Goal: Task Accomplishment & Management: Use online tool/utility

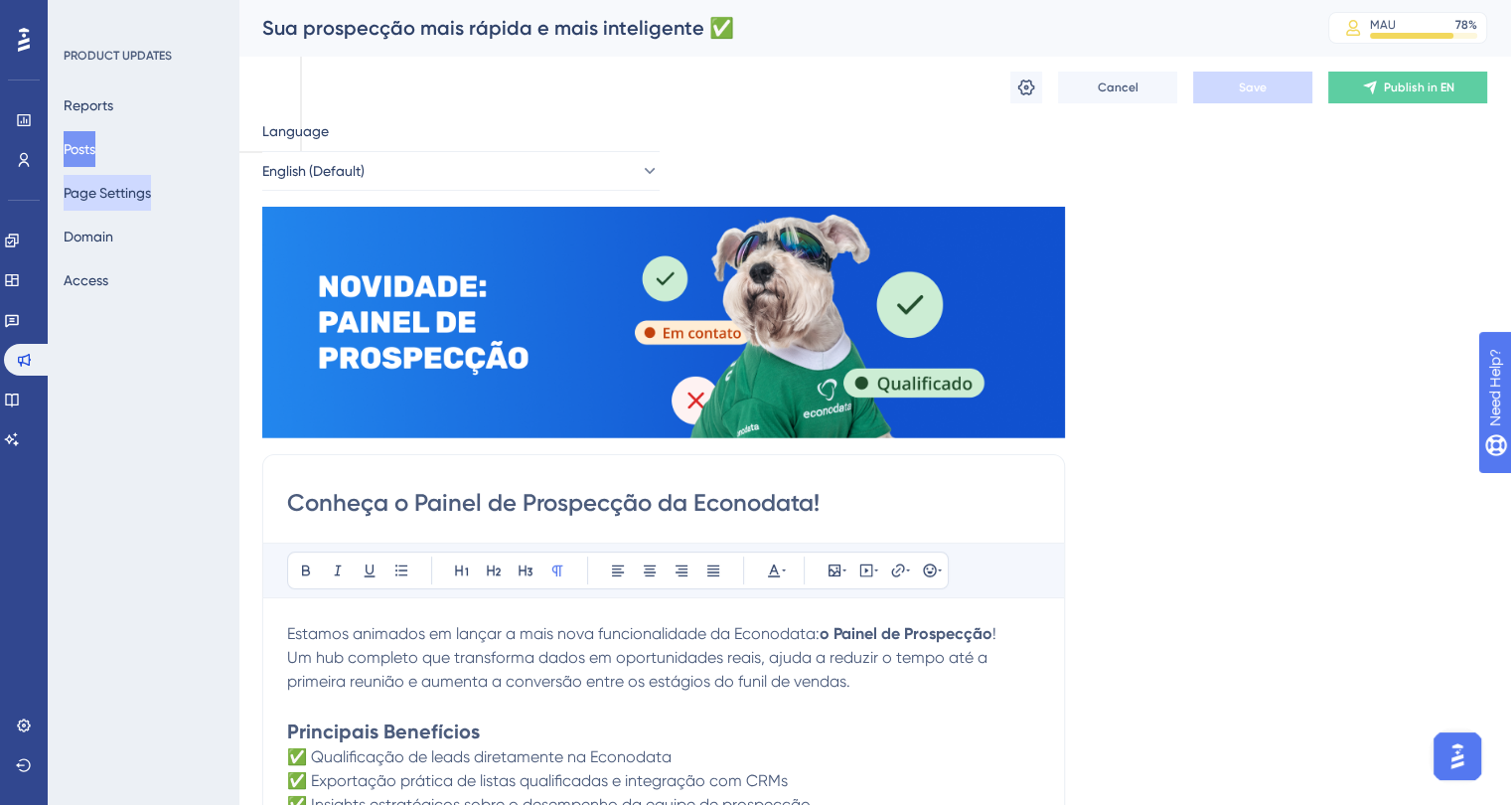
click at [121, 195] on button "Page Settings" at bounding box center [107, 193] width 87 height 36
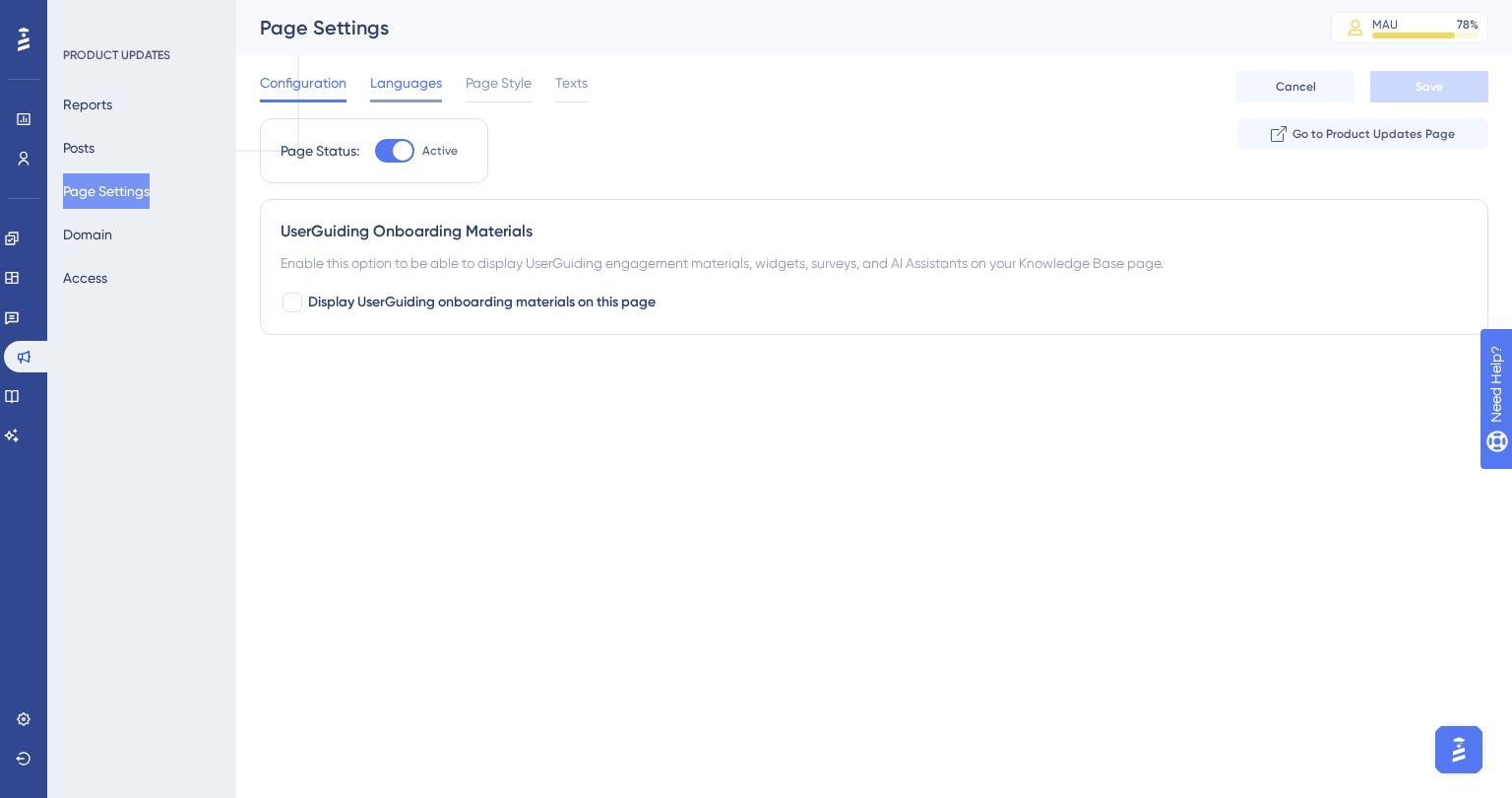
click at [407, 85] on span "Languages" at bounding box center [406, 83] width 72 height 24
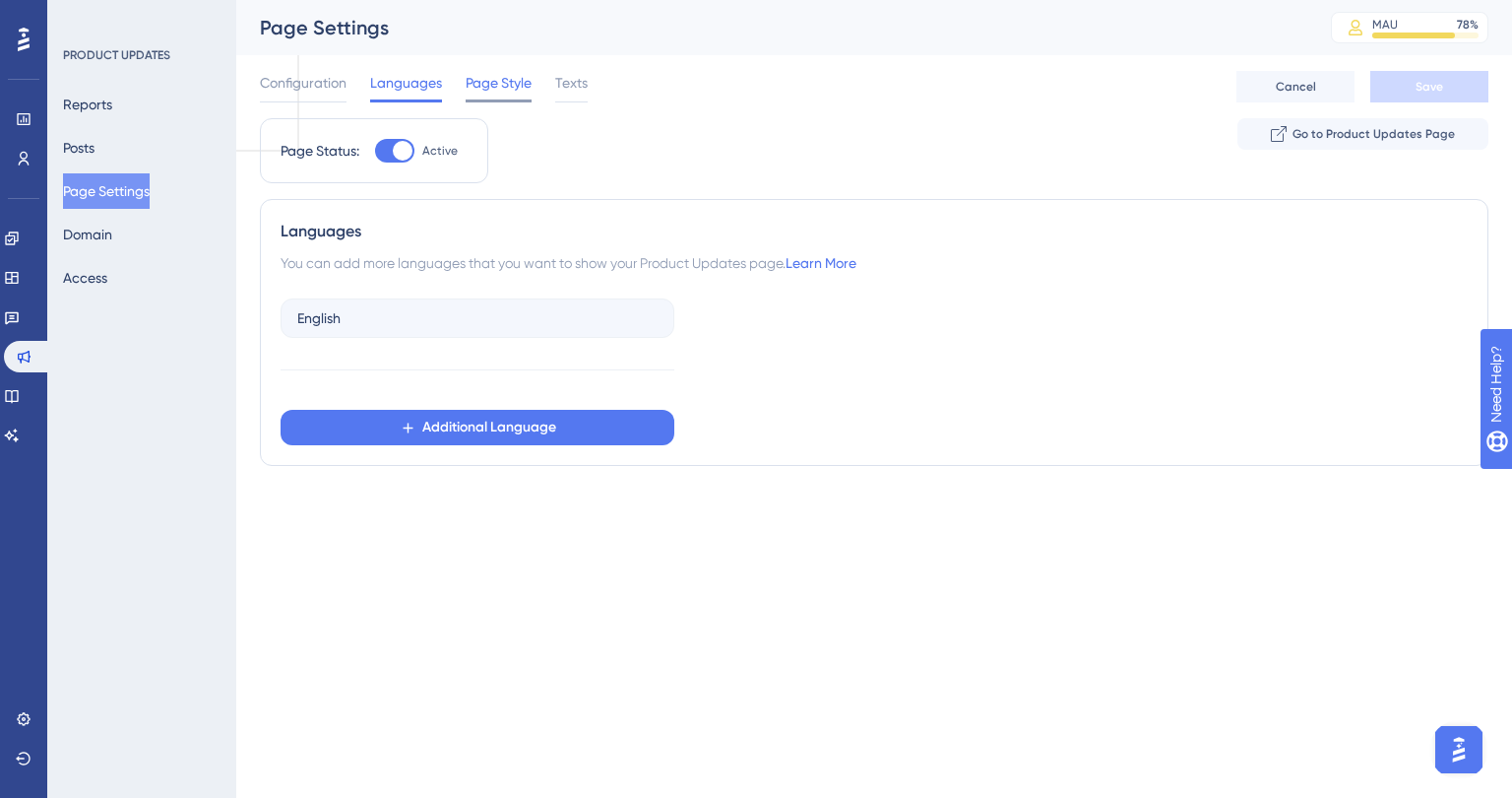
click at [513, 83] on span "Page Style" at bounding box center [498, 83] width 66 height 24
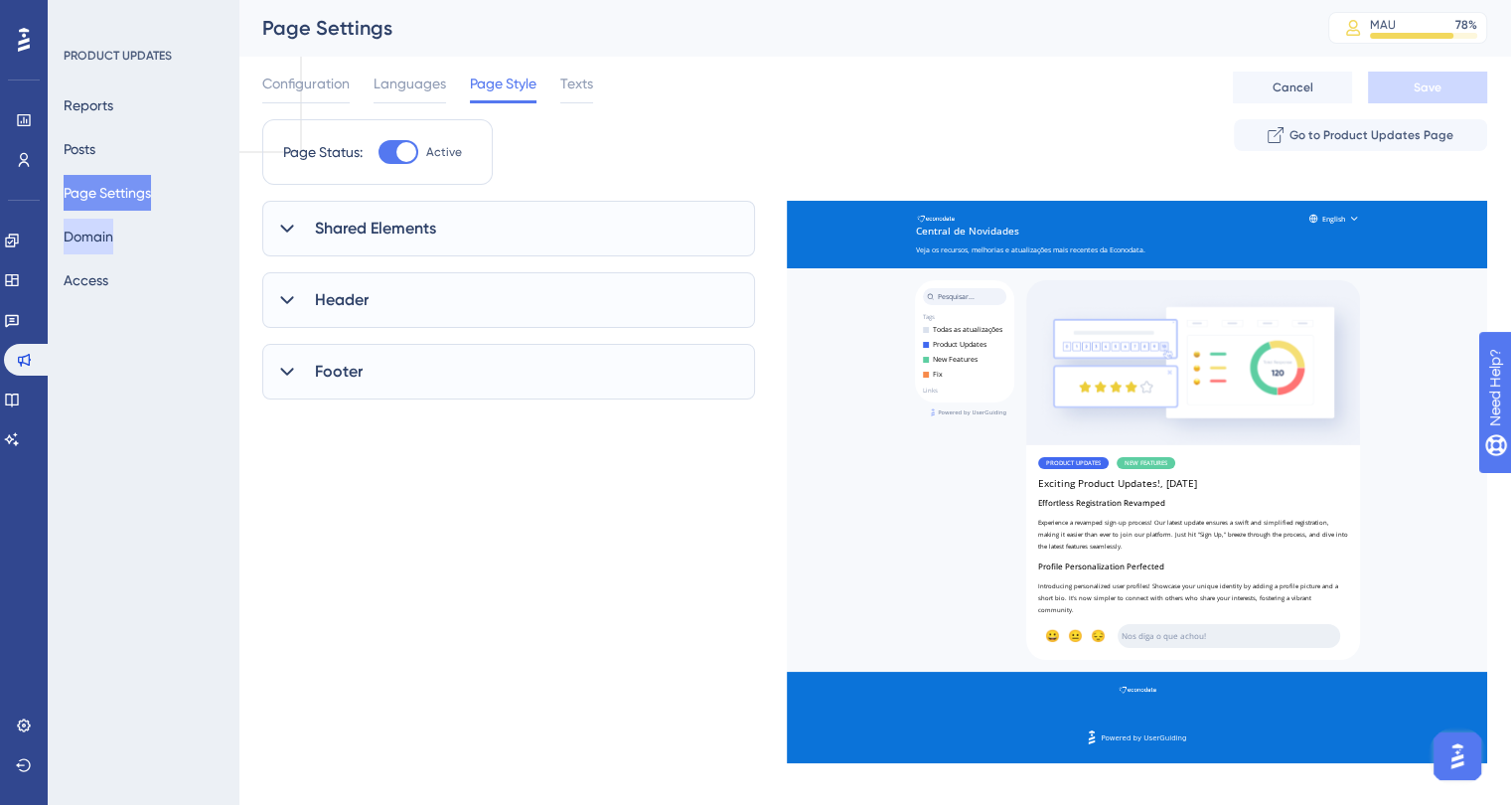
click at [91, 235] on button "Domain" at bounding box center [89, 237] width 50 height 36
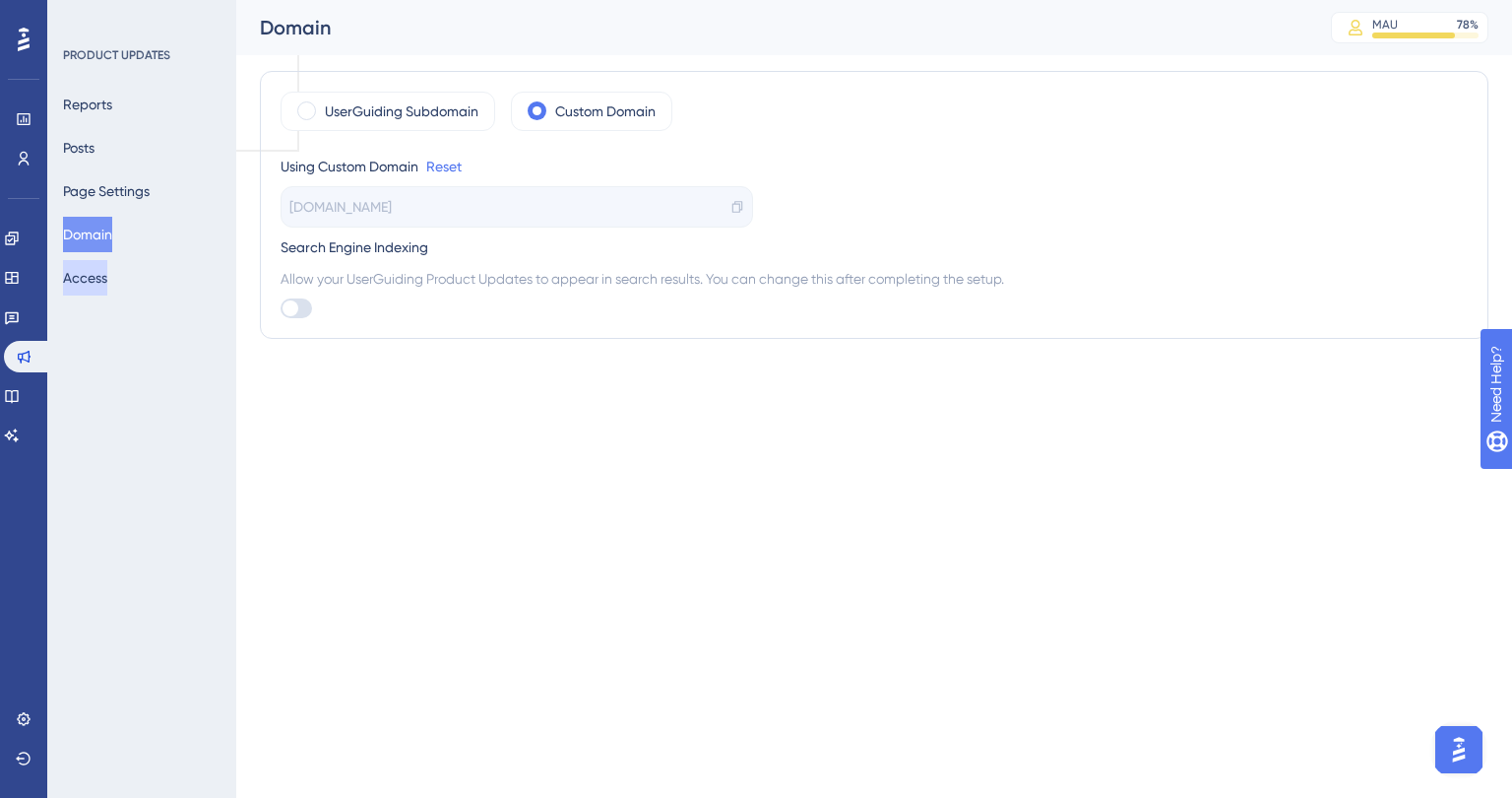
click at [90, 276] on button "Access" at bounding box center [85, 278] width 45 height 36
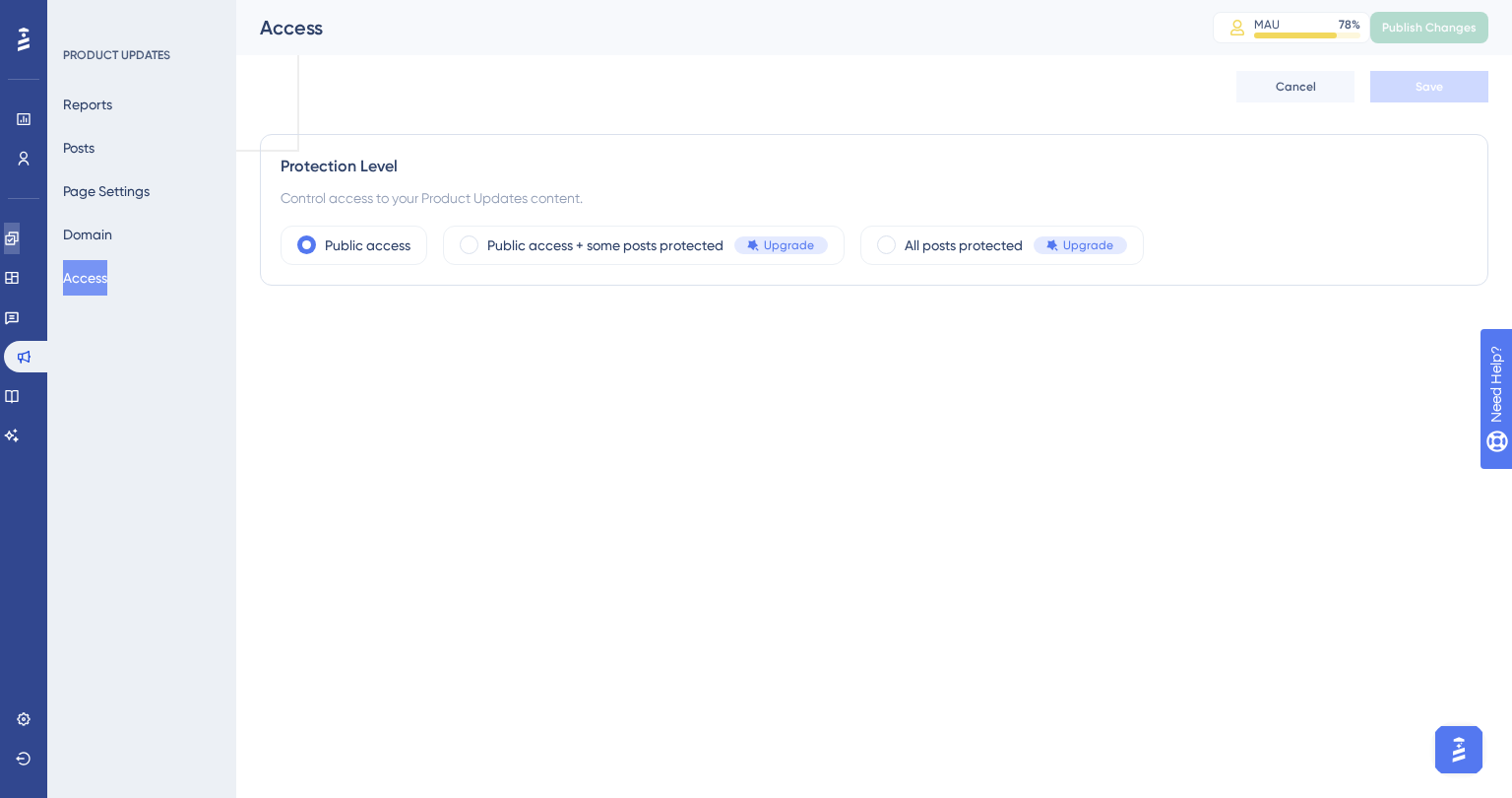
click at [18, 231] on icon at bounding box center [11, 237] width 13 height 13
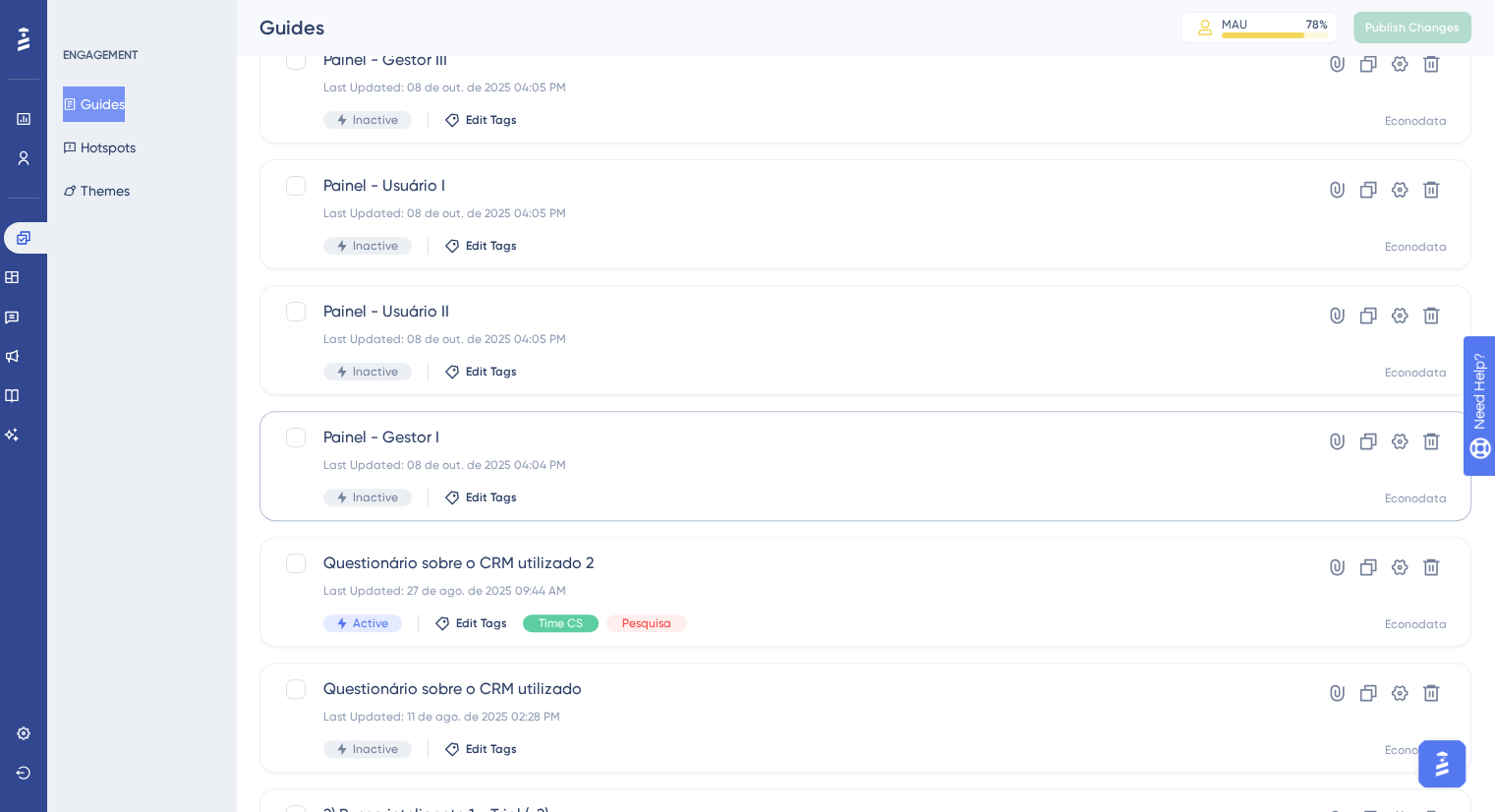
scroll to position [713, 0]
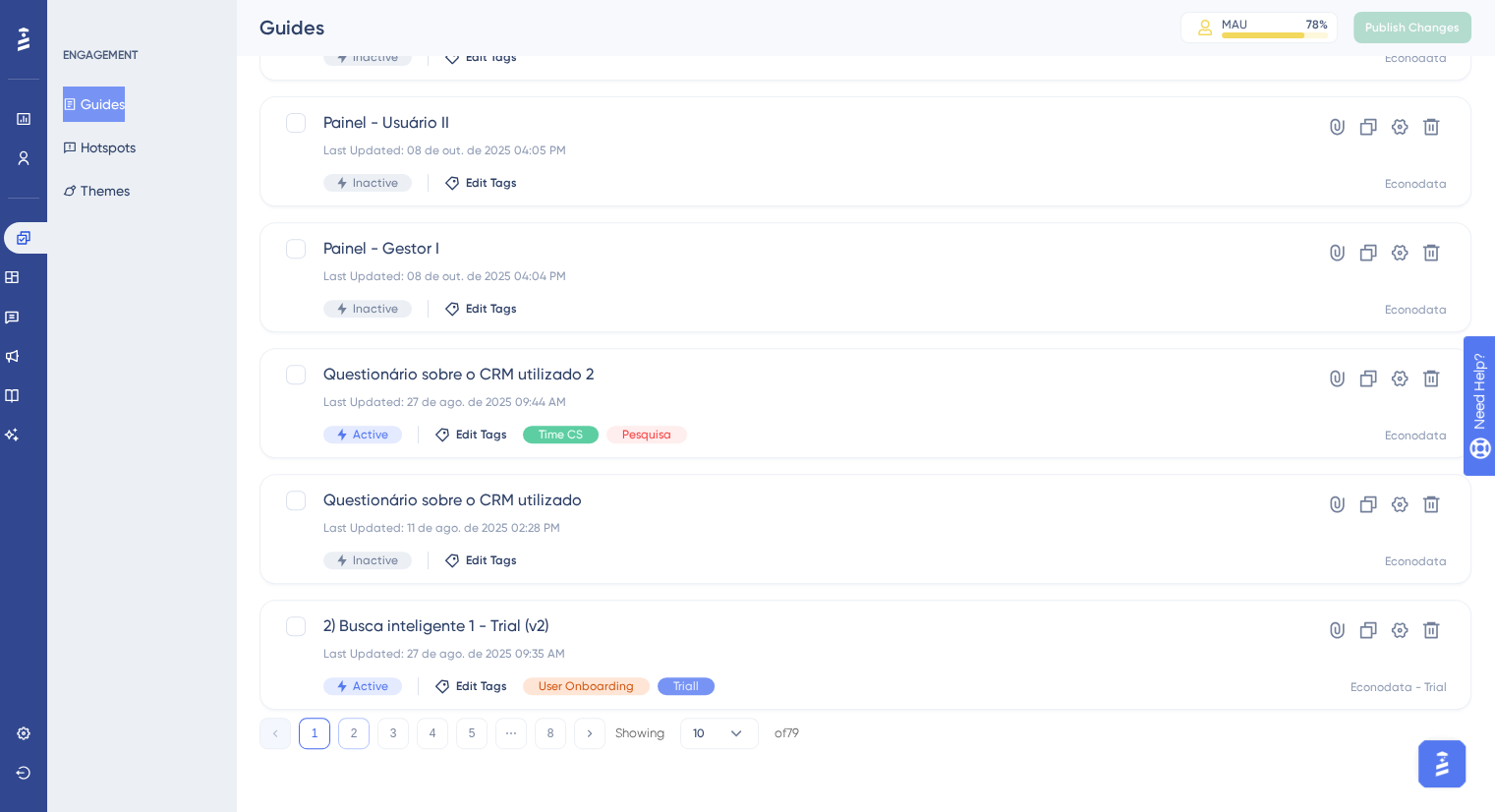
click at [344, 721] on button "2" at bounding box center [354, 733] width 32 height 32
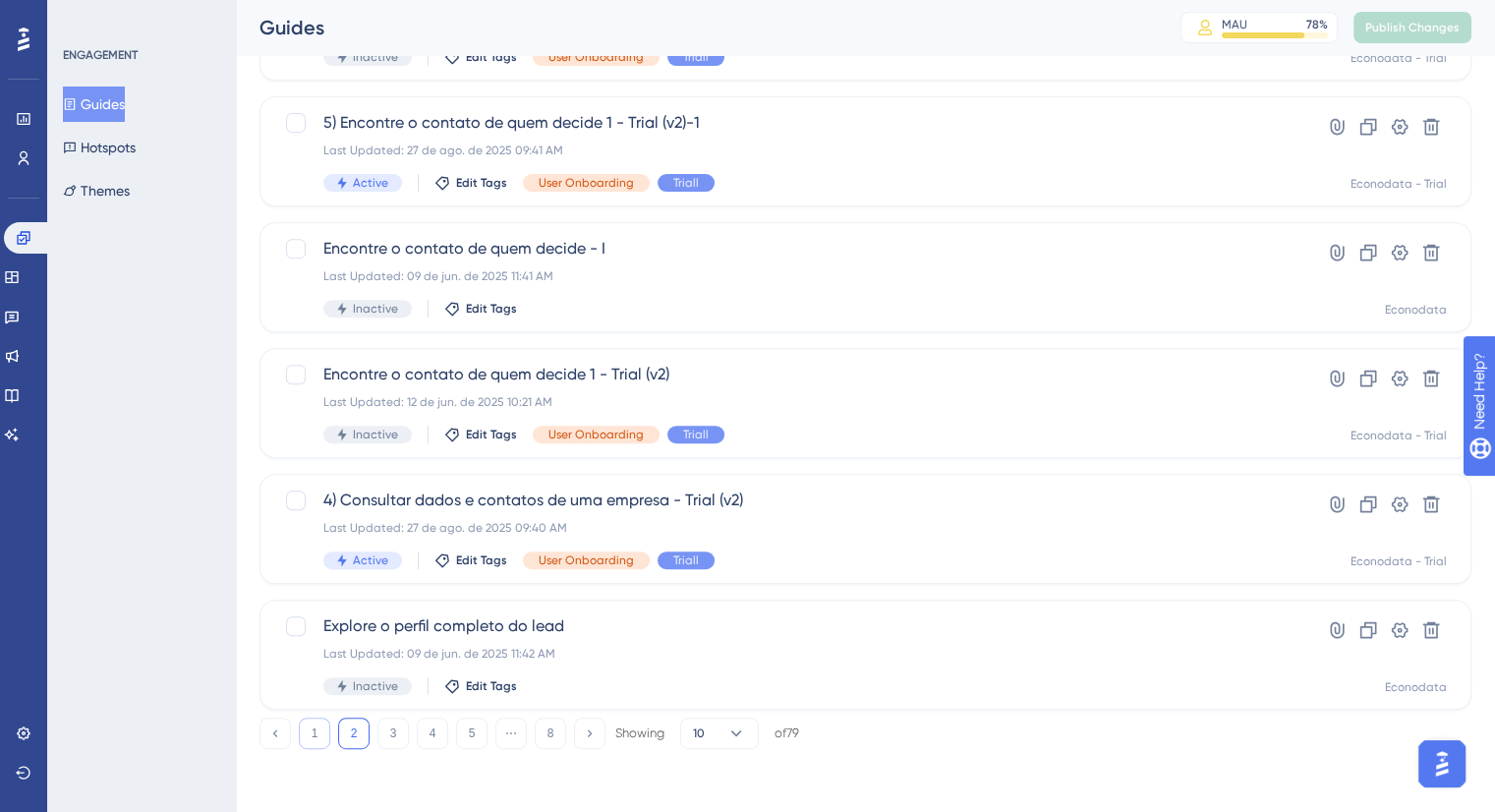
click at [317, 723] on button "1" at bounding box center [315, 733] width 32 height 32
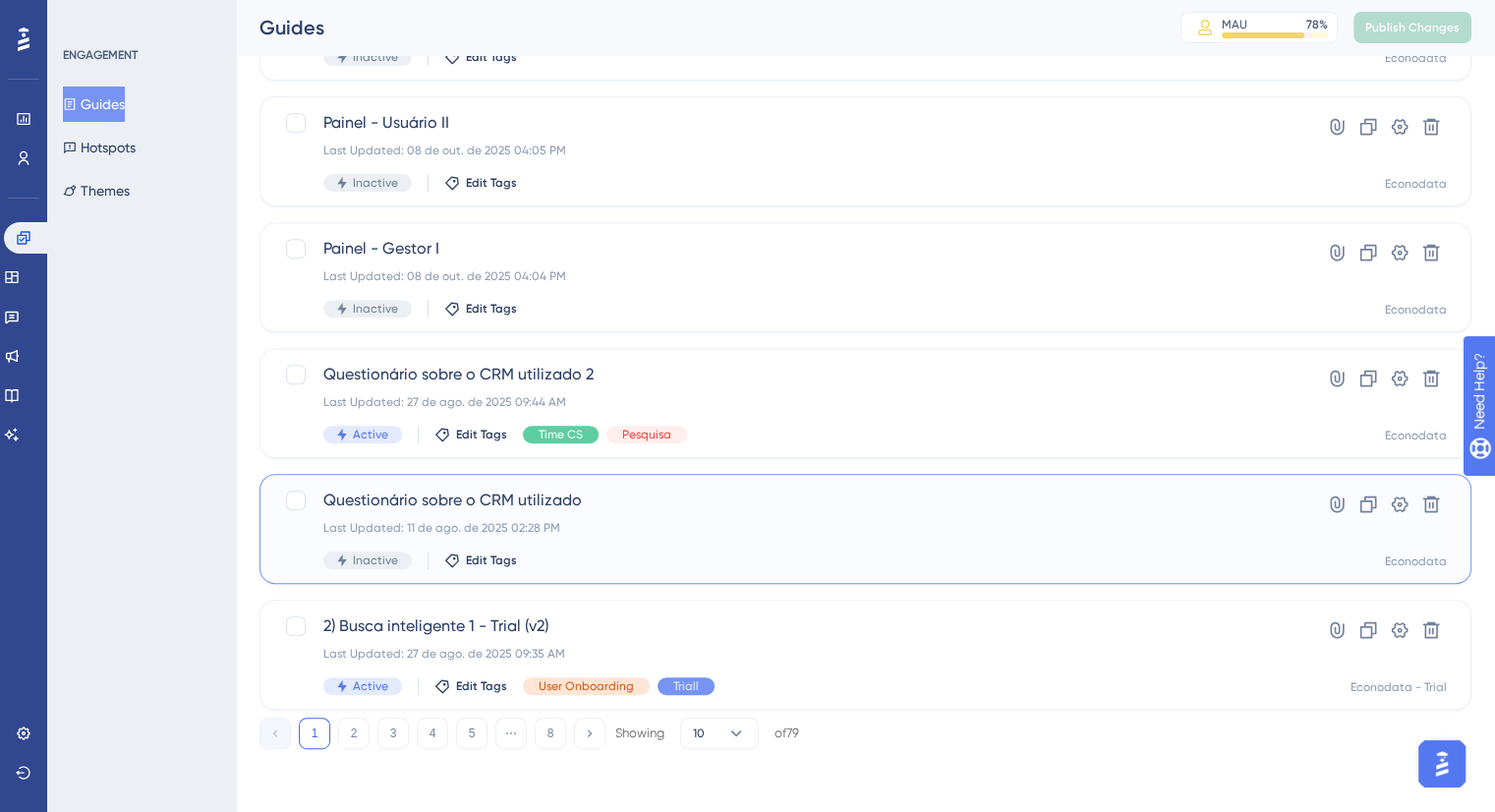
click at [643, 526] on div "Last Updated: 11 de ago. de 2025 02:28 PM" at bounding box center [787, 528] width 927 height 16
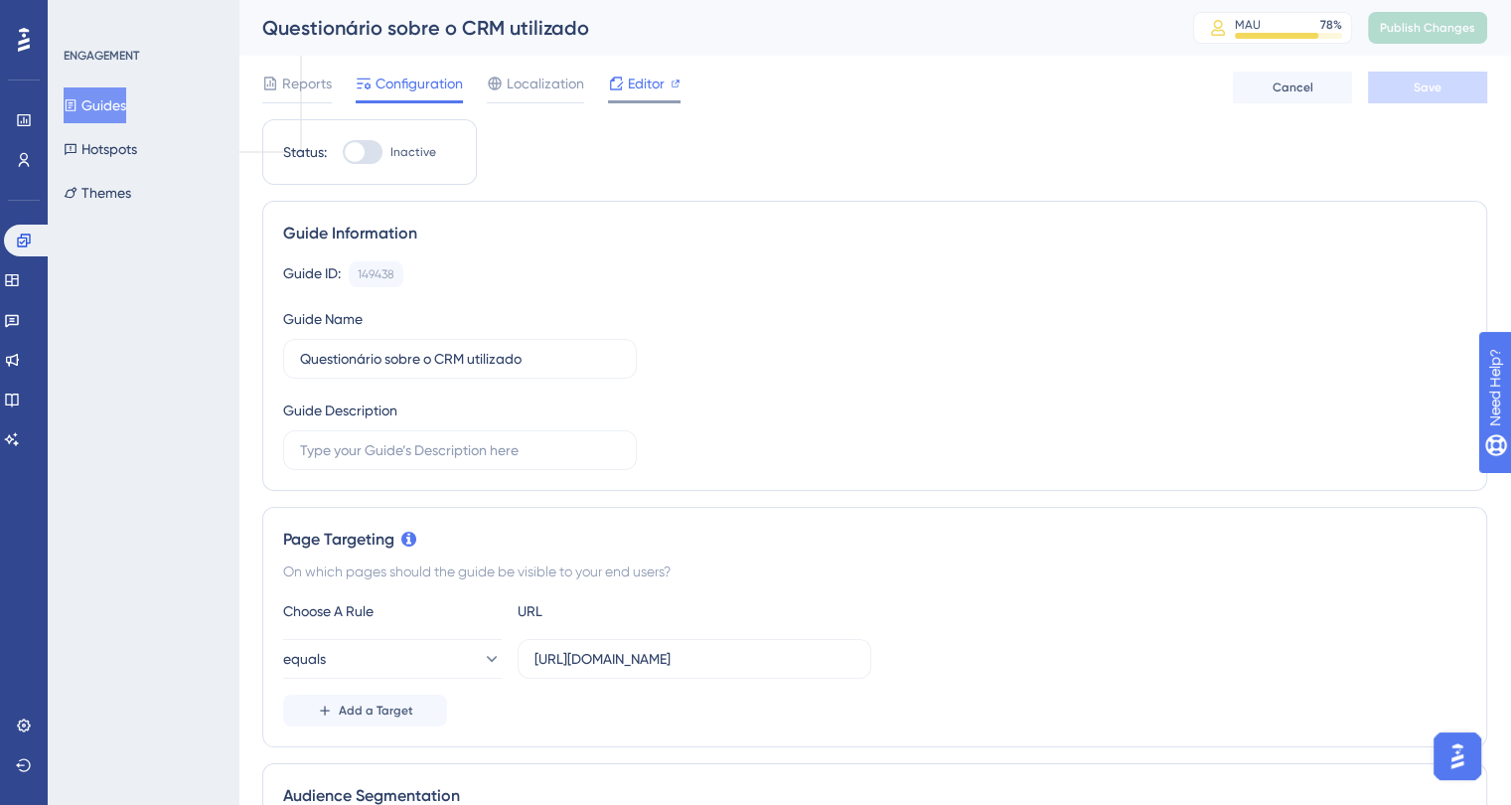
click at [658, 88] on span "Editor" at bounding box center [646, 84] width 37 height 24
click at [126, 94] on button "Guides" at bounding box center [95, 105] width 63 height 36
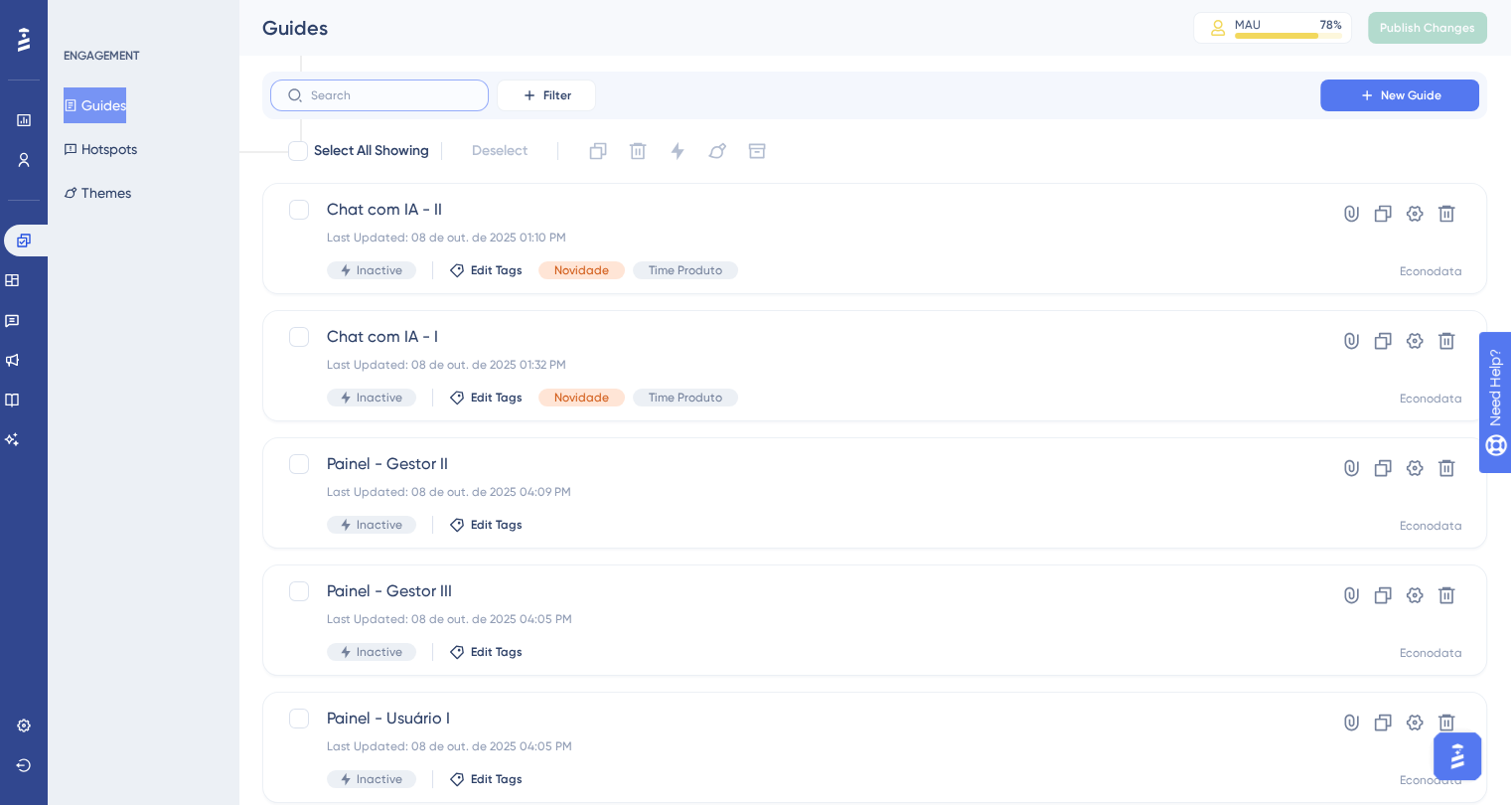
click at [351, 99] on input "text" at bounding box center [391, 95] width 161 height 14
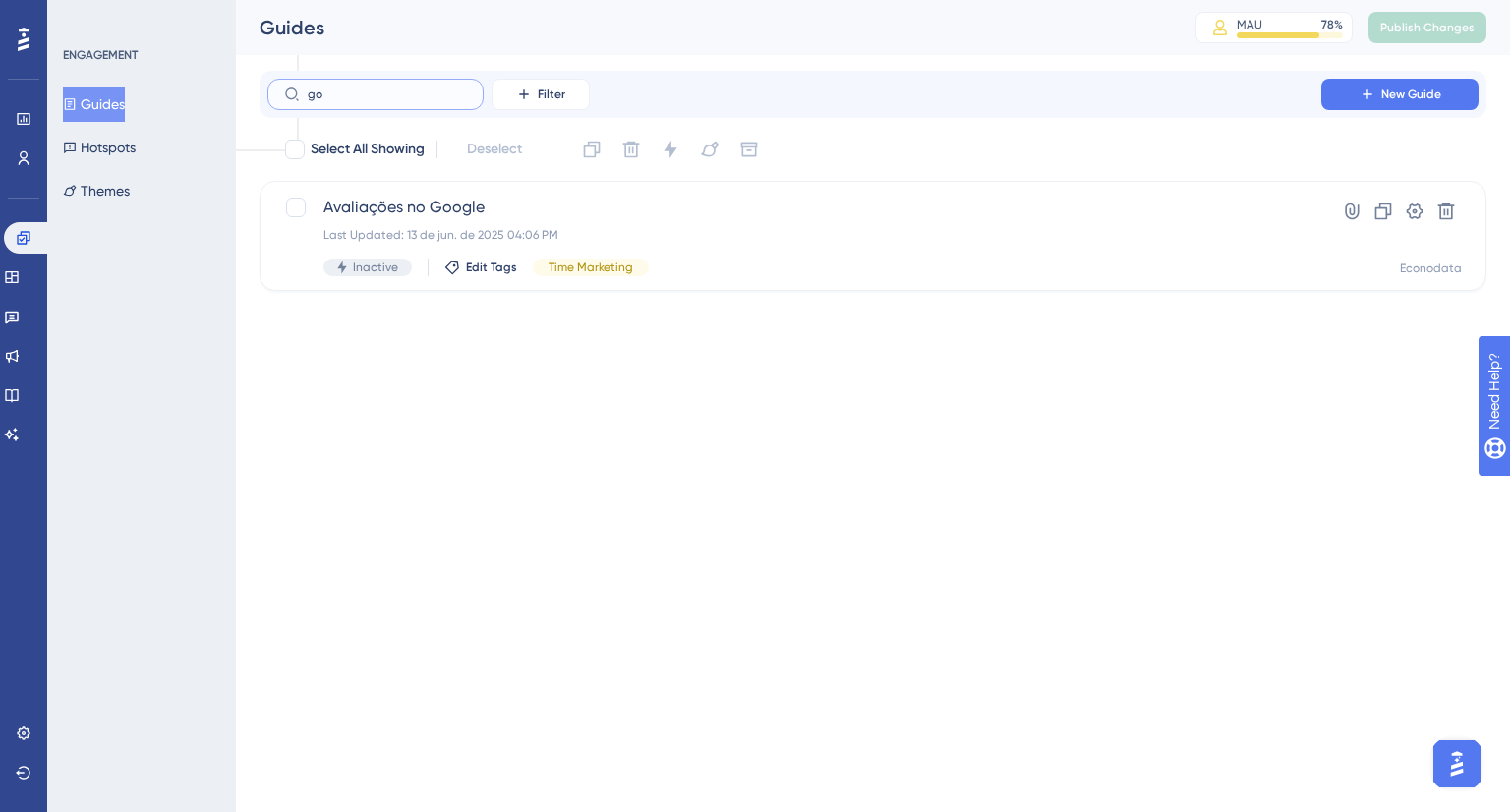
type input "goo"
click at [369, 95] on input "goo" at bounding box center [387, 94] width 159 height 14
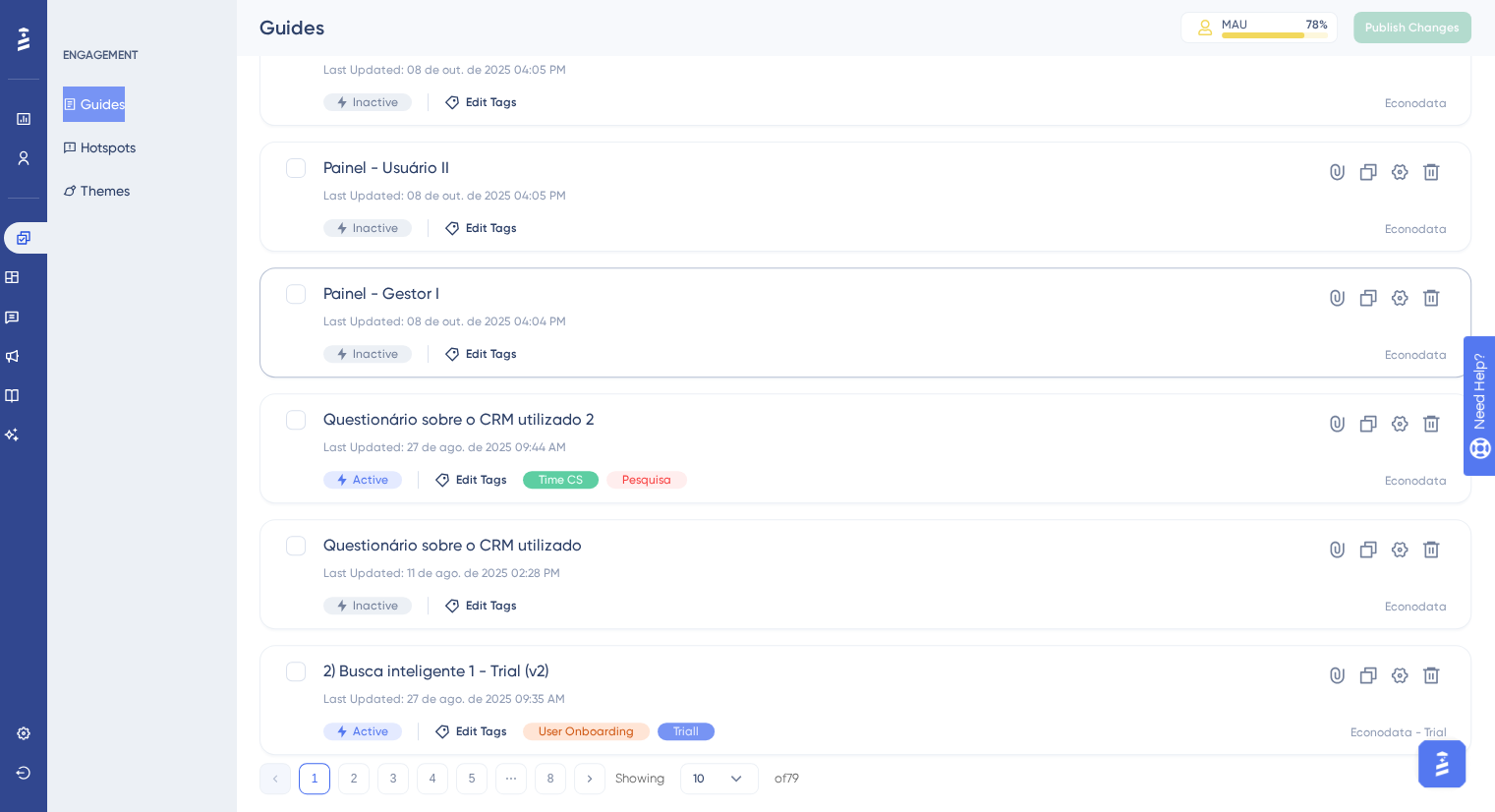
scroll to position [713, 0]
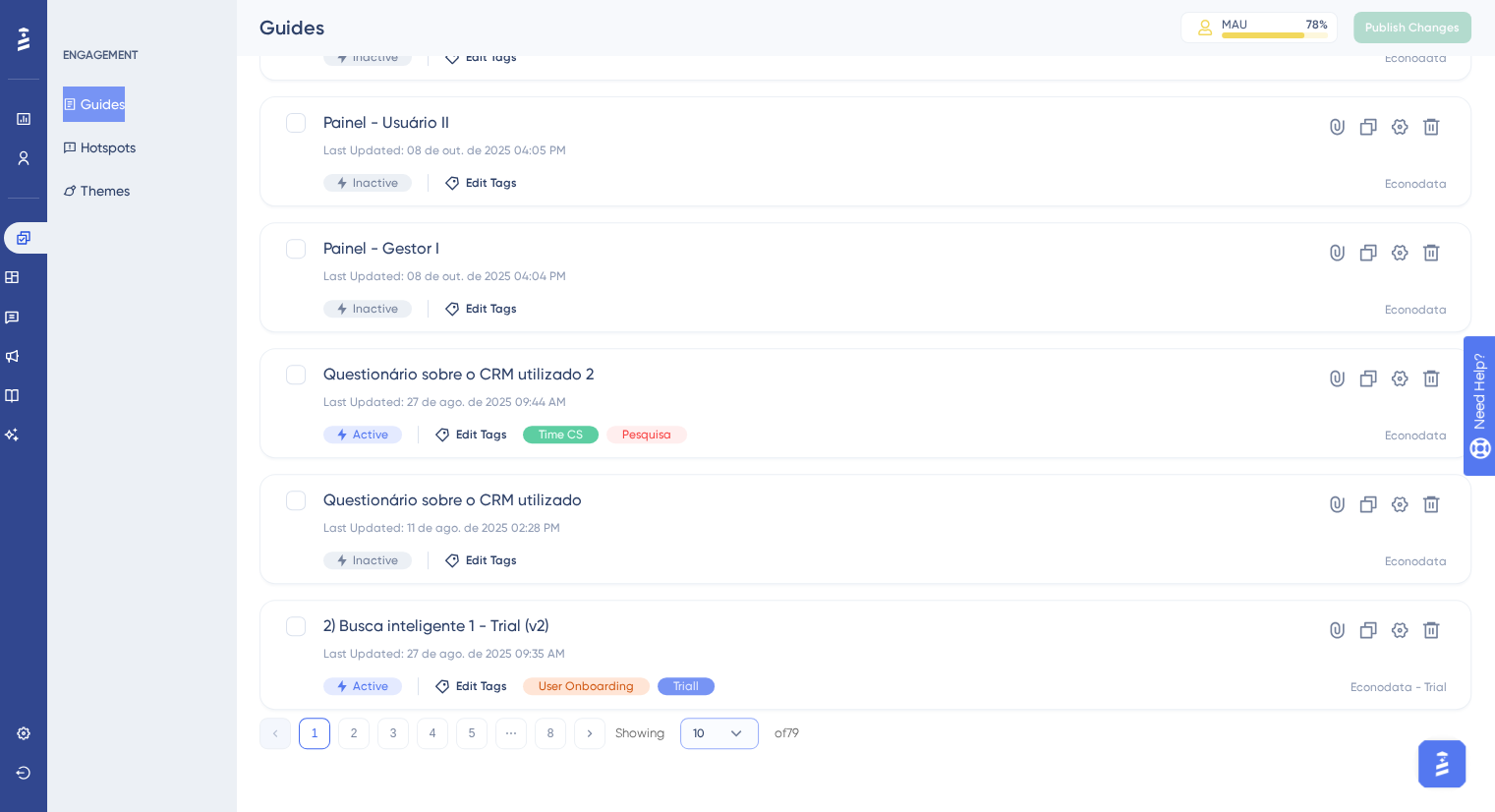
click at [691, 733] on button "10" at bounding box center [718, 733] width 78 height 32
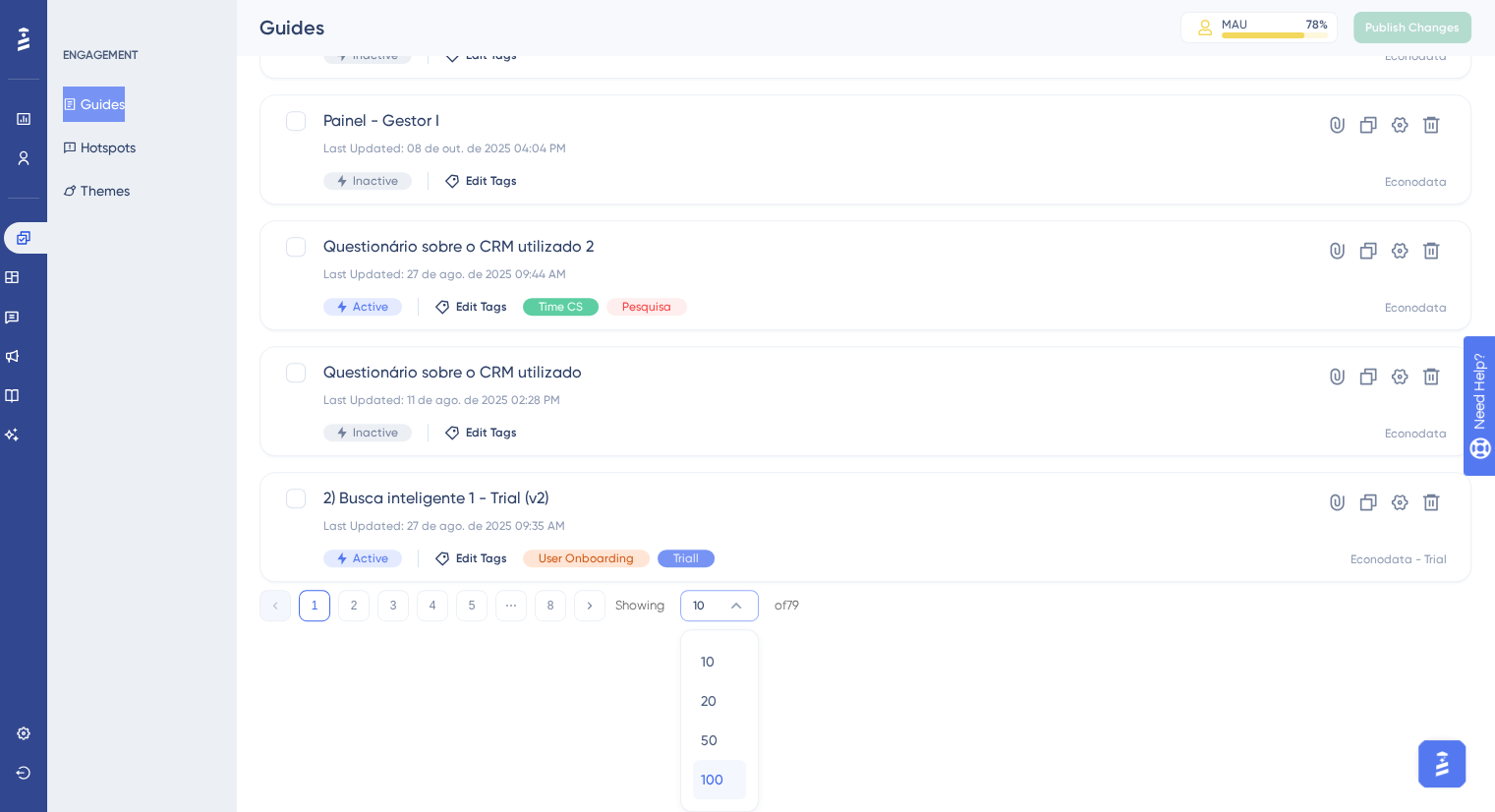
click at [707, 779] on span "100" at bounding box center [711, 779] width 23 height 24
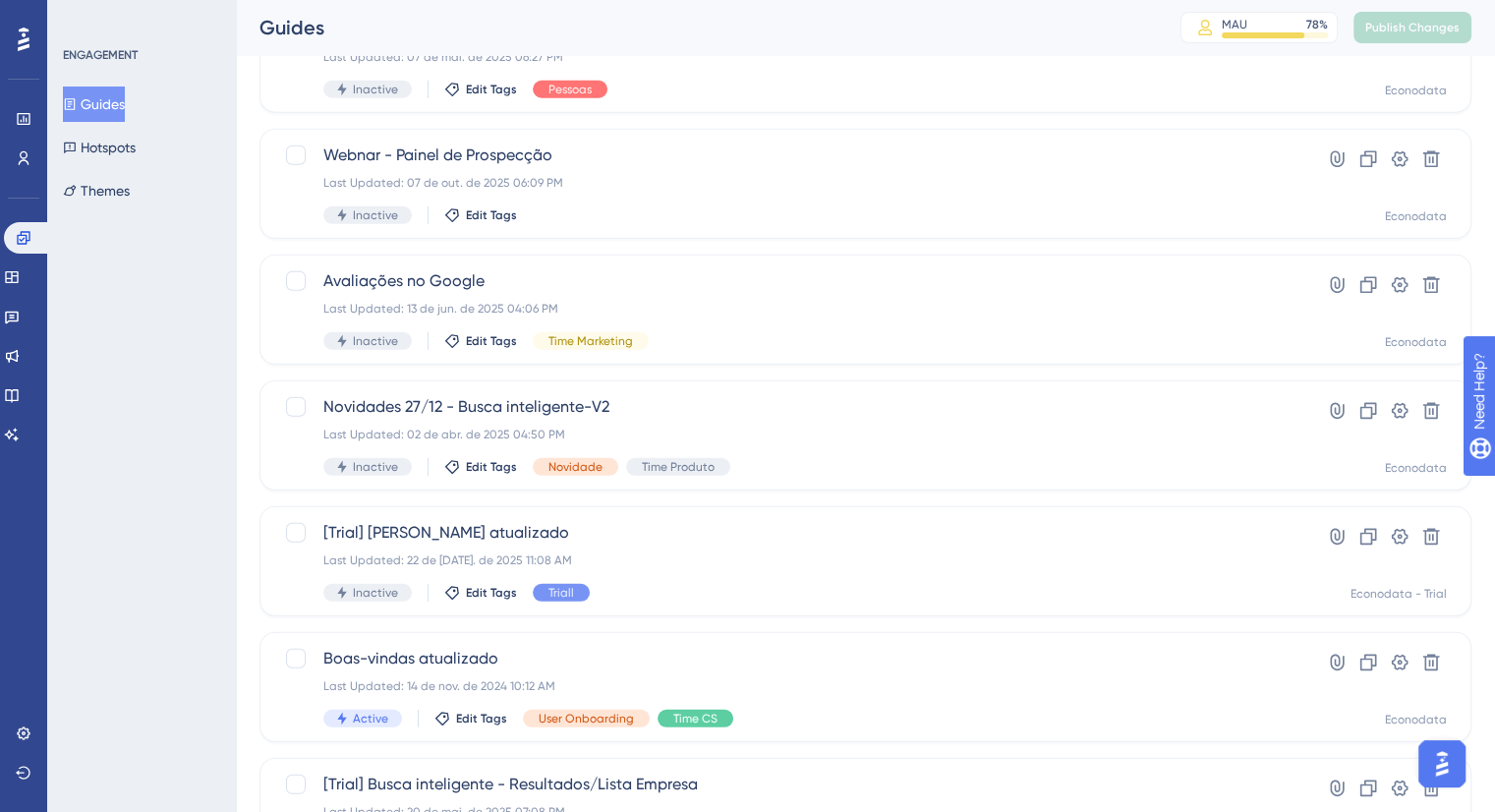
scroll to position [5557, 0]
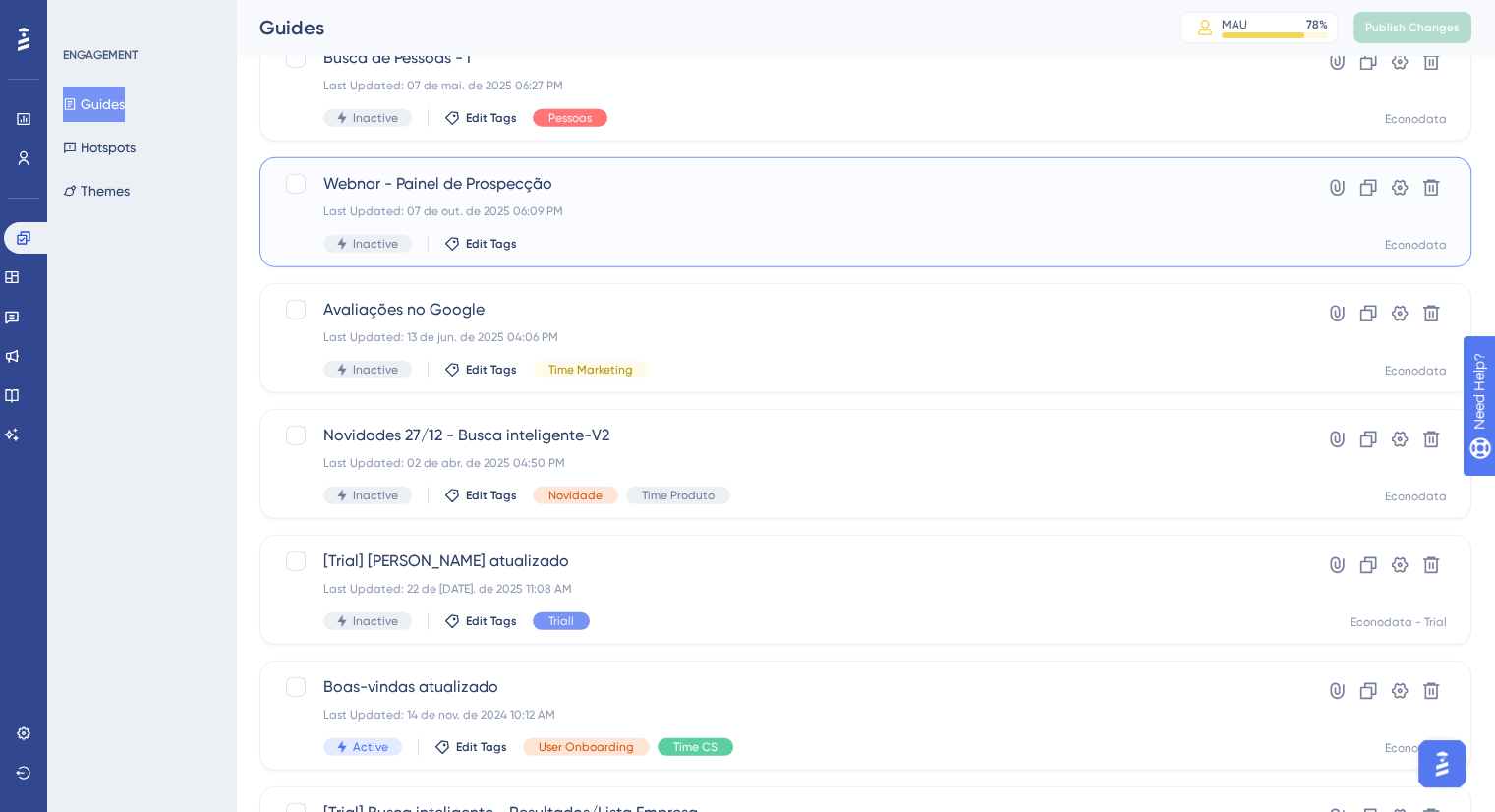
click at [617, 230] on div "Webnar - Painel de Prospecção Last Updated: 07 de out. de 2025 06:09 PM Inactiv…" at bounding box center [787, 212] width 927 height 80
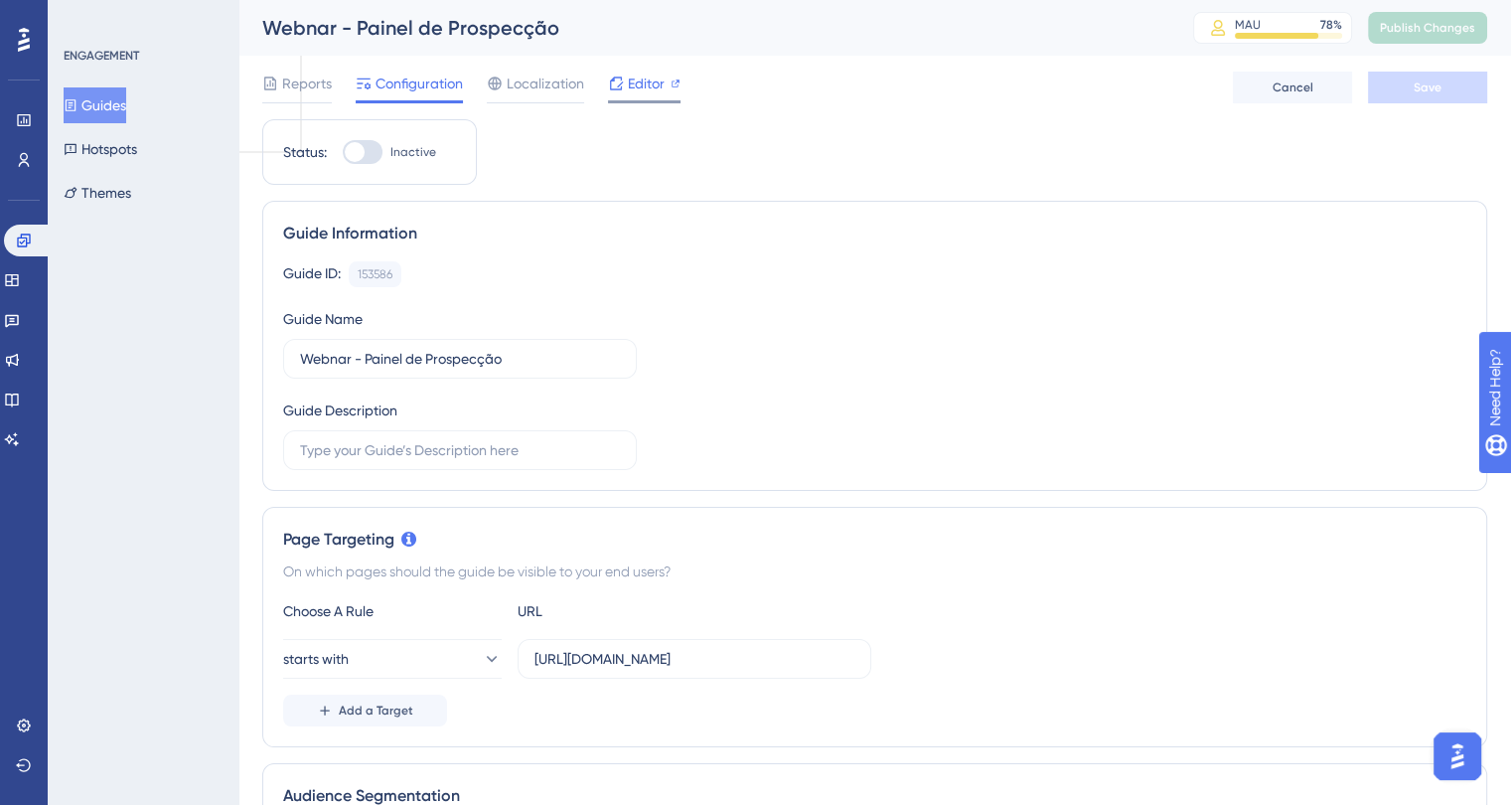
click at [640, 91] on span "Editor" at bounding box center [646, 84] width 37 height 24
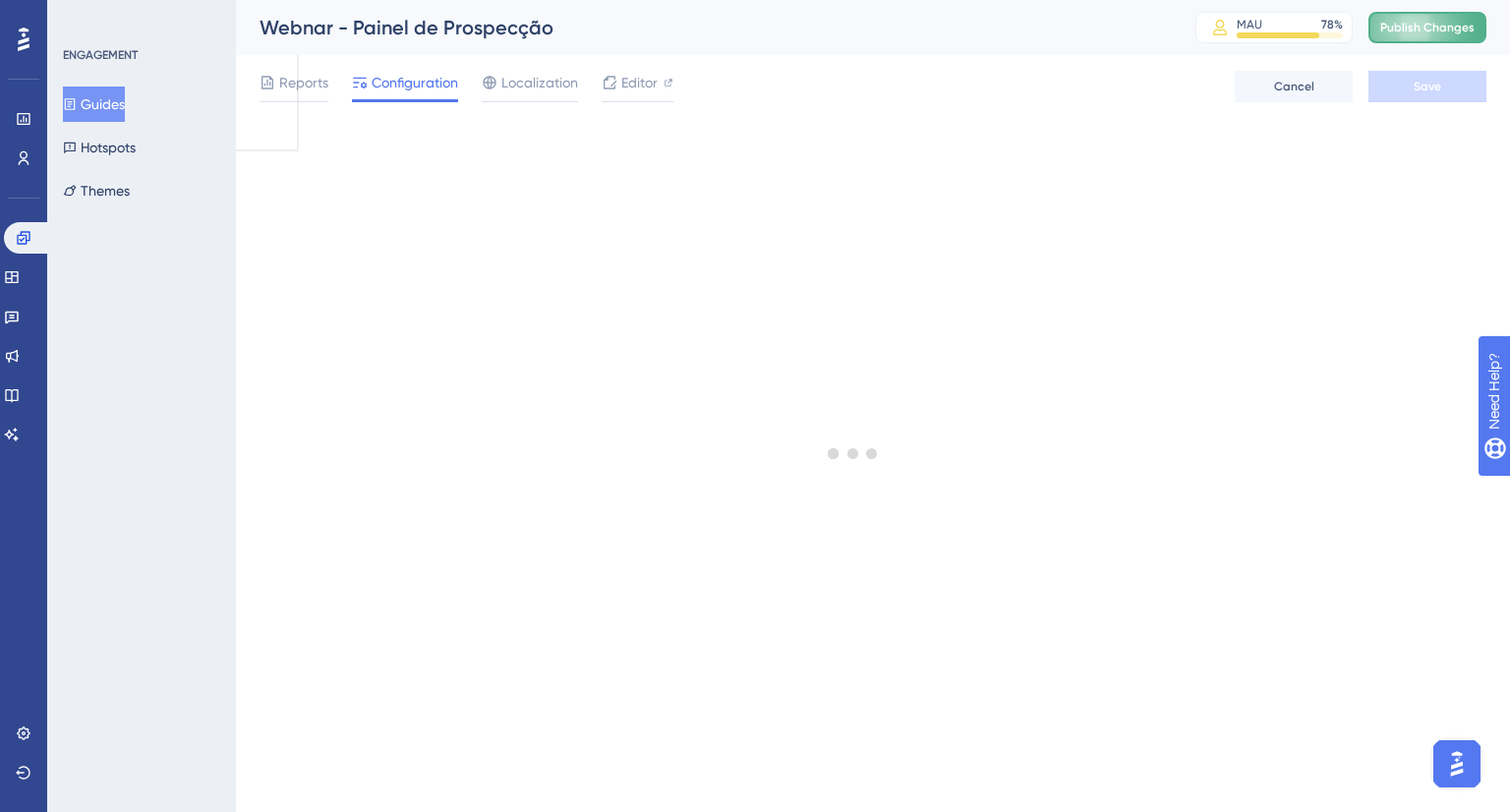
click at [1383, 37] on button "Publish Changes" at bounding box center [1427, 28] width 118 height 32
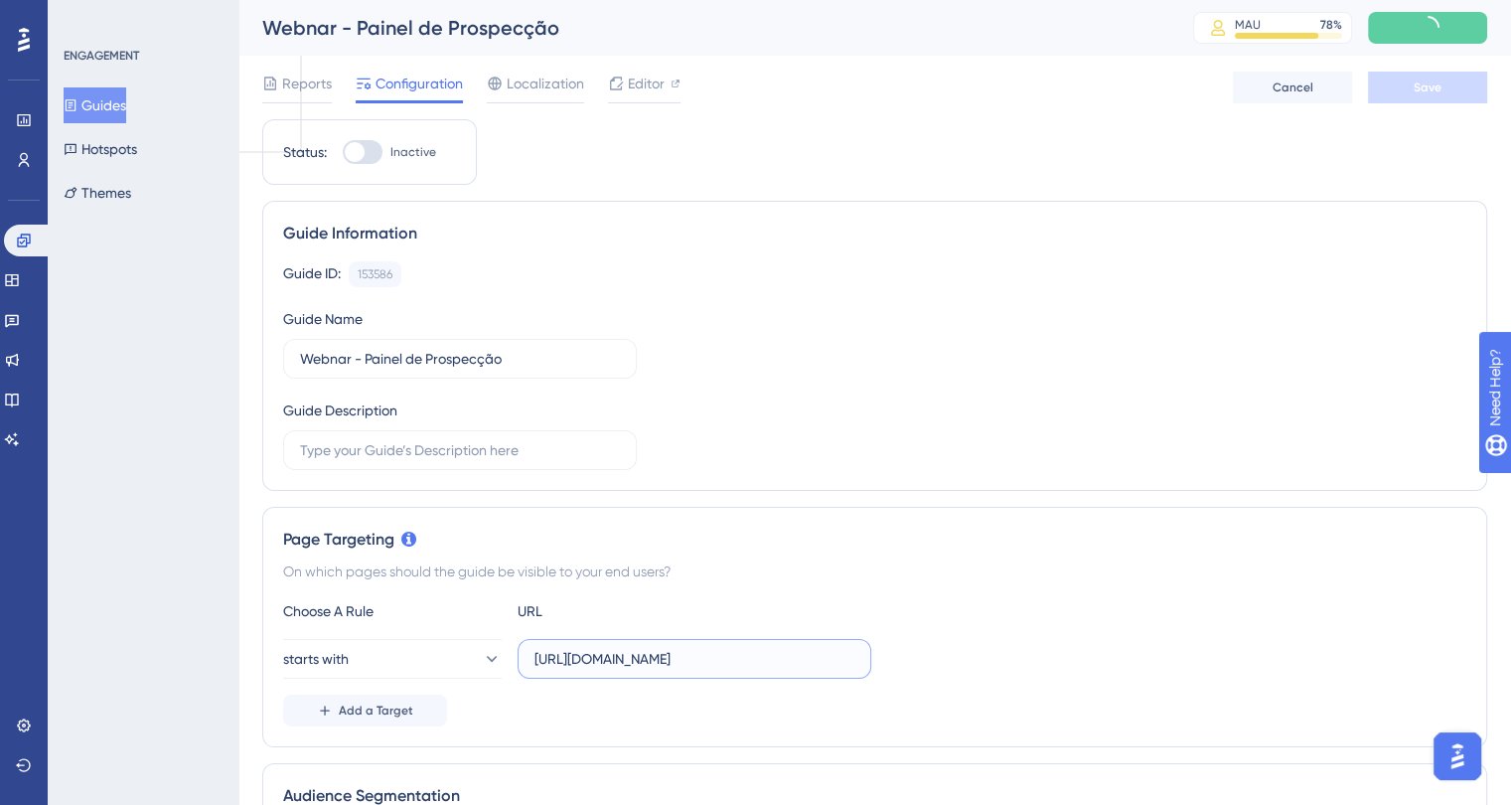
click at [774, 652] on input "[URL][DOMAIN_NAME]" at bounding box center [694, 659] width 320 height 22
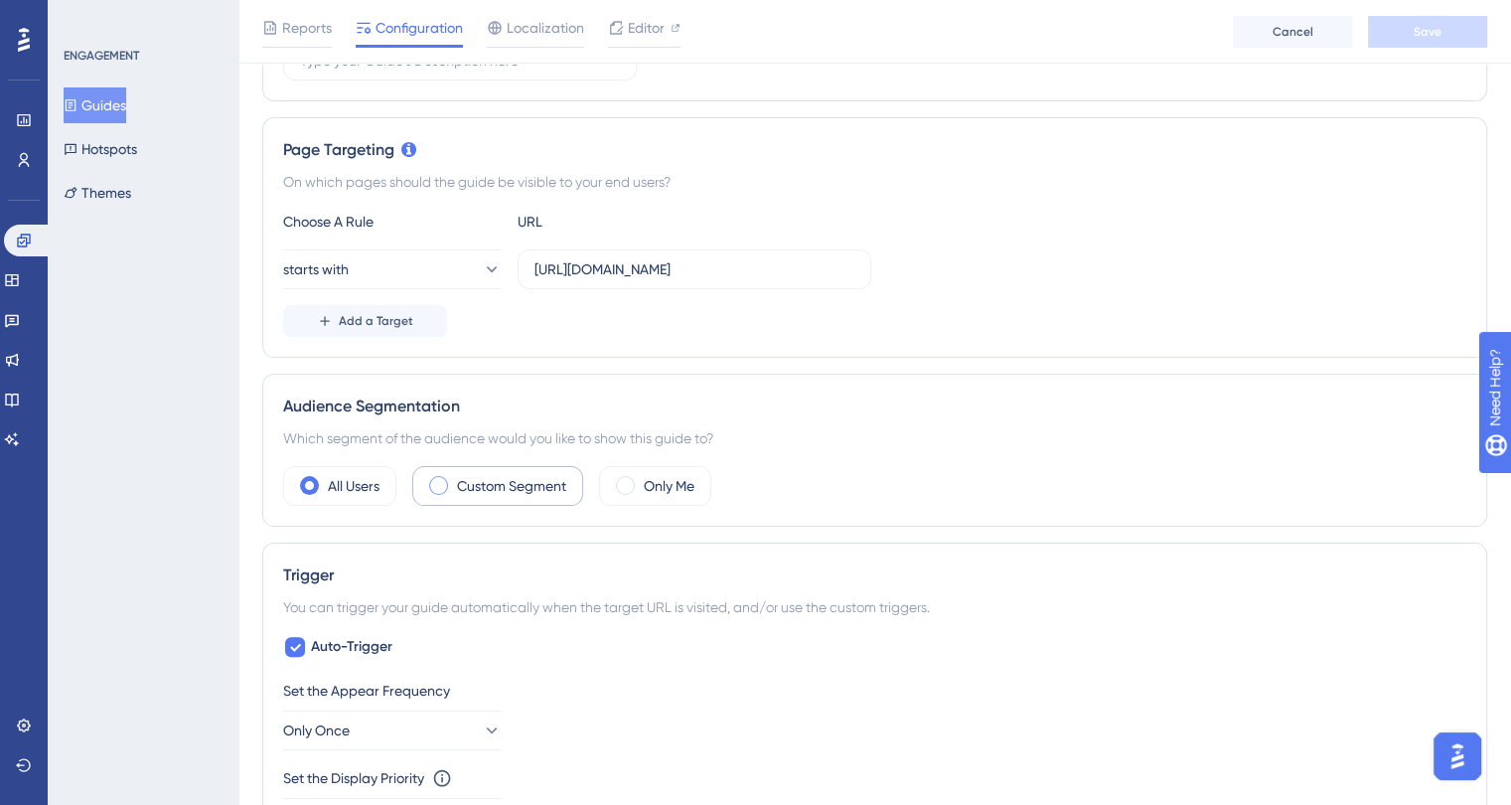
click at [493, 494] on label "Custom Segment" at bounding box center [511, 486] width 109 height 24
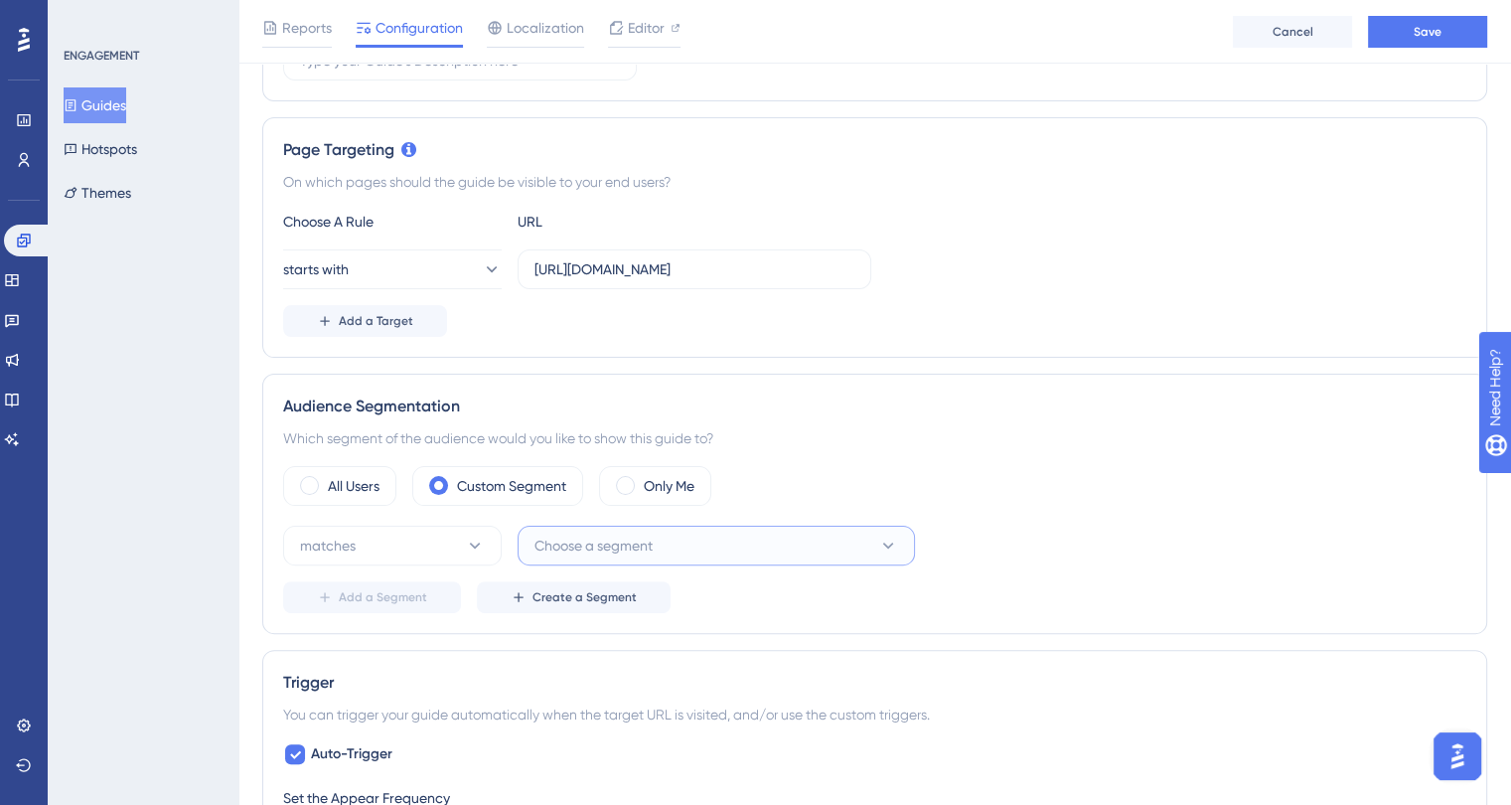
click at [585, 545] on span "Choose a segment" at bounding box center [593, 545] width 118 height 24
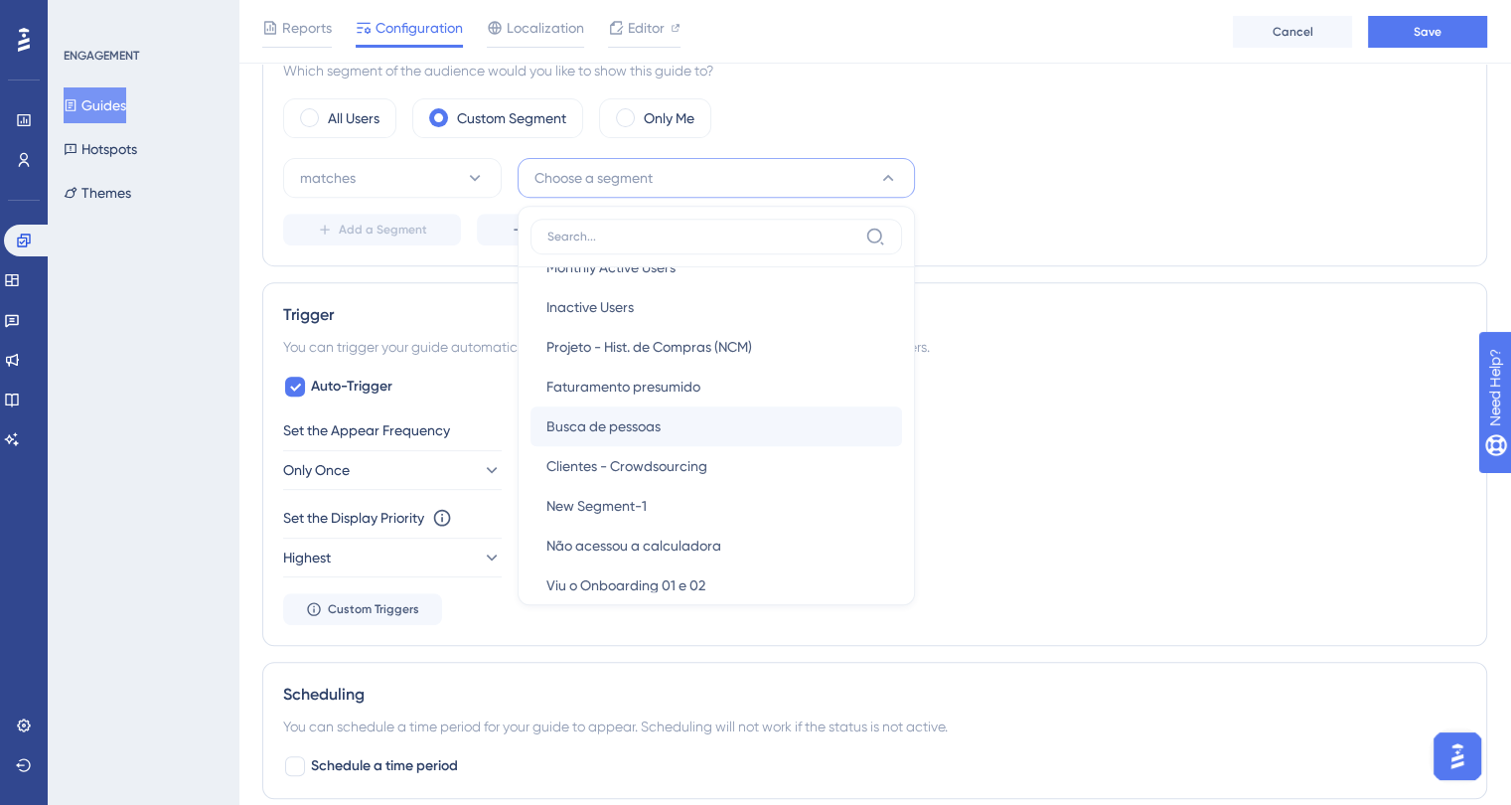
scroll to position [36, 0]
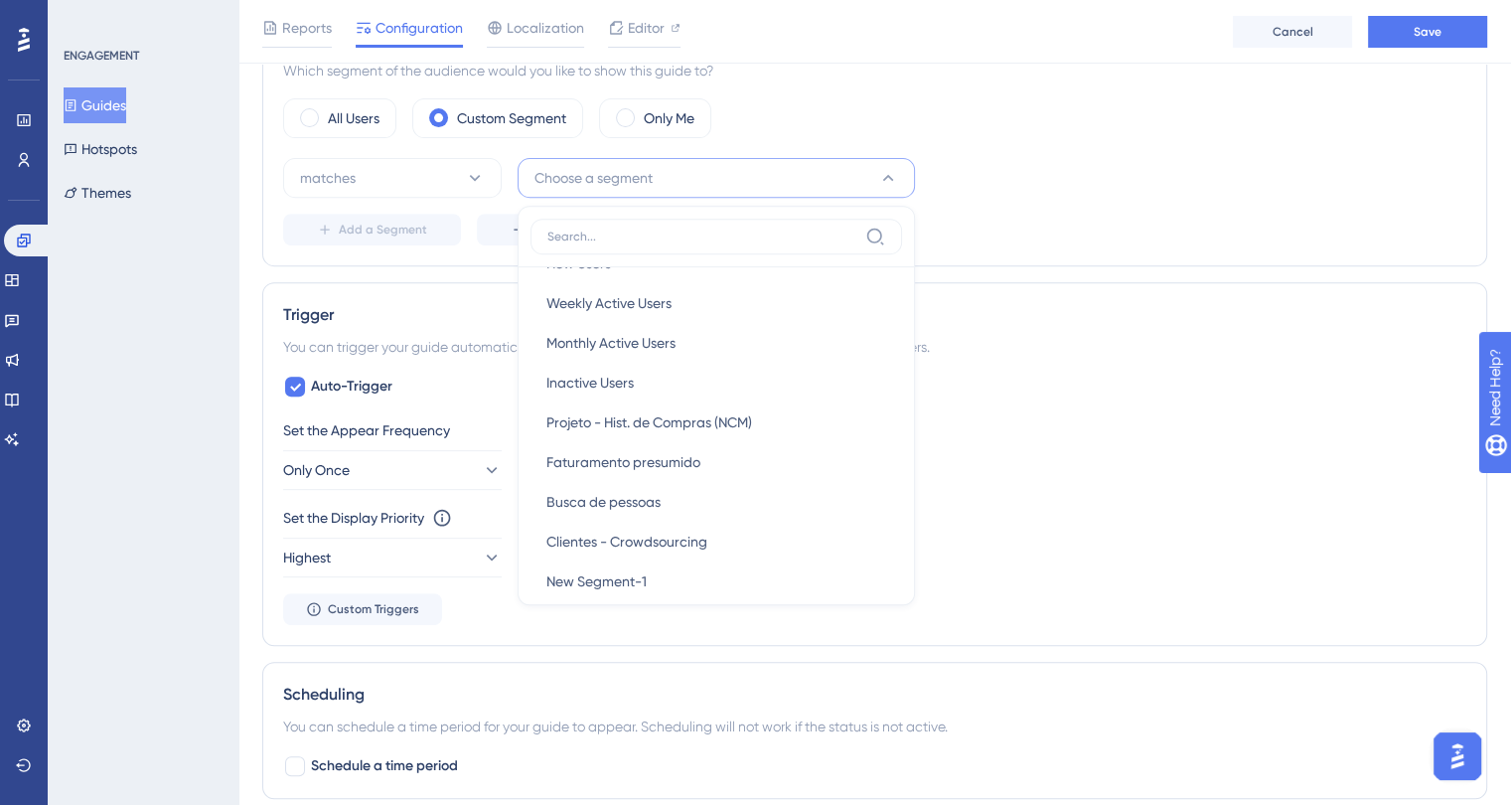
click at [1136, 310] on div "Trigger" at bounding box center [874, 315] width 1183 height 24
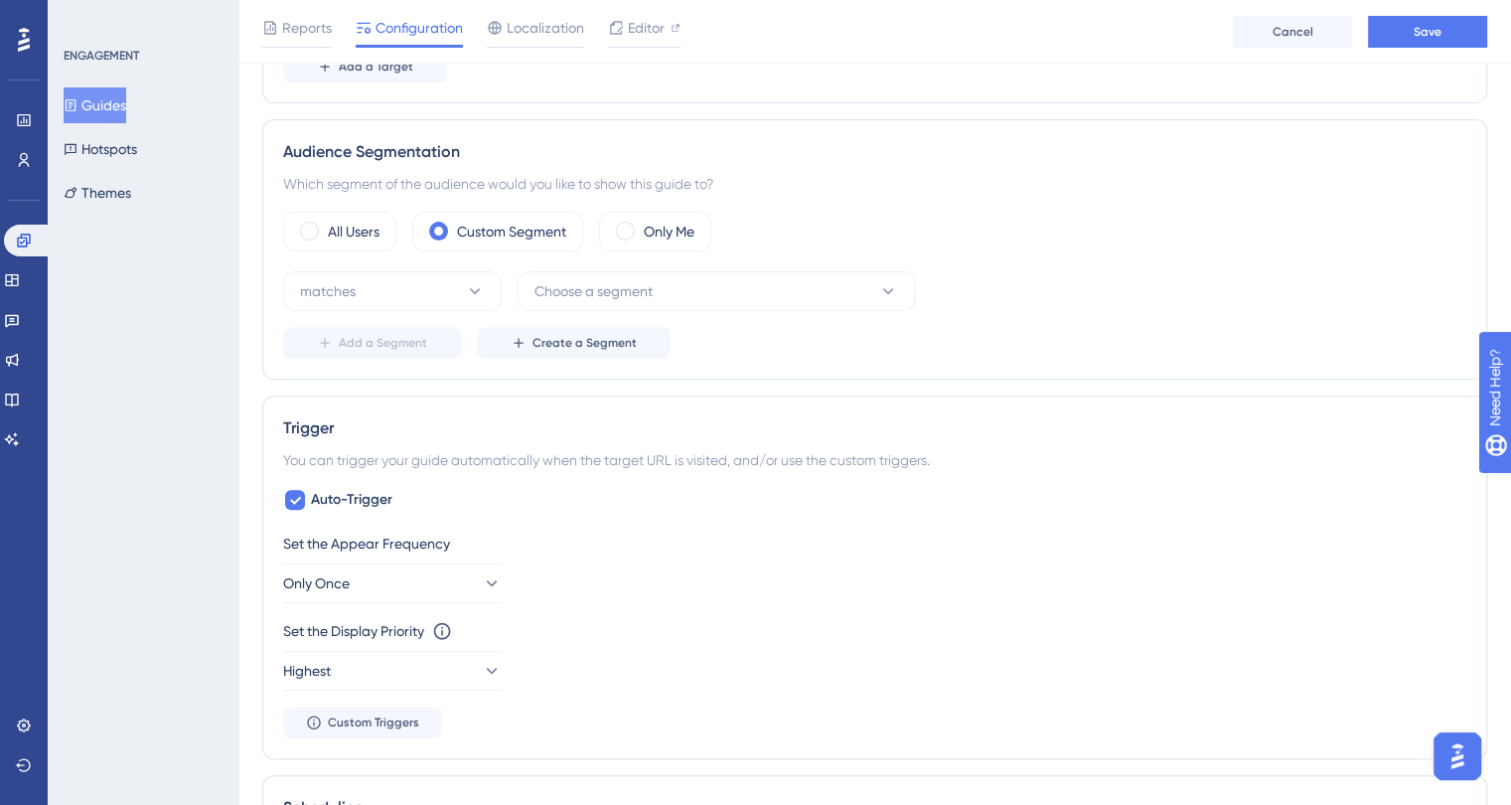
scroll to position [0, 0]
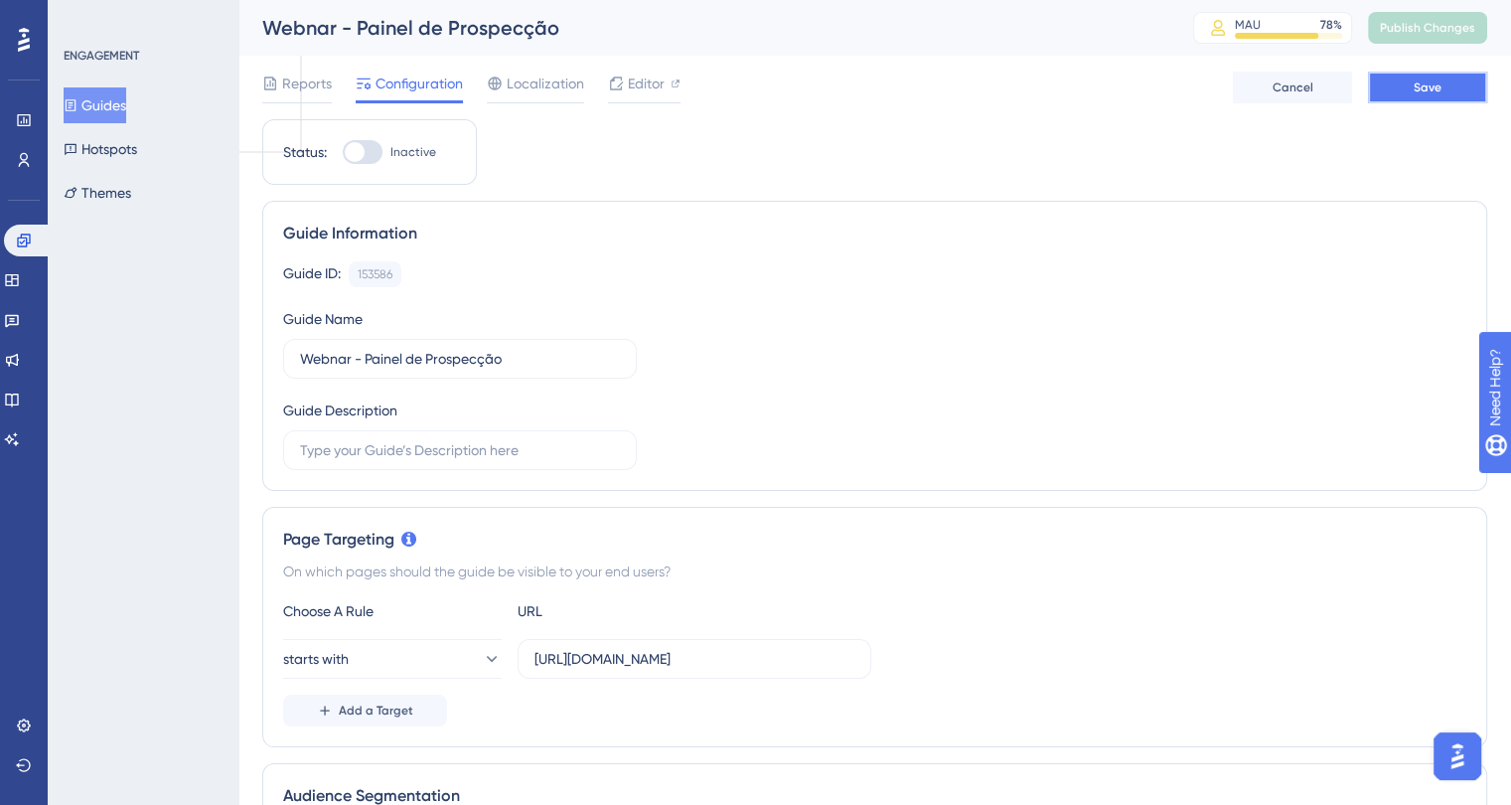
click at [1383, 86] on button "Save" at bounding box center [1427, 88] width 119 height 32
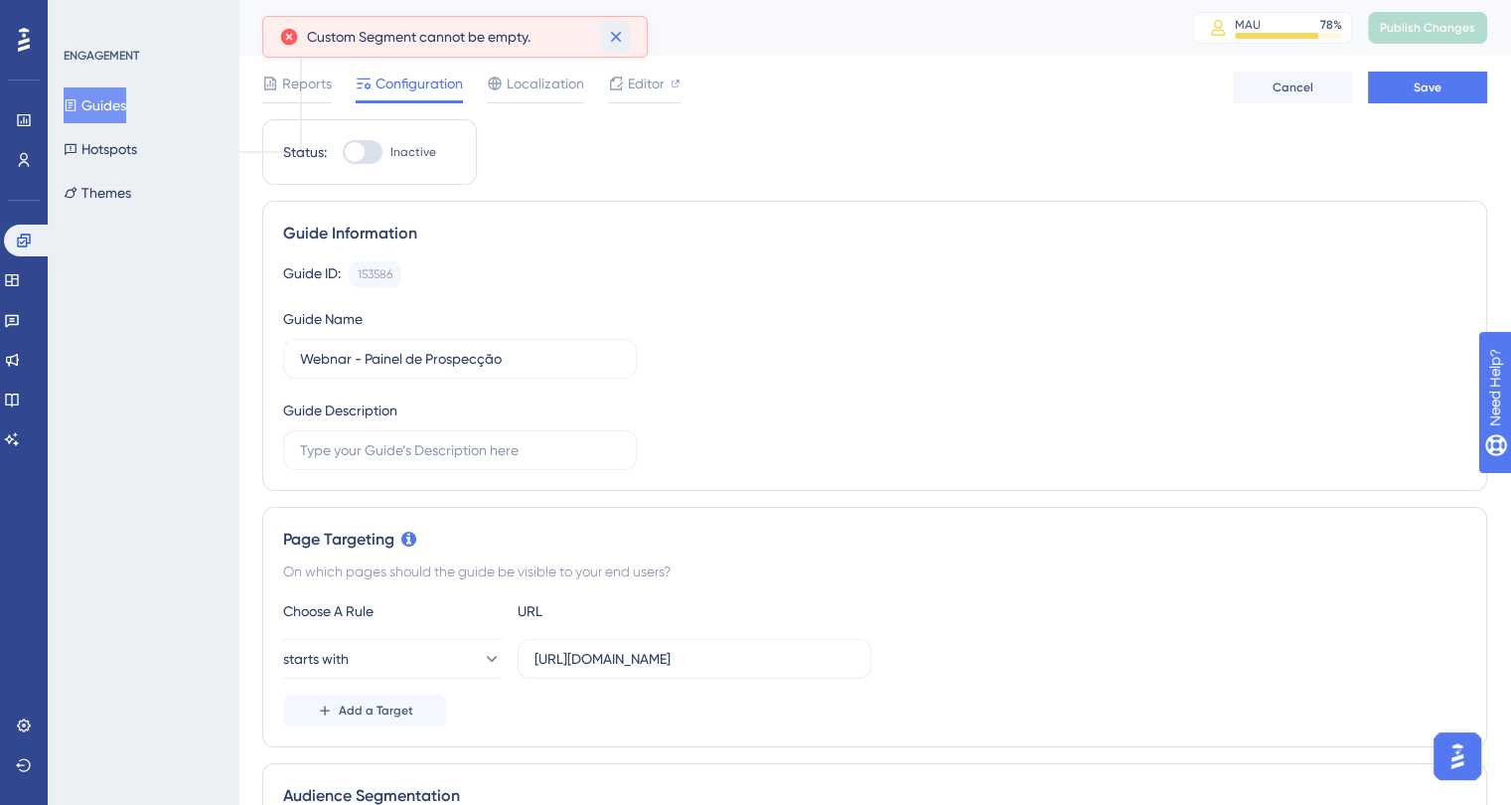
click at [617, 34] on icon at bounding box center [615, 37] width 11 height 11
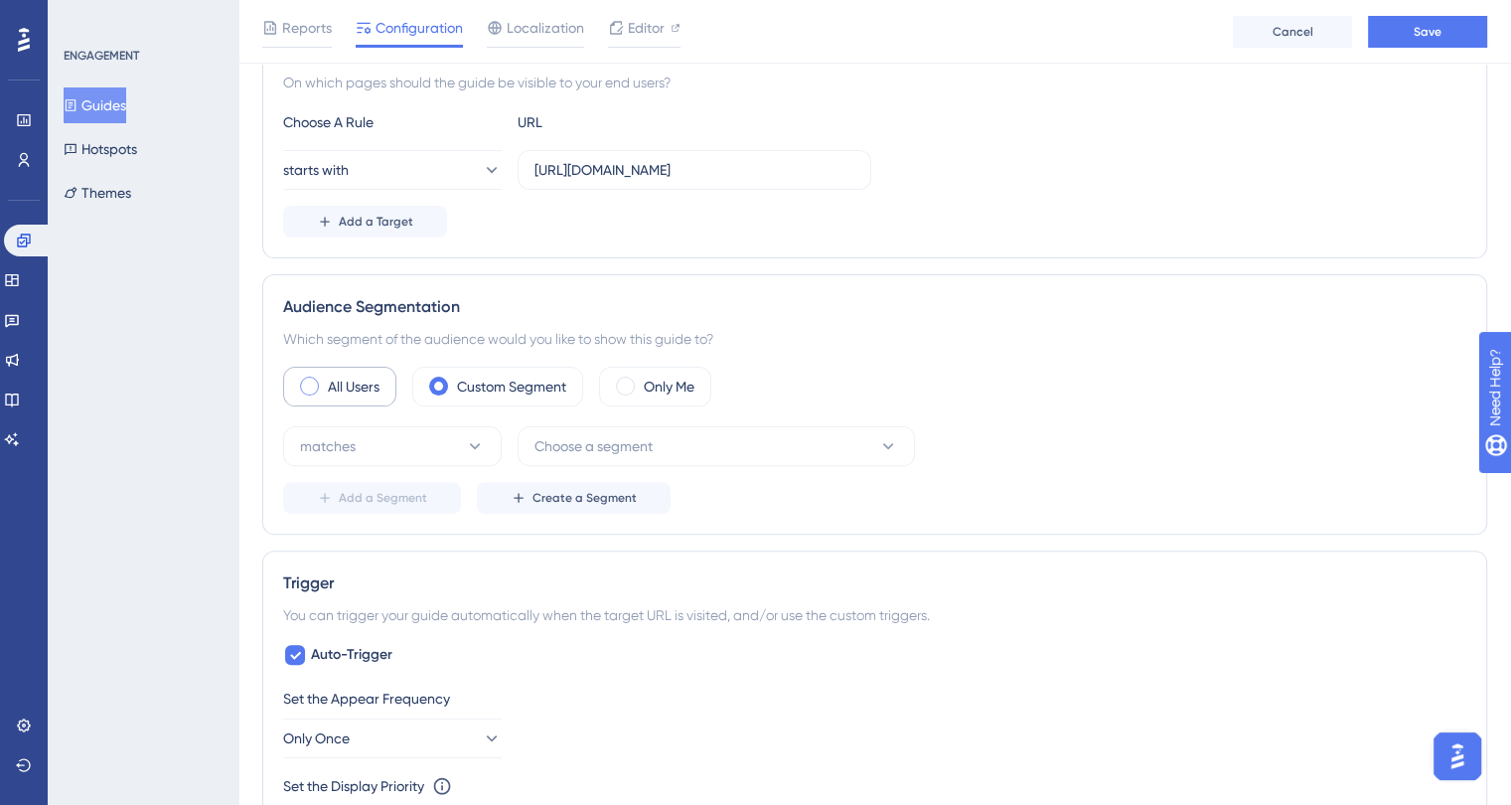
click at [360, 387] on label "All Users" at bounding box center [354, 387] width 52 height 24
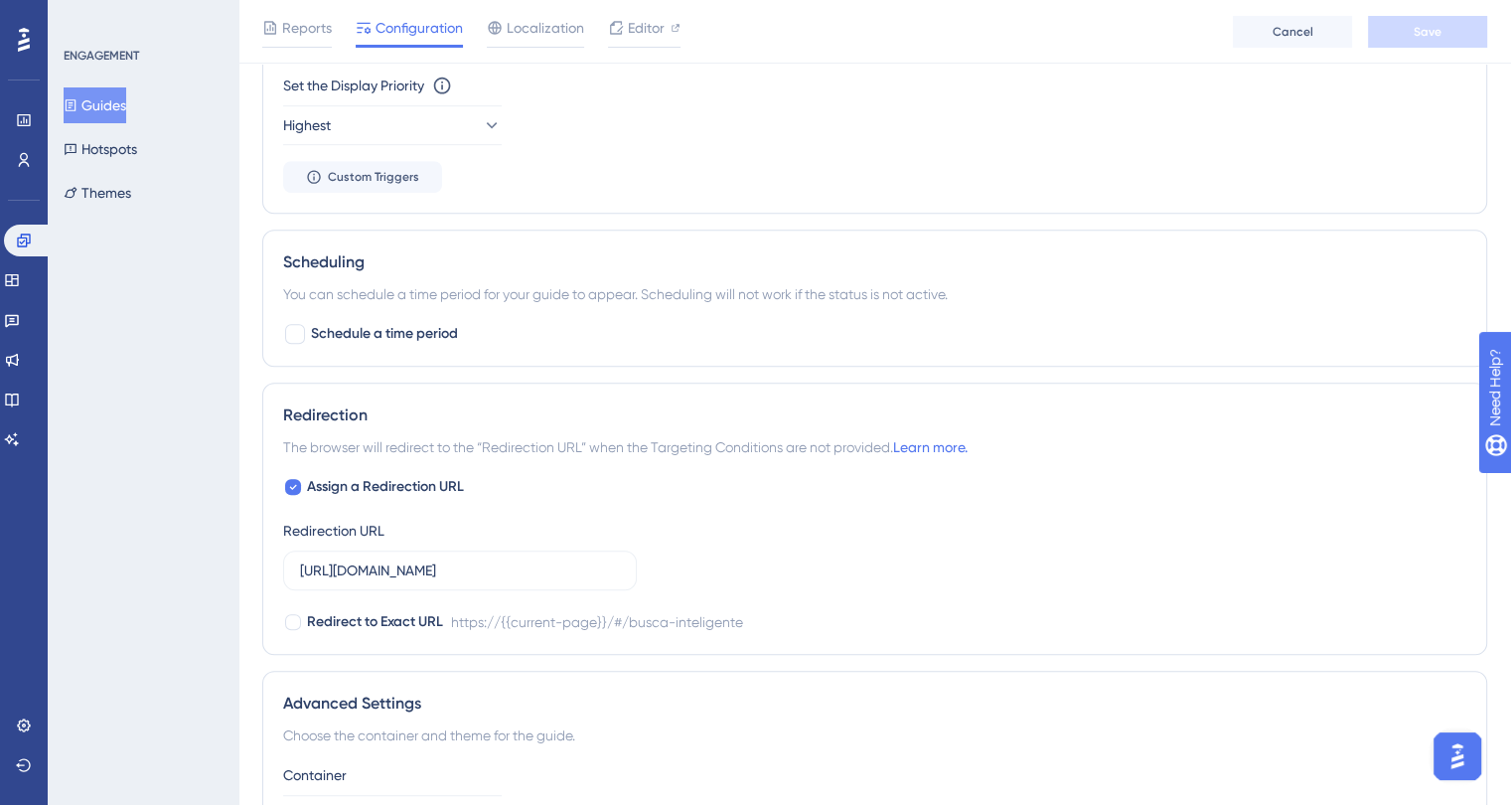
scroll to position [910, 0]
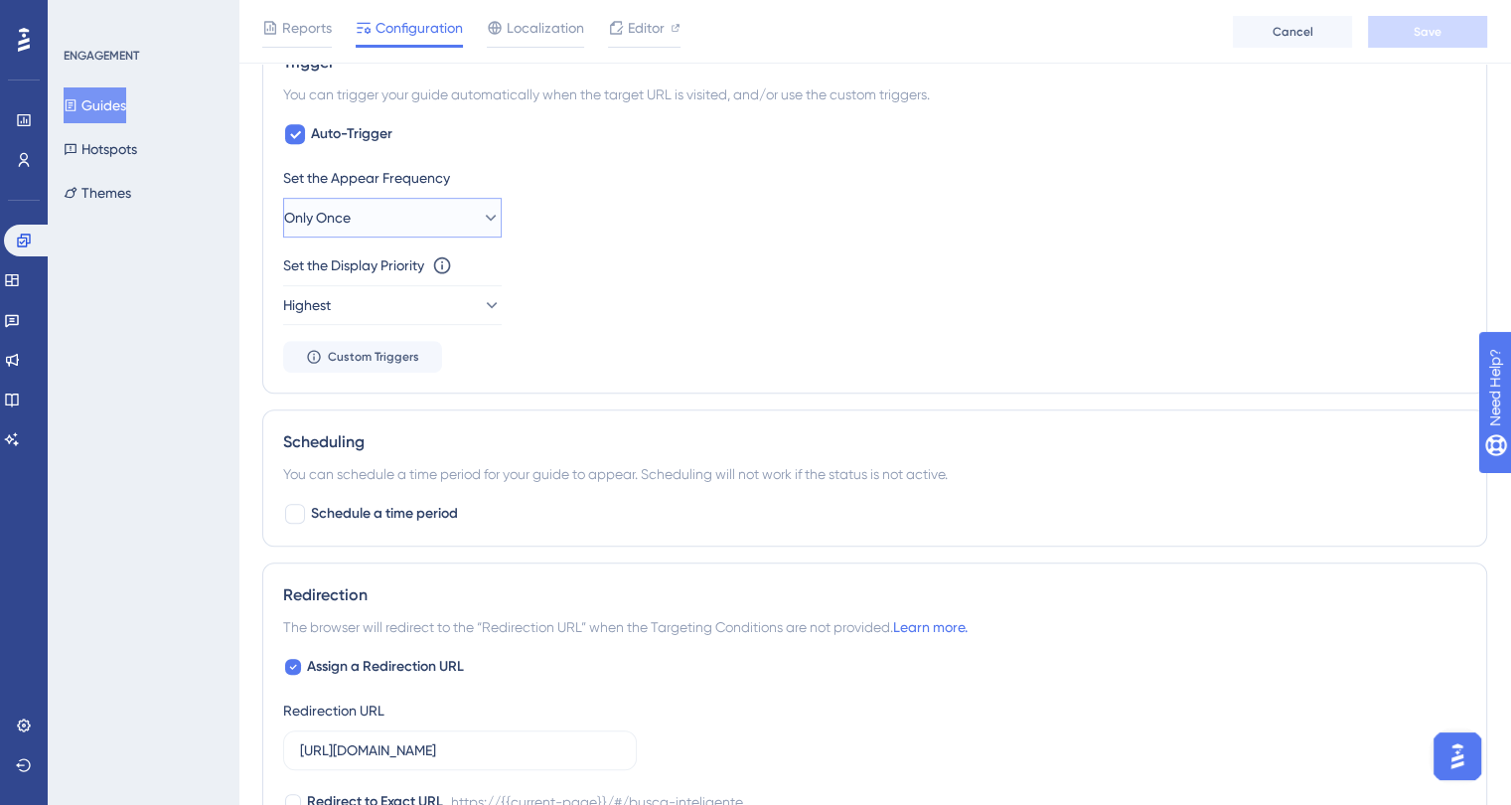
click at [404, 213] on button "Only Once" at bounding box center [392, 218] width 219 height 40
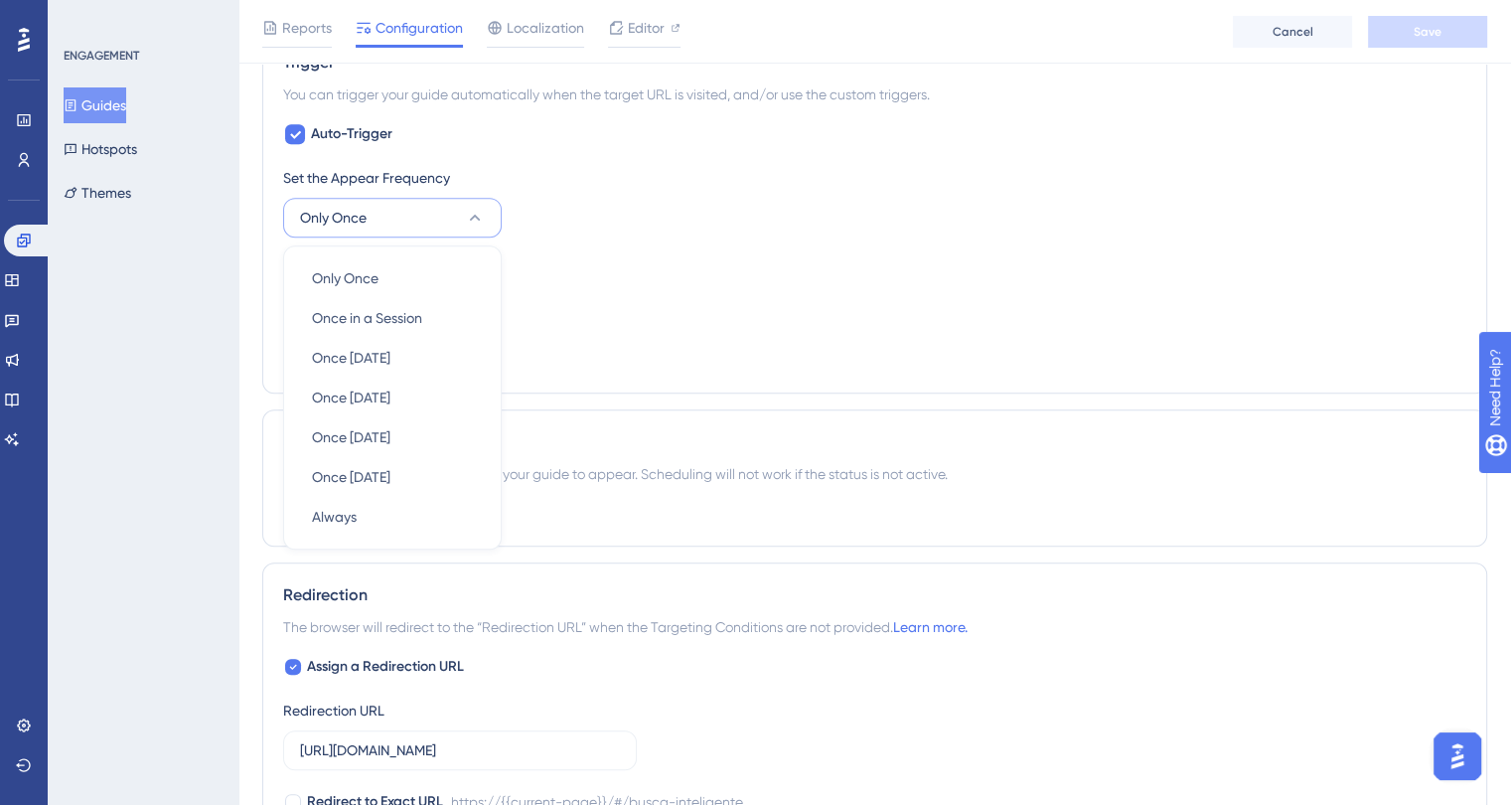
scroll to position [902, 0]
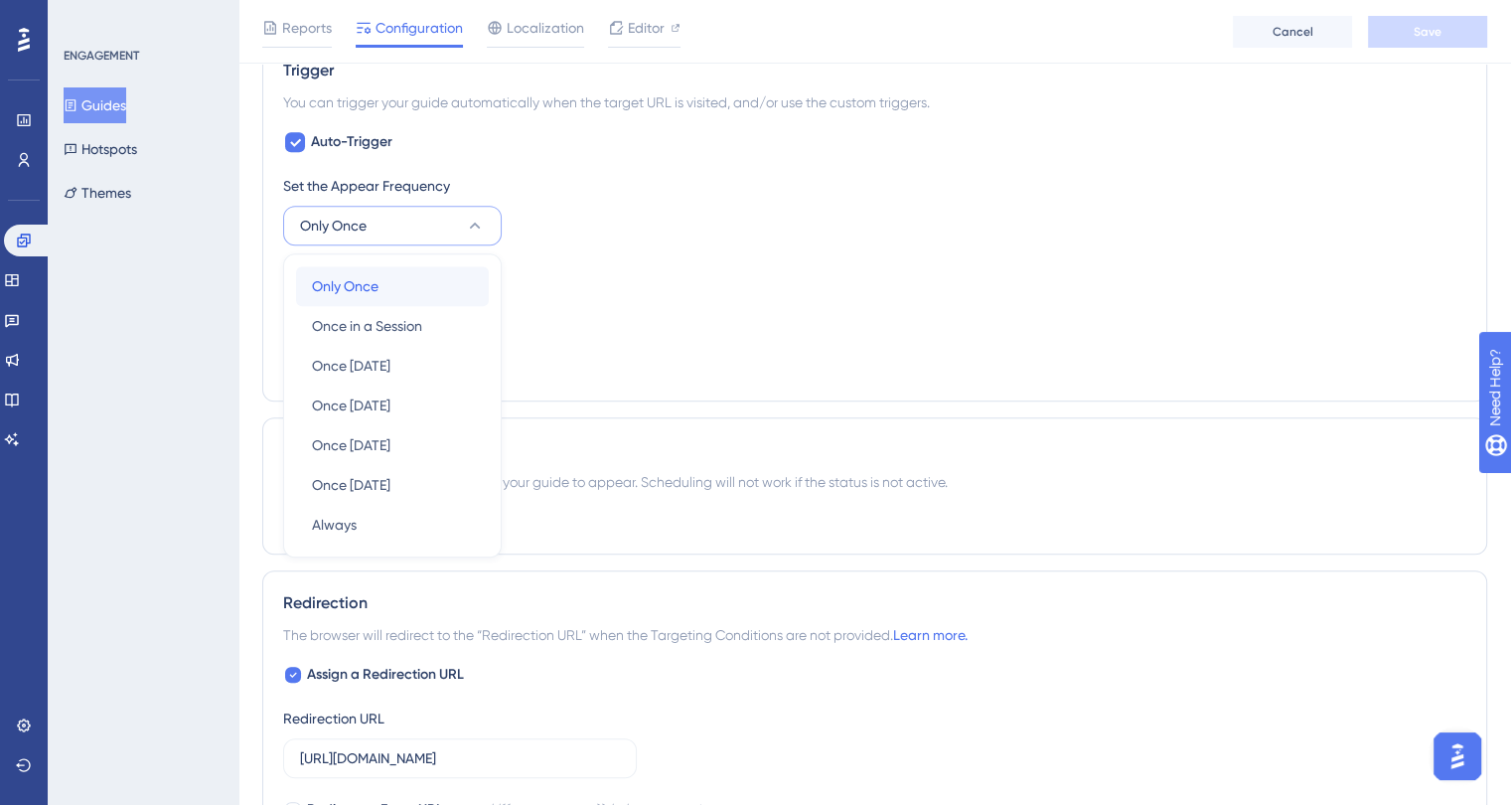
click at [409, 288] on div "Only Once Only Once" at bounding box center [392, 286] width 161 height 40
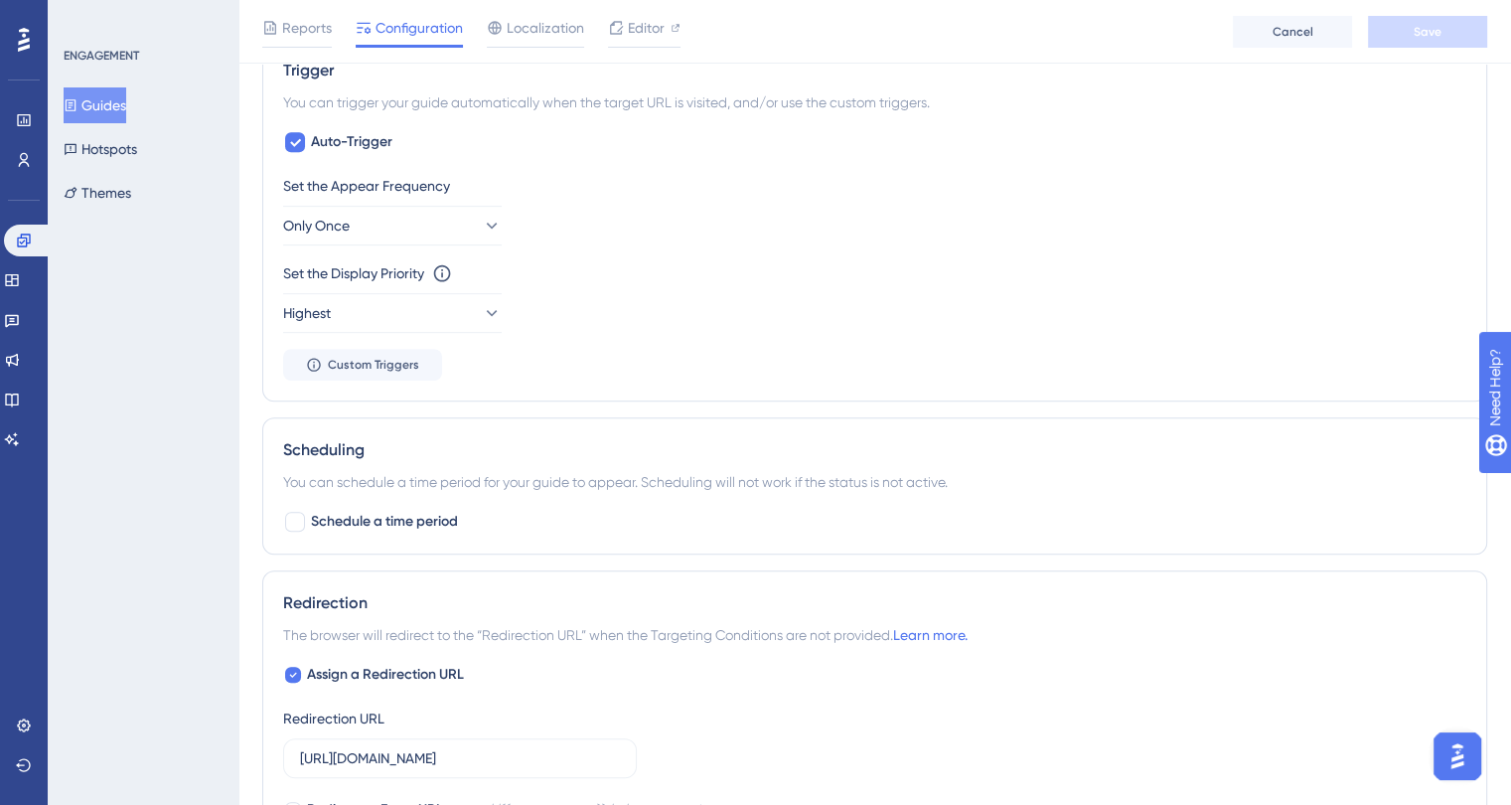
click at [674, 261] on div "Set the Display Priority This option will set the display priority between auto…" at bounding box center [874, 273] width 1183 height 24
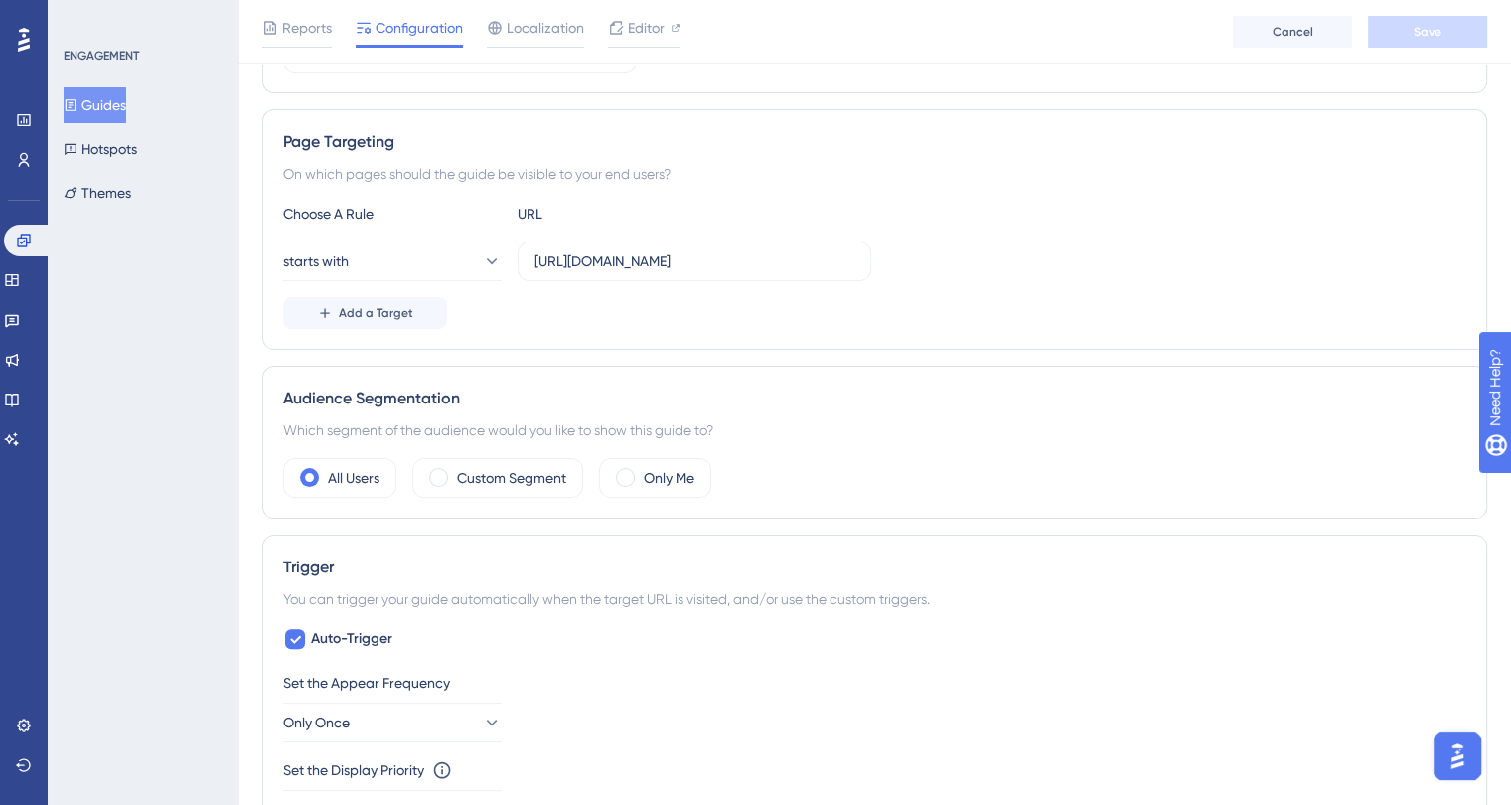
scroll to position [0, 0]
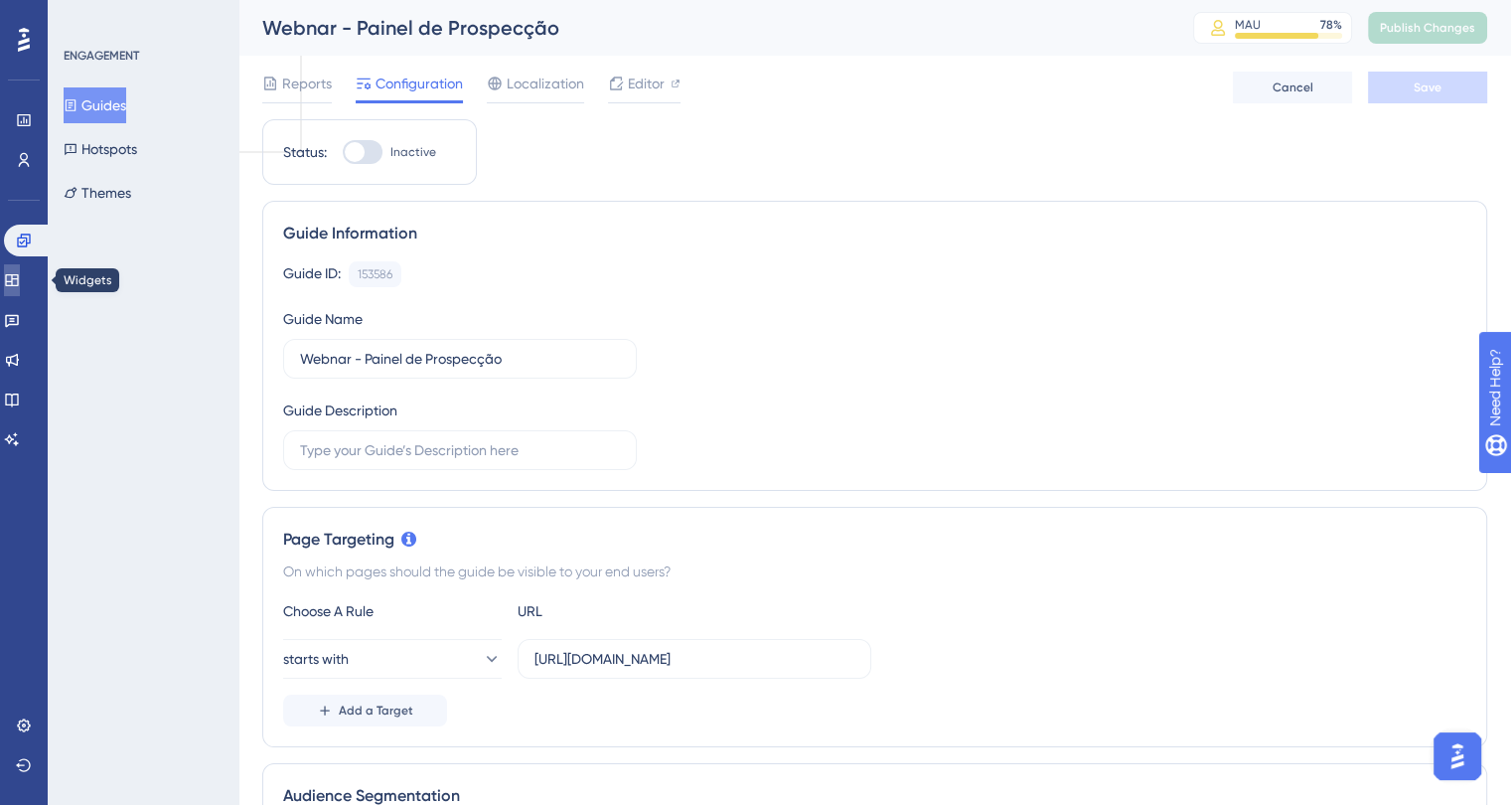
click at [18, 276] on icon at bounding box center [11, 280] width 13 height 12
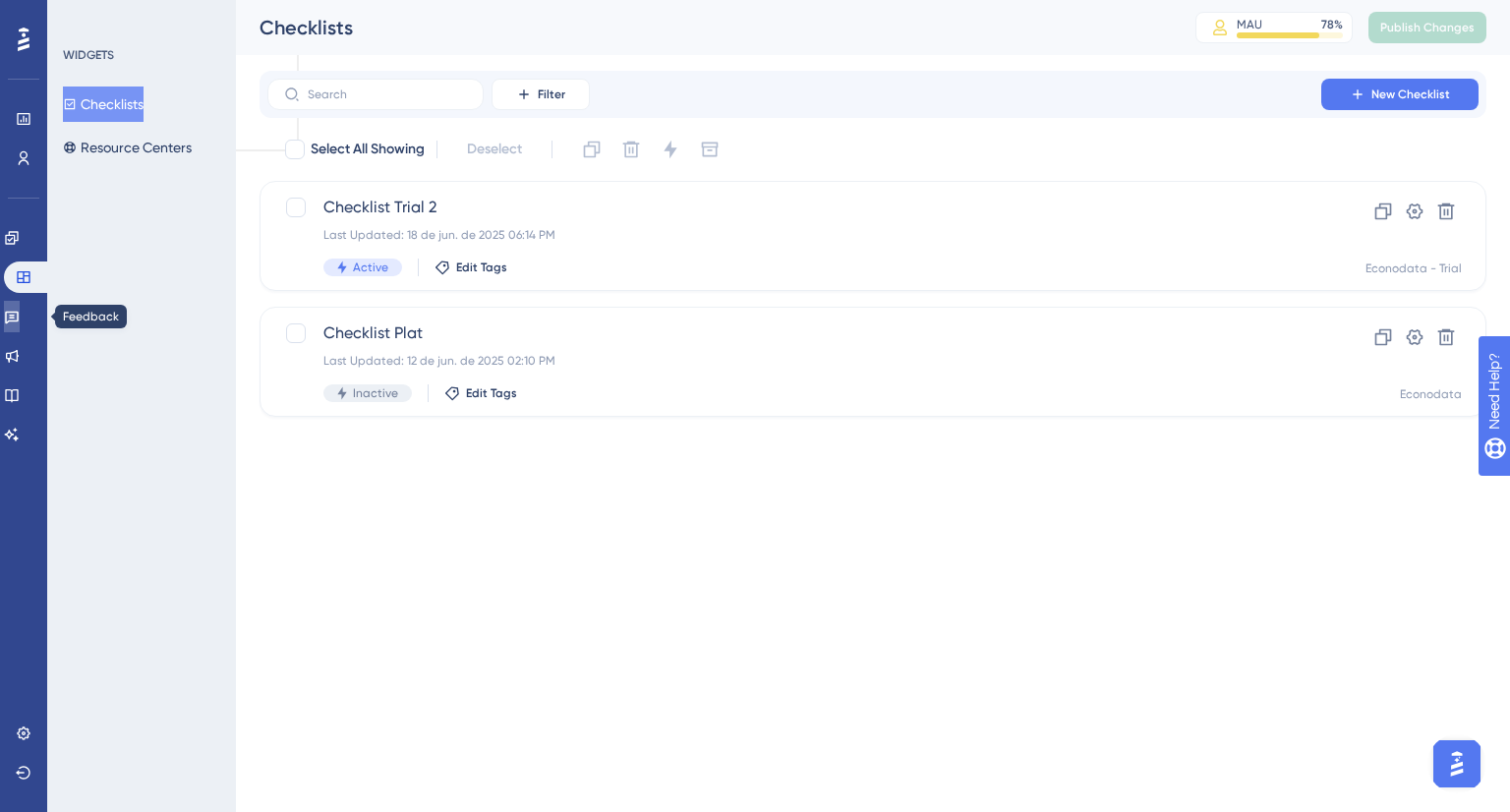
click at [19, 320] on icon at bounding box center [12, 317] width 14 height 13
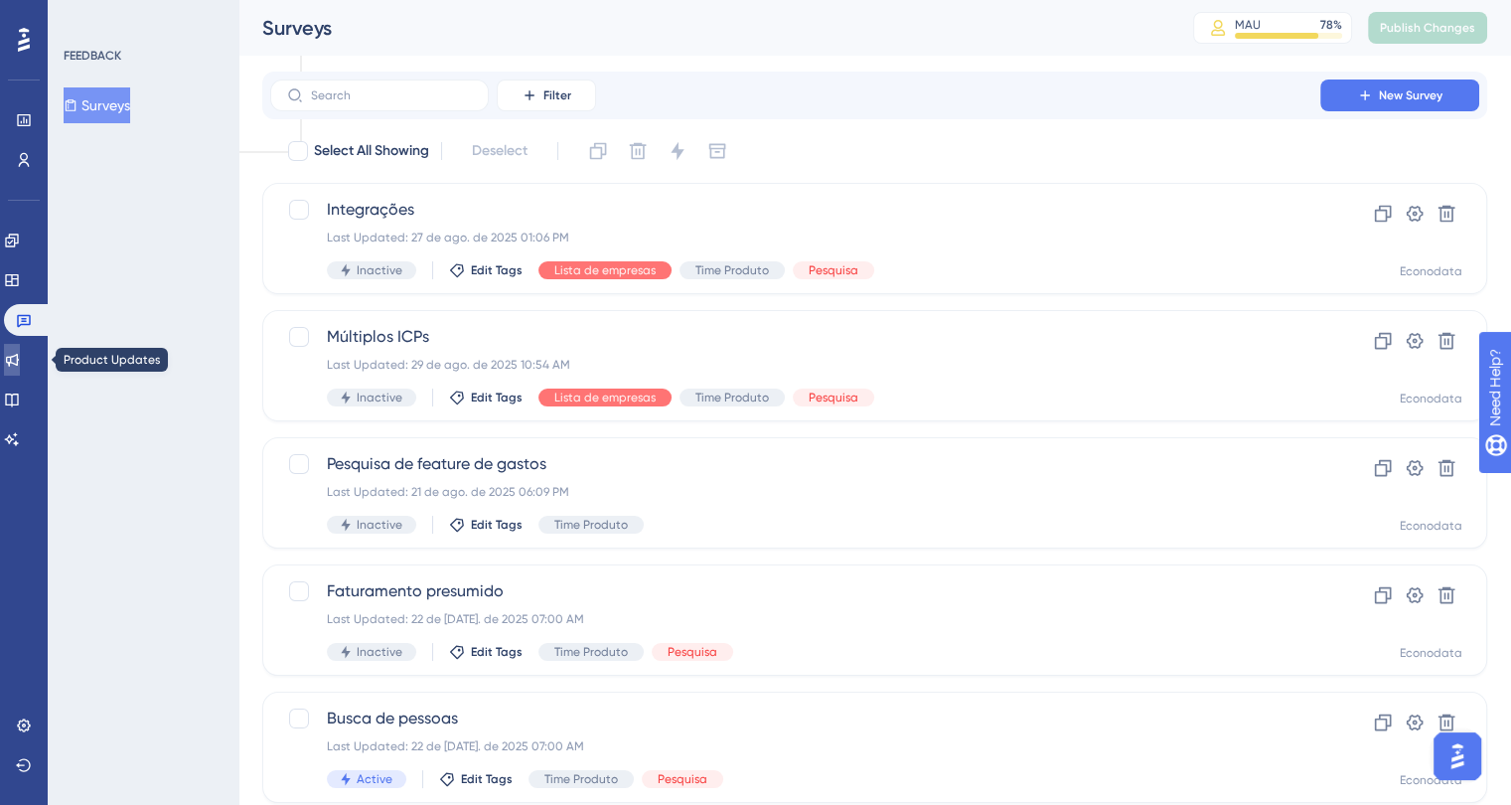
click at [20, 363] on icon at bounding box center [12, 360] width 16 height 16
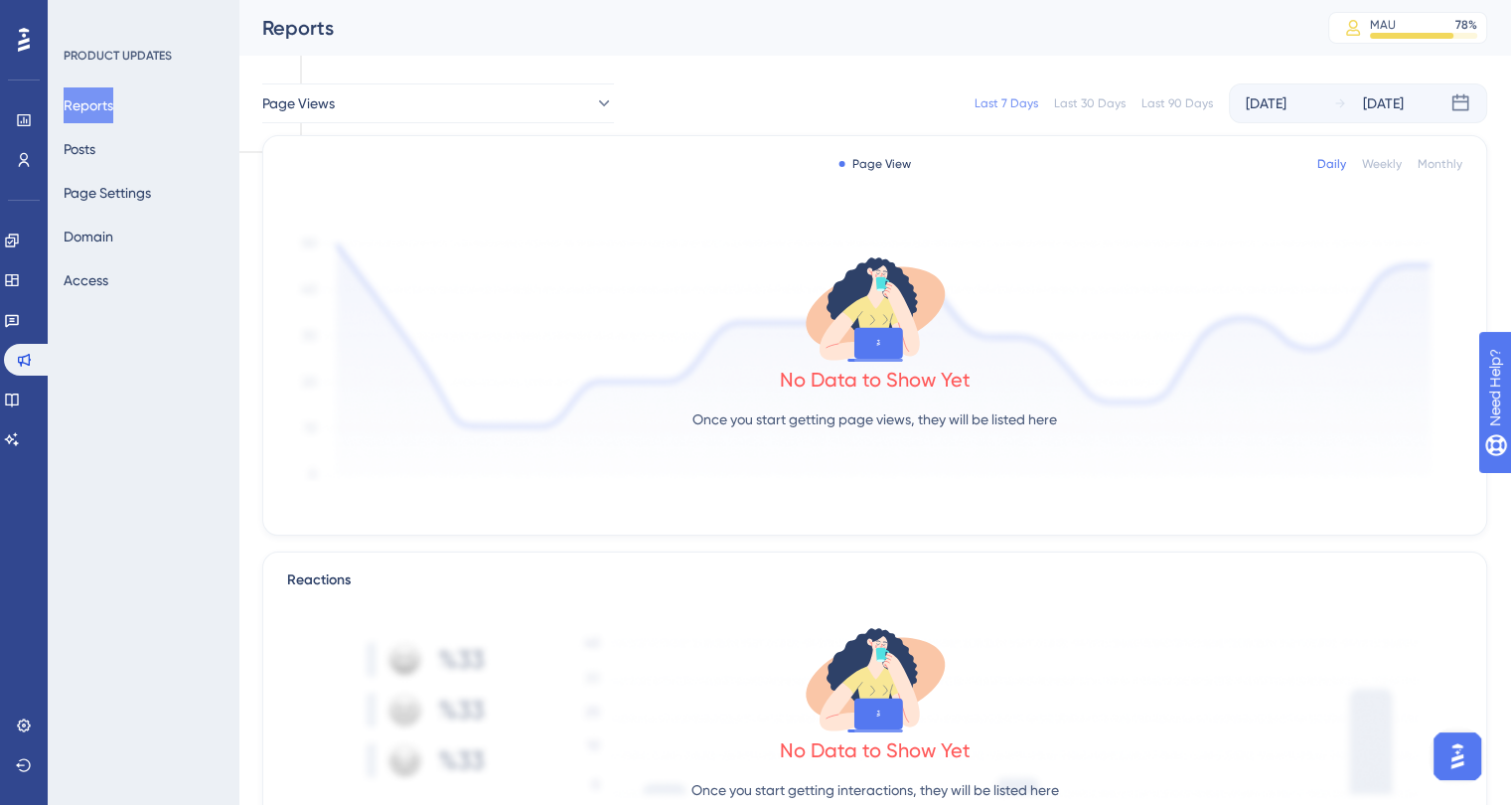
click at [146, 155] on div "Reports Posts Page Settings Domain Access" at bounding box center [144, 192] width 161 height 211
click at [77, 158] on button "Posts" at bounding box center [80, 149] width 32 height 36
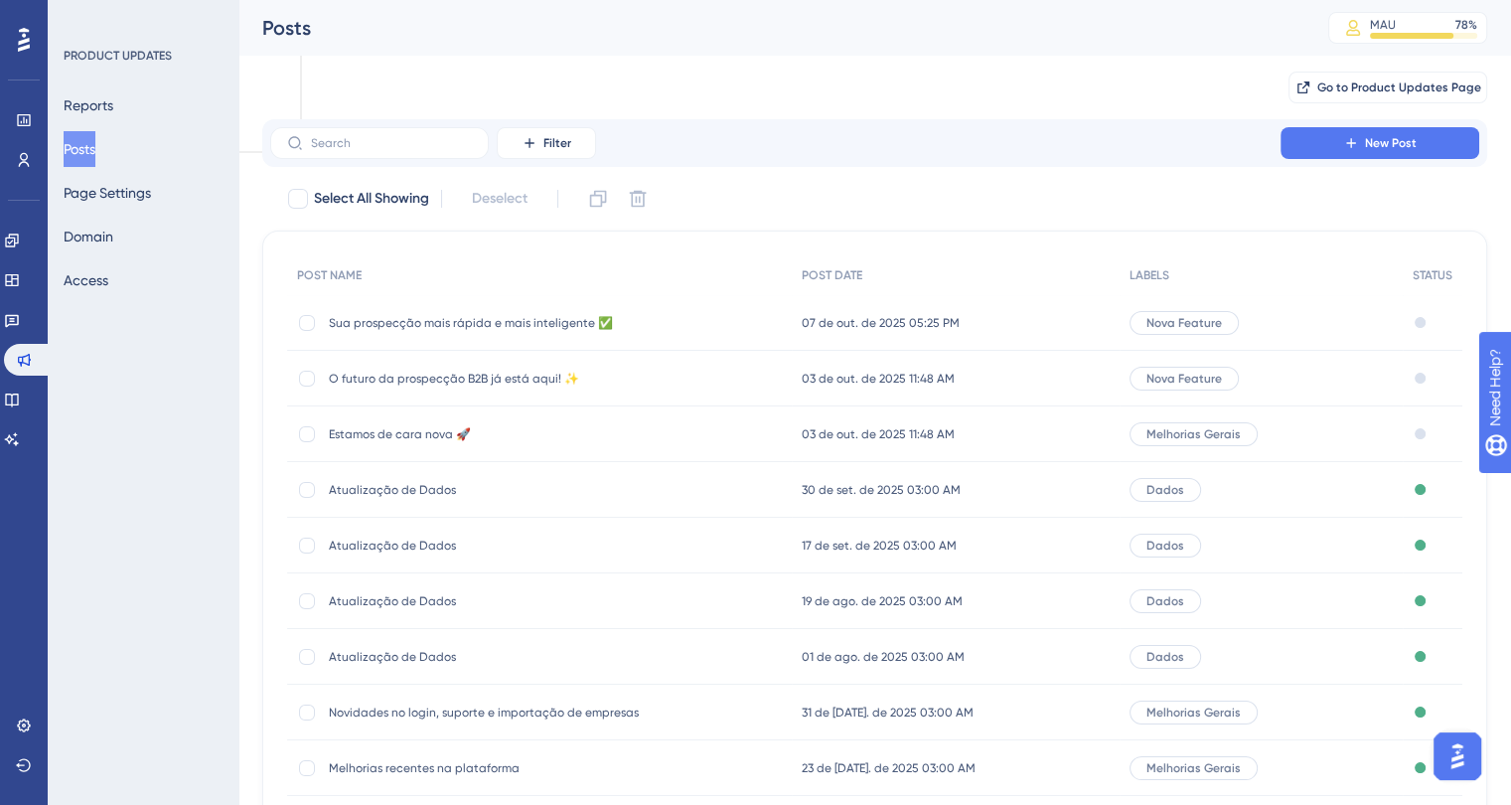
click at [413, 329] on span "Sua prospecção mais rápida e mais inteligente ✅" at bounding box center [488, 323] width 318 height 16
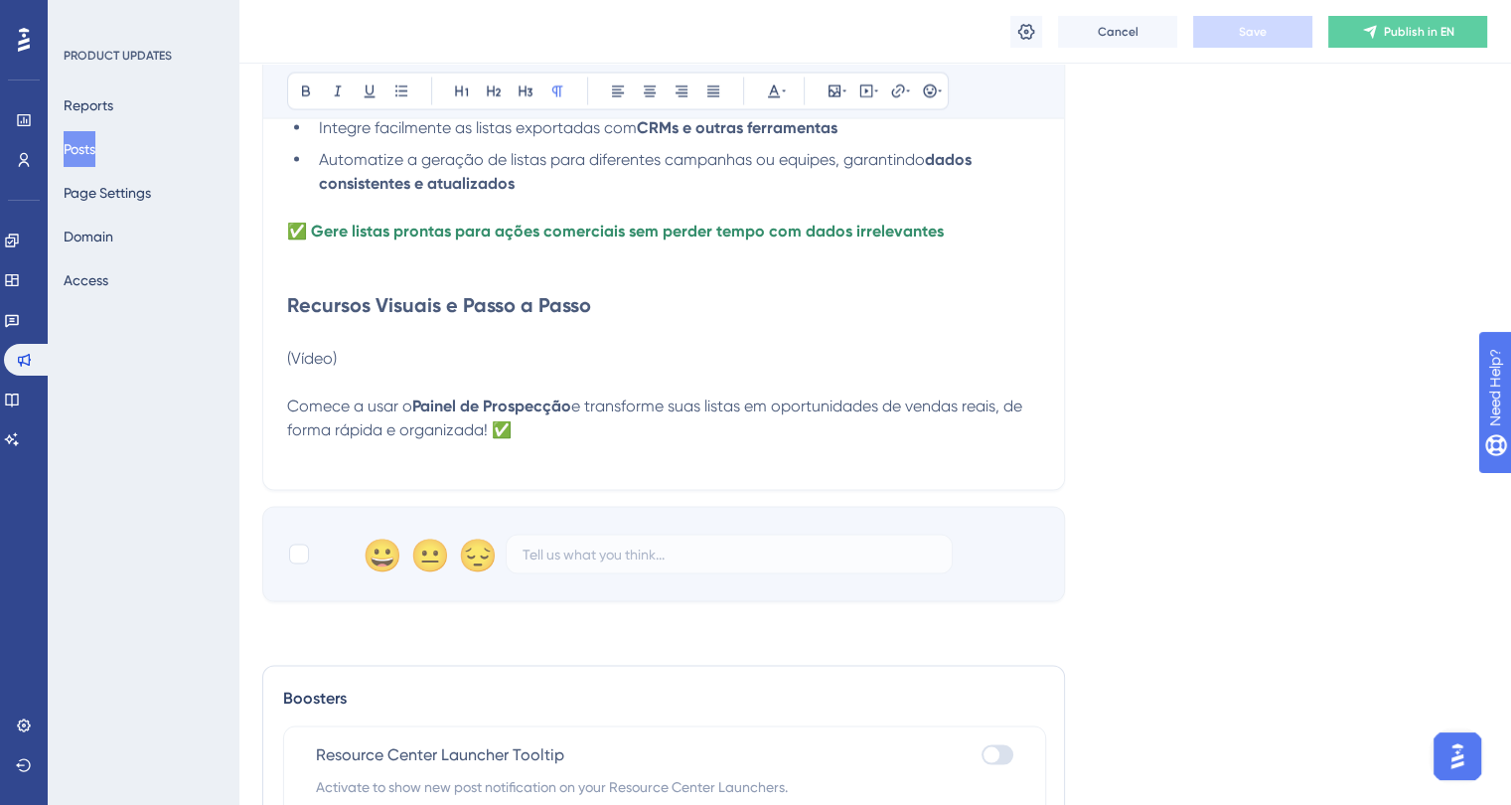
scroll to position [3672, 0]
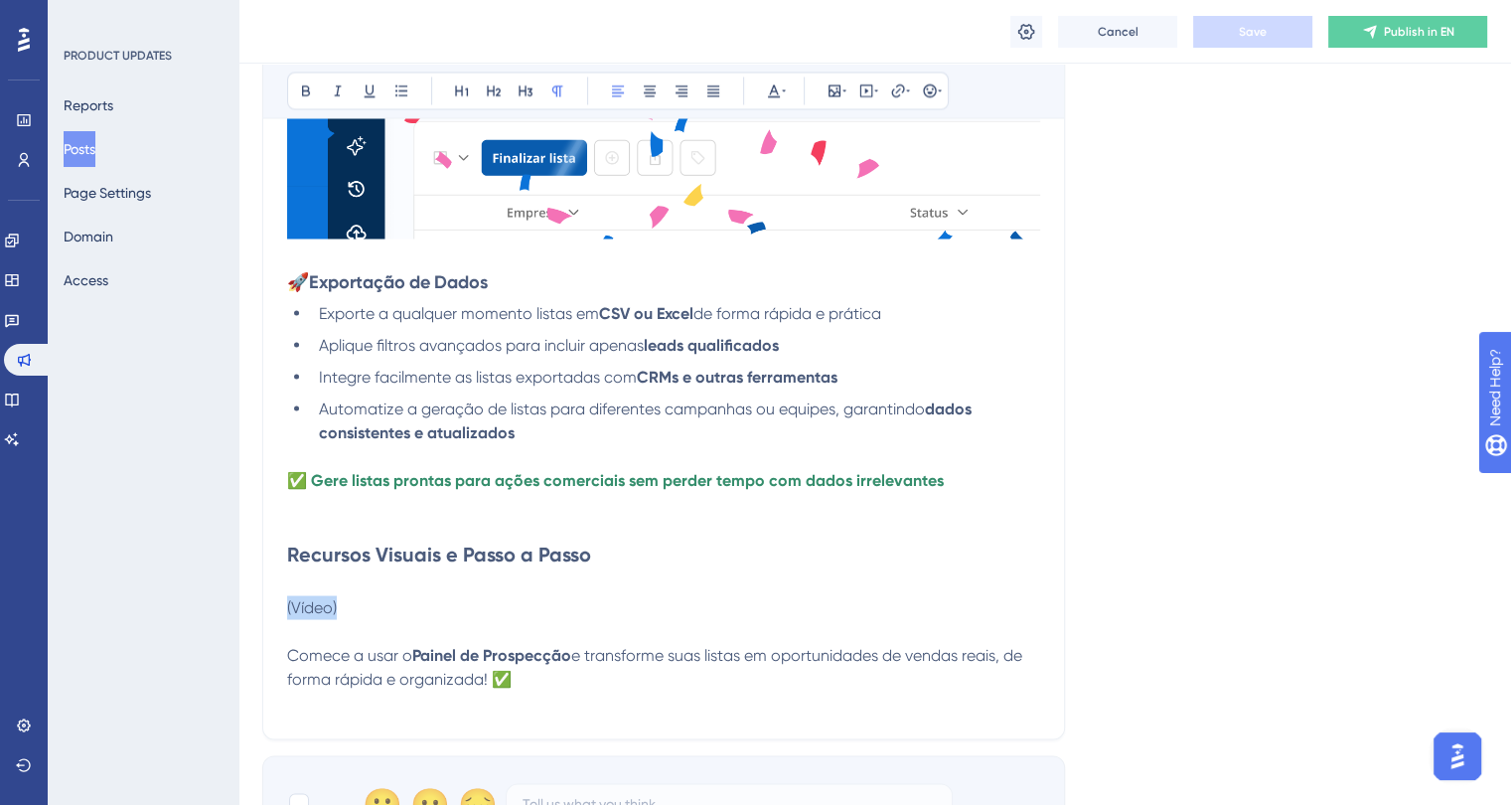
drag, startPoint x: 348, startPoint y: 625, endPoint x: 280, endPoint y: 617, distance: 68.0
click at [827, 88] on icon at bounding box center [835, 90] width 16 height 16
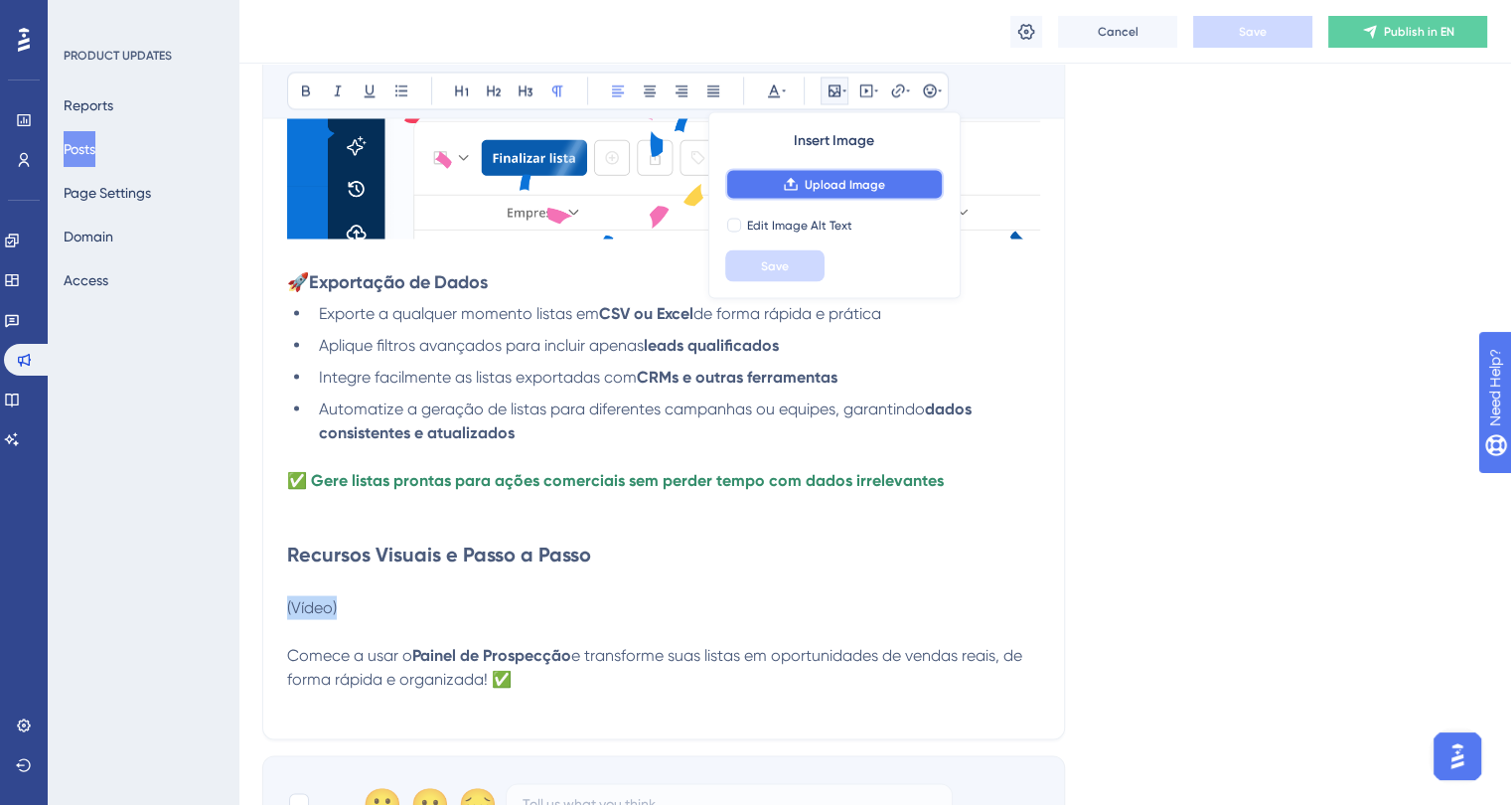
click at [831, 180] on span "Upload Image" at bounding box center [845, 185] width 80 height 16
click at [862, 92] on icon at bounding box center [866, 90] width 16 height 16
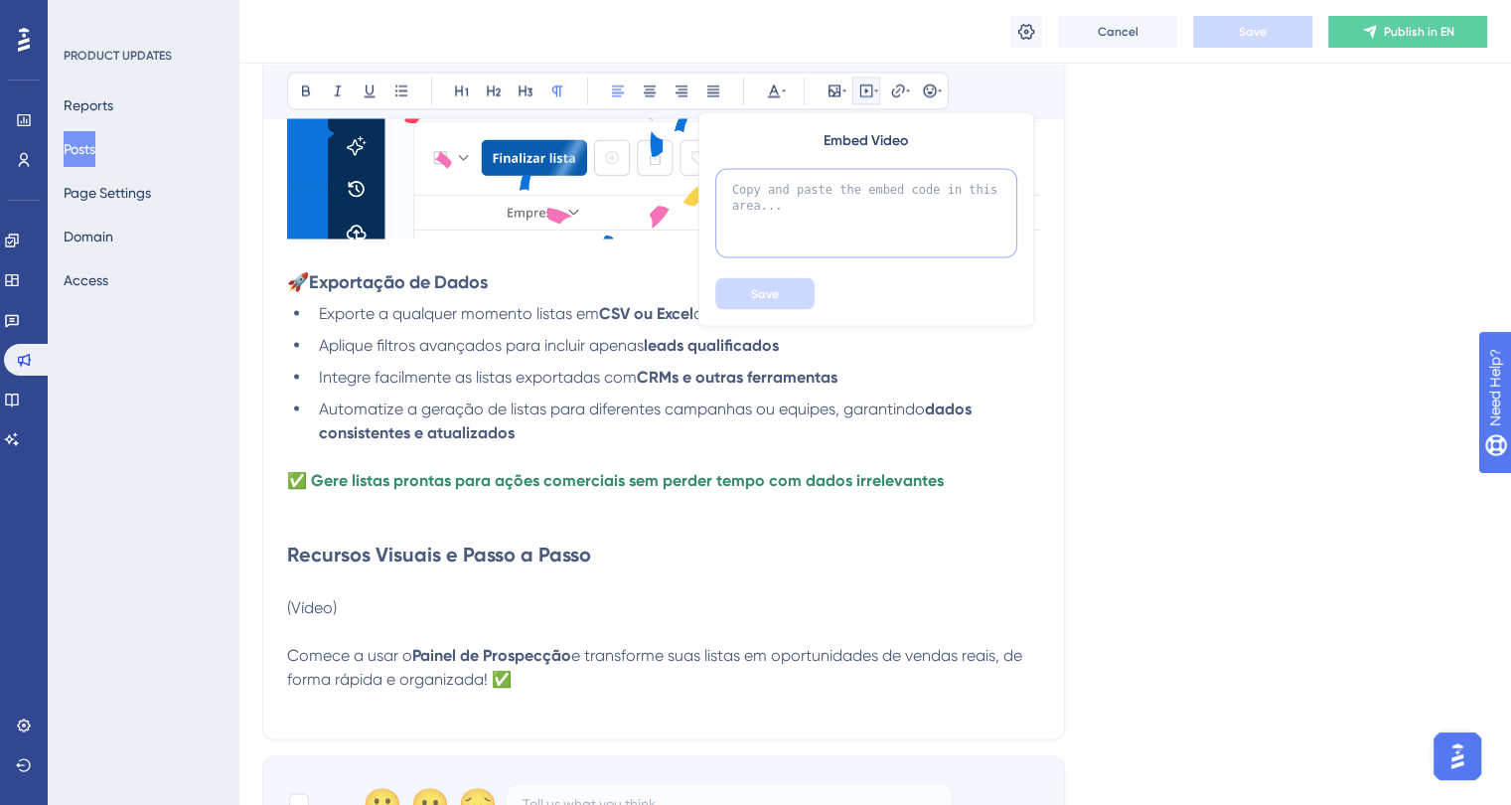
click at [774, 194] on textarea at bounding box center [866, 213] width 302 height 89
click at [896, 93] on icon at bounding box center [898, 90] width 16 height 16
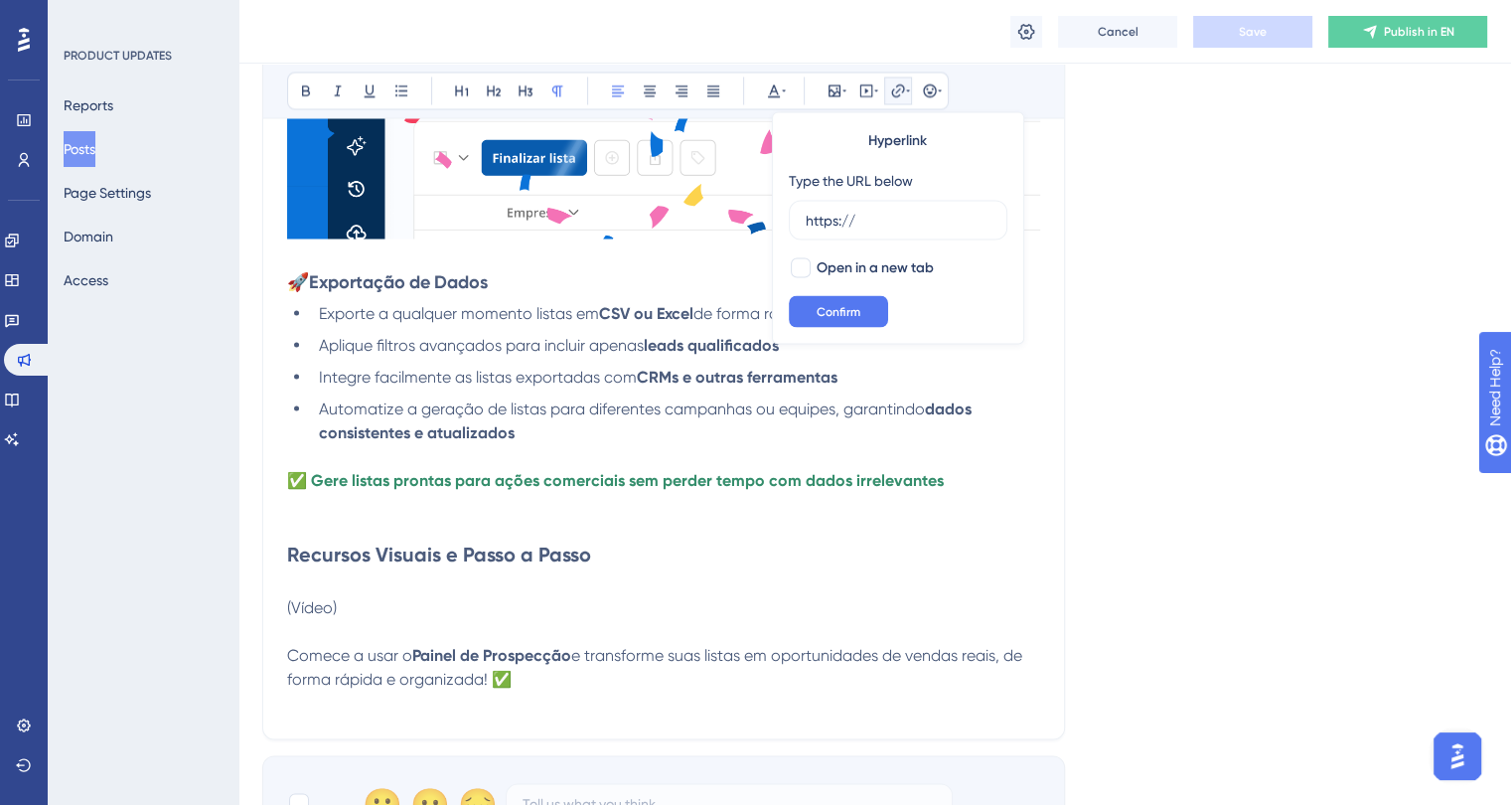
drag, startPoint x: 873, startPoint y: 218, endPoint x: 783, endPoint y: 217, distance: 90.4
click at [783, 217] on div "Hyperlink Type the URL below https:// Open in a new tab Confirm" at bounding box center [898, 228] width 252 height 232
click at [830, 93] on icon at bounding box center [835, 90] width 16 height 16
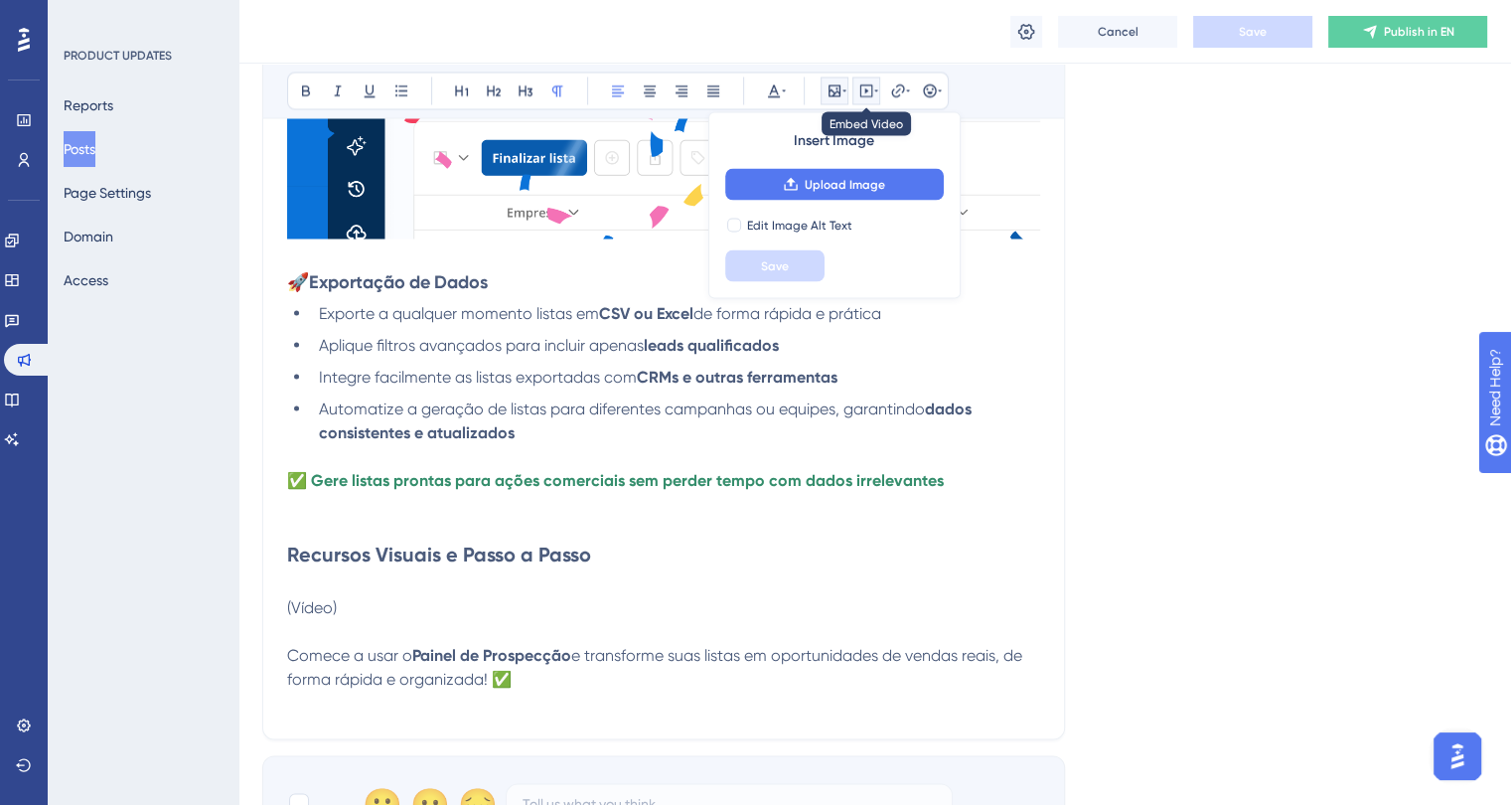
click at [858, 85] on icon at bounding box center [866, 90] width 16 height 16
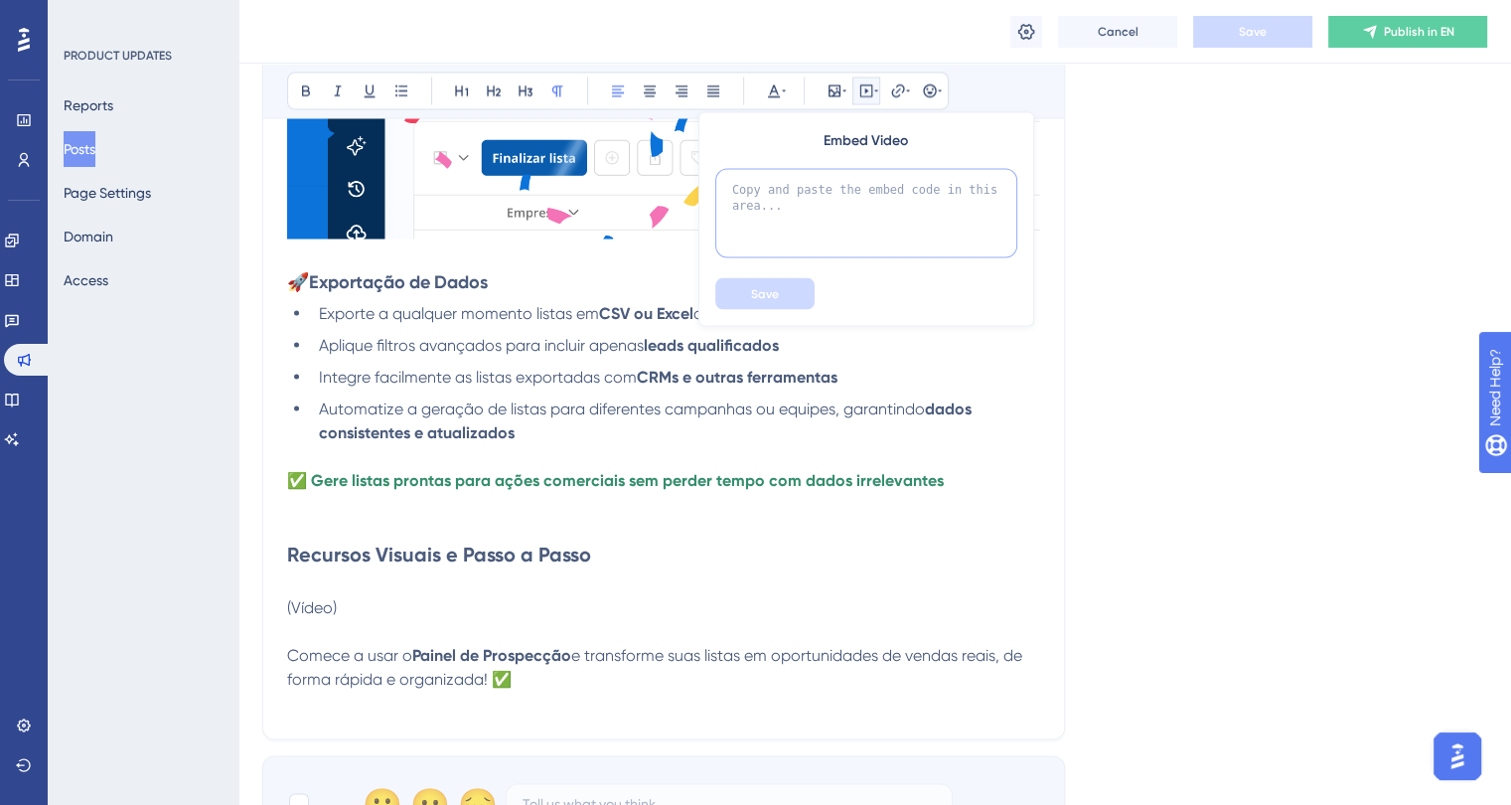
click at [799, 176] on textarea at bounding box center [866, 213] width 302 height 89
click at [528, 339] on ul "Exporte a qualquer momento listas em CSV ou Excel de forma rápida e prática Apl…" at bounding box center [663, 372] width 753 height 143
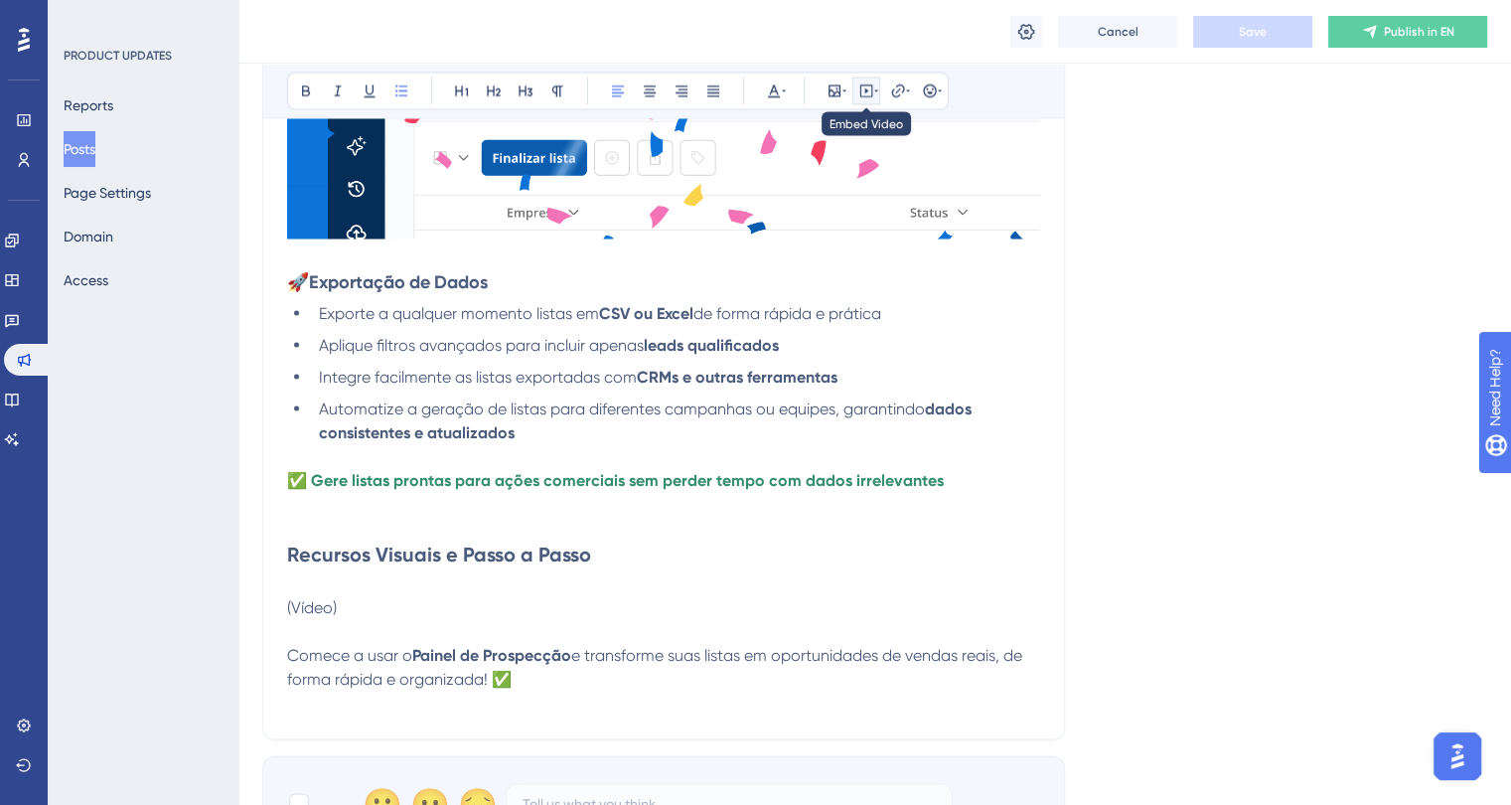
click at [860, 95] on icon at bounding box center [866, 90] width 13 height 13
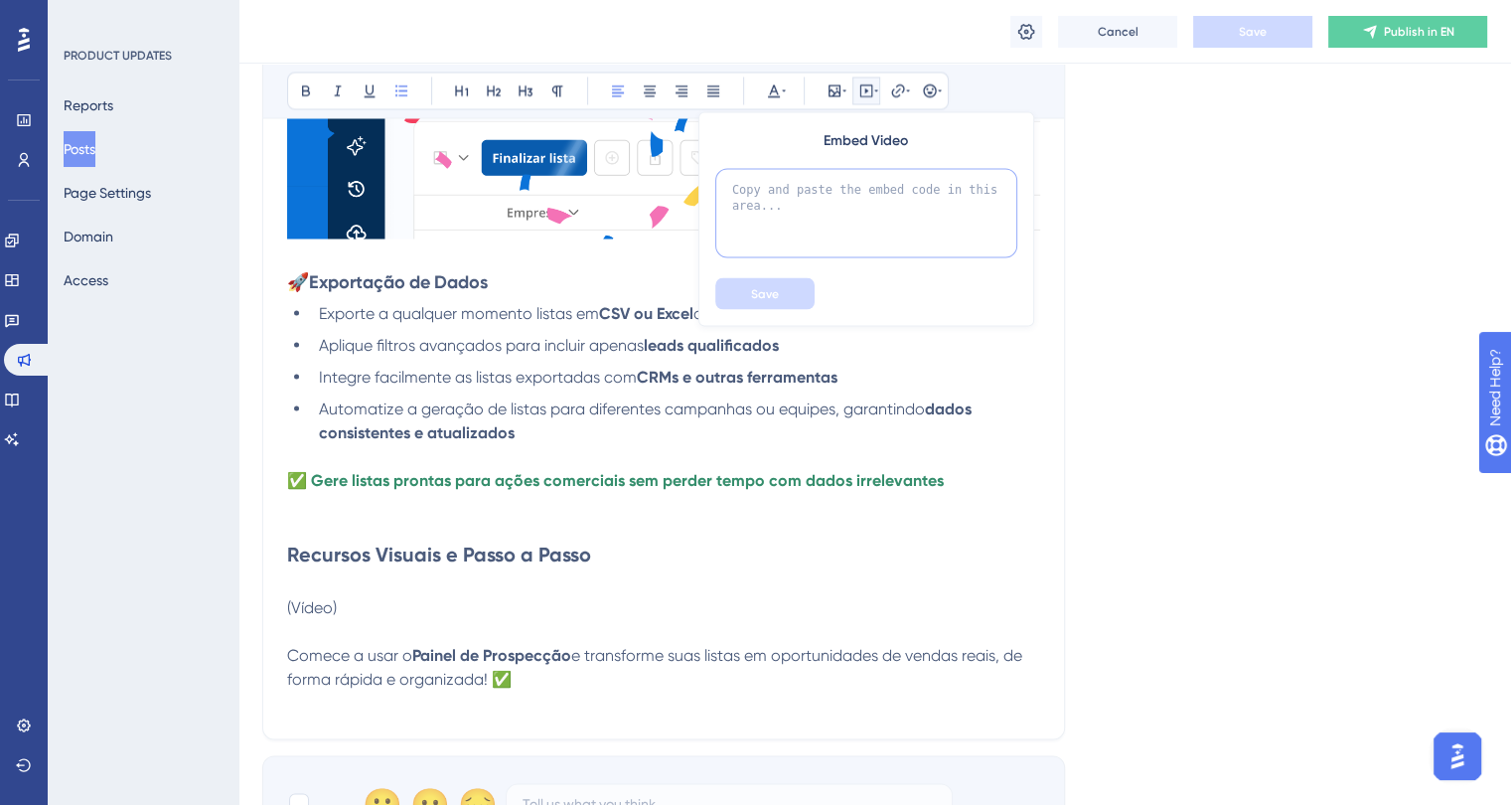
click at [771, 180] on textarea at bounding box center [866, 213] width 302 height 89
paste textarea "<div style="position: relative; padding-bottom: 56.25%; height: 0;"><iframe id=…"
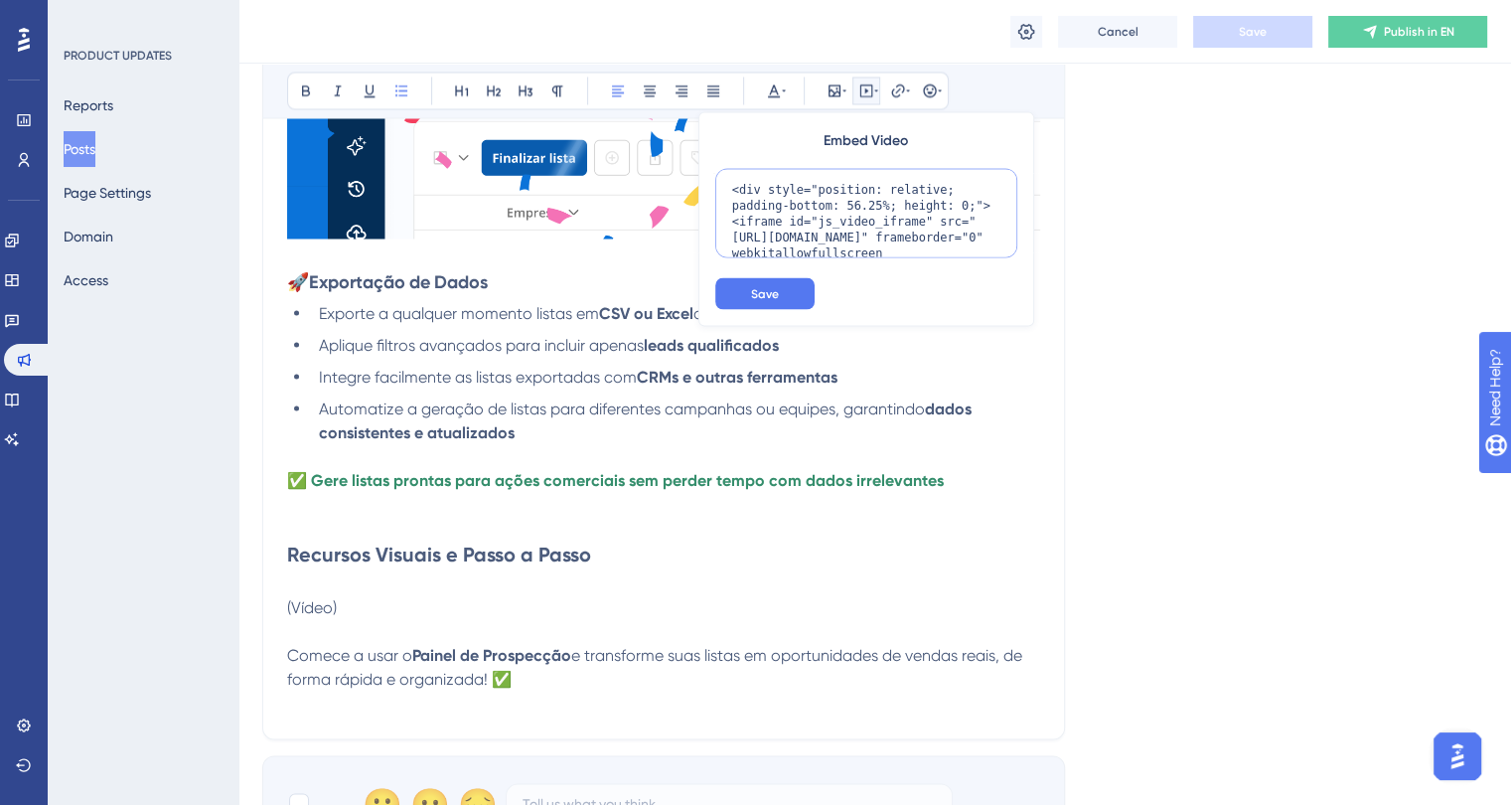
scroll to position [83, 0]
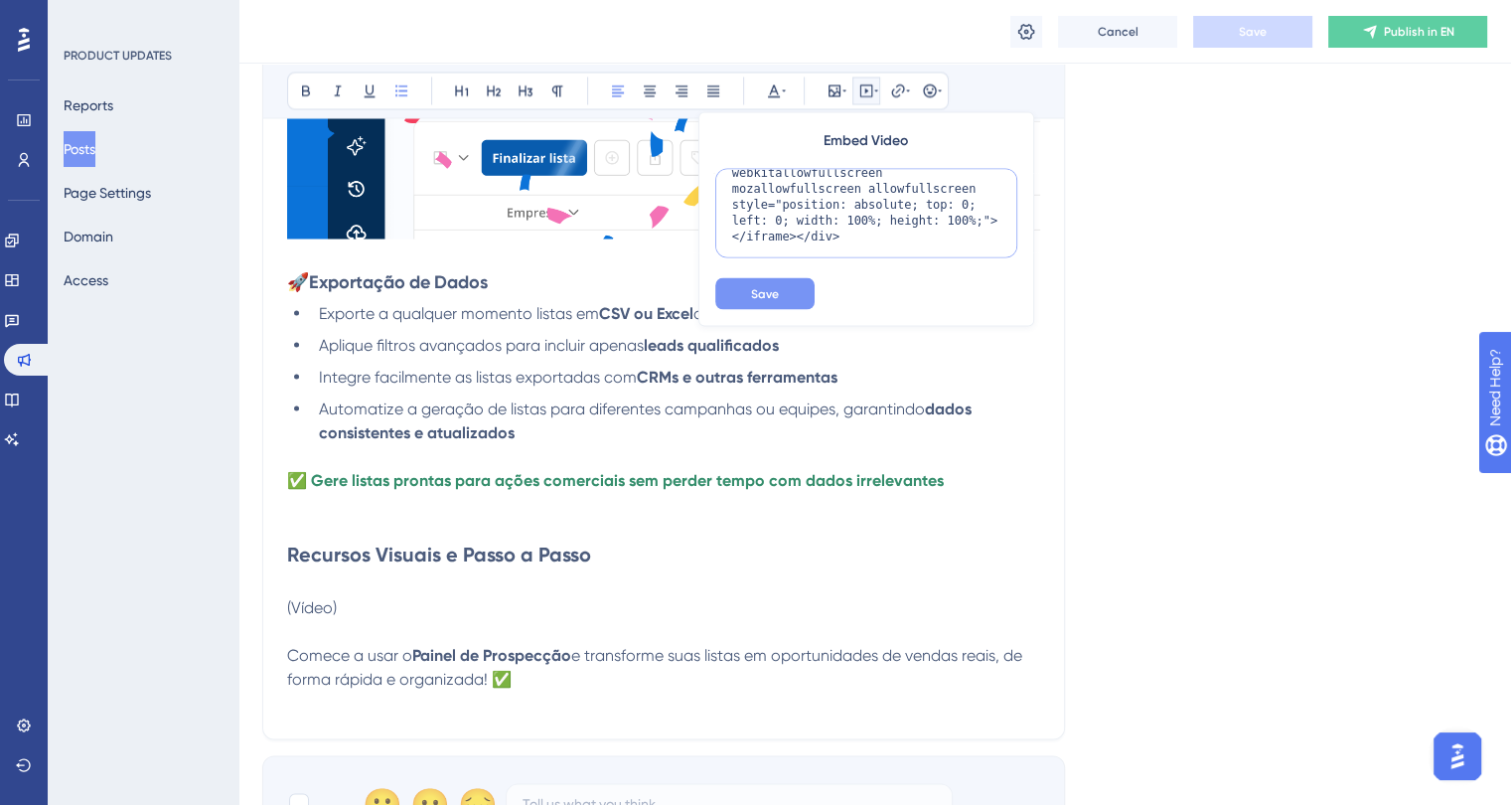
type textarea "<div style="position: relative; padding-bottom: 56.25%; height: 0;"><iframe id=…"
click at [759, 292] on span "Save" at bounding box center [765, 294] width 28 height 16
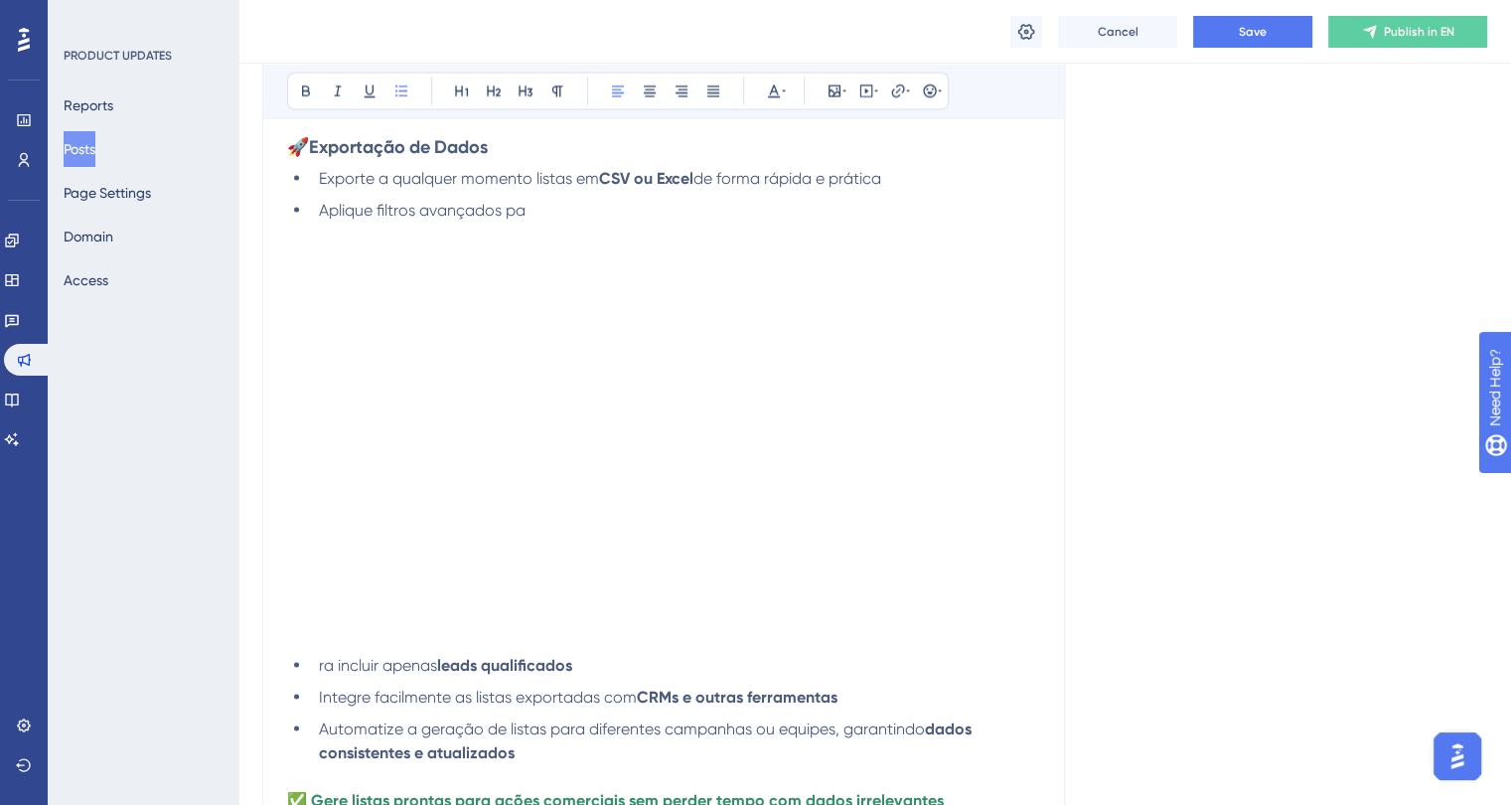
scroll to position [3870, 0]
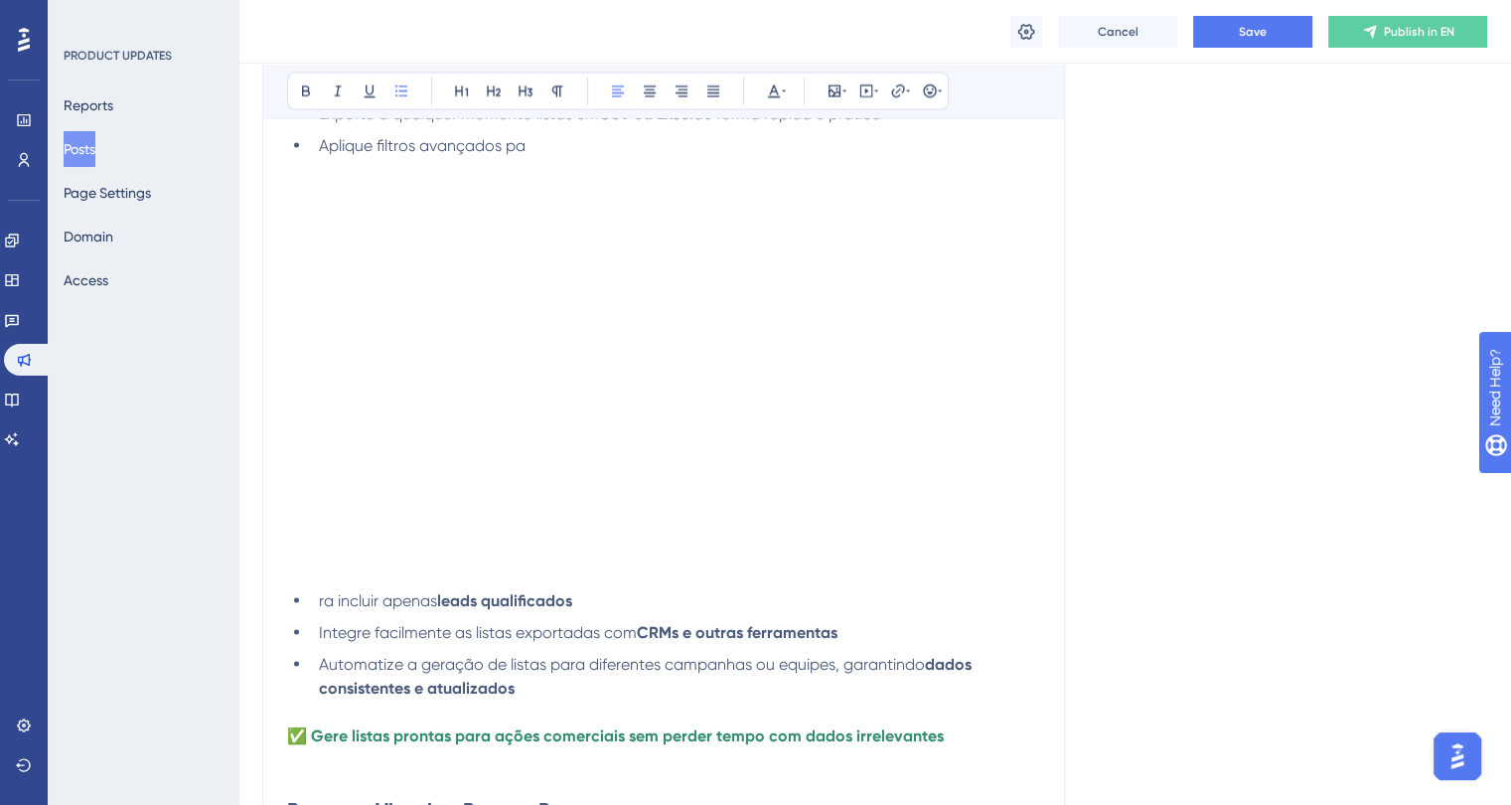
click at [993, 605] on li "ra incluir apenas leads qualificados" at bounding box center [675, 601] width 729 height 24
click at [1000, 603] on li "ra incluir apenas leads qualificados" at bounding box center [675, 601] width 729 height 24
click at [640, 625] on ul "ra incluir apenas leads qualificados Integre facilmente as listas exportadas co…" at bounding box center [663, 644] width 753 height 111
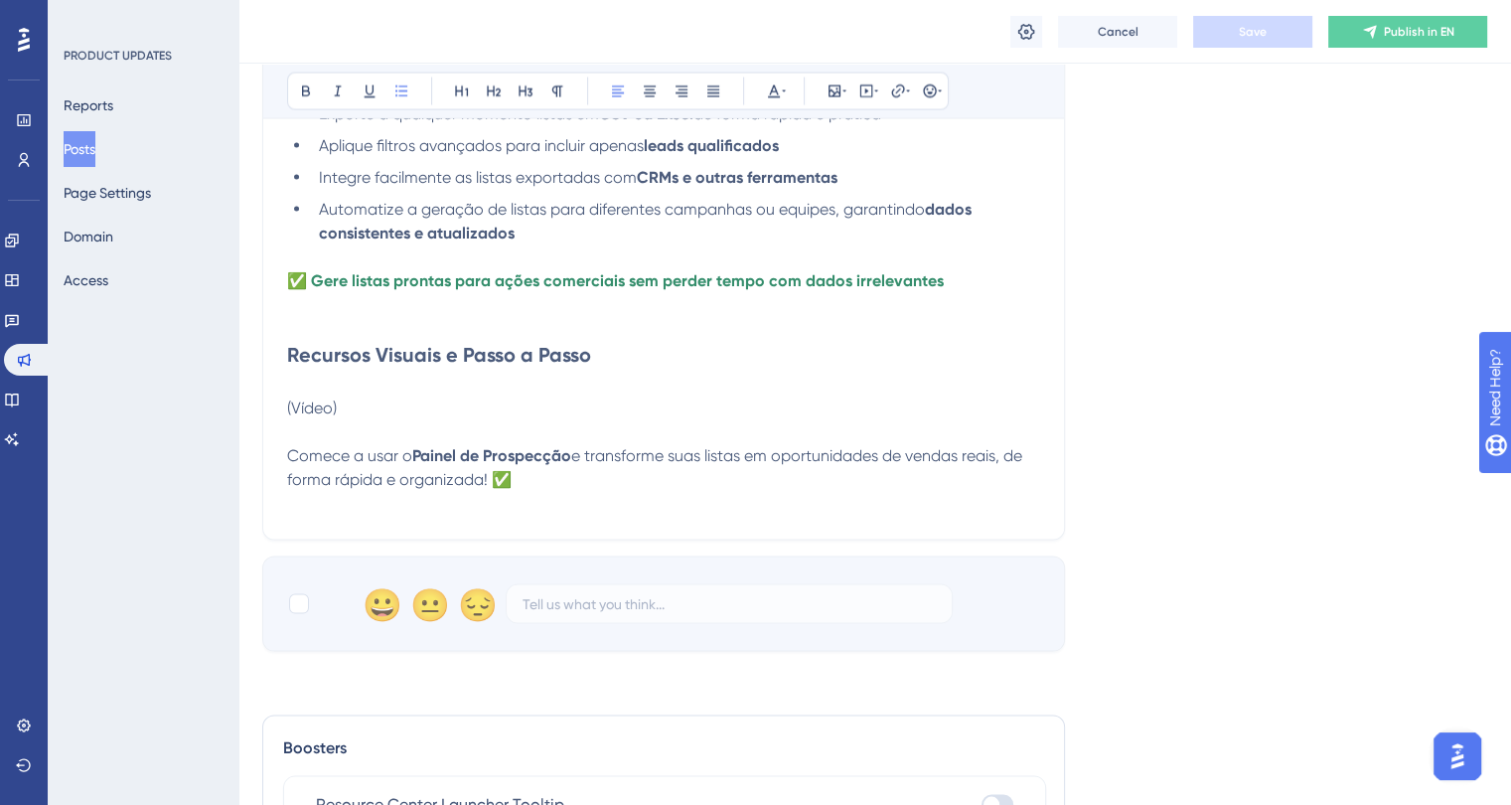
click at [415, 417] on p "(Vídeo)" at bounding box center [663, 420] width 753 height 48
drag, startPoint x: 338, startPoint y: 422, endPoint x: 267, endPoint y: 417, distance: 70.7
click at [866, 89] on icon at bounding box center [866, 89] width 3 height 5
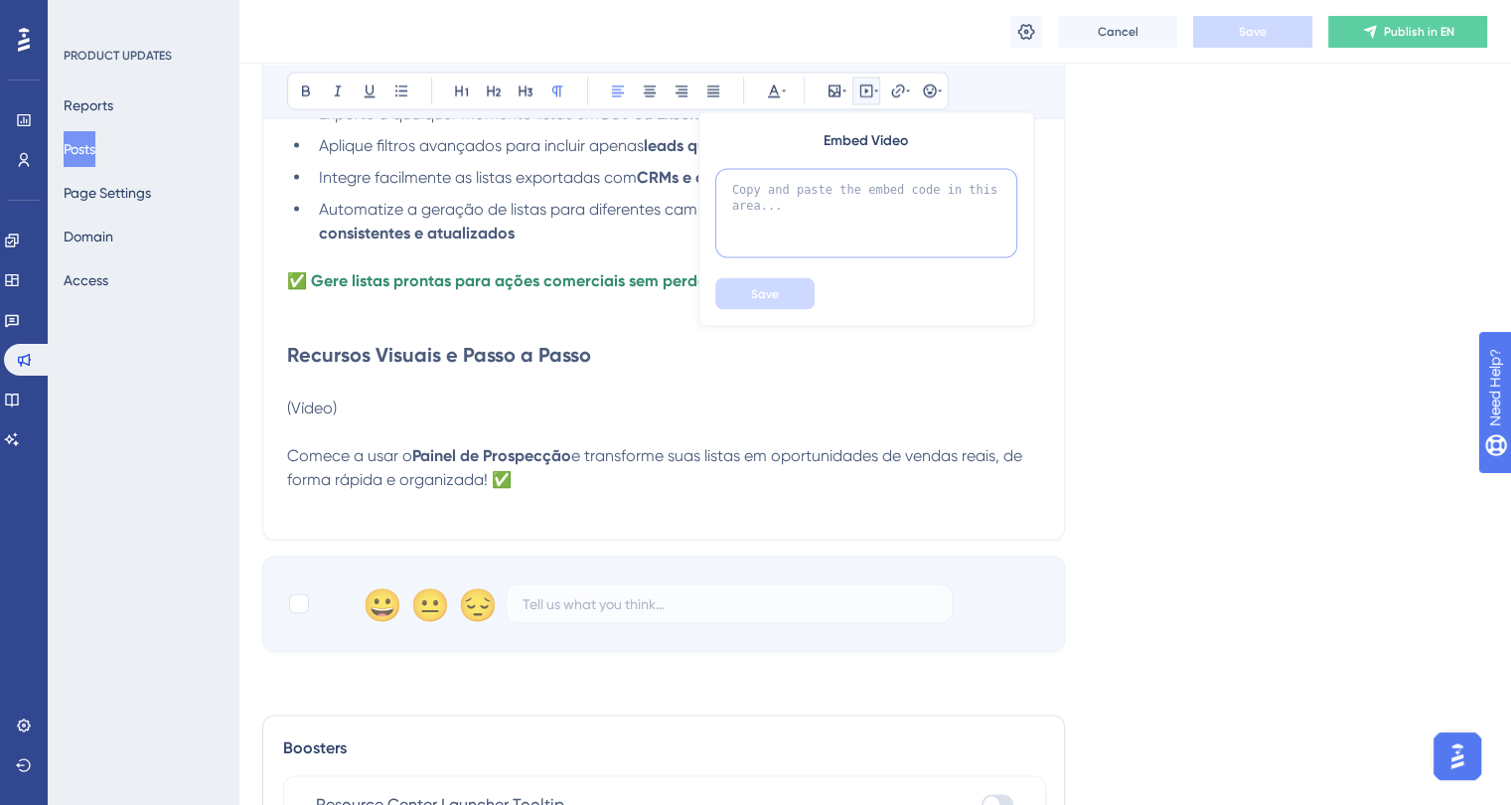
click at [826, 188] on textarea at bounding box center [866, 213] width 302 height 89
paste textarea "<div style="position: relative; padding-bottom: 56.25%; height: 0;"><iframe id=…"
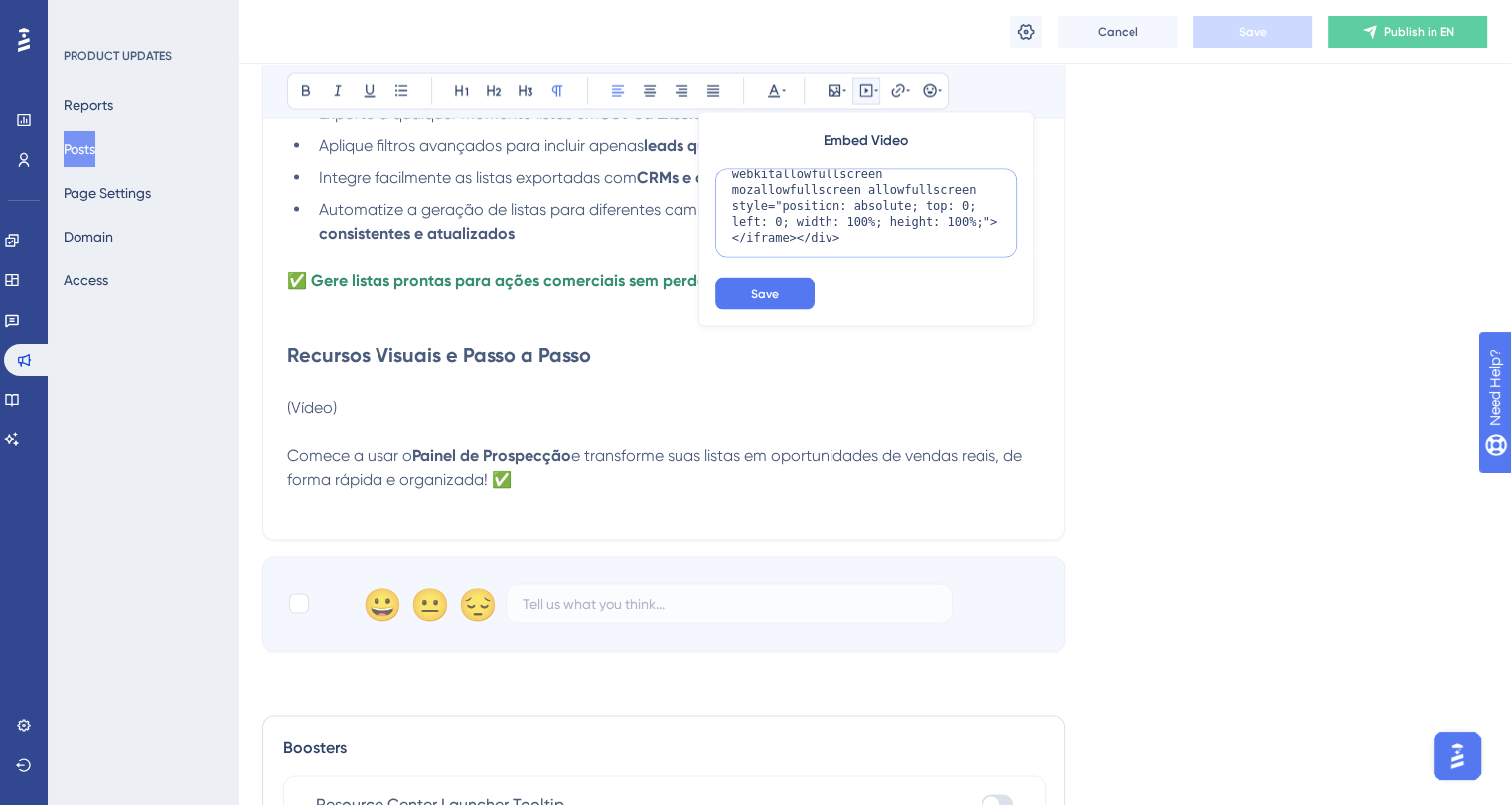
type textarea "<div style="position: relative; padding-bottom: 56.25%; height: 0;"><iframe id=…"
click at [381, 413] on p "(Vídeo)" at bounding box center [663, 420] width 753 height 48
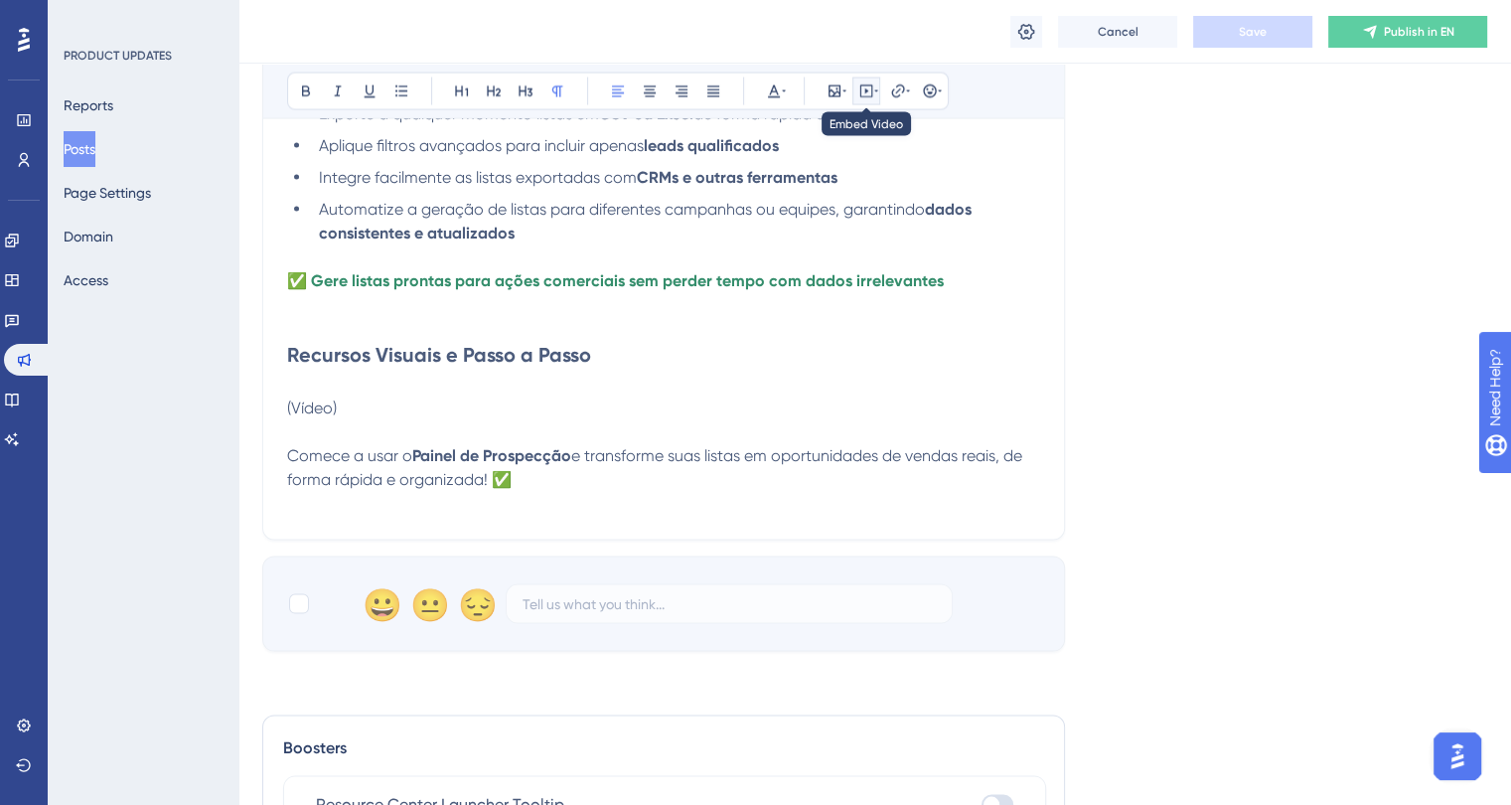
click at [870, 91] on icon at bounding box center [866, 90] width 13 height 13
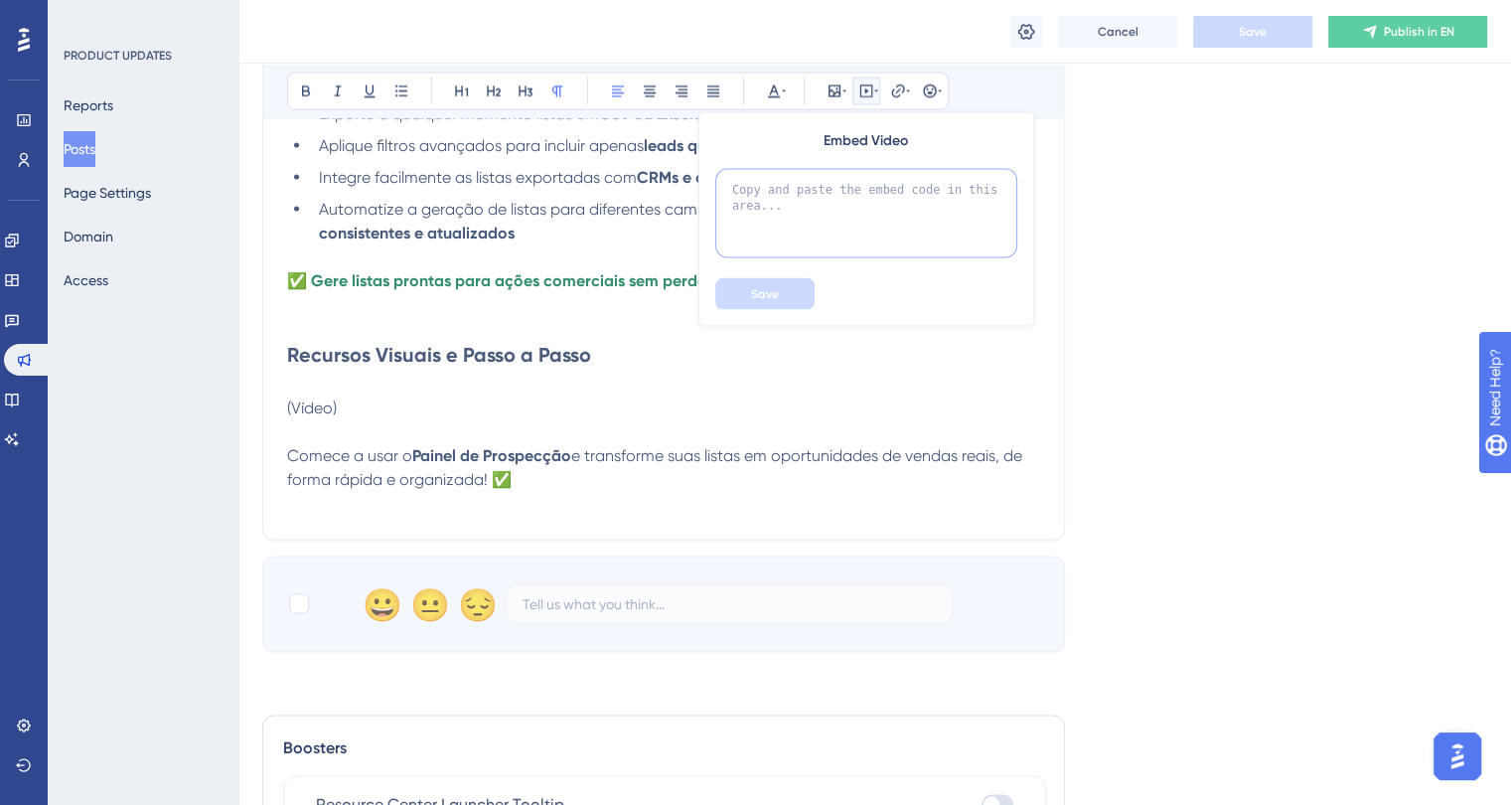
click at [802, 223] on textarea at bounding box center [866, 213] width 302 height 89
drag, startPoint x: 333, startPoint y: 424, endPoint x: 286, endPoint y: 423, distance: 46.7
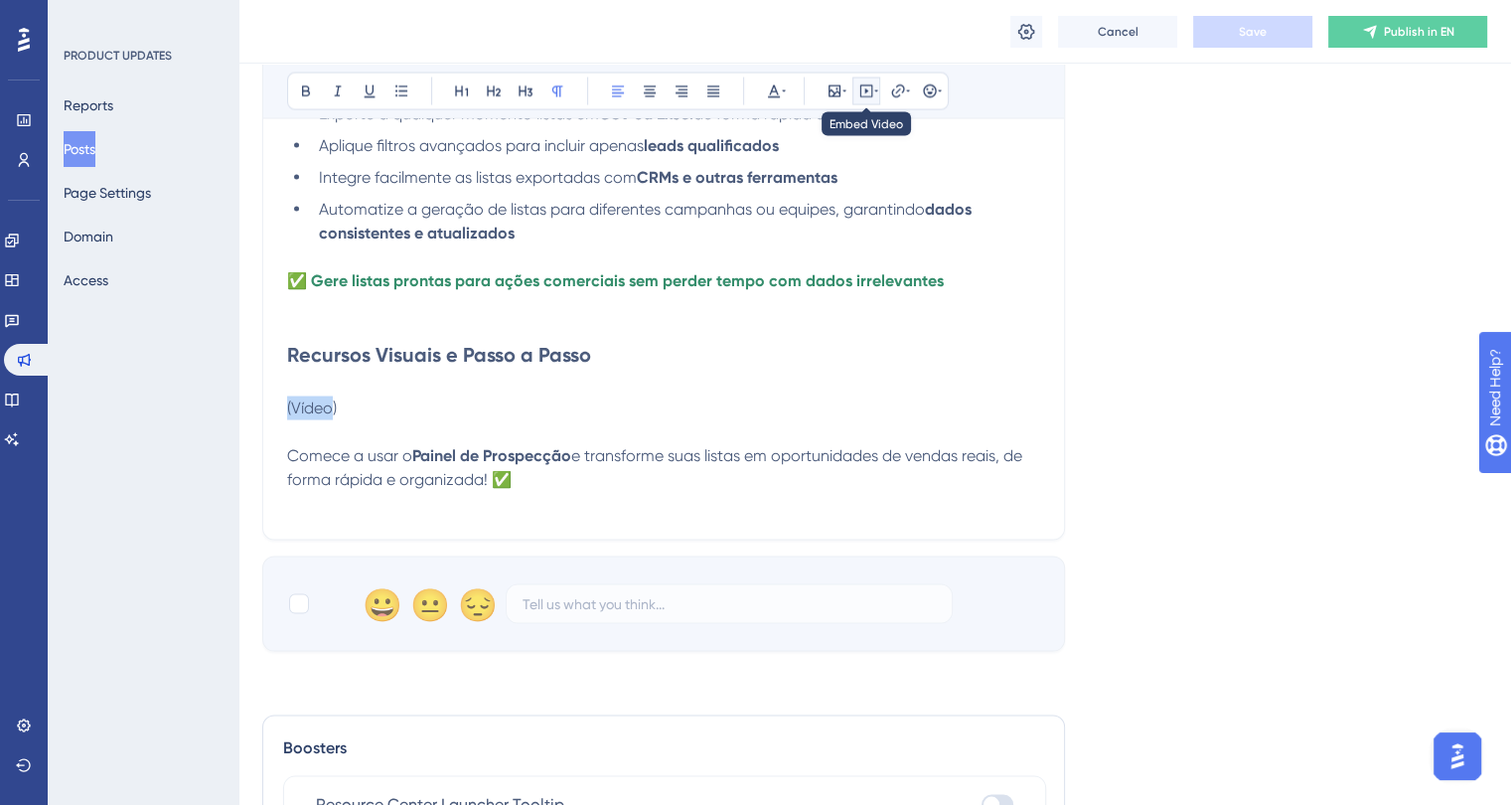
click at [862, 92] on icon at bounding box center [866, 90] width 16 height 16
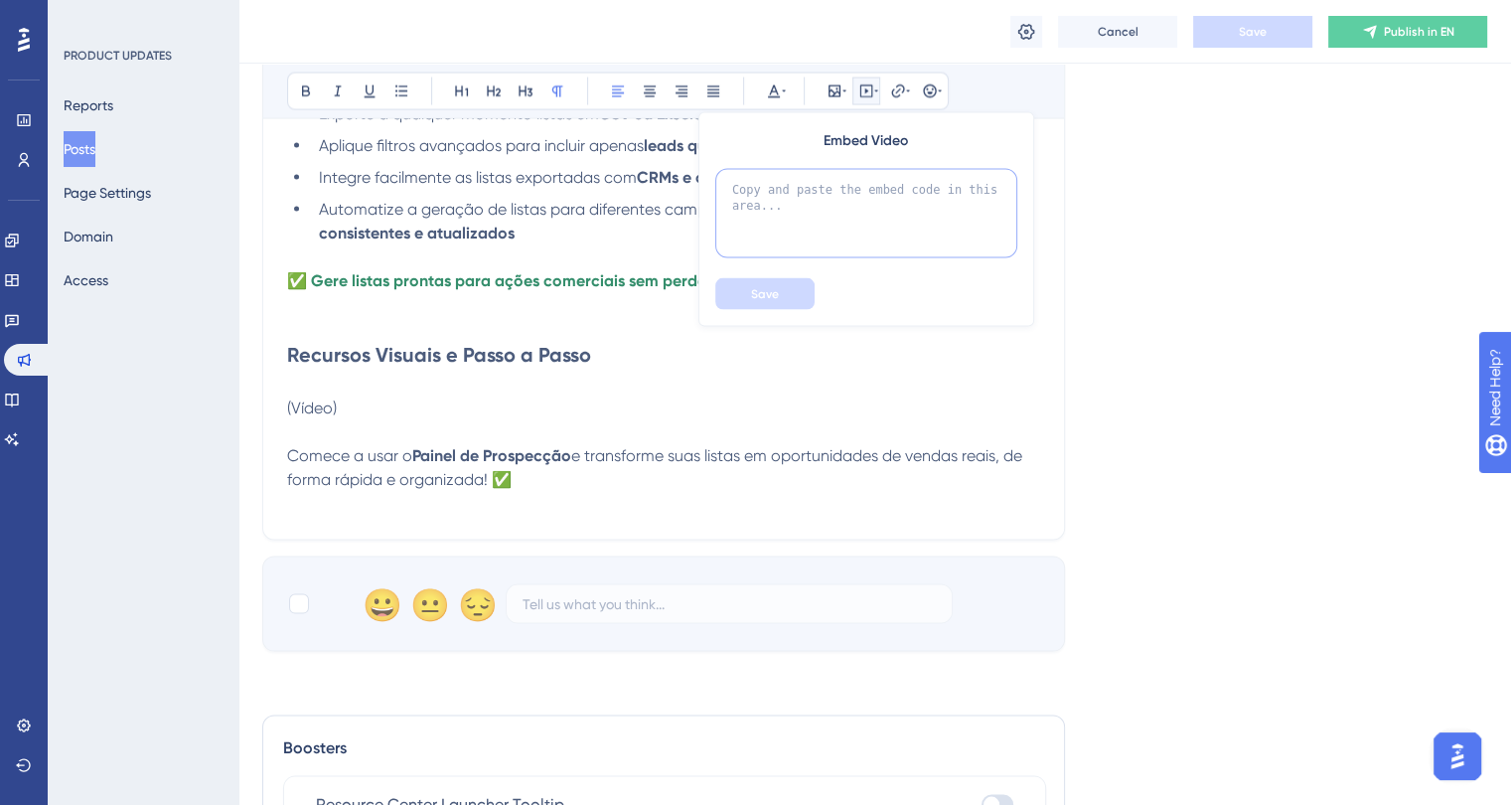
click at [819, 184] on textarea at bounding box center [866, 213] width 302 height 89
paste textarea "<div style="position: relative; padding-bottom: 56.25%; height: 0;"><iframe id=…"
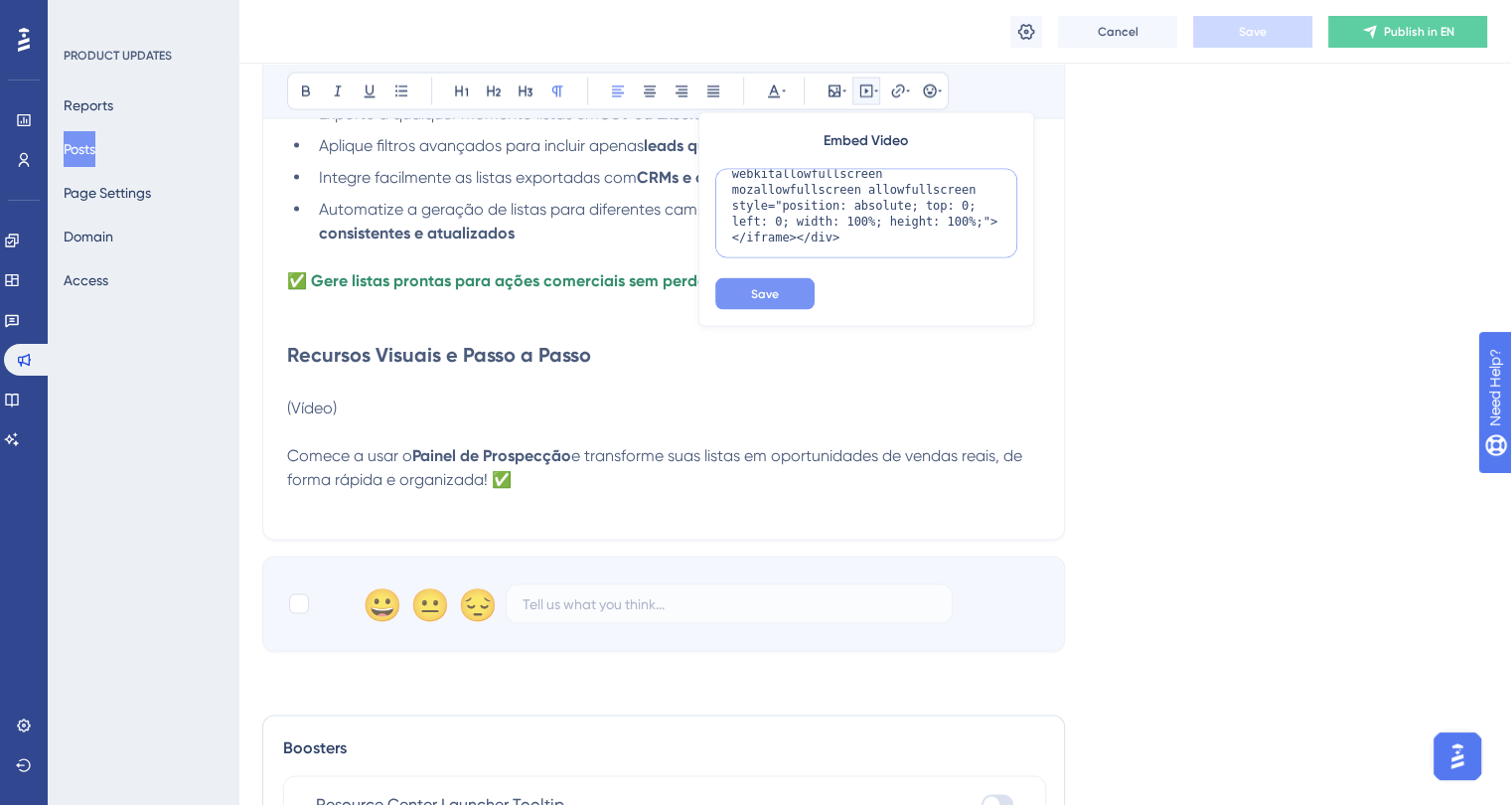
type textarea "<div style="position: relative; padding-bottom: 56.25%; height: 0;"><iframe id=…"
click at [757, 282] on button "Save" at bounding box center [764, 294] width 99 height 32
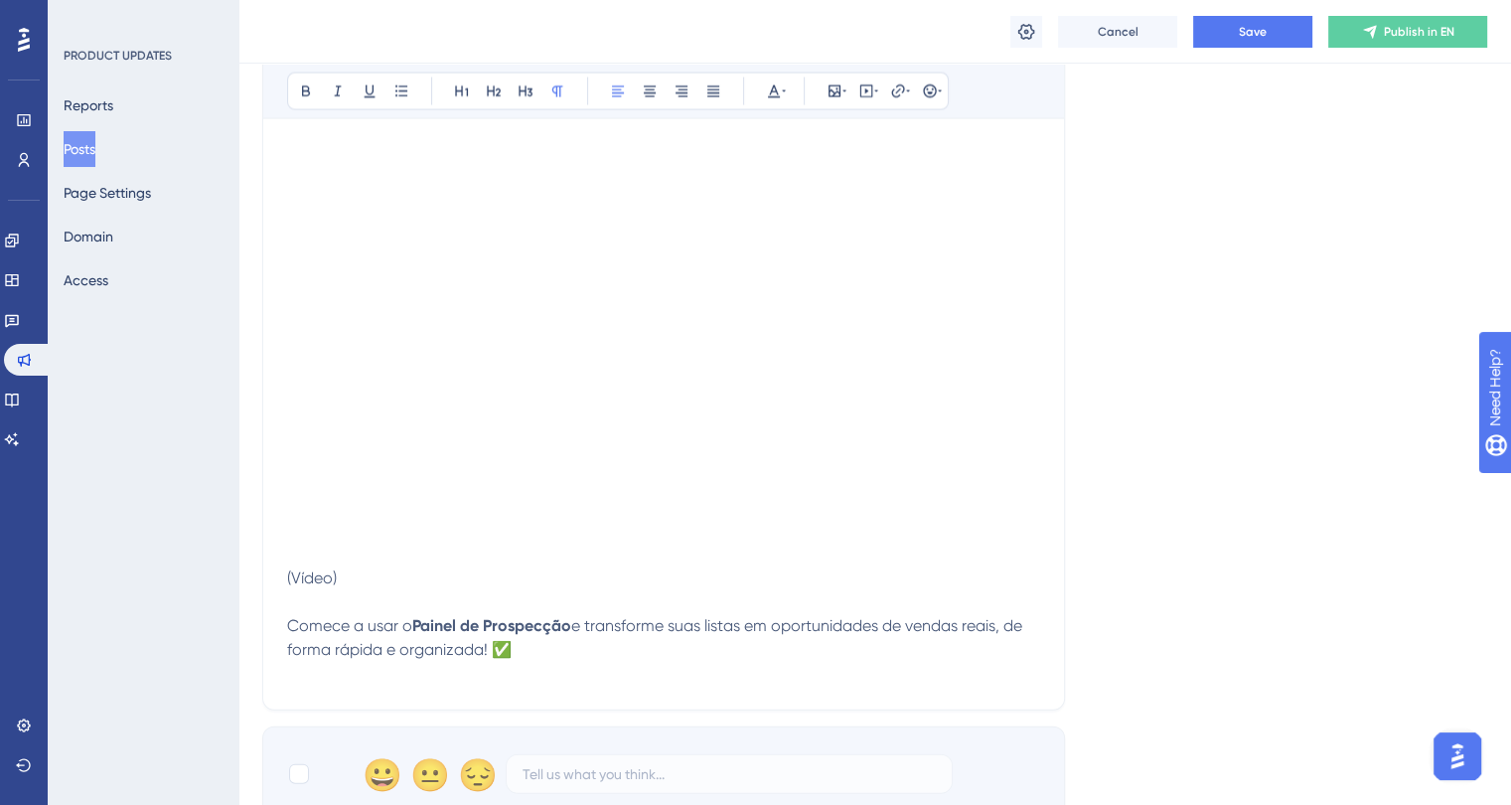
scroll to position [4168, 0]
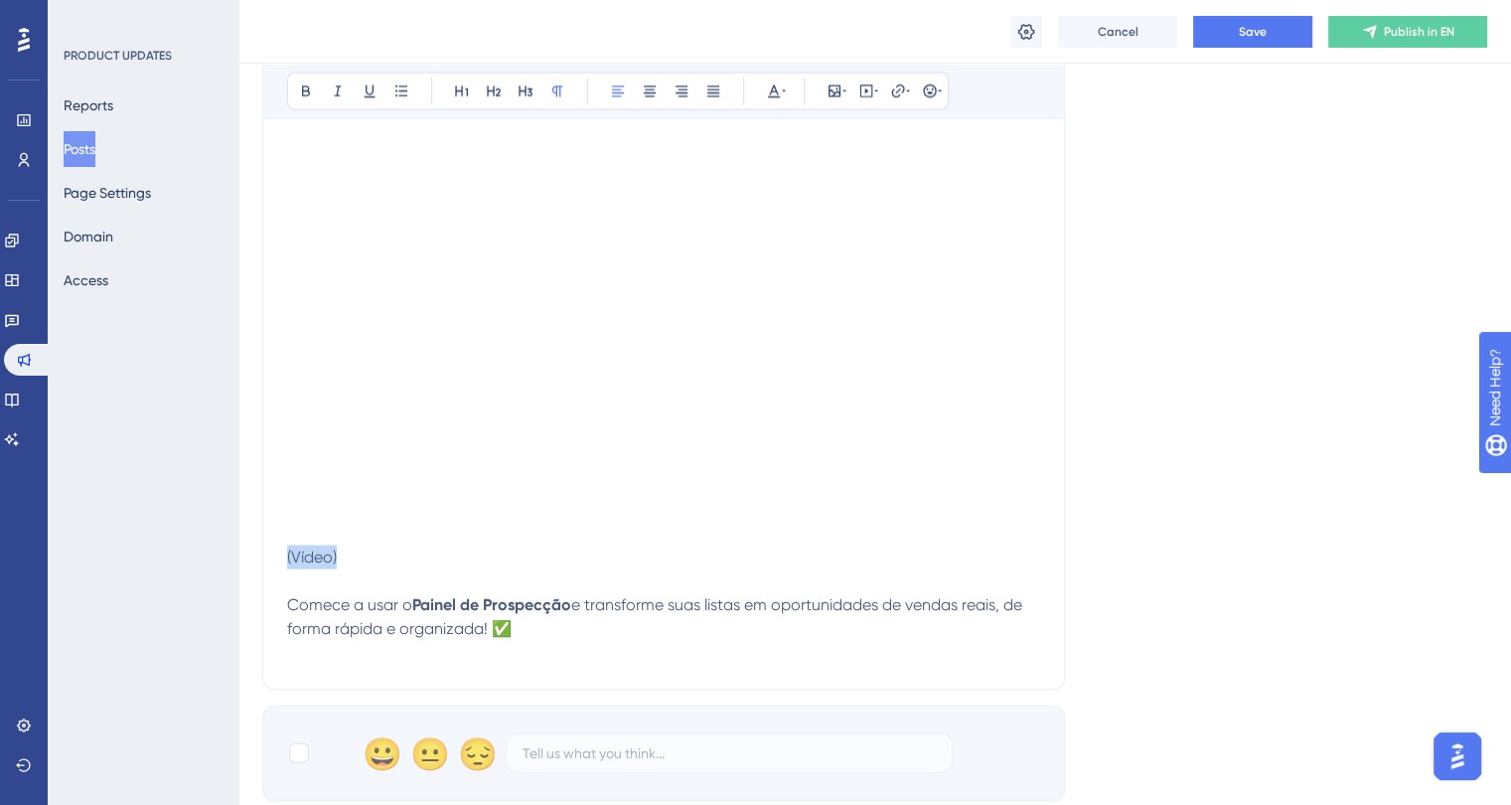
drag, startPoint x: 340, startPoint y: 574, endPoint x: 274, endPoint y: 574, distance: 65.6
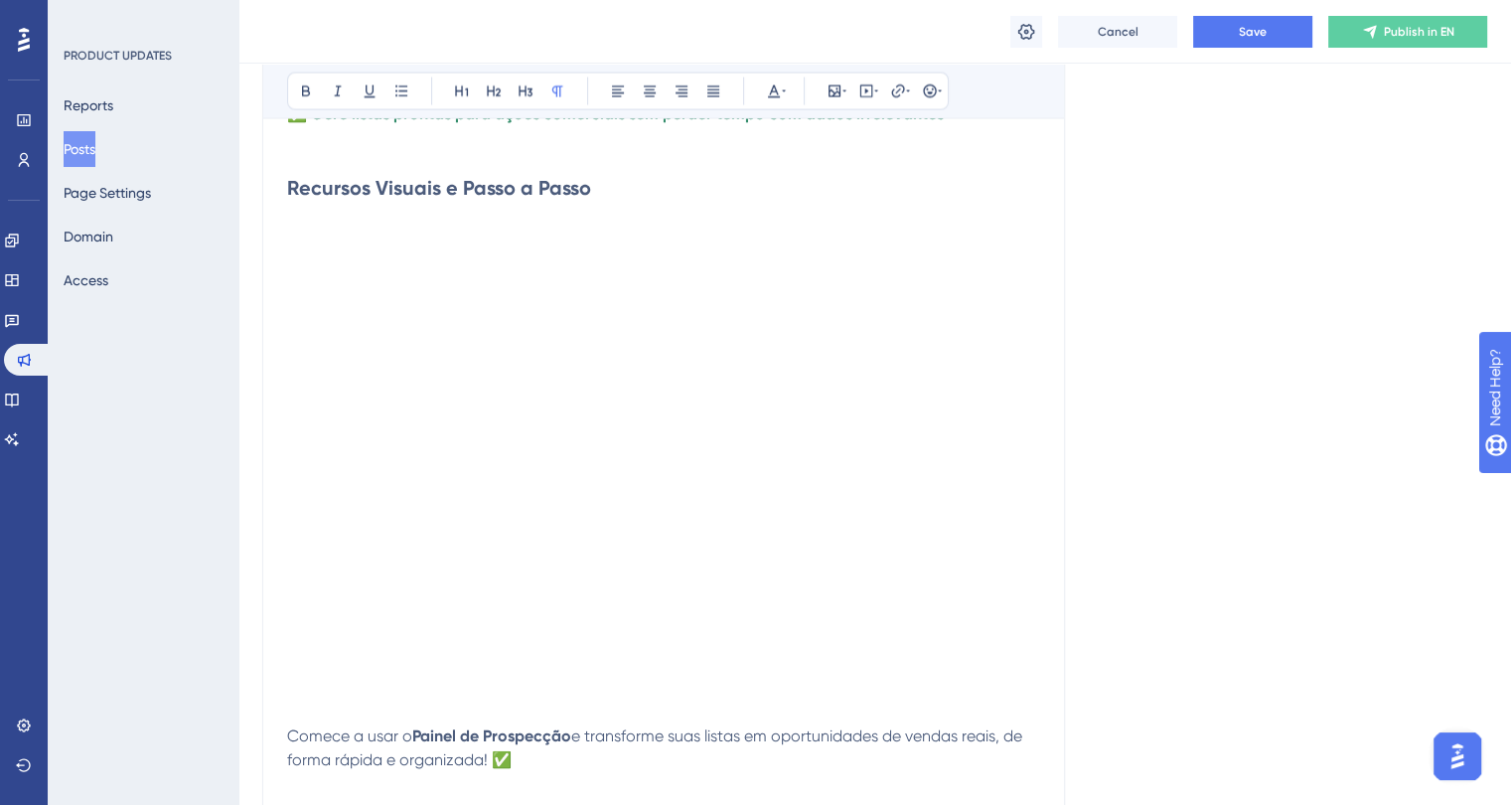
scroll to position [3970, 0]
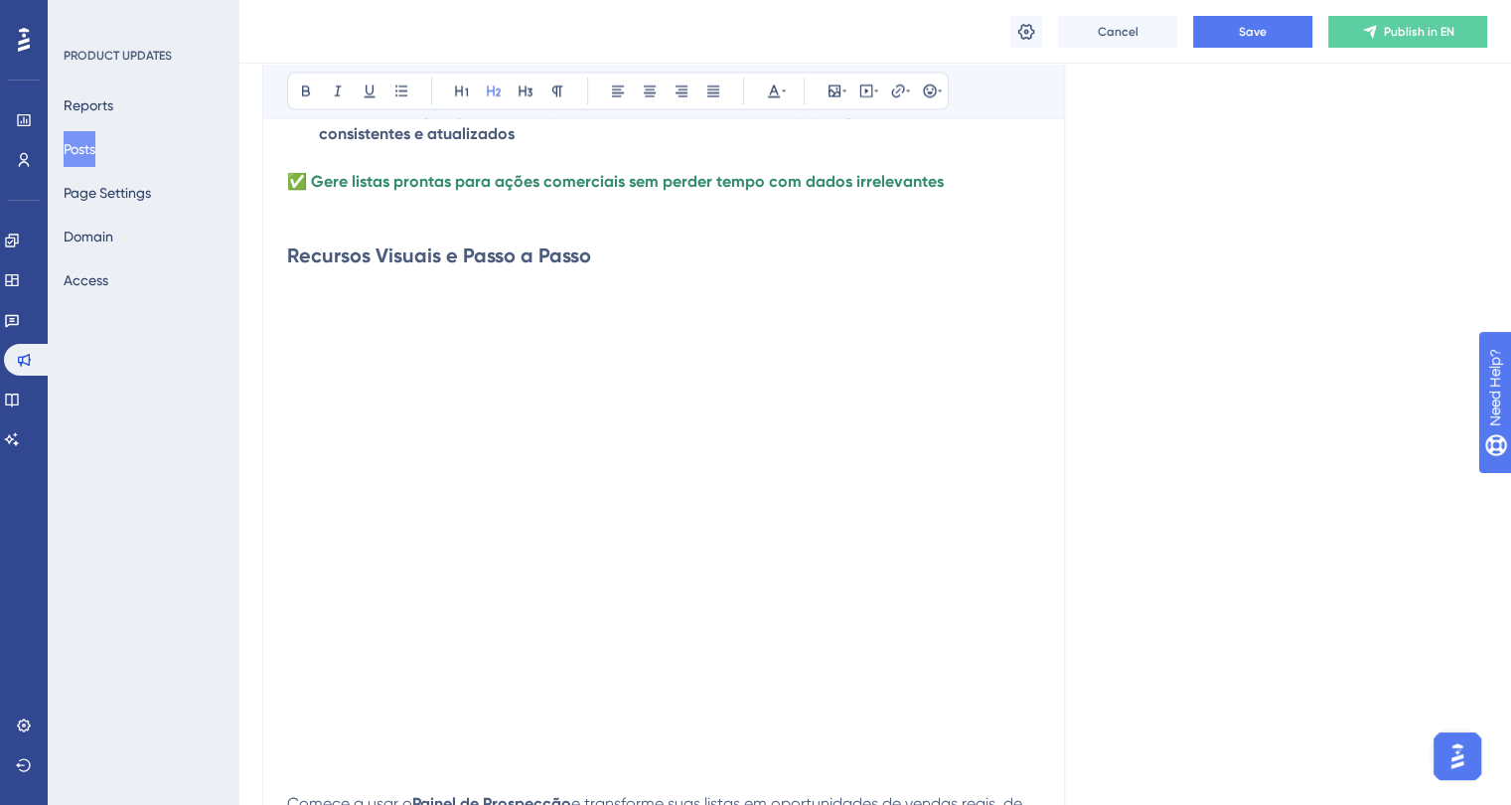
click at [671, 297] on h2 "Recursos Visuais e Passo a Passo" at bounding box center [663, 269] width 753 height 56
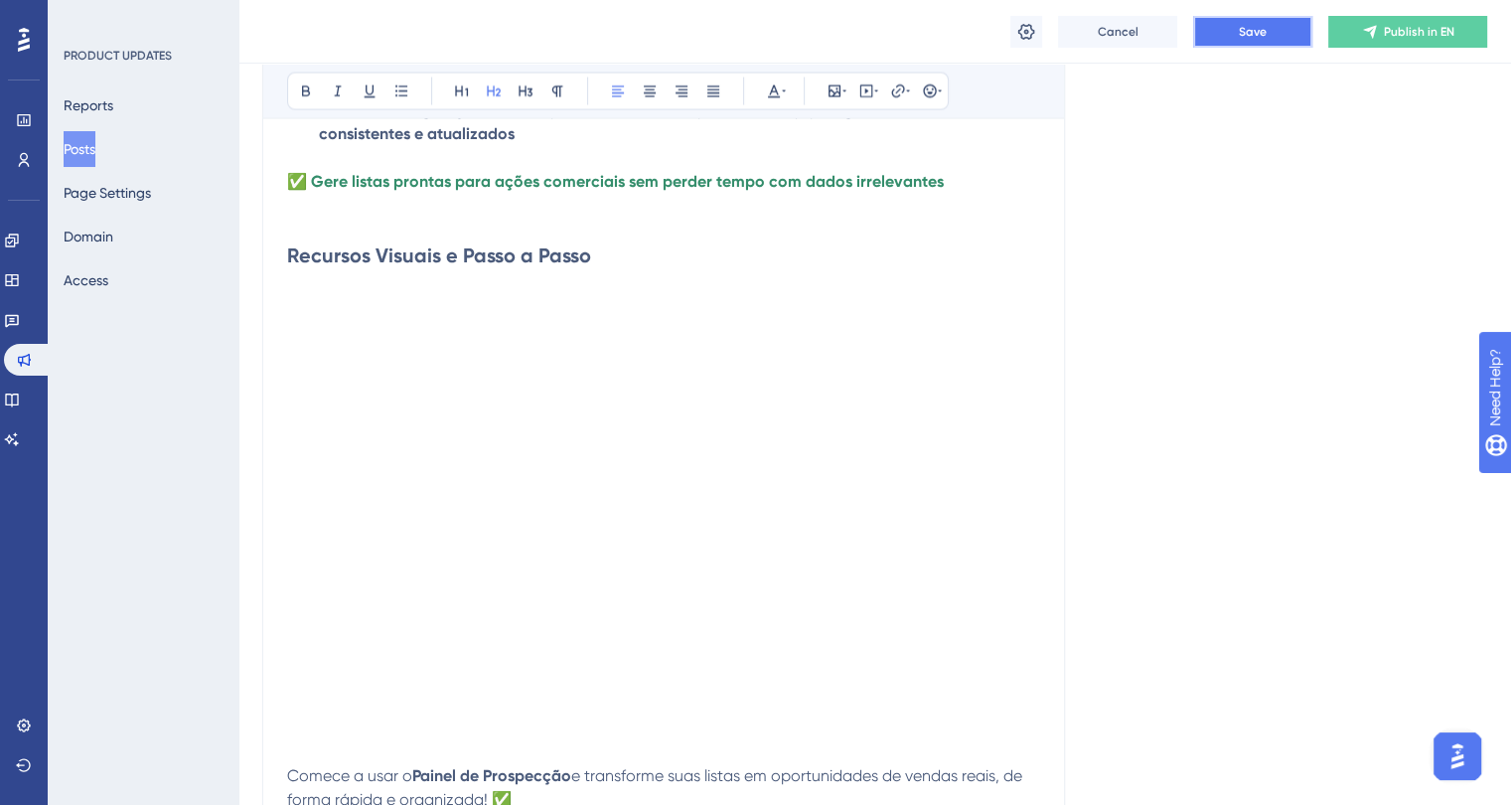
click at [1209, 31] on button "Save" at bounding box center [1252, 32] width 119 height 32
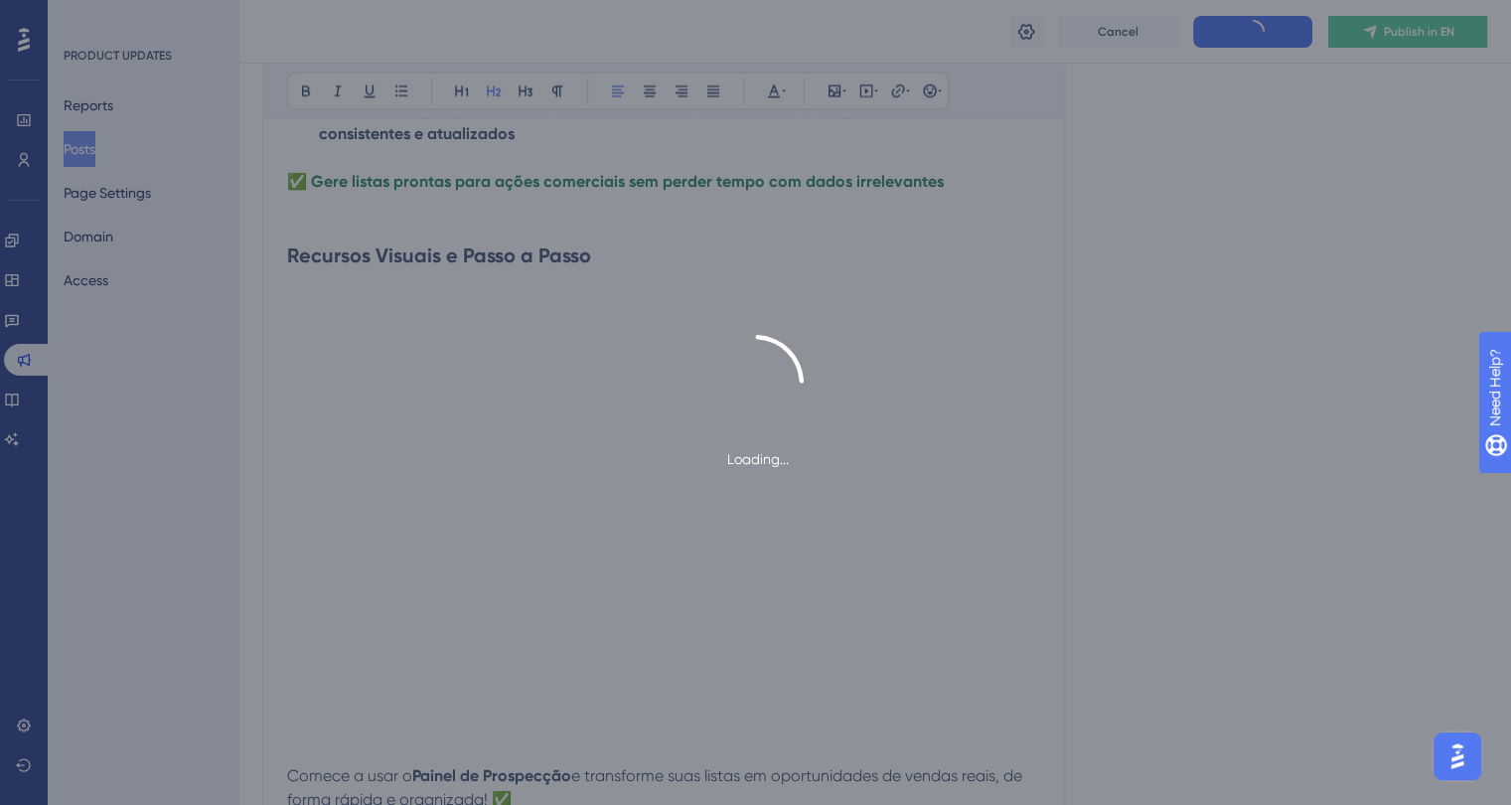
click at [676, 510] on div "Loading..." at bounding box center [755, 402] width 1511 height 805
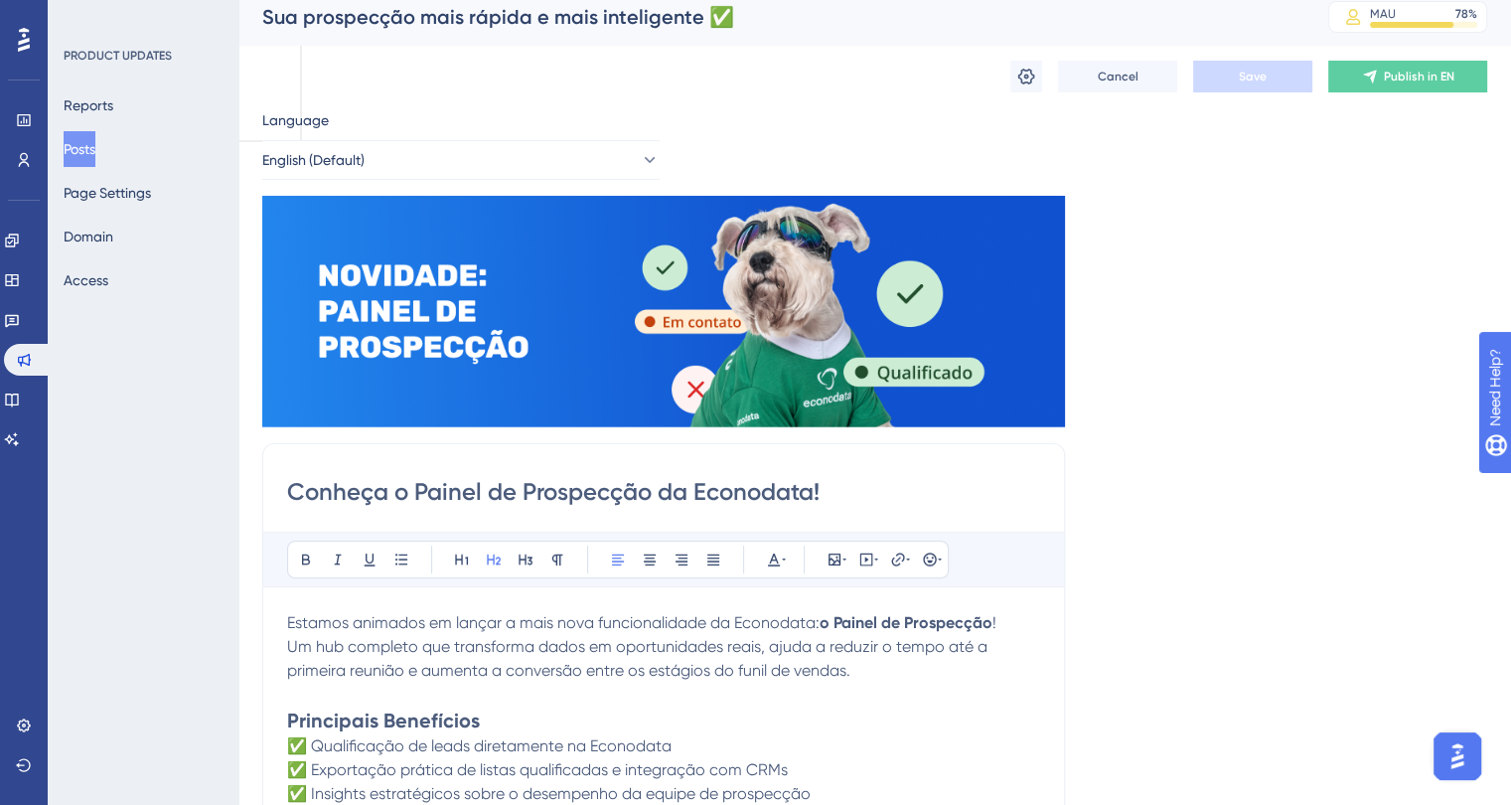
scroll to position [0, 0]
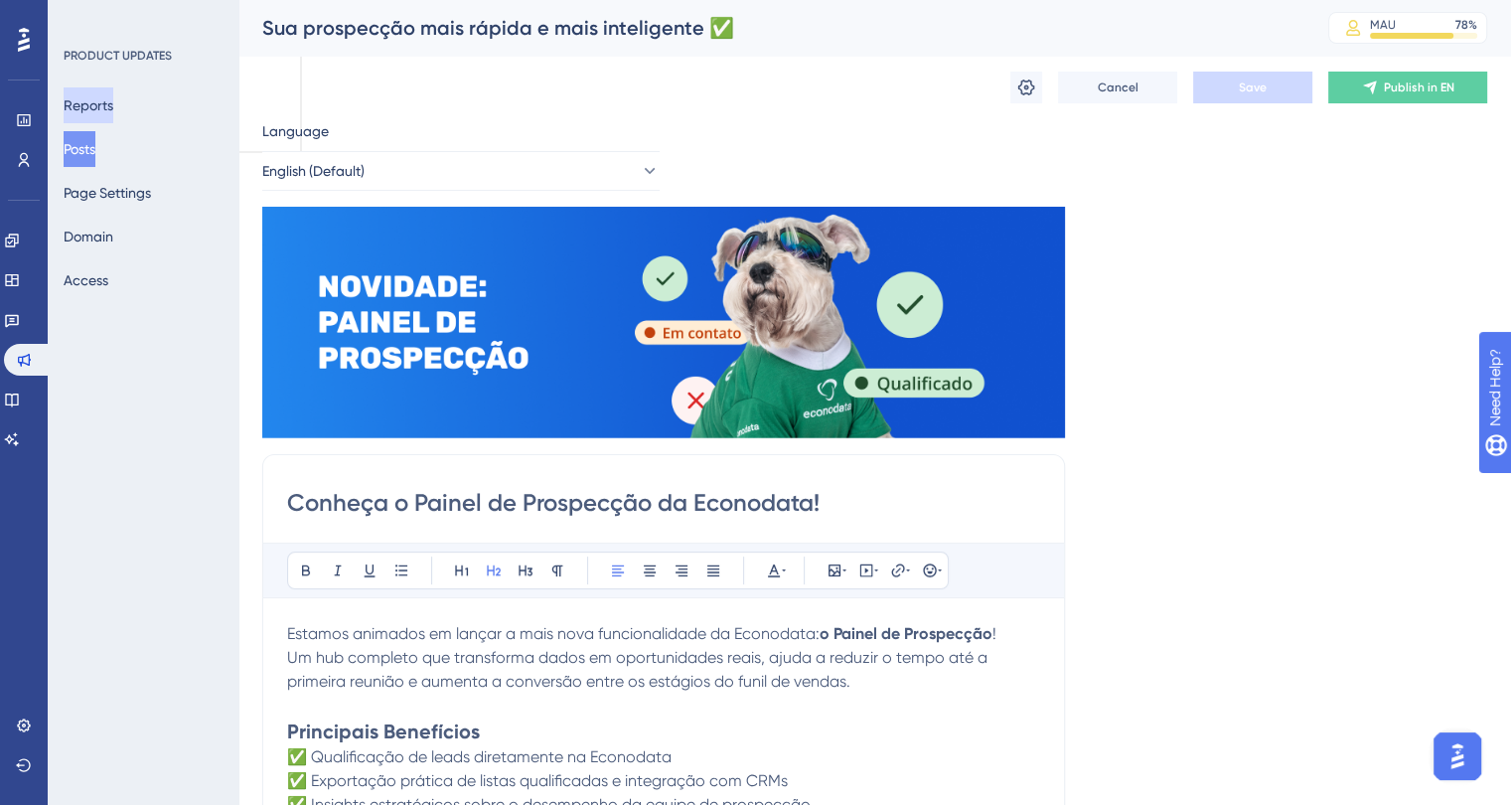
click at [113, 106] on button "Reports" at bounding box center [89, 105] width 50 height 36
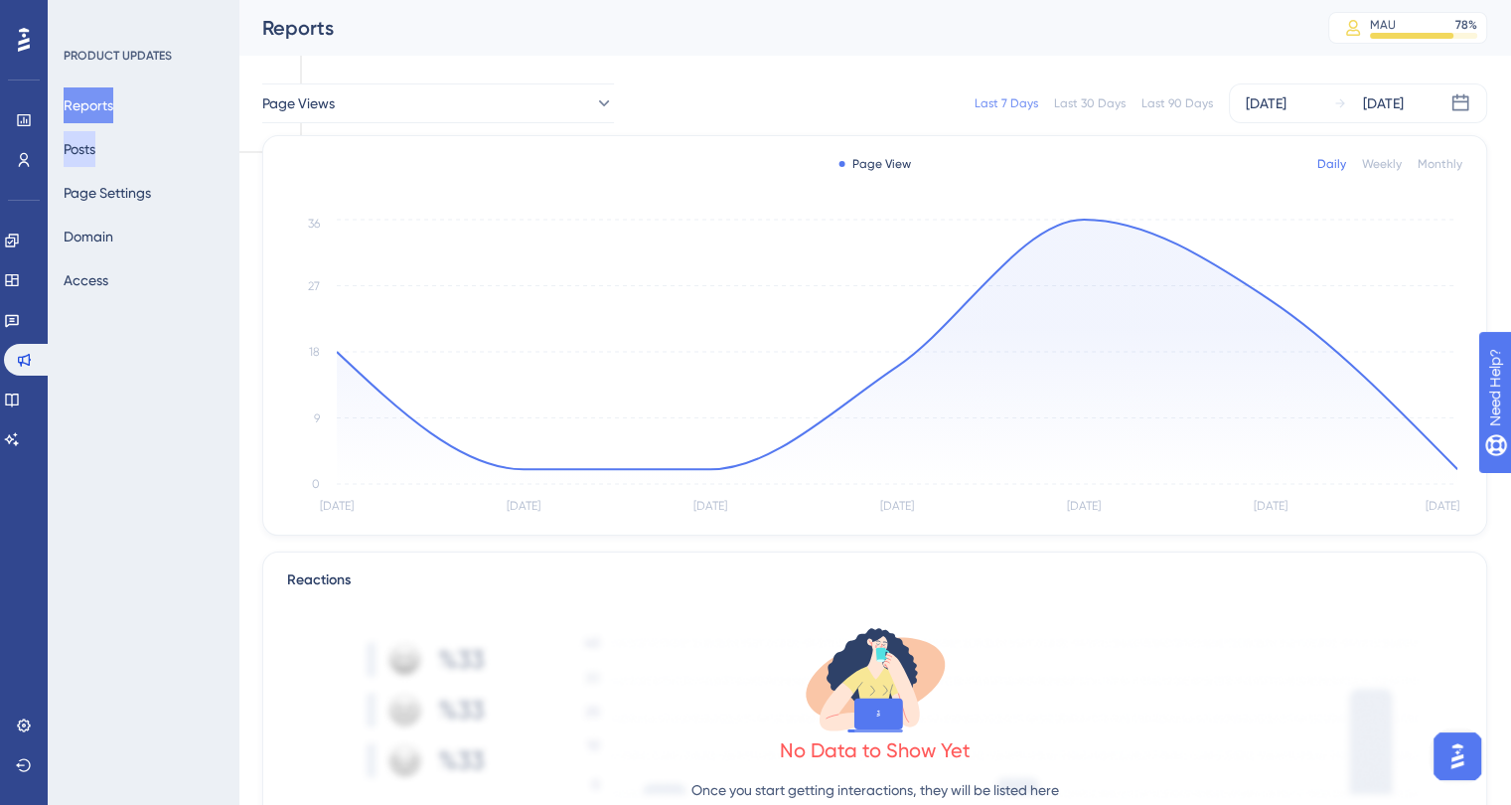
click at [95, 141] on button "Posts" at bounding box center [80, 149] width 32 height 36
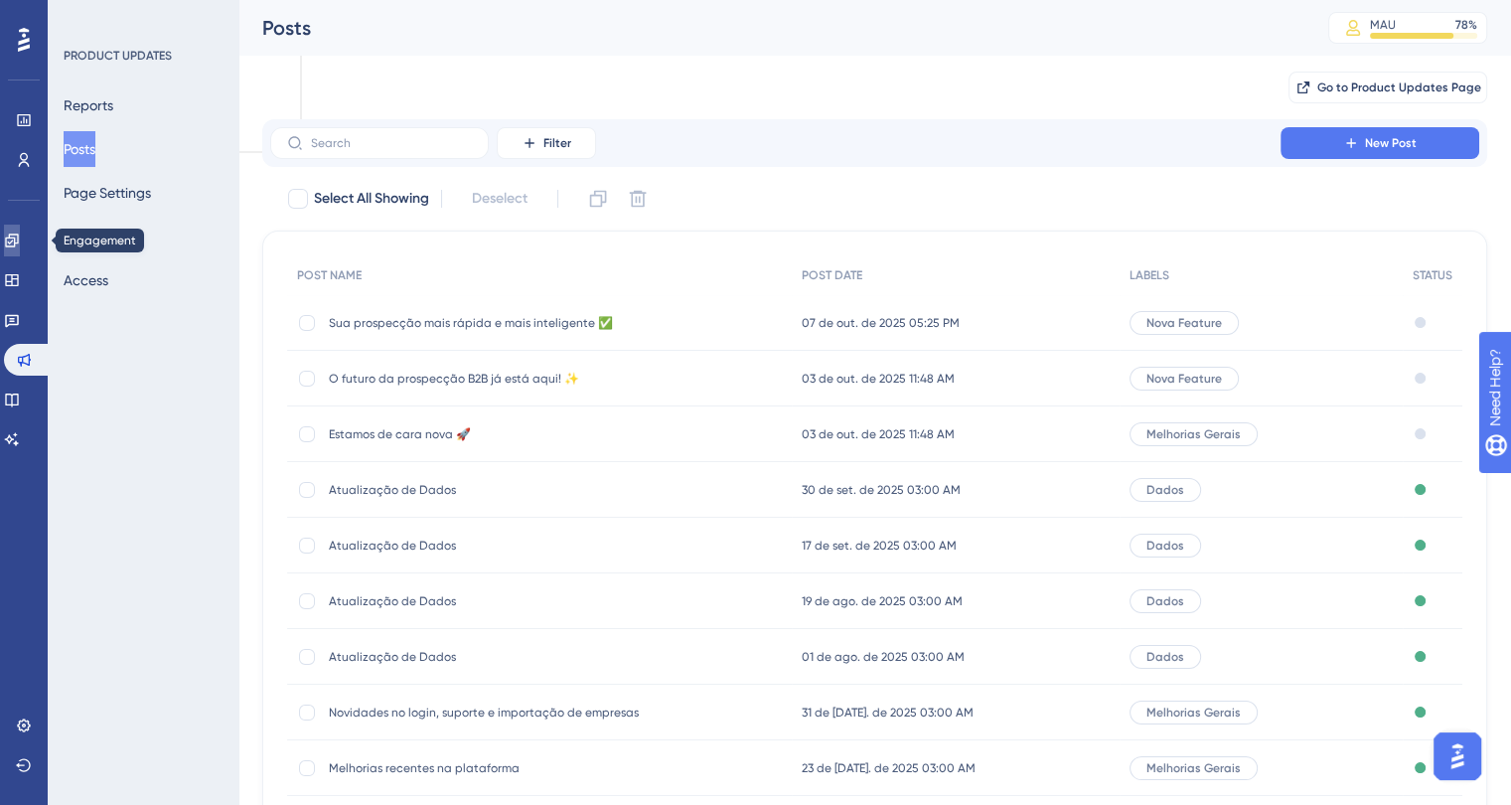
click at [17, 246] on icon at bounding box center [11, 239] width 13 height 13
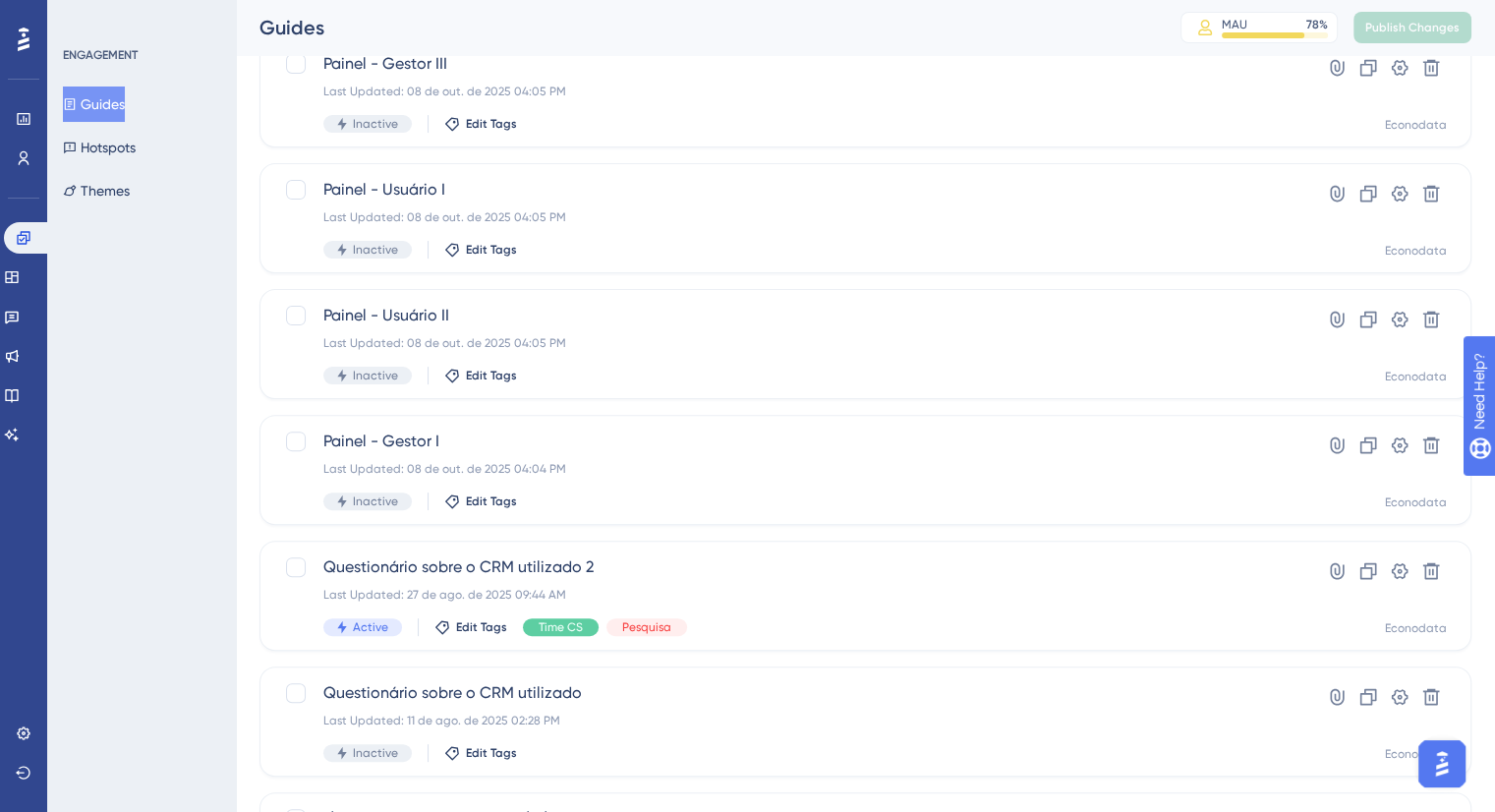
scroll to position [713, 0]
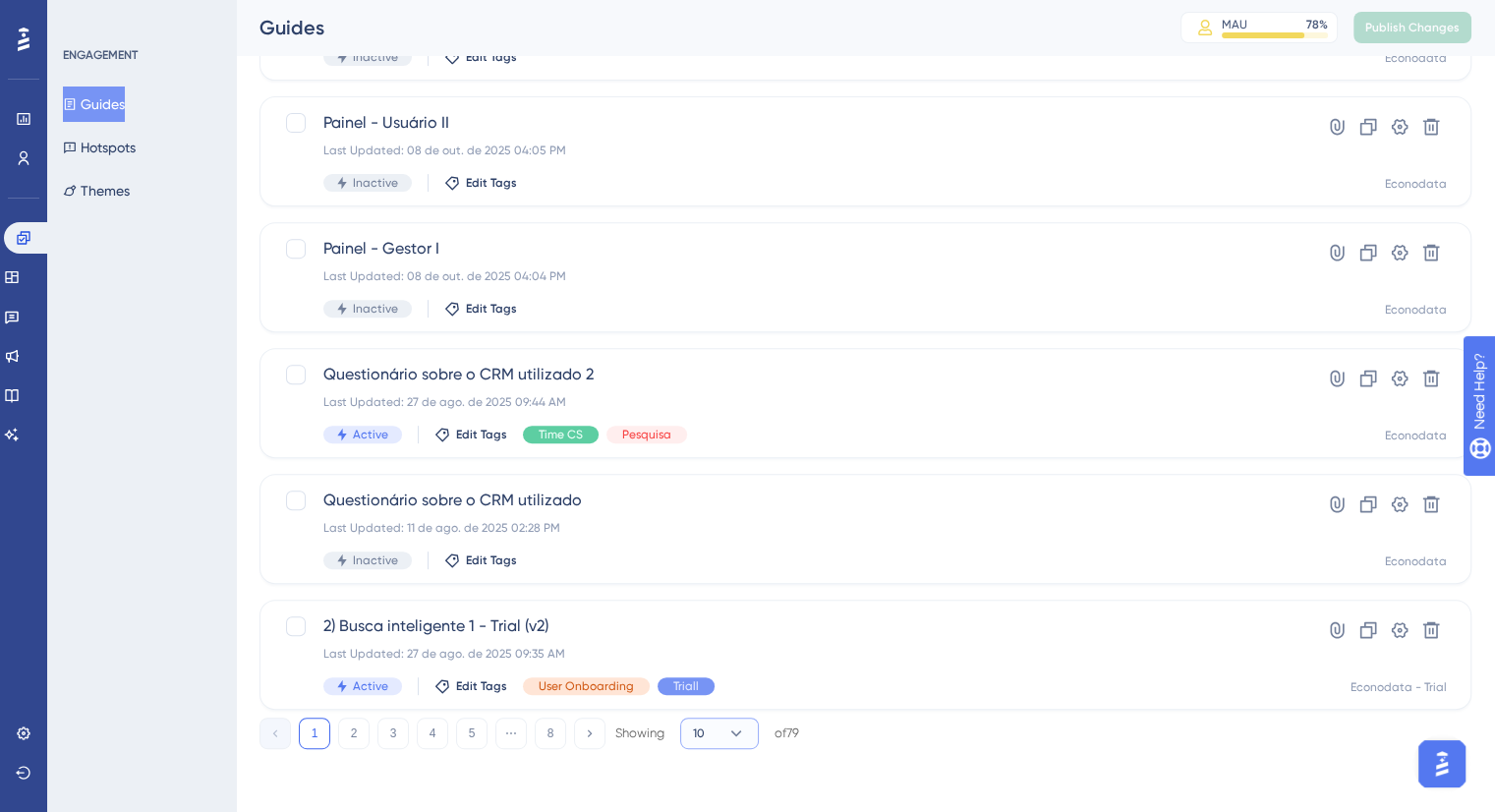
click at [728, 729] on icon at bounding box center [736, 733] width 20 height 20
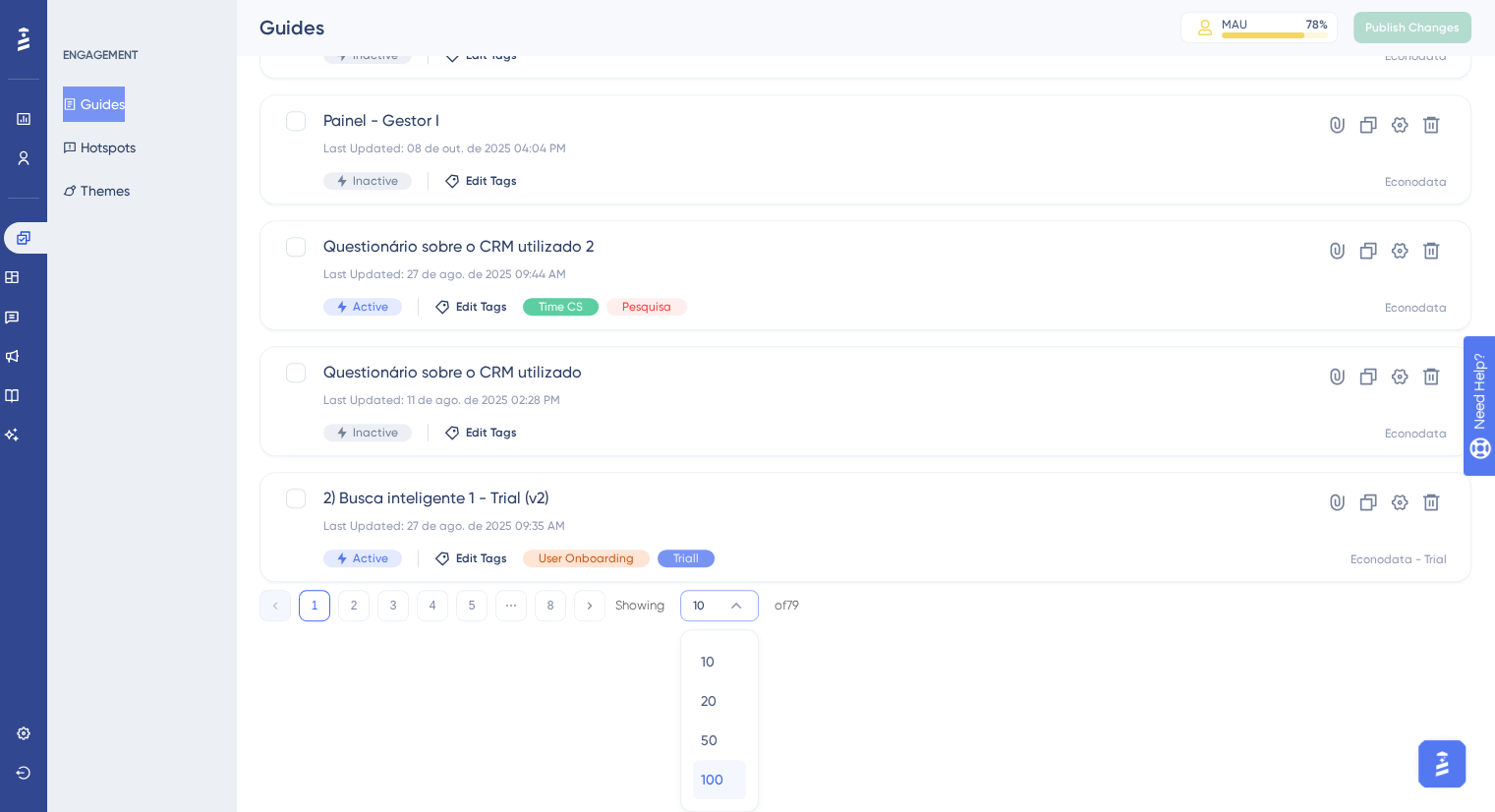
click at [719, 776] on span "100" at bounding box center [711, 779] width 23 height 24
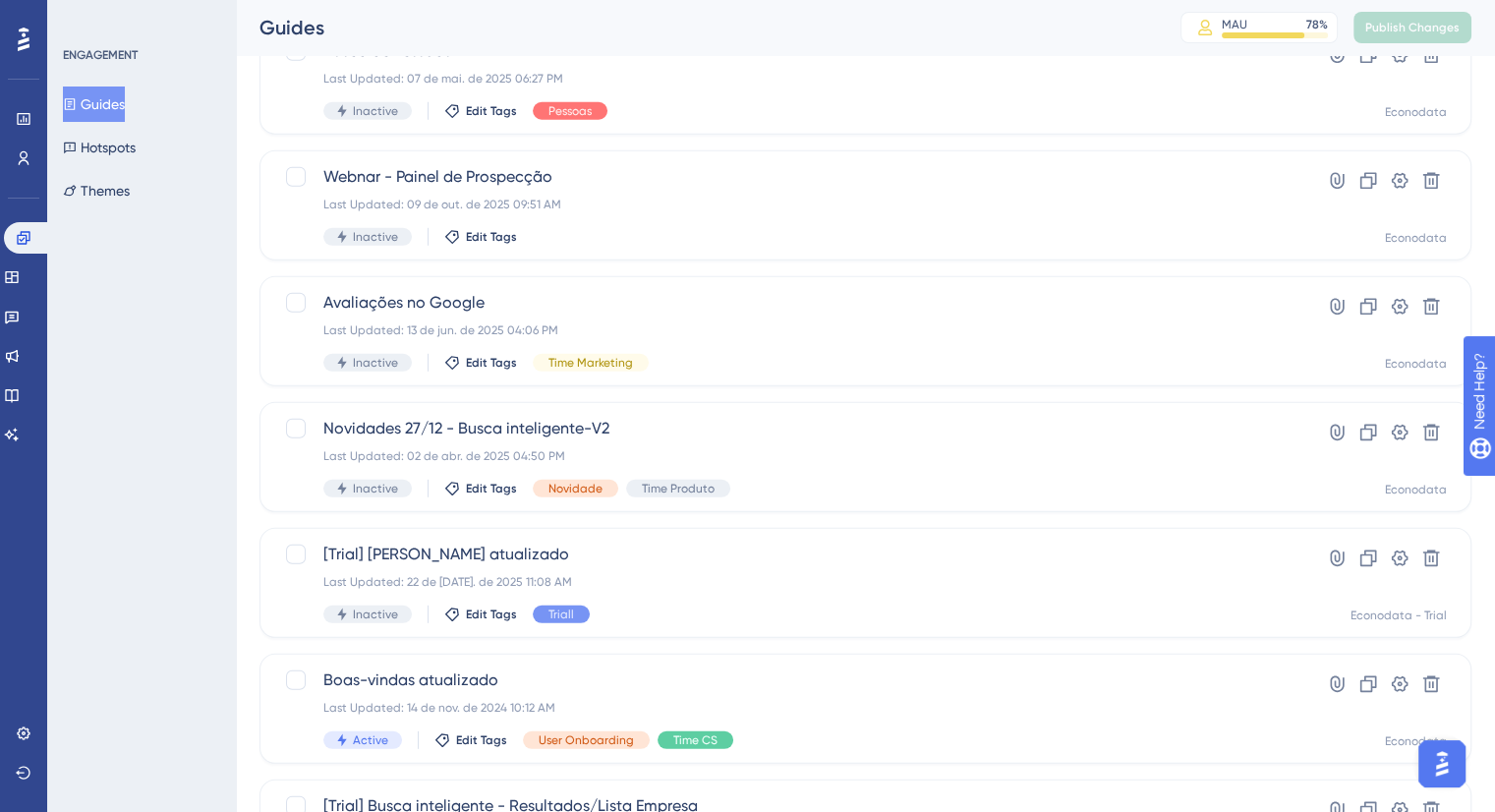
scroll to position [5557, 0]
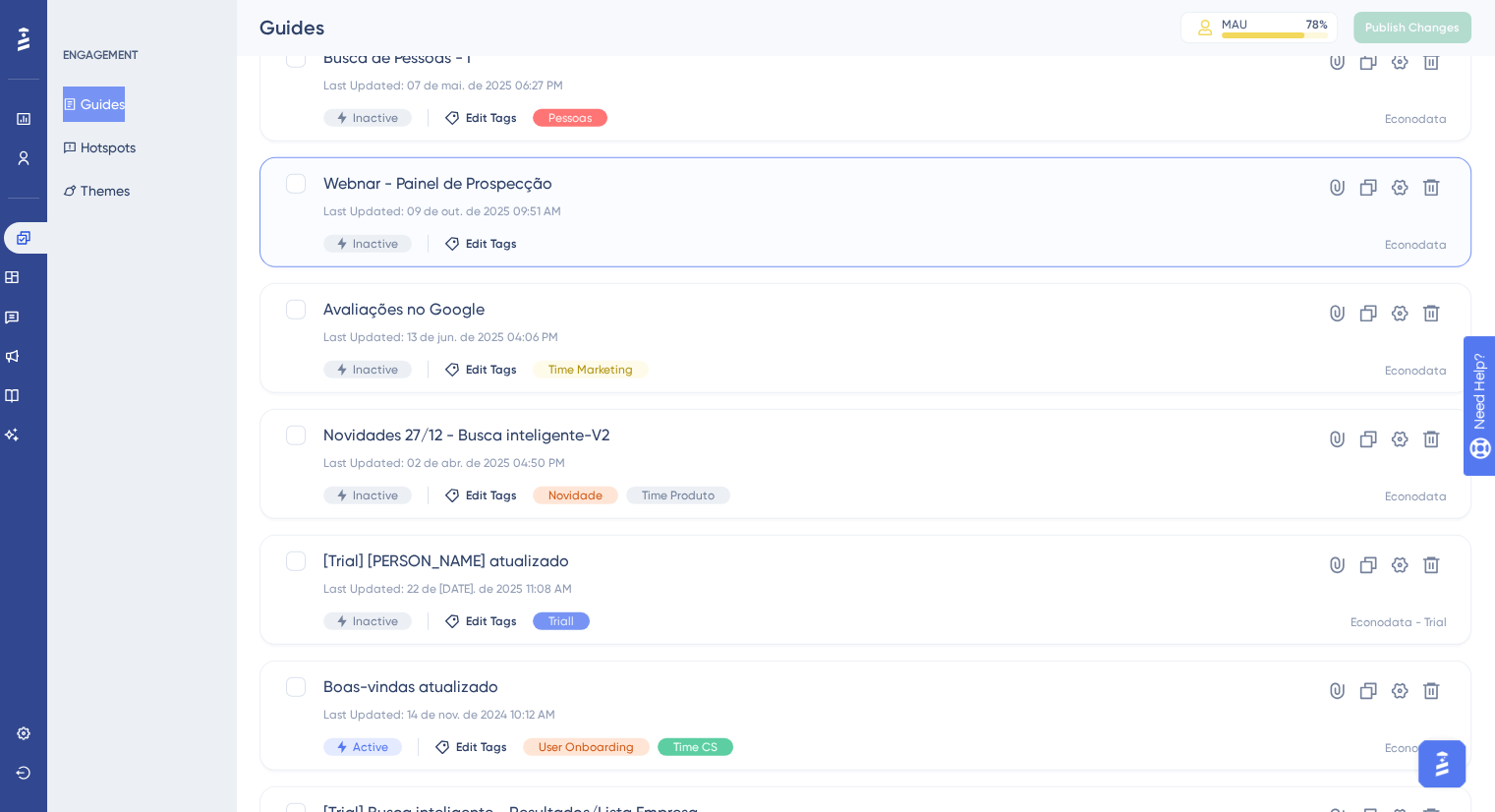
click at [1067, 214] on div "Last Updated: 09 de out. de 2025 09:51 AM" at bounding box center [787, 212] width 927 height 16
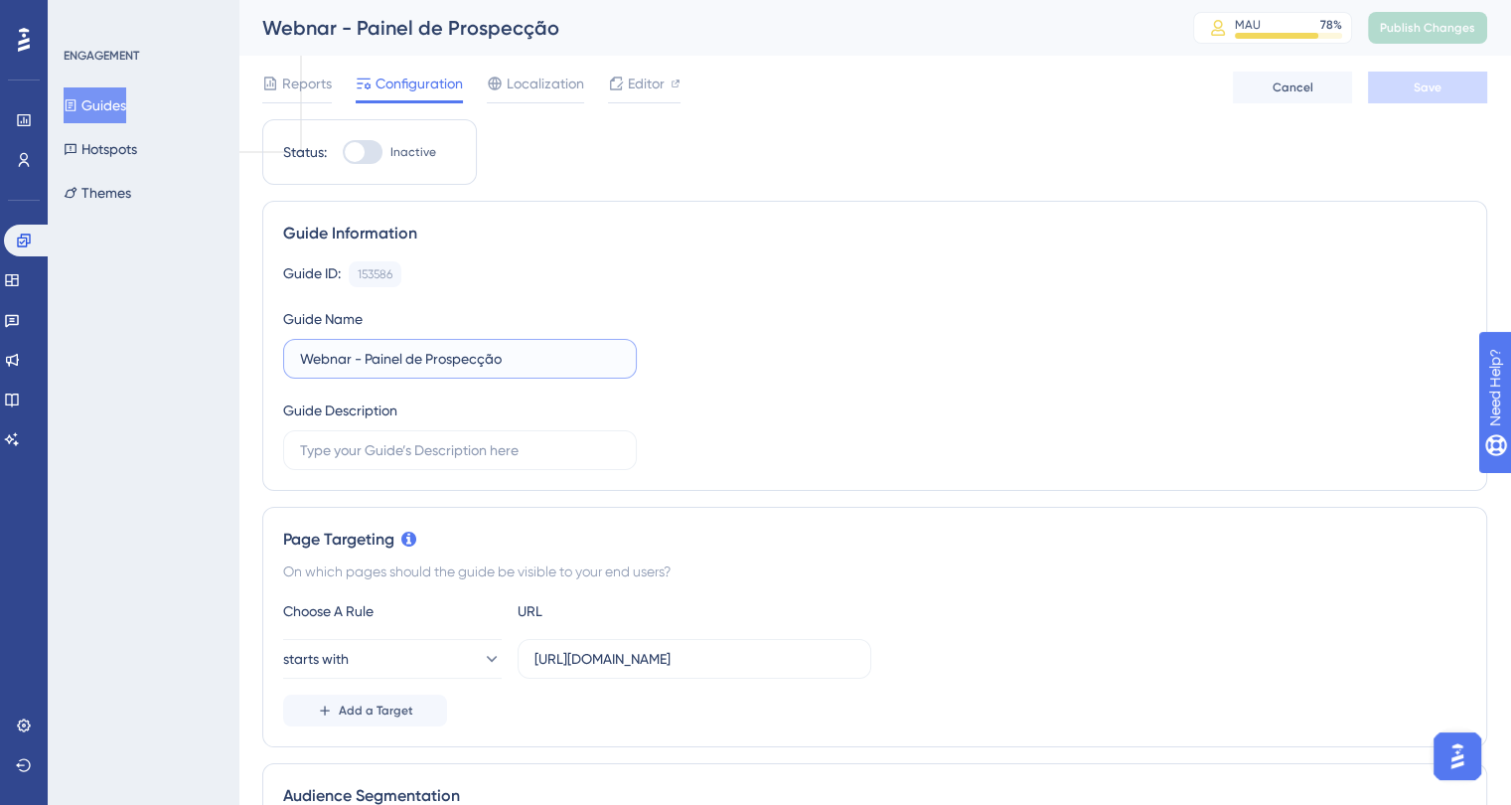
click at [328, 360] on input "Webnar - Painel de Prospecção" at bounding box center [460, 359] width 320 height 22
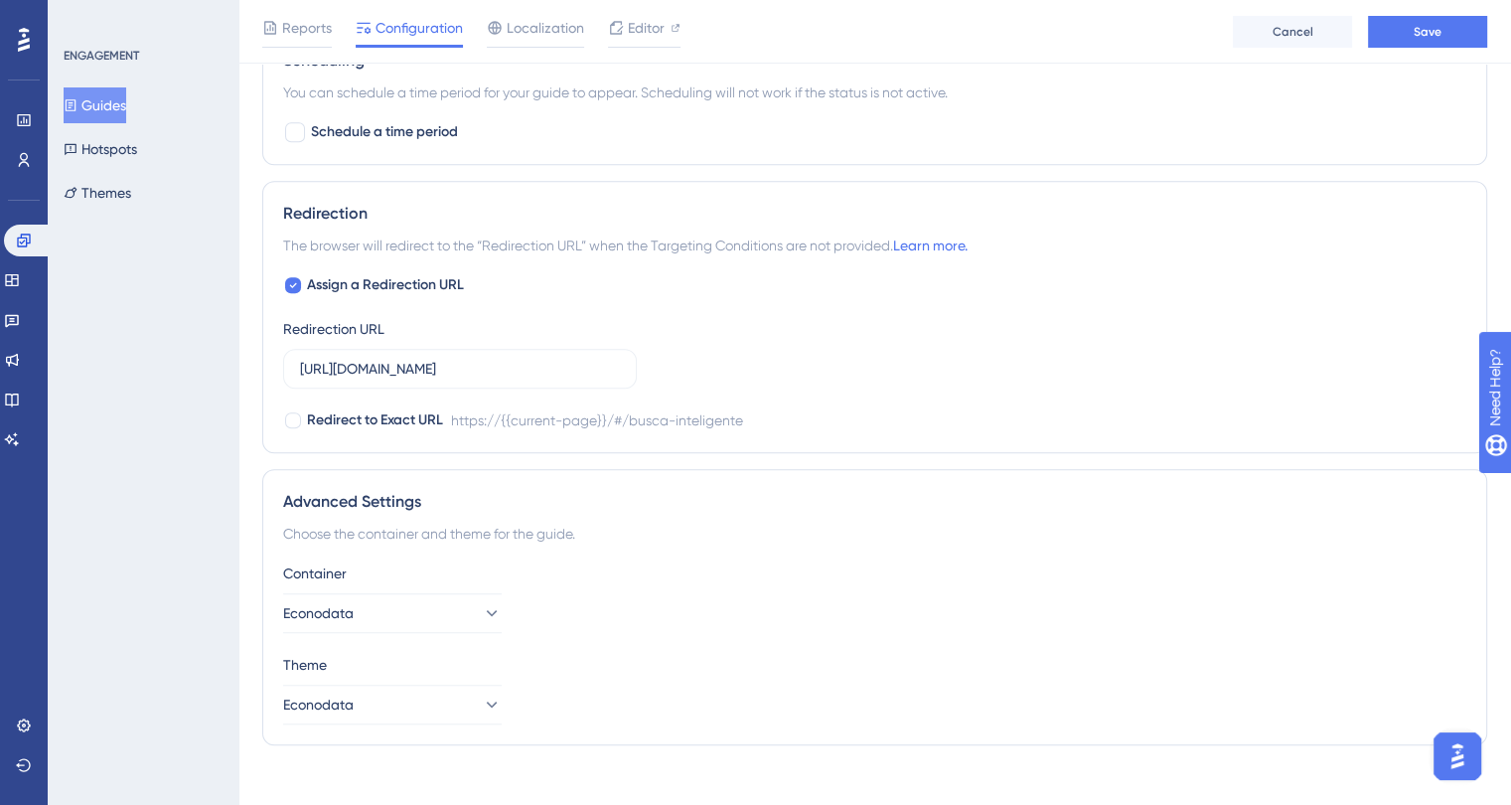
scroll to position [1307, 0]
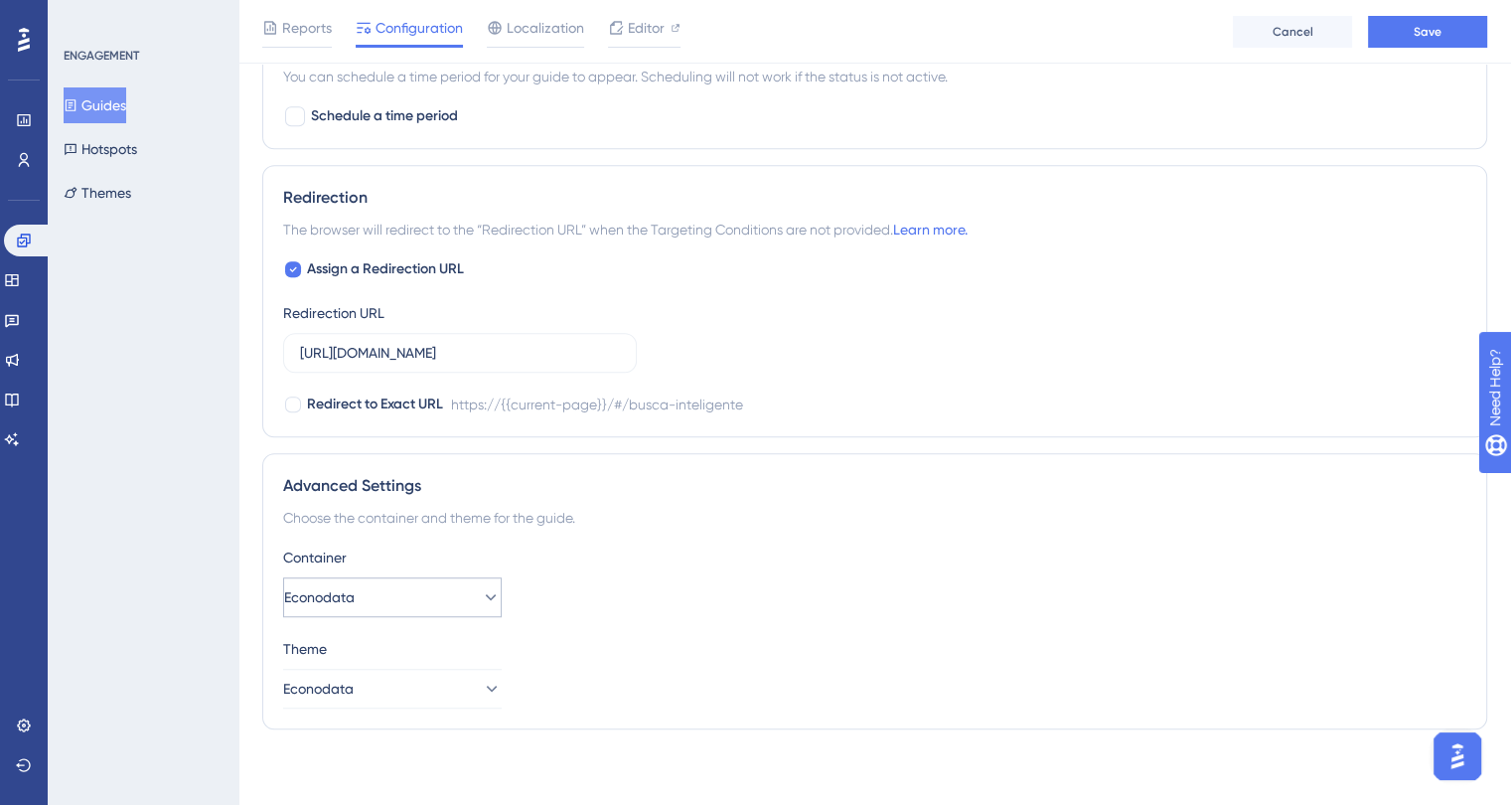
type input "Webinar - Painel de Prospecção"
click at [481, 590] on icon at bounding box center [491, 597] width 20 height 20
click at [632, 581] on div "Container Econodata Econodata Econodata Econodata - Trial Econodata - Trial" at bounding box center [874, 581] width 1183 height 72
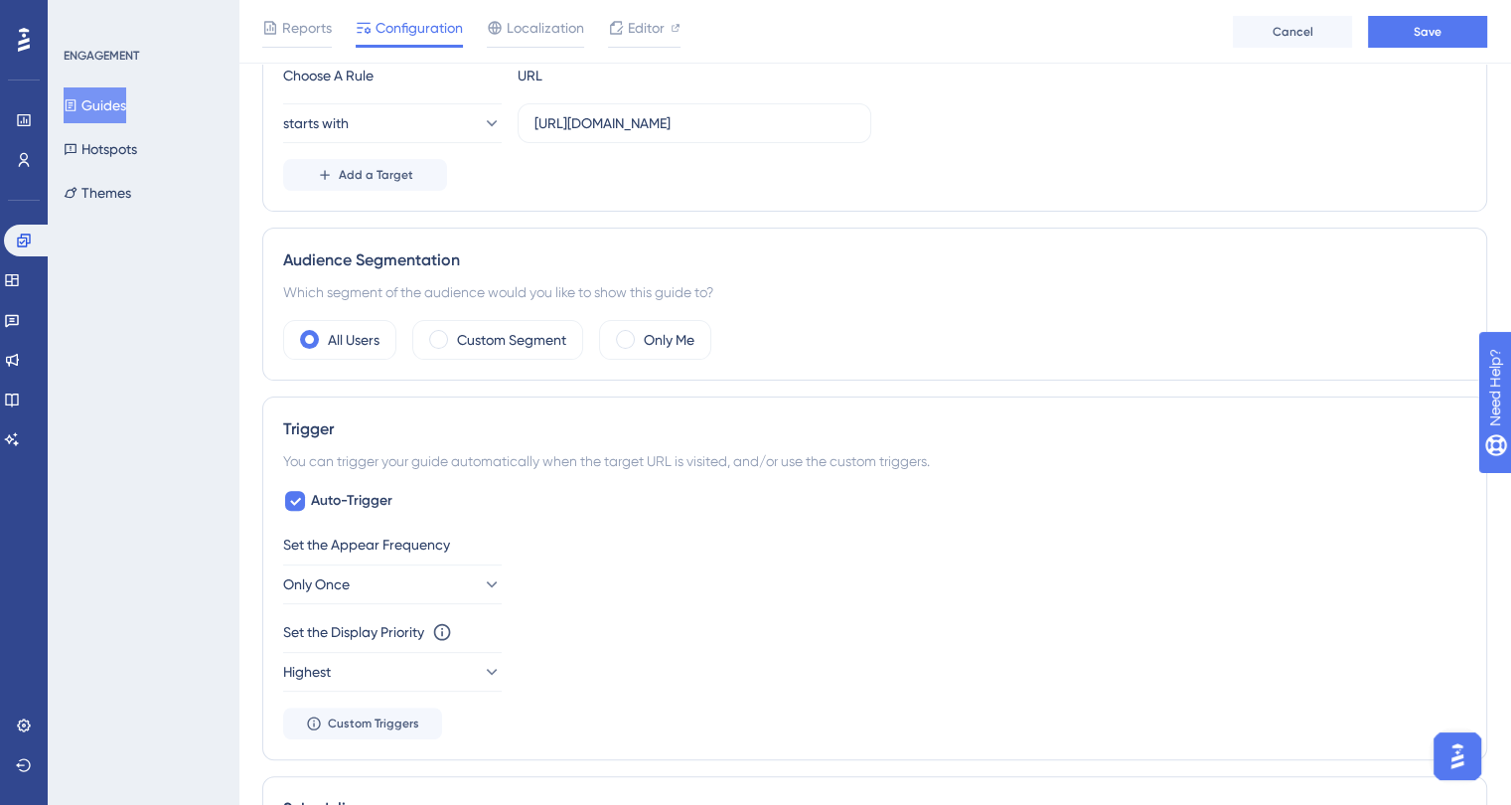
scroll to position [215, 0]
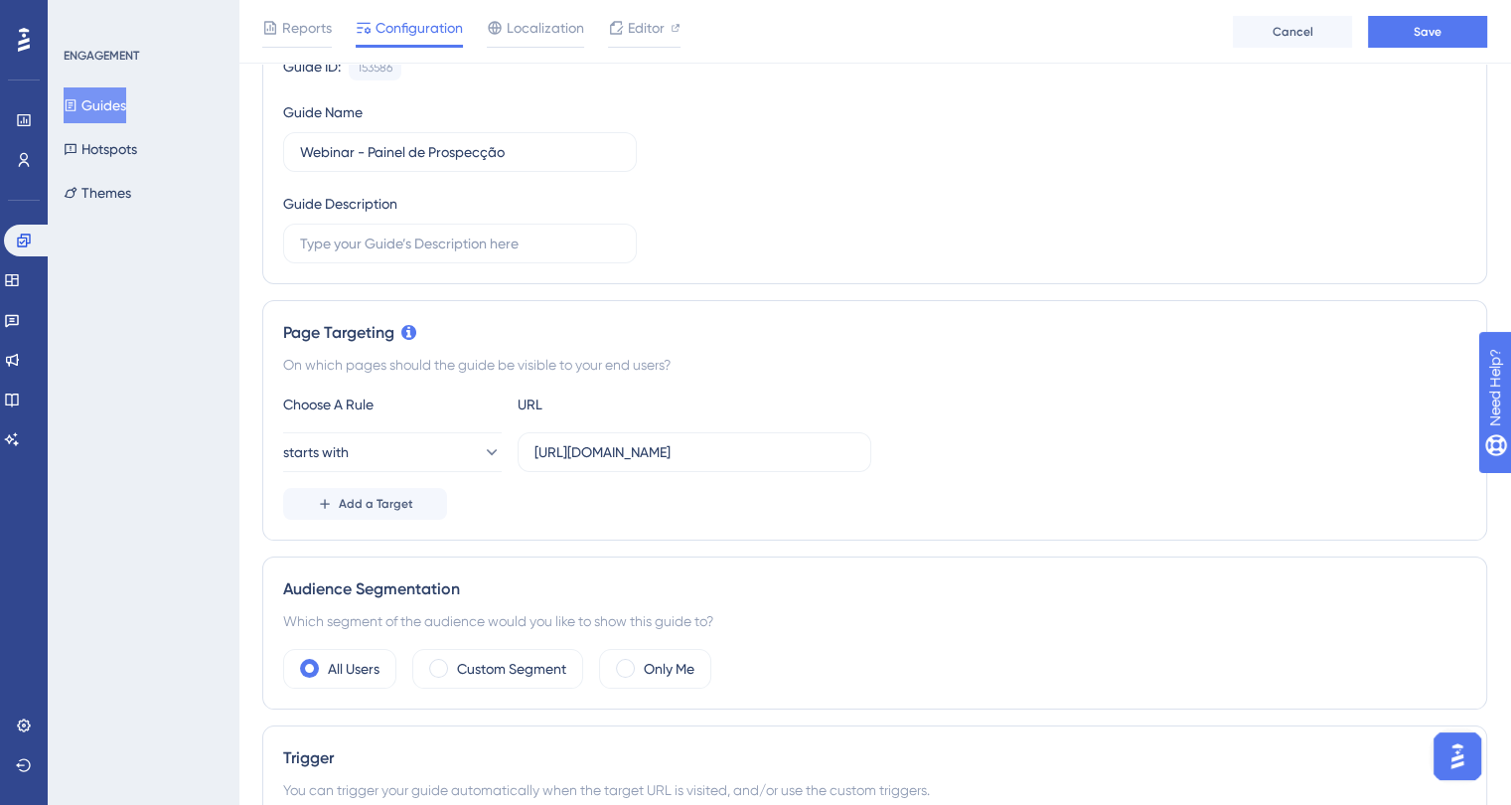
click at [503, 688] on div "Audience Segmentation Which segment of the audience would you like to show this…" at bounding box center [874, 632] width 1225 height 153
click at [502, 667] on label "Custom Segment" at bounding box center [511, 669] width 109 height 24
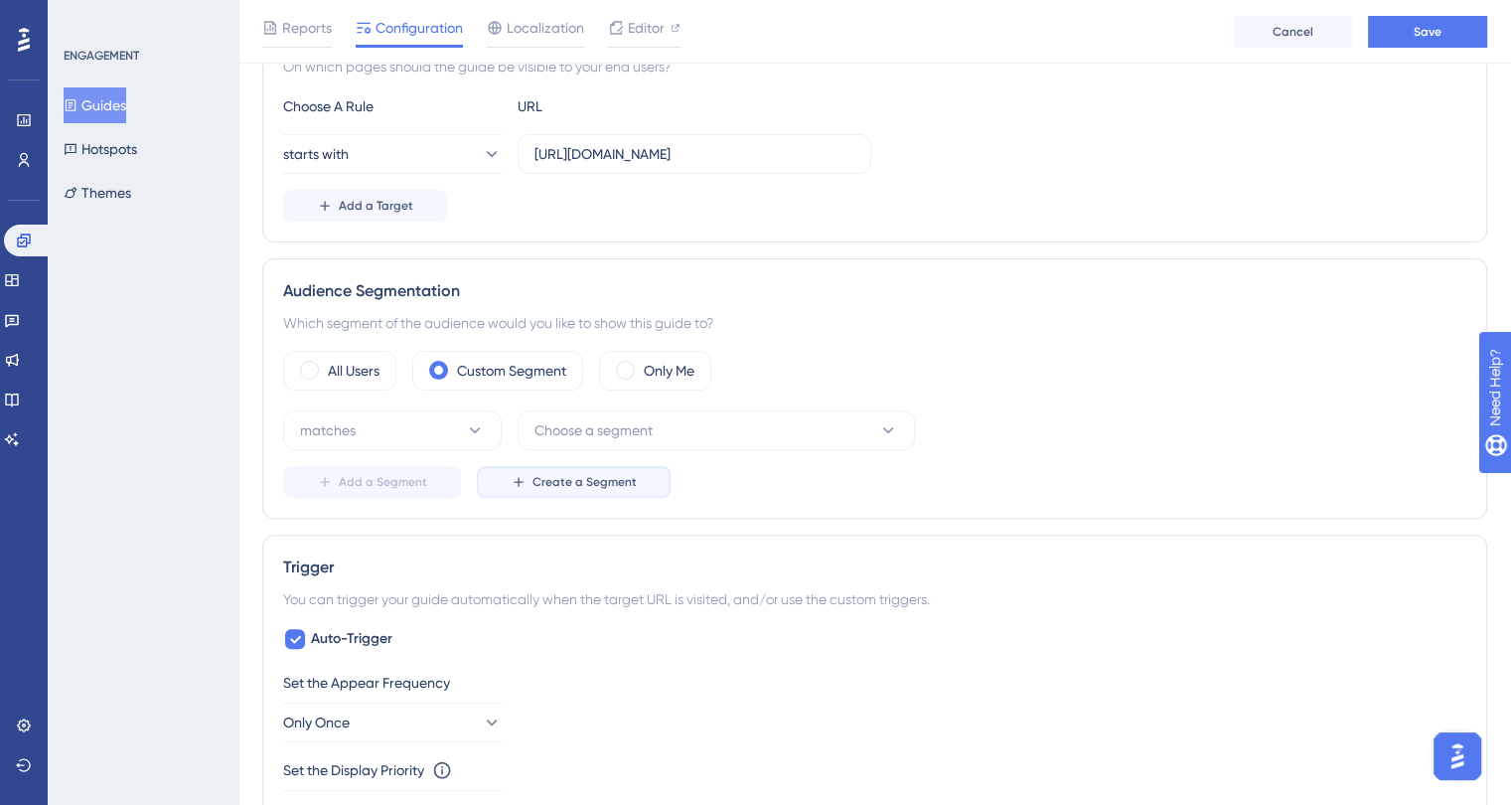
click at [551, 468] on button "Create a Segment" at bounding box center [574, 482] width 194 height 32
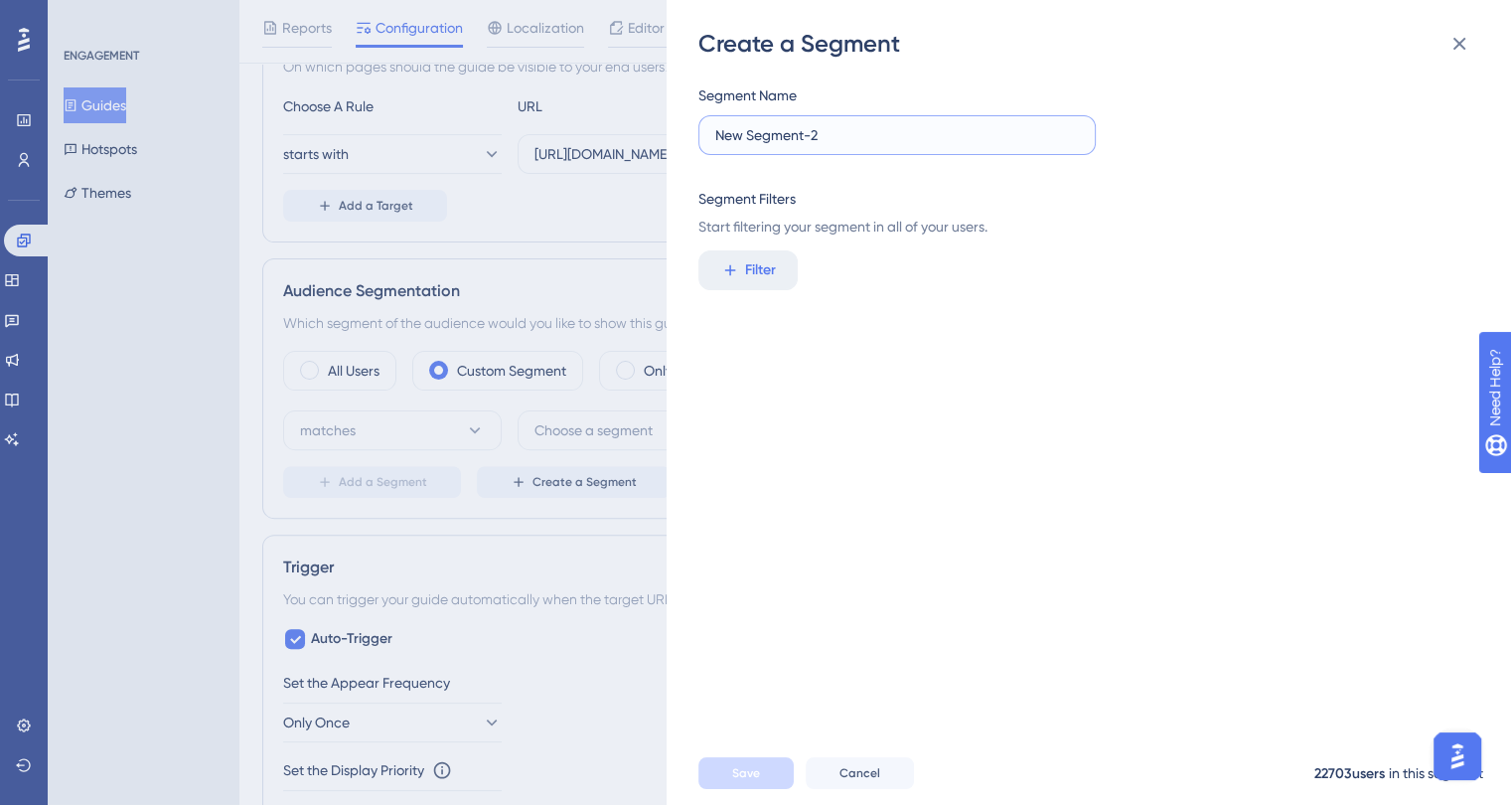
click at [873, 141] on input "New Segment-2" at bounding box center [897, 135] width 364 height 22
type input "Premium"
click at [711, 309] on div "Segment Name Premium Segment Filters Start filtering your segment in all of you…" at bounding box center [1098, 400] width 801 height 681
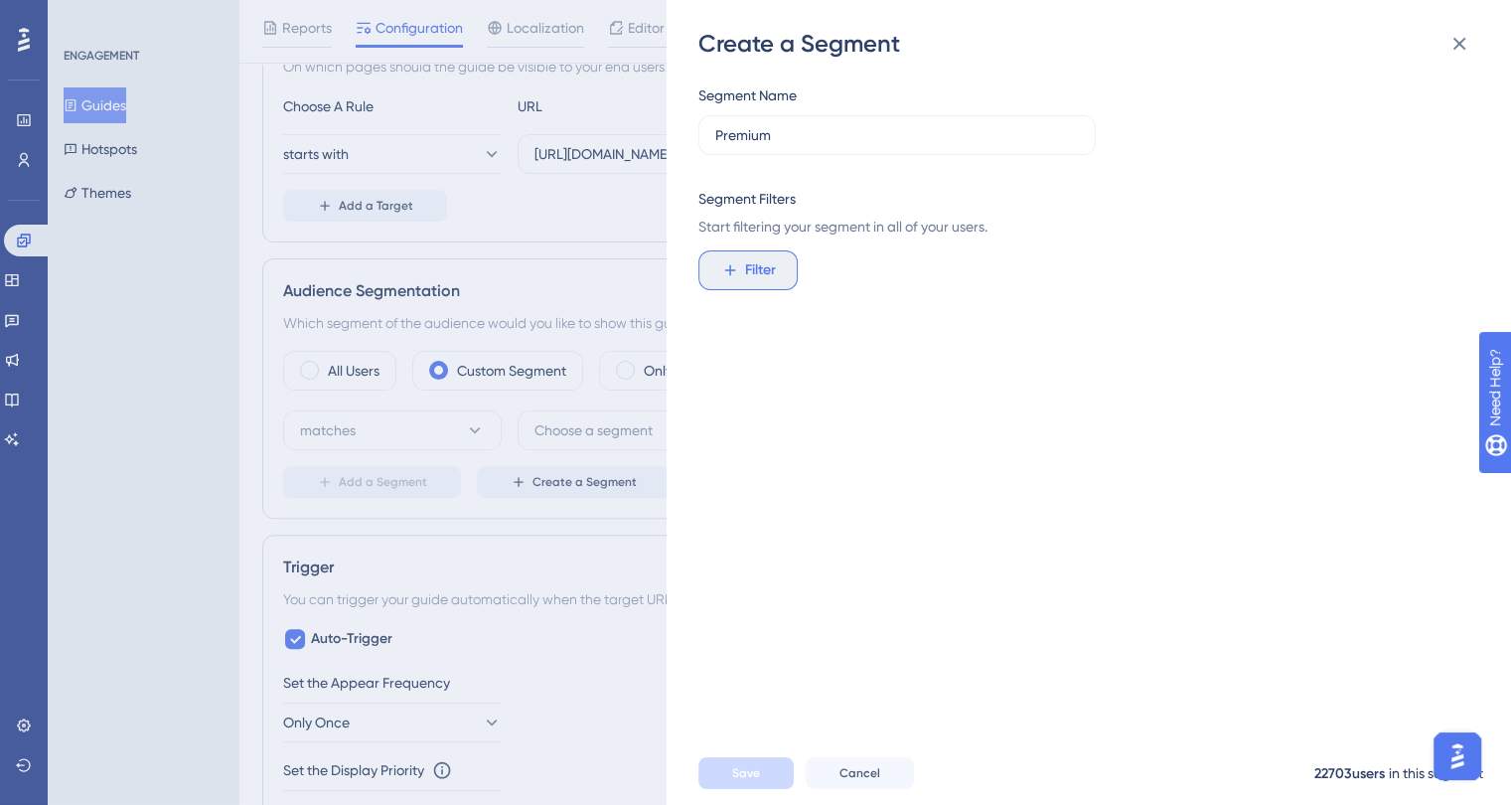
click at [734, 284] on button "Filter" at bounding box center [747, 270] width 99 height 40
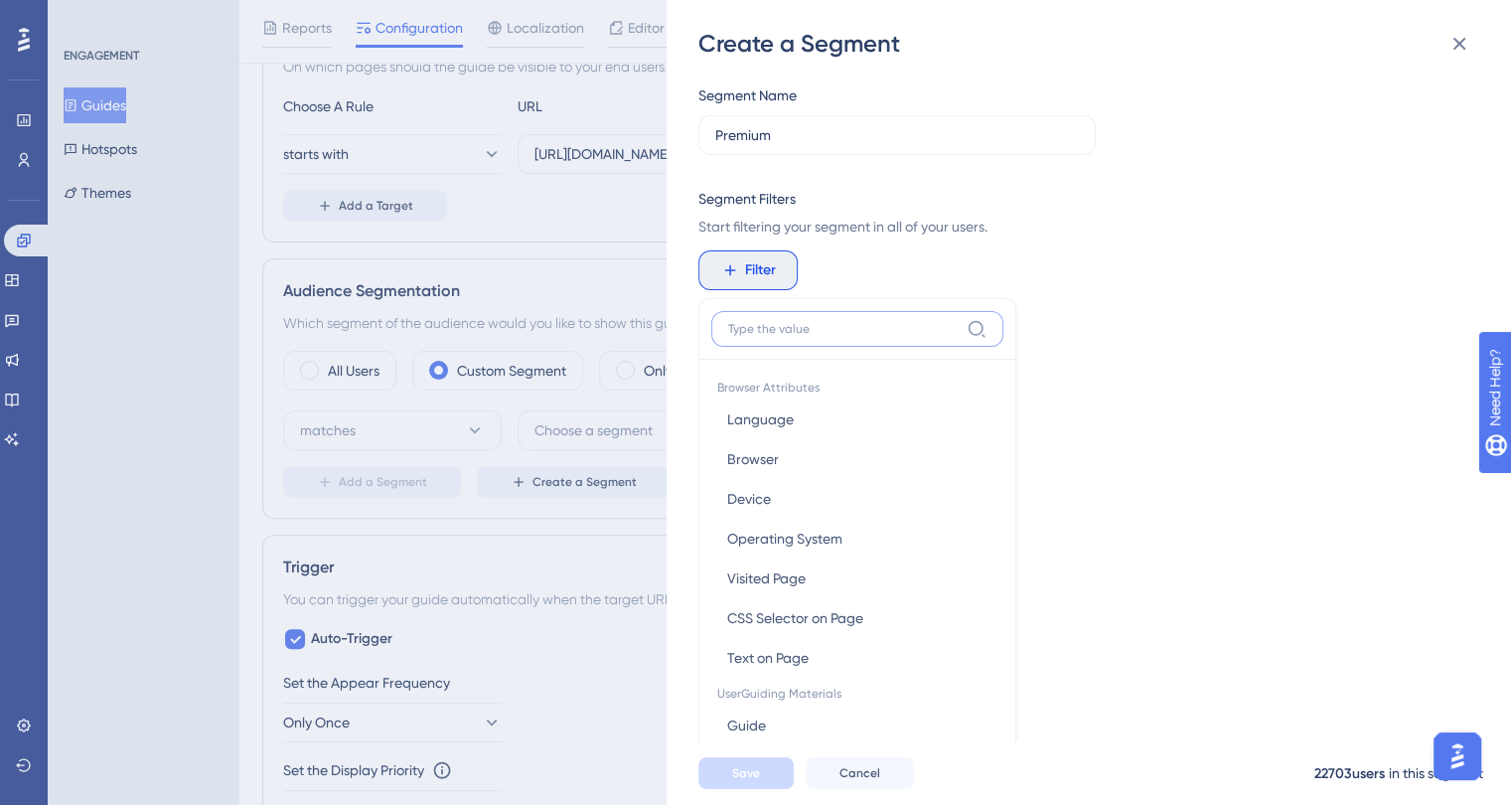
scroll to position [144, 0]
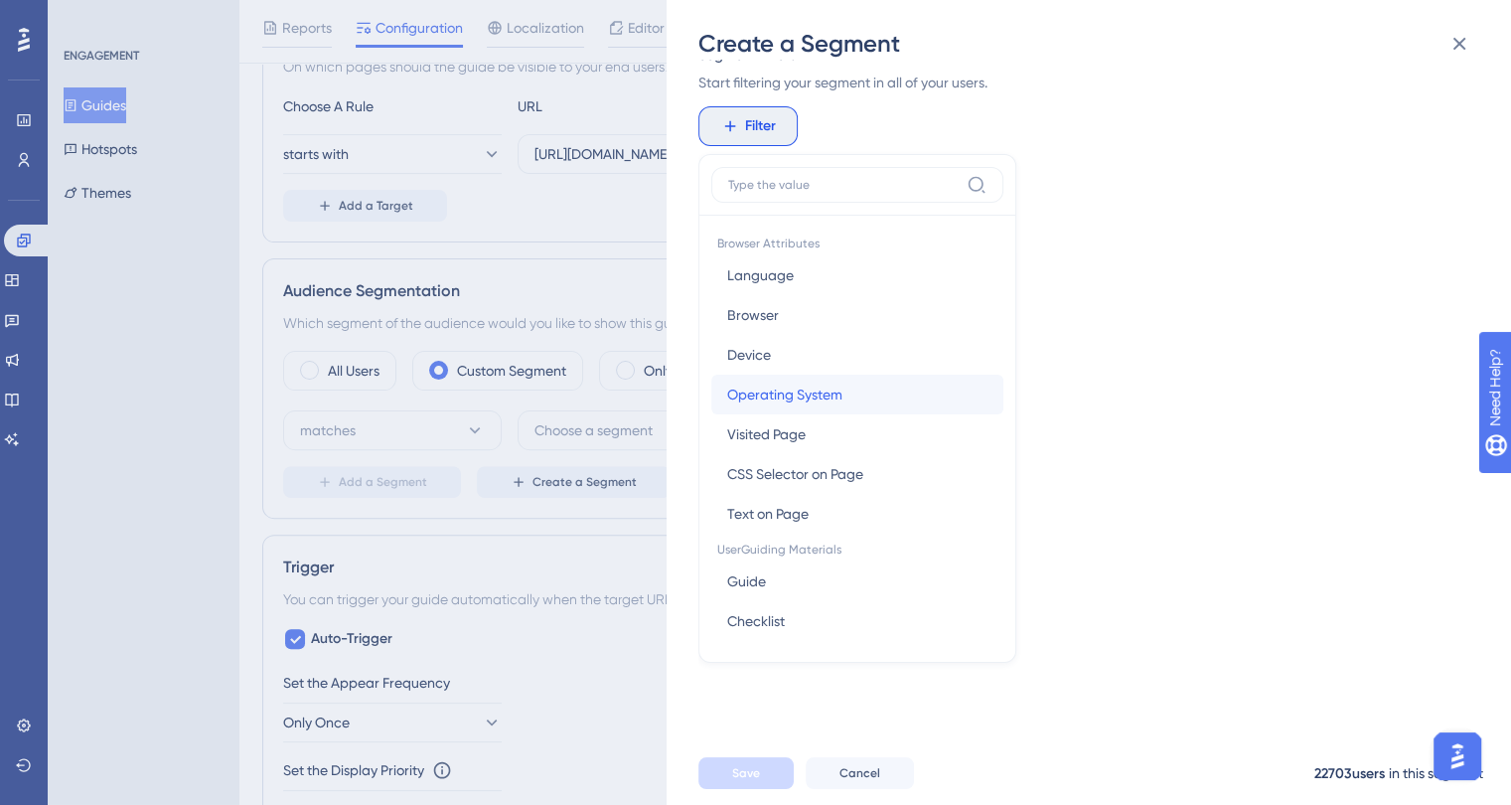
click at [811, 390] on span "Operating System" at bounding box center [784, 394] width 115 height 24
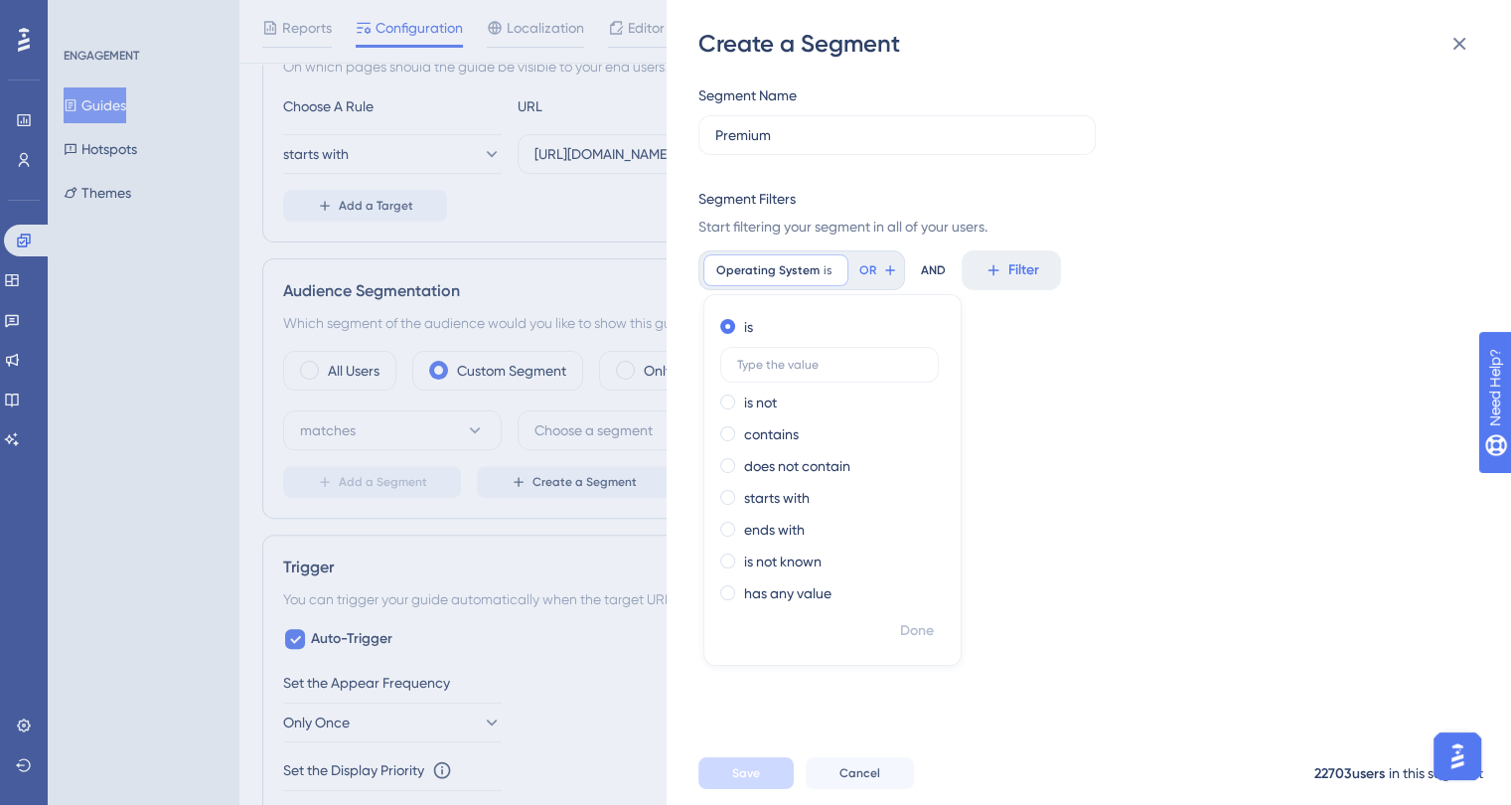
click at [1115, 369] on div "Segment Name Premium Segment Filters Start filtering your segment in all of you…" at bounding box center [1098, 400] width 801 height 681
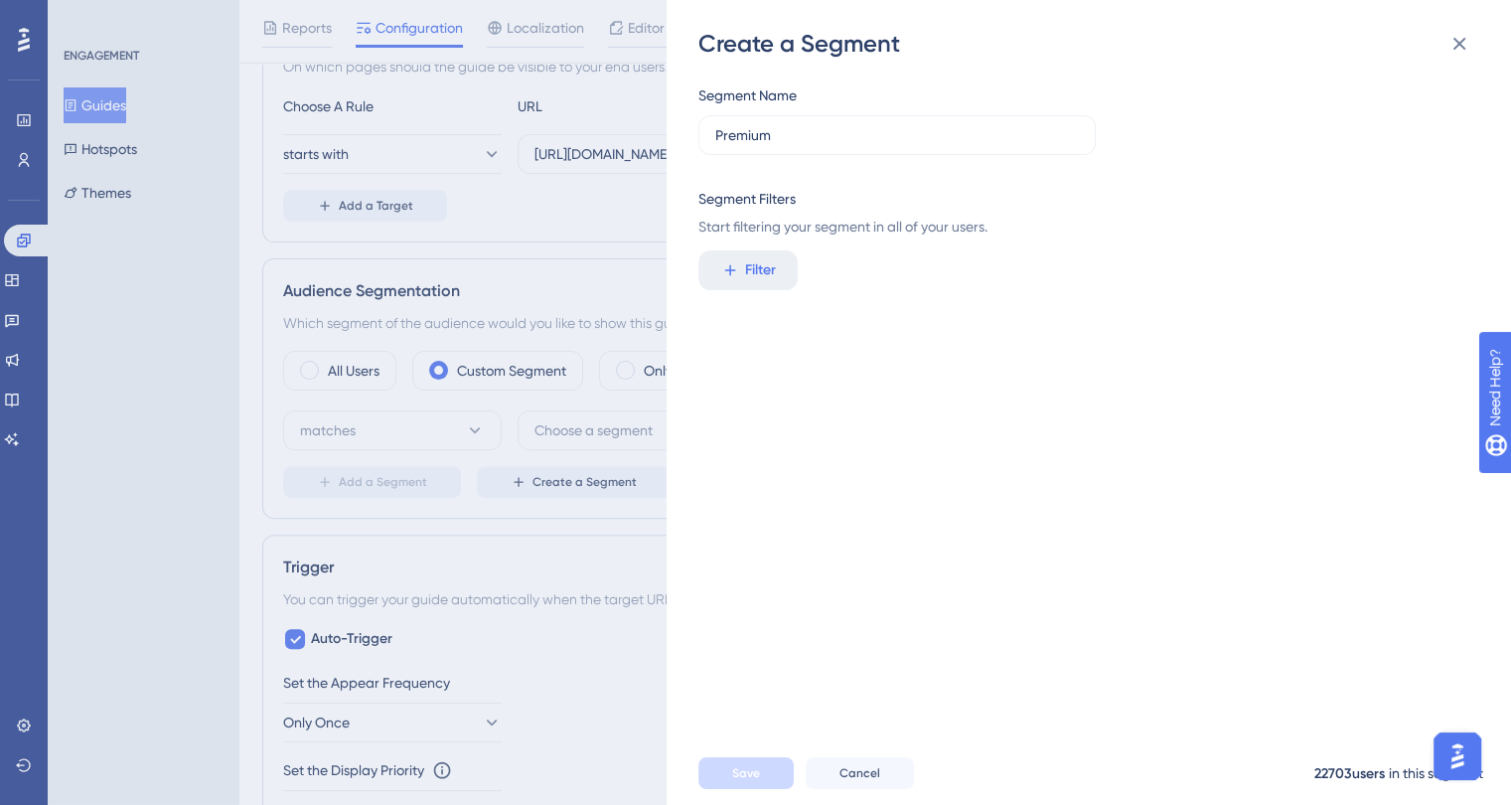
click at [695, 259] on div "Create a Segment Segment Name Premium Segment Filters Start filtering your segm…" at bounding box center [1089, 402] width 844 height 805
click at [715, 267] on button "Filter" at bounding box center [747, 270] width 99 height 40
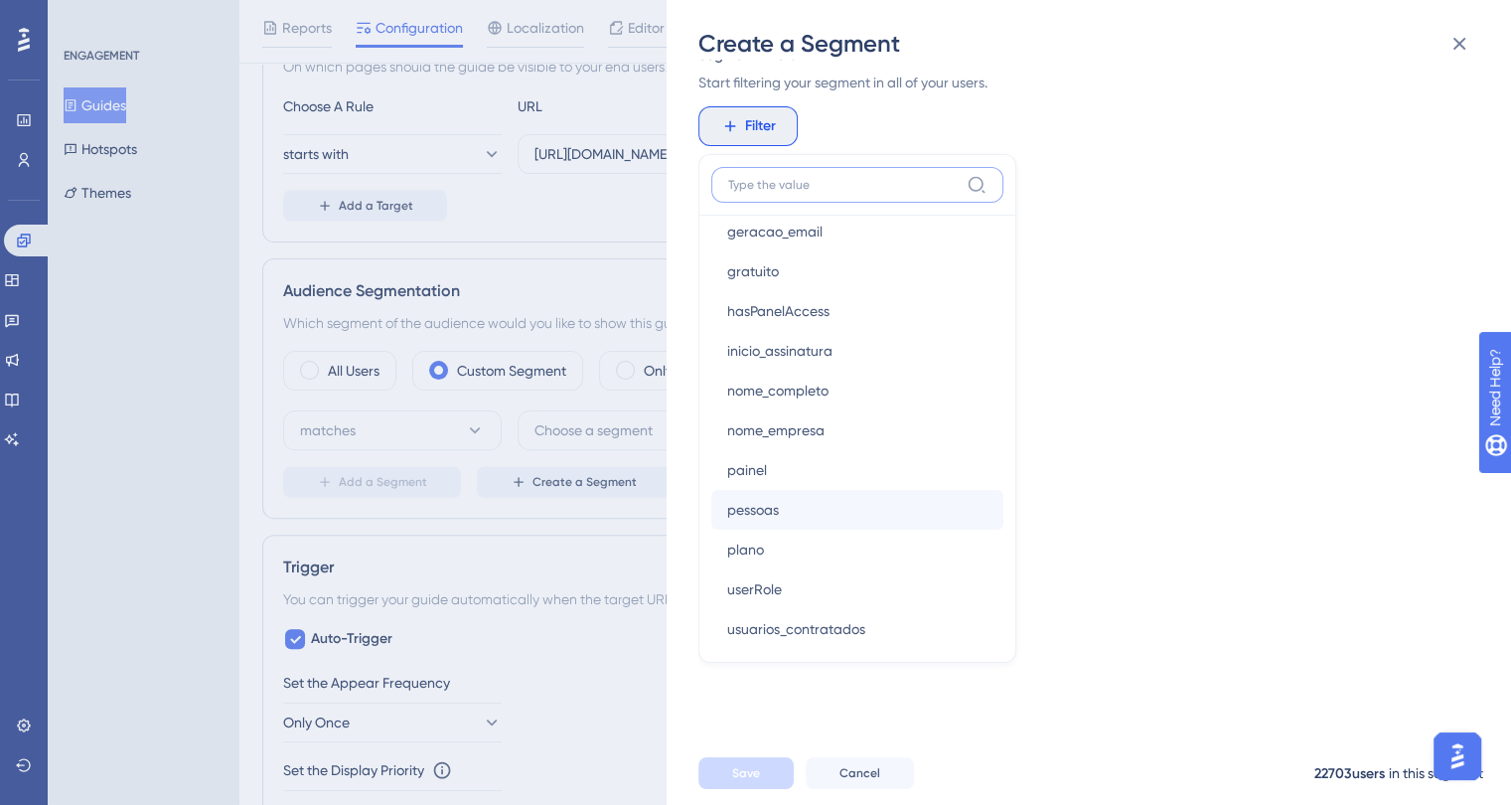
scroll to position [1589, 0]
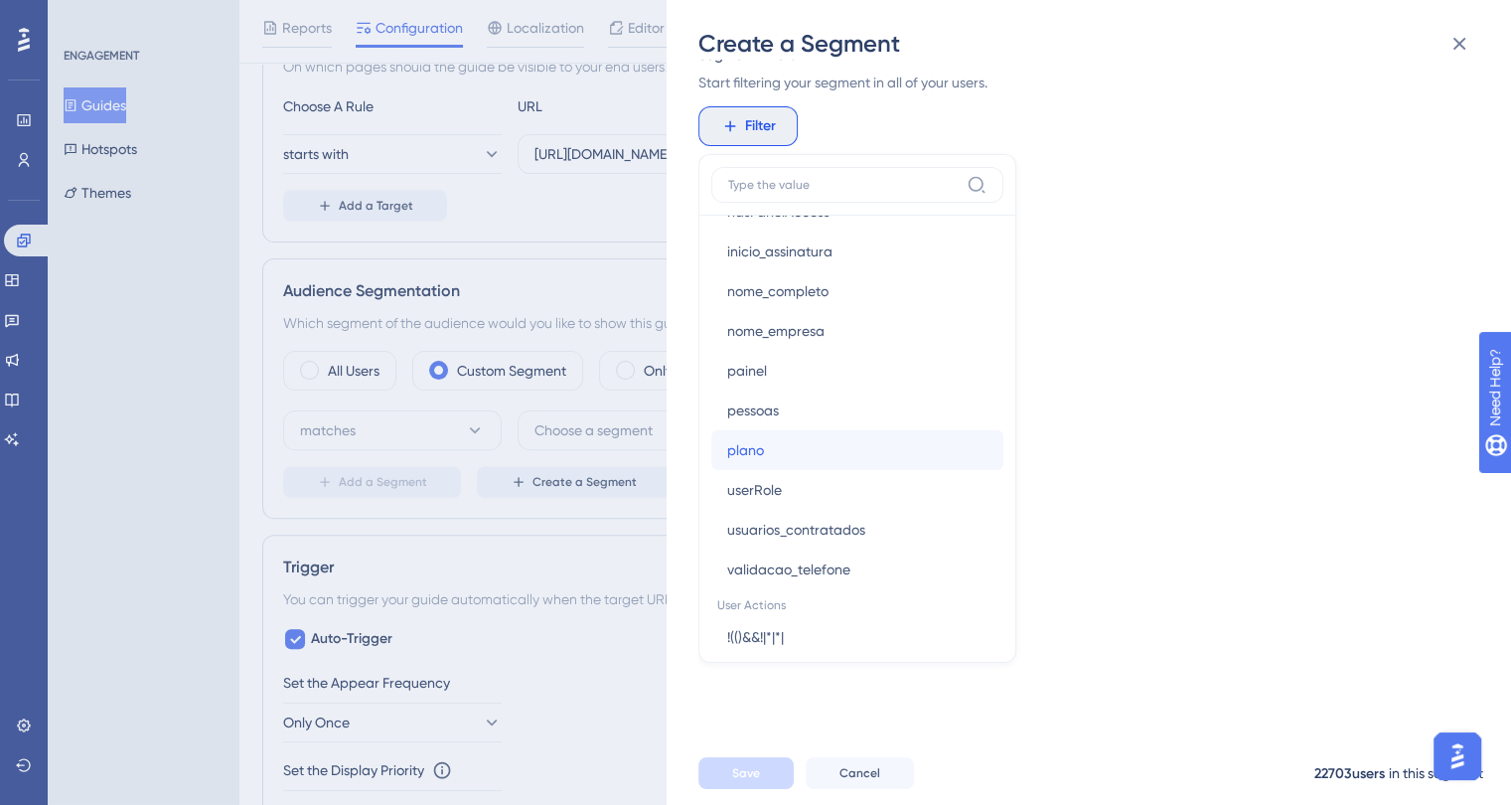
click at [818, 446] on button "plano plano" at bounding box center [857, 450] width 292 height 40
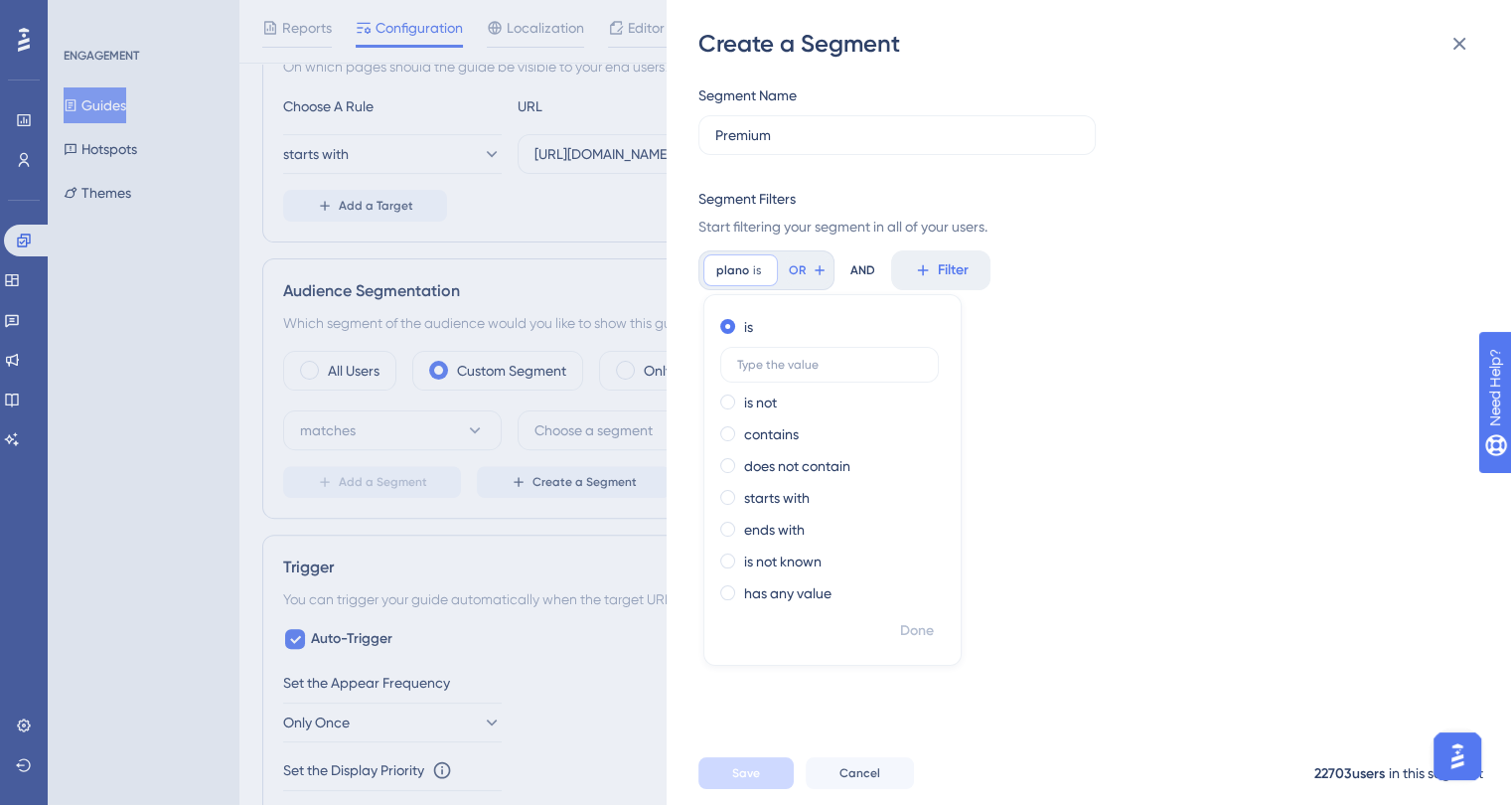
click at [1036, 400] on div "Segment Name Premium Segment Filters Start filtering your segment in all of you…" at bounding box center [1098, 400] width 801 height 681
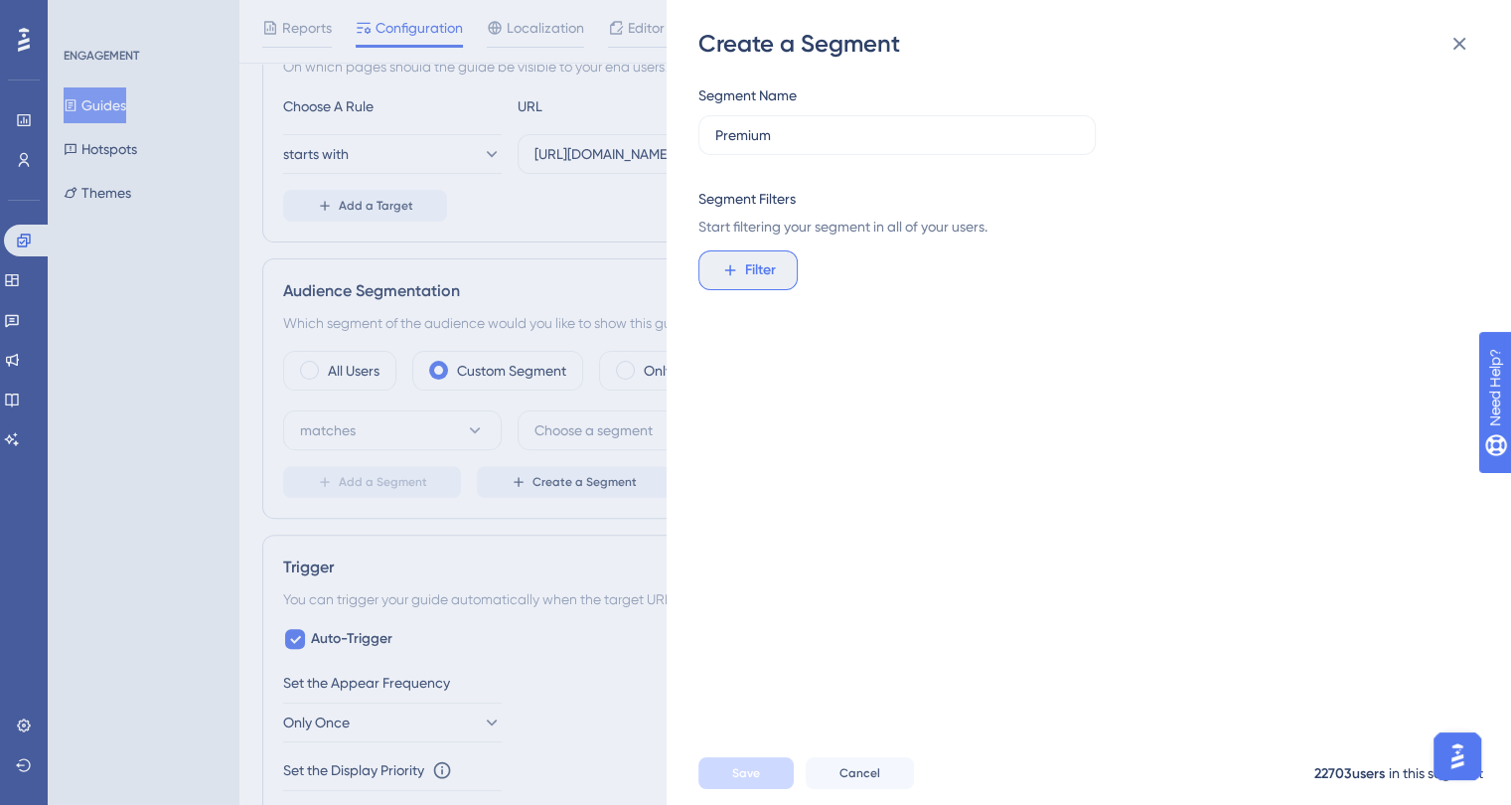
click at [753, 275] on span "Filter" at bounding box center [760, 270] width 31 height 24
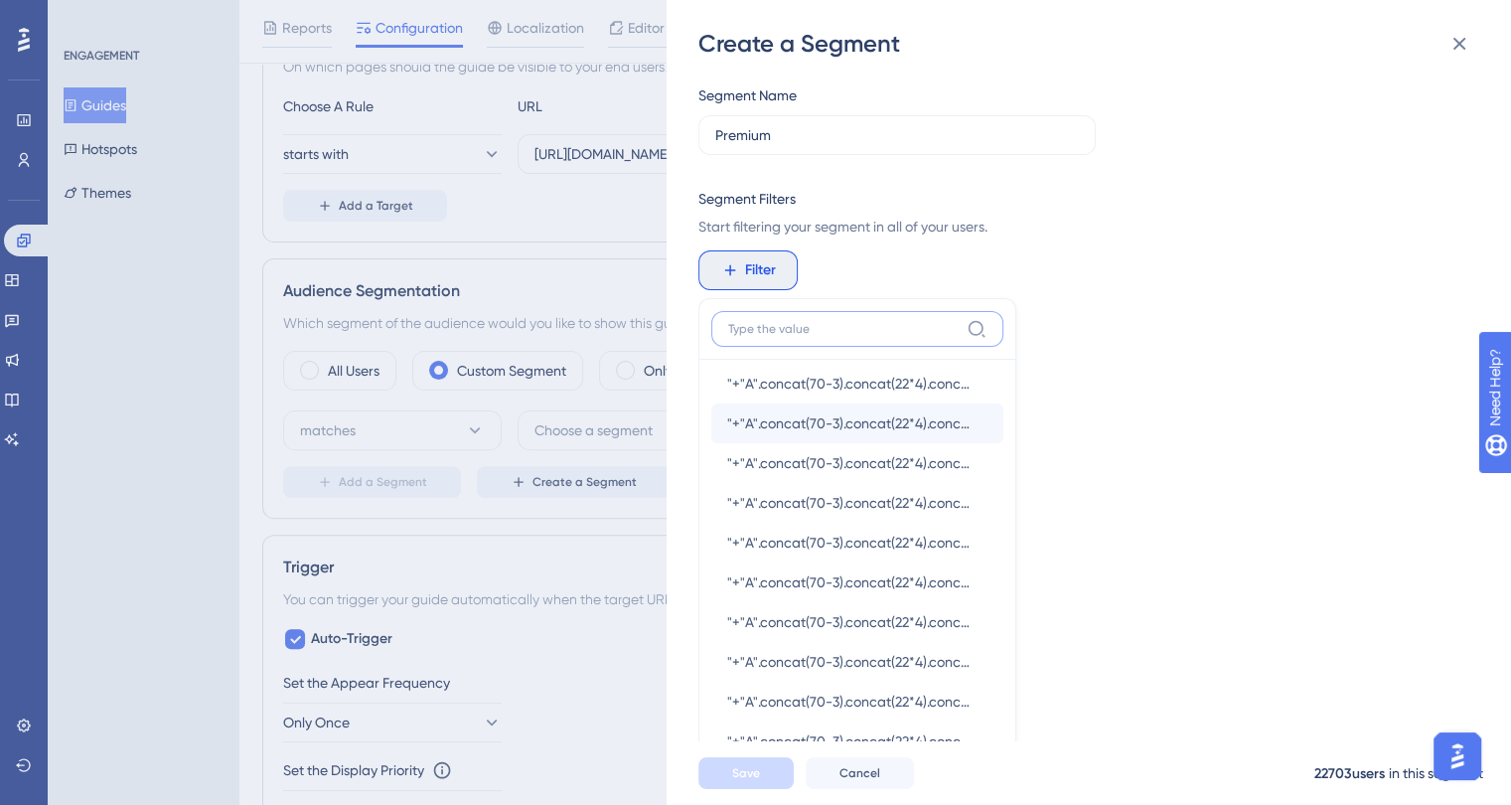
scroll to position [2086, 0]
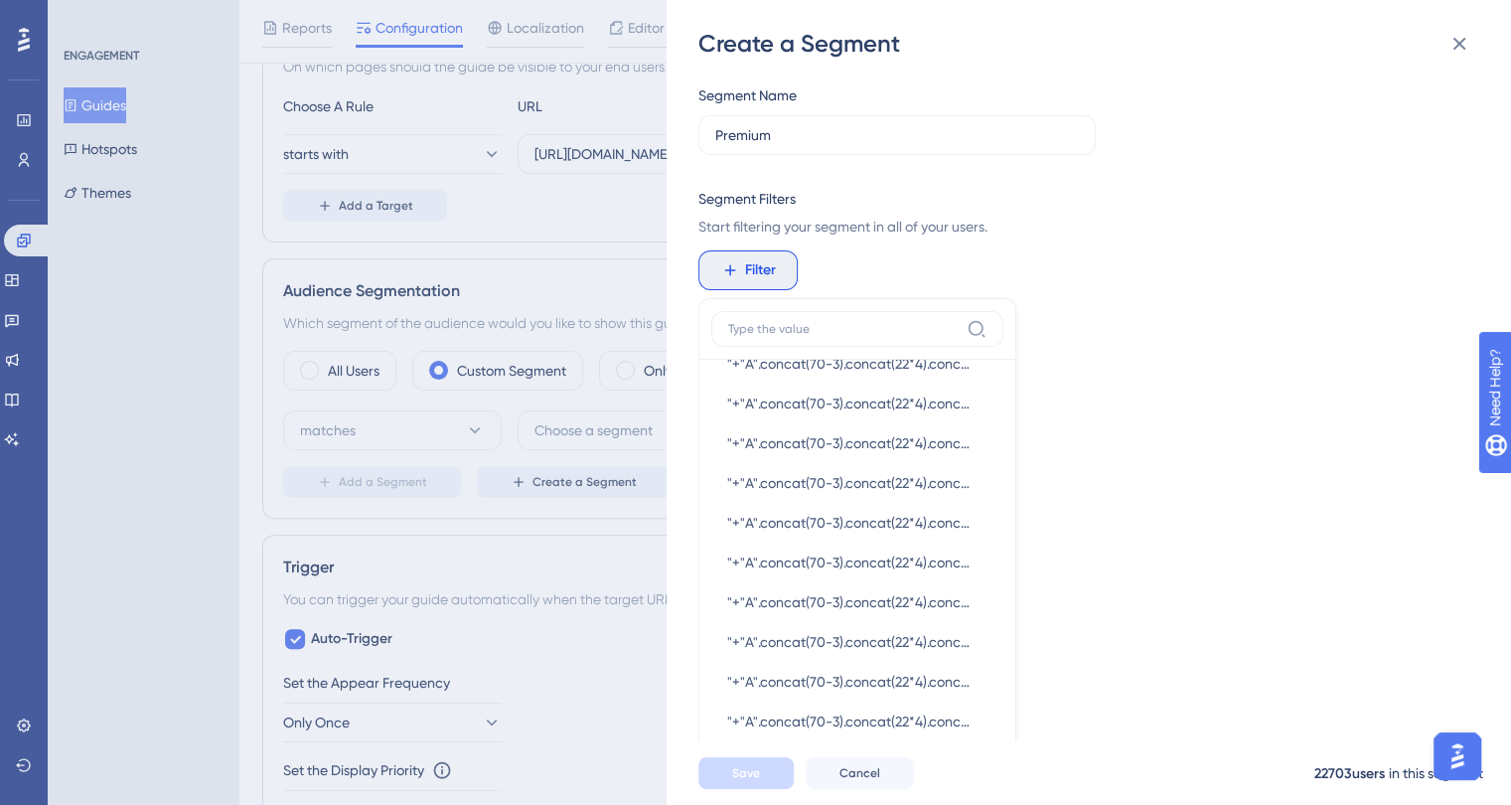
click at [1151, 382] on div "Segment Name Premium Segment Filters Start filtering your segment in all of you…" at bounding box center [1098, 400] width 801 height 681
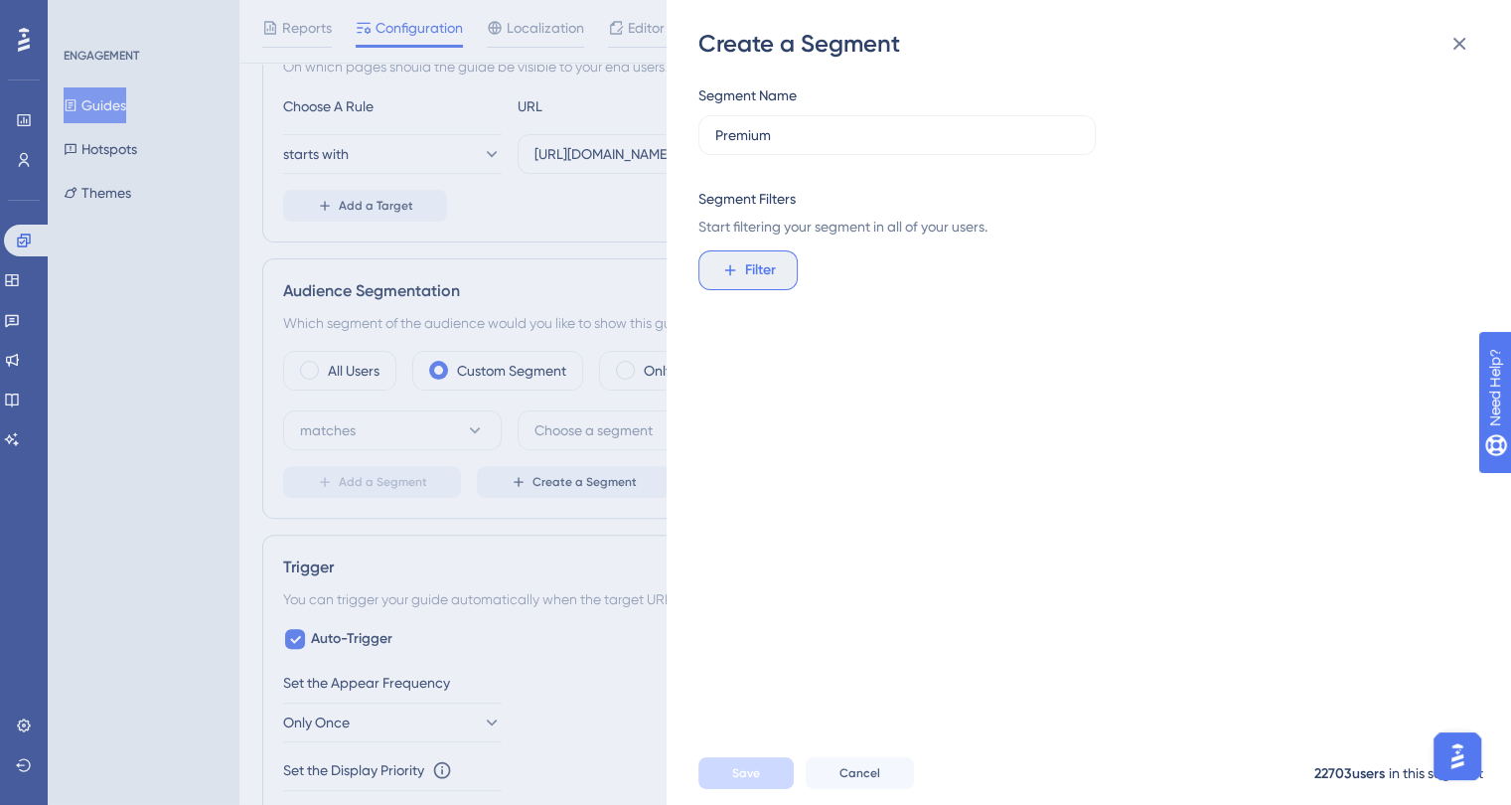
click at [752, 258] on span "Filter" at bounding box center [760, 270] width 31 height 24
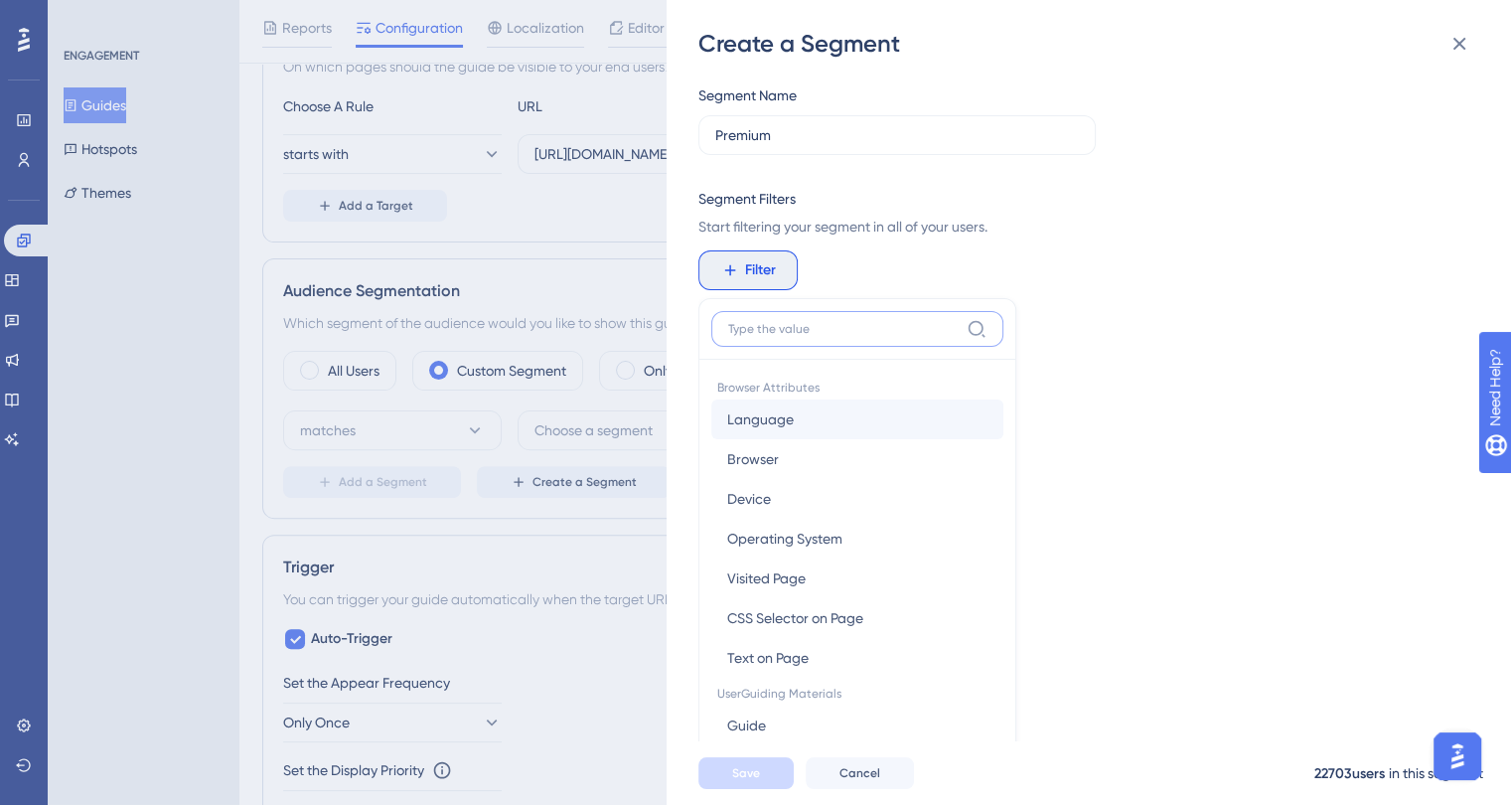
scroll to position [144, 0]
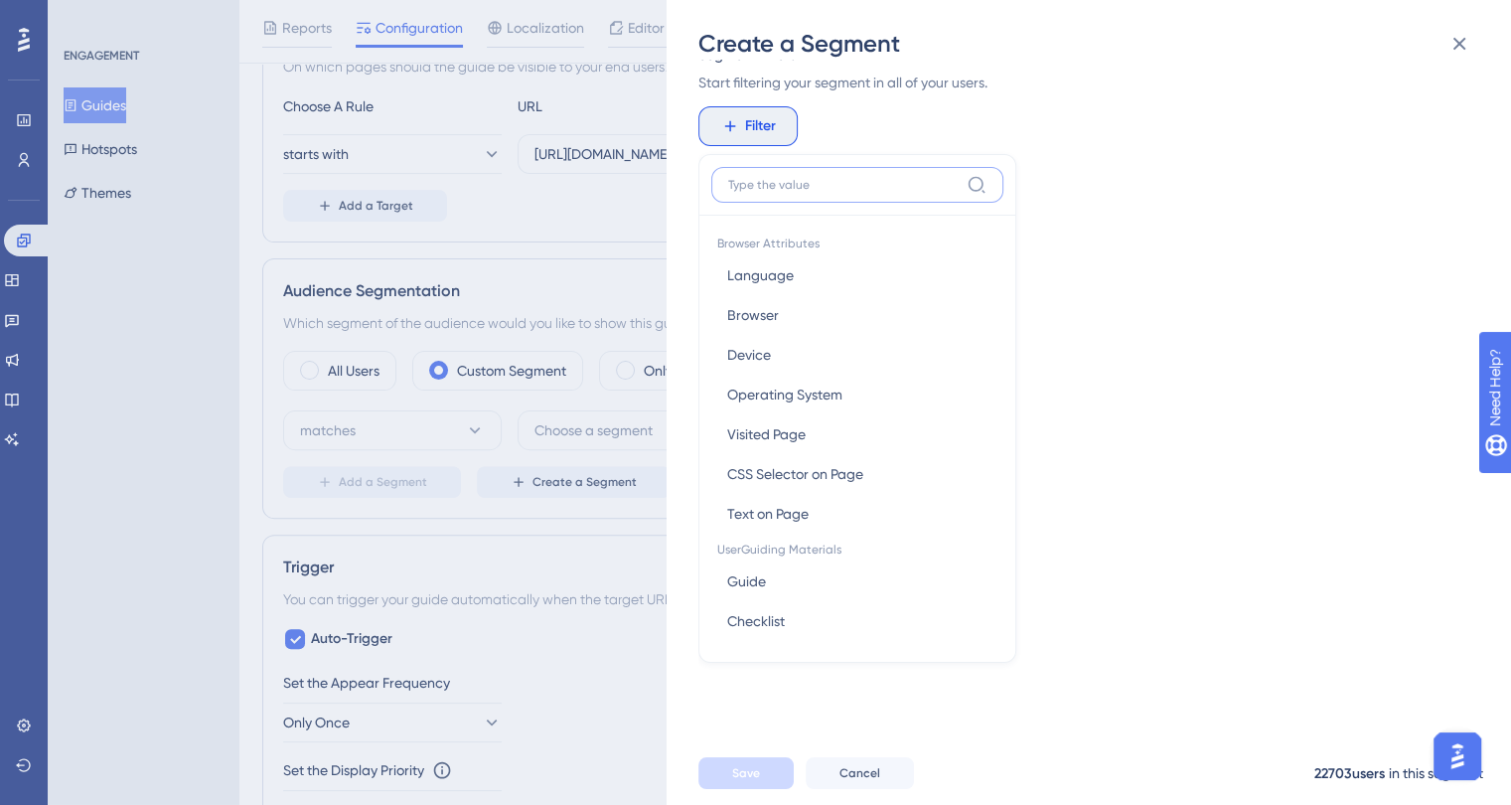
click at [771, 188] on input at bounding box center [843, 185] width 230 height 16
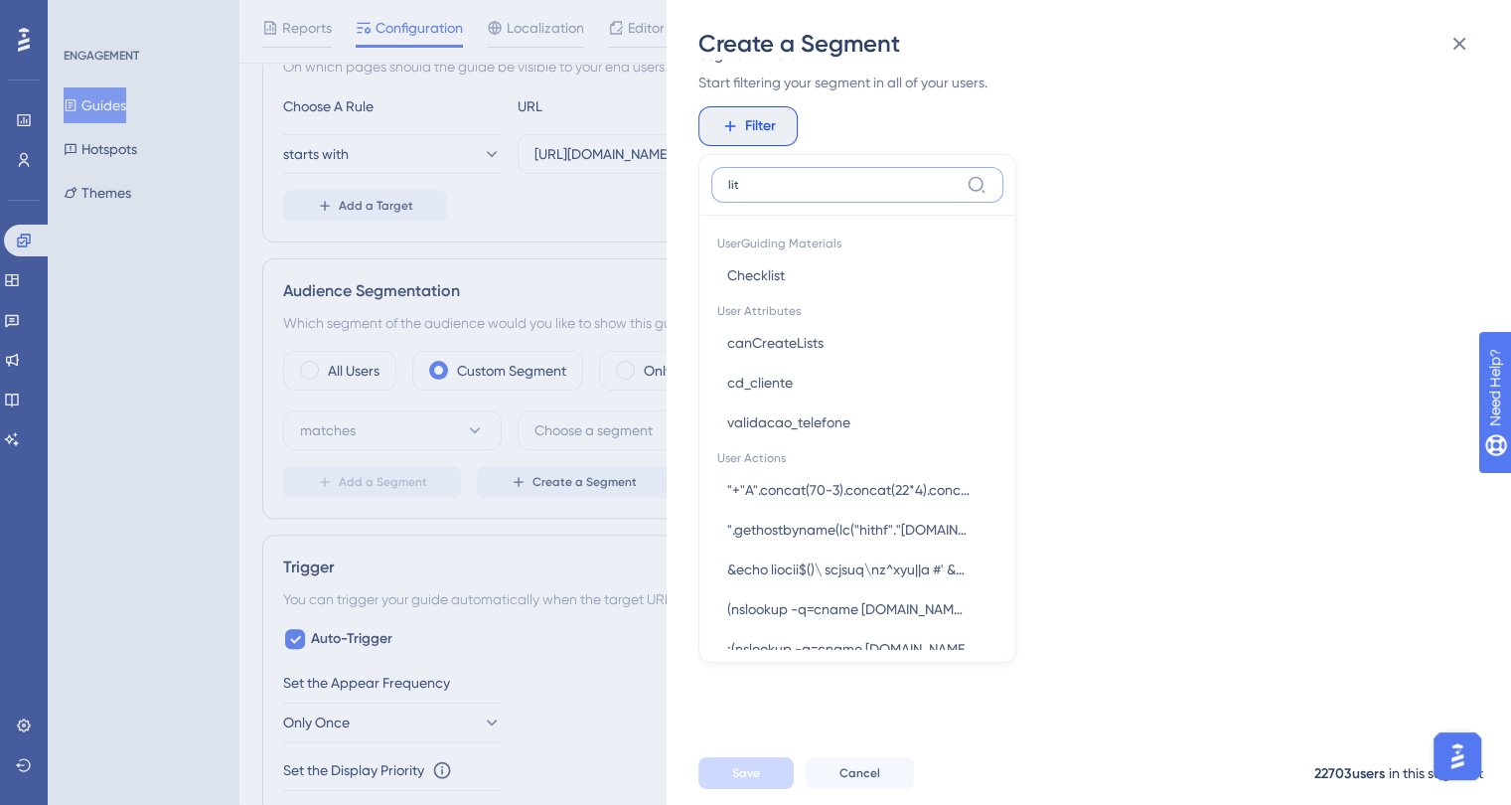
scroll to position [0, 0]
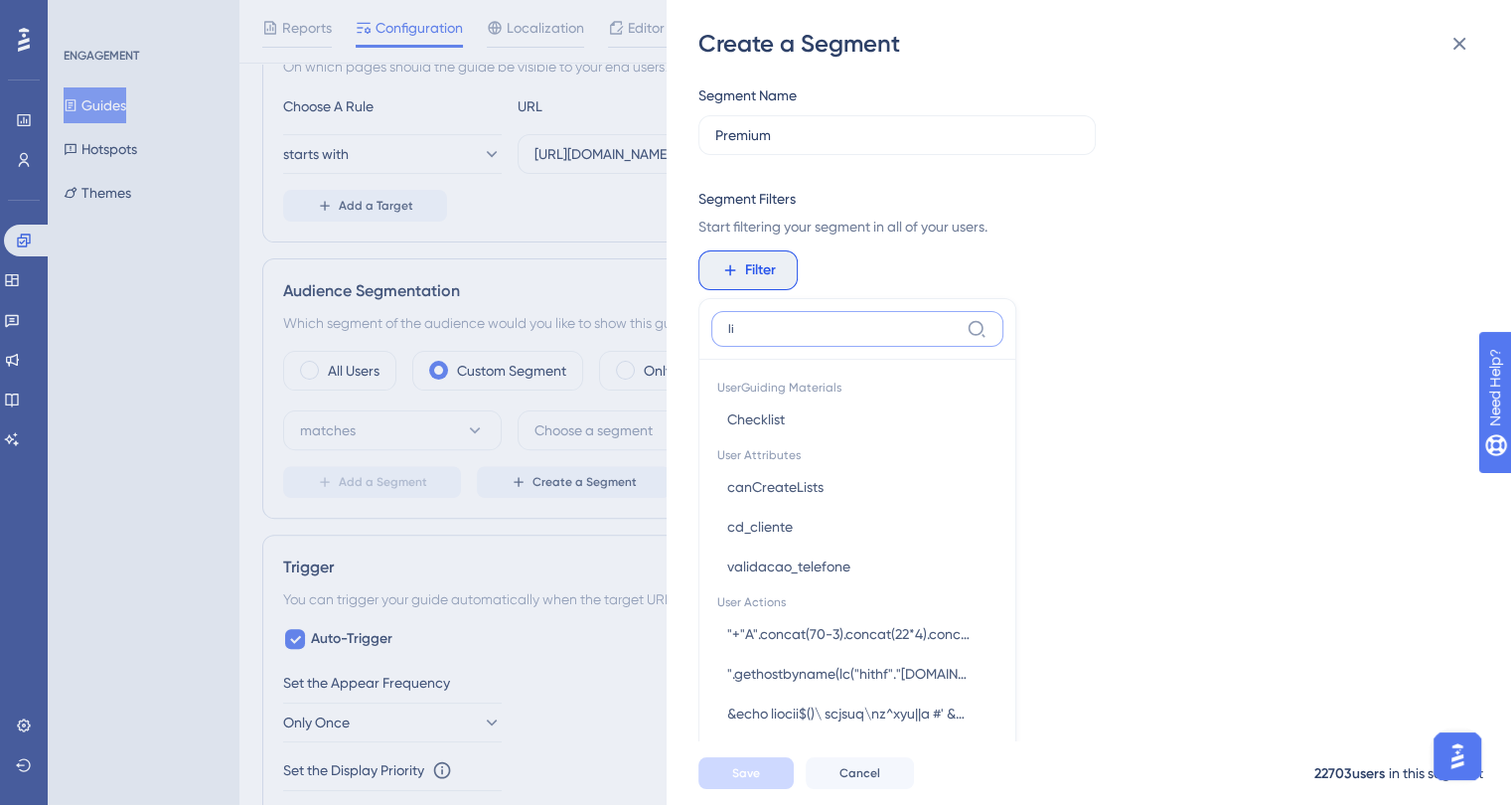
type input "l"
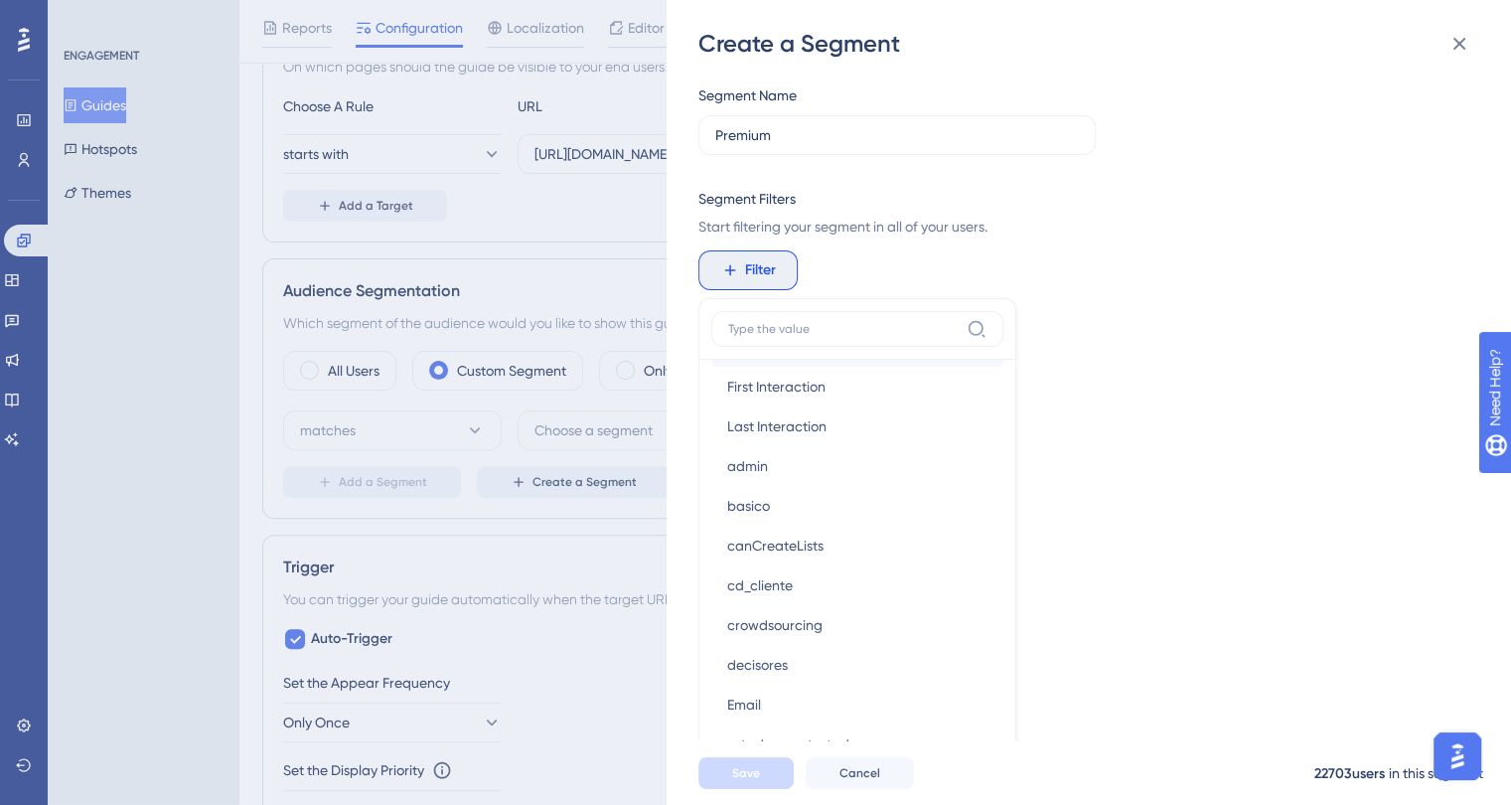
scroll to position [894, 0]
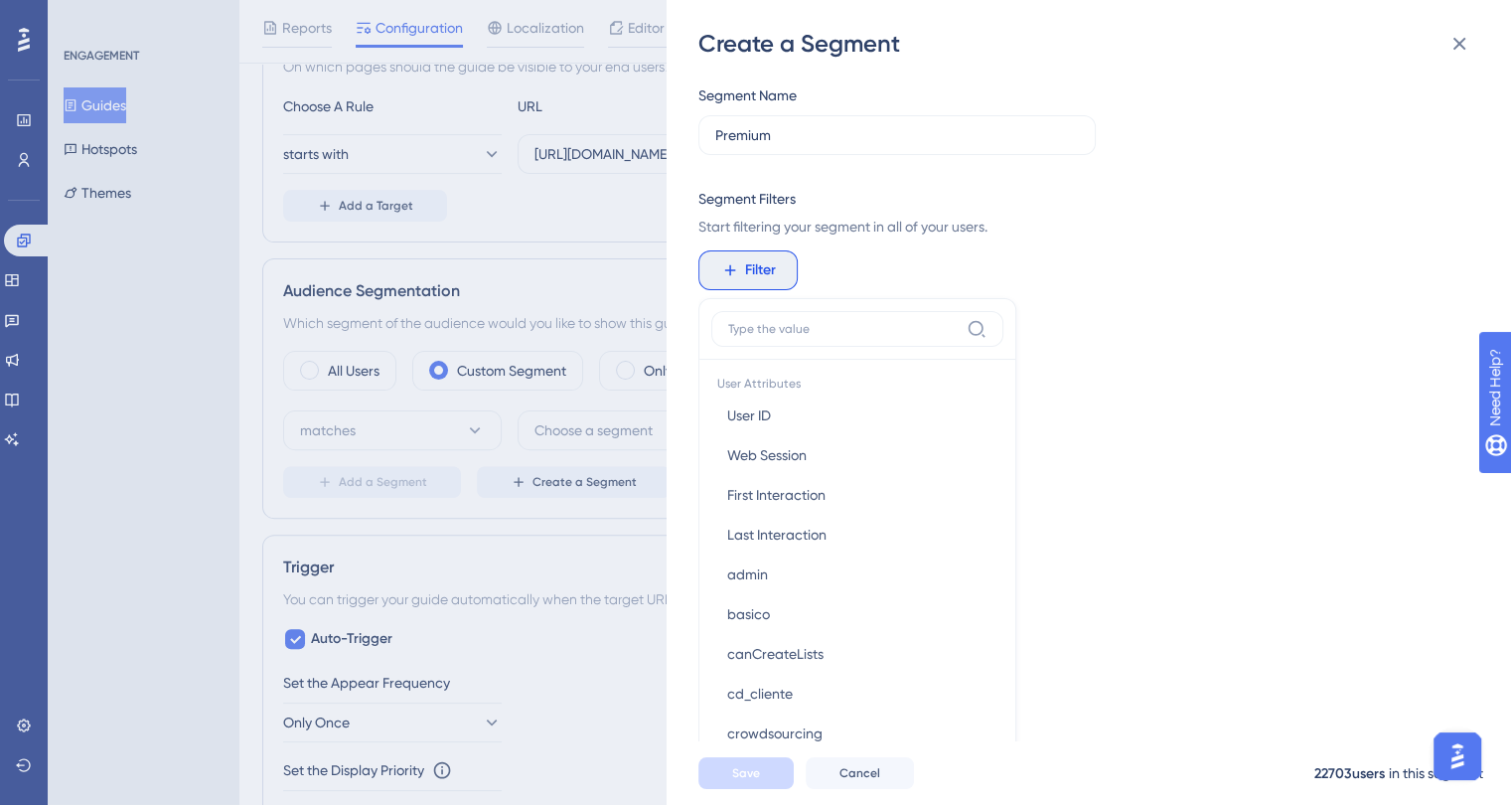
click at [1155, 380] on div "Segment Name Premium Segment Filters Start filtering your segment in all of you…" at bounding box center [1098, 400] width 801 height 681
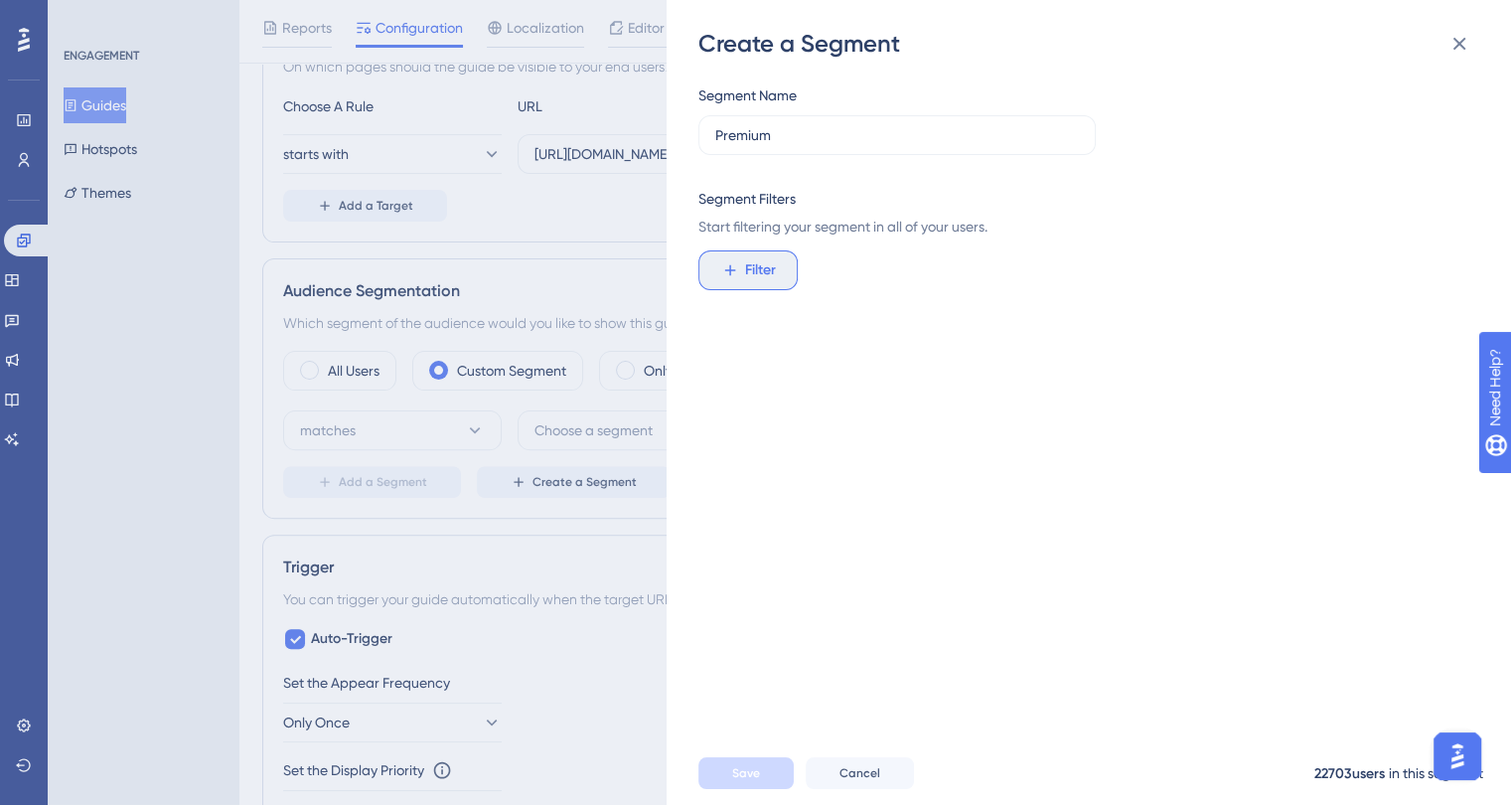
drag, startPoint x: 742, startPoint y: 269, endPoint x: 758, endPoint y: 278, distance: 18.2
click at [742, 270] on button "Filter" at bounding box center [747, 270] width 99 height 40
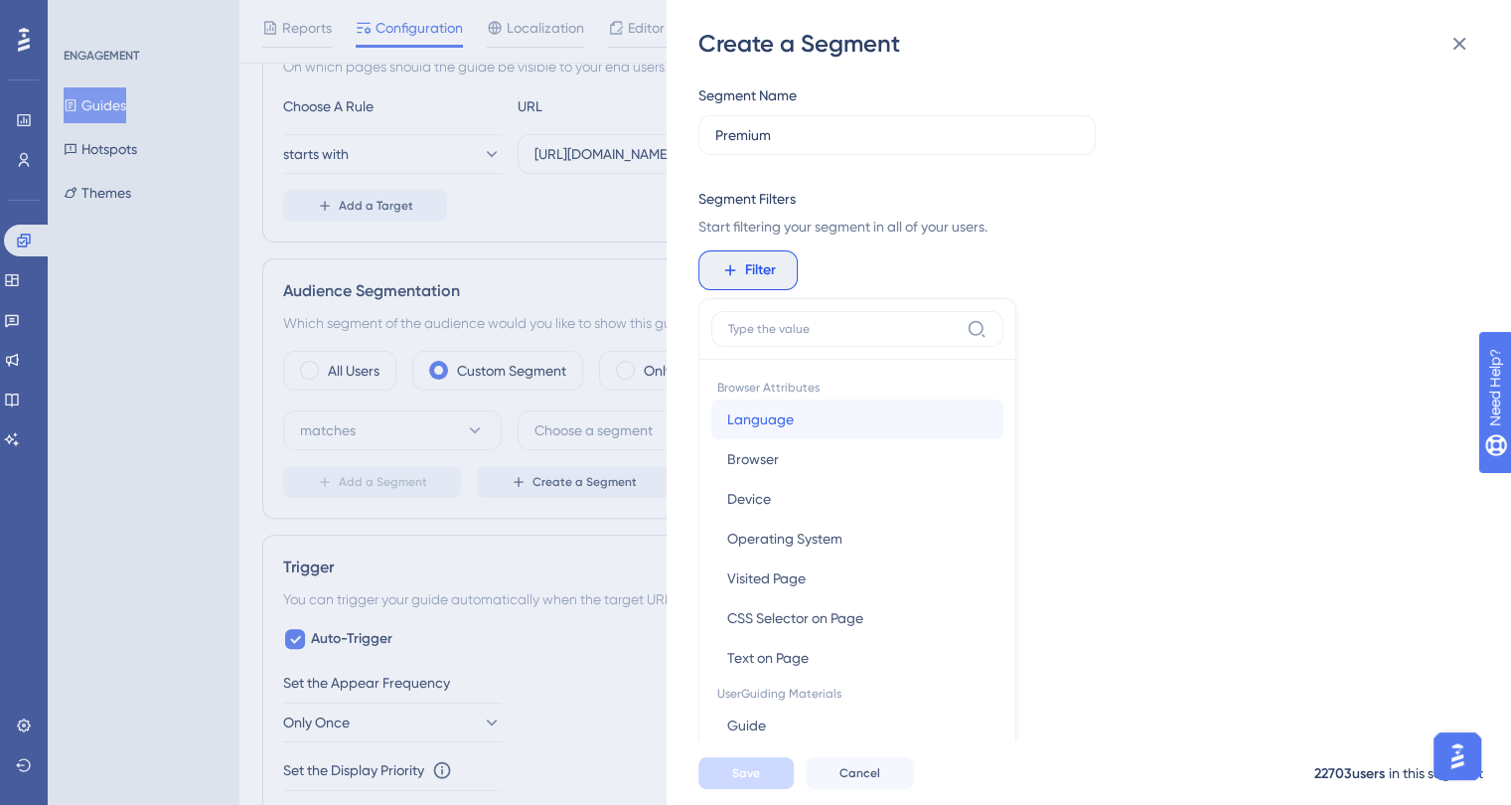
click at [772, 407] on span "Language" at bounding box center [760, 419] width 67 height 24
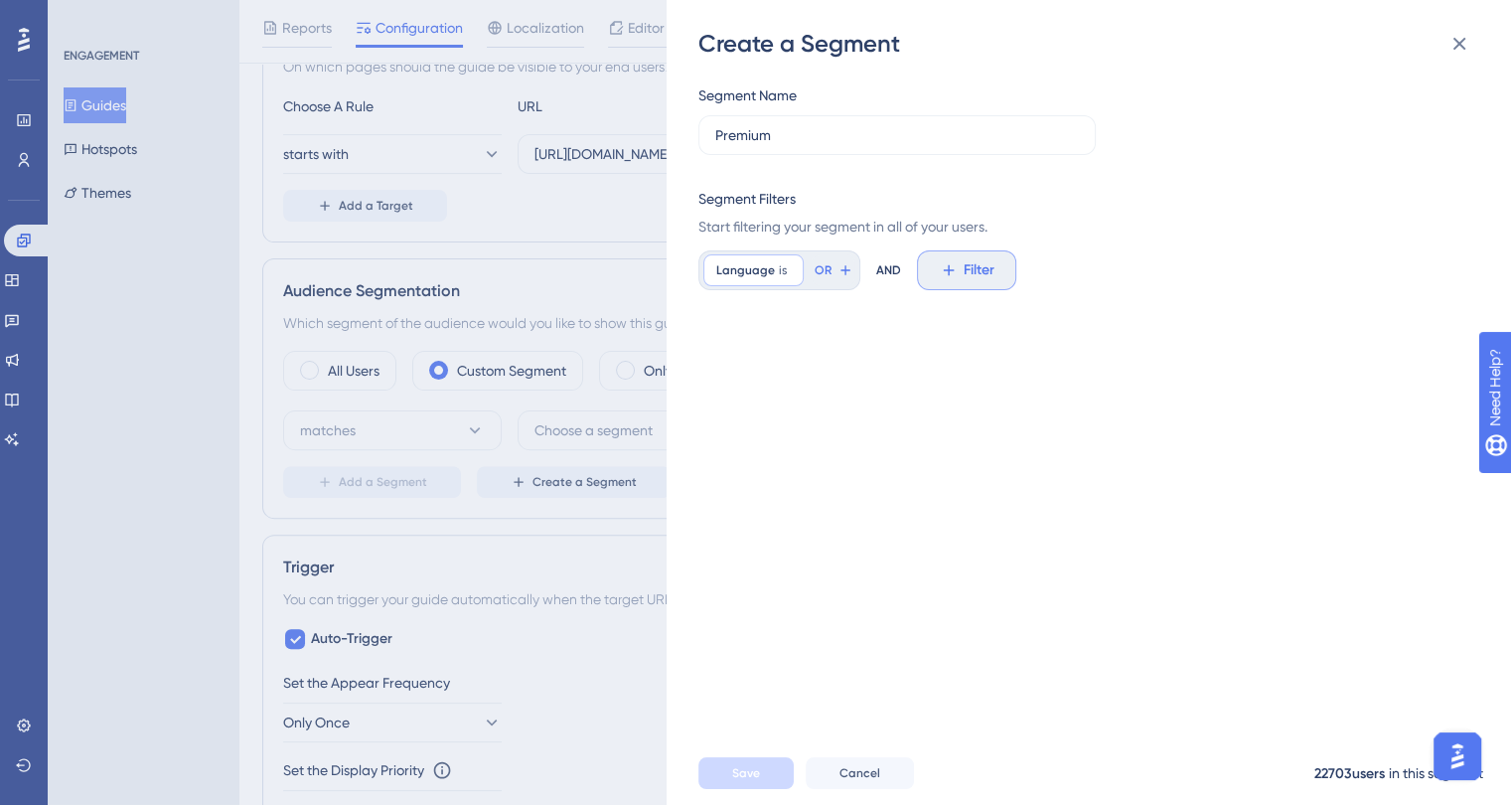
scroll to position [0, 0]
click at [770, 402] on label "is not" at bounding box center [760, 402] width 33 height 24
click at [779, 271] on span "is not" at bounding box center [794, 270] width 30 height 16
click at [732, 268] on icon at bounding box center [730, 270] width 18 height 18
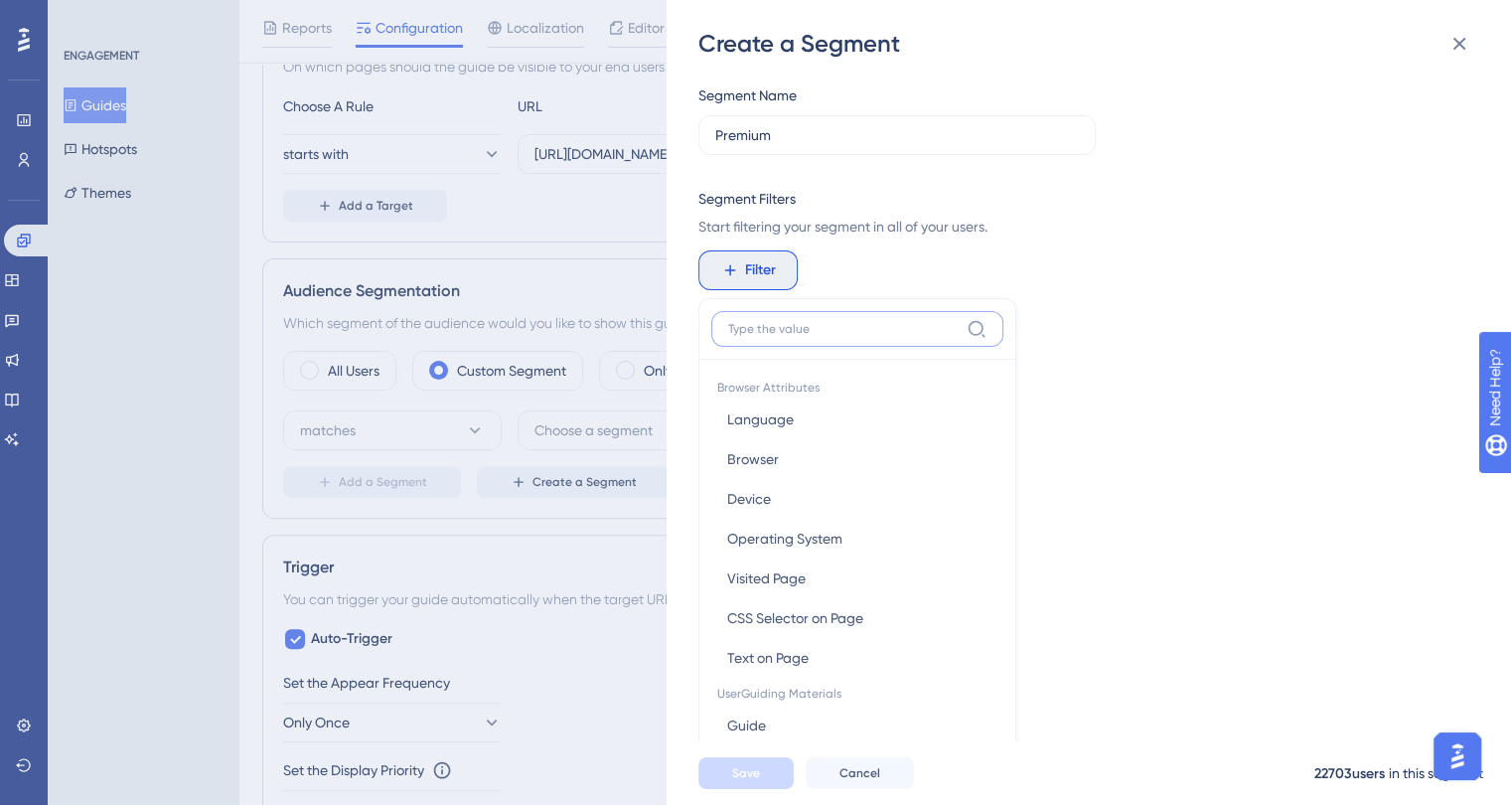
click at [767, 275] on div "Filter Browser Attributes Language Language Browser Browser Device Device Opera…" at bounding box center [747, 270] width 99 height 40
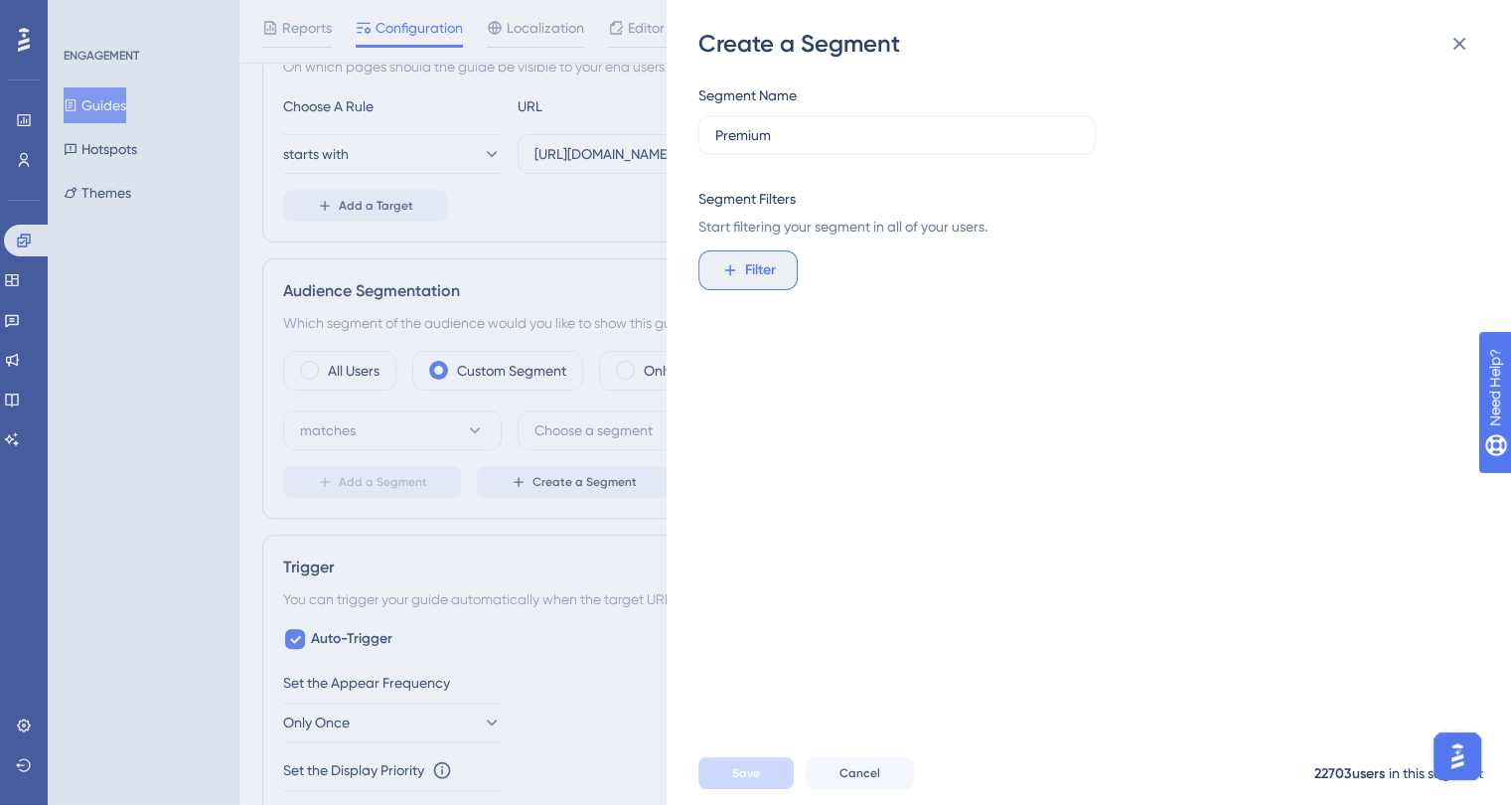
click at [767, 275] on span "Filter" at bounding box center [760, 270] width 31 height 24
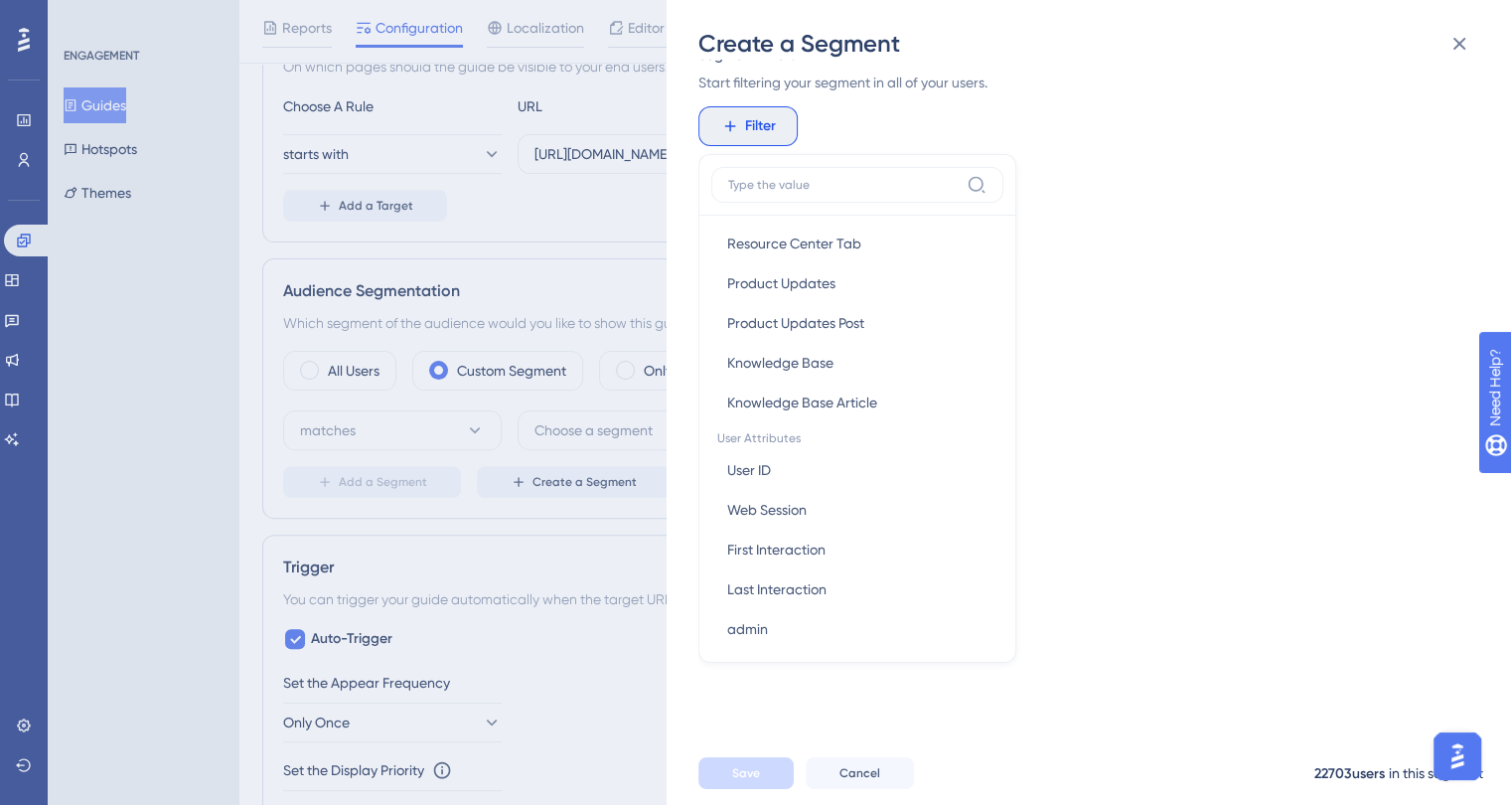
scroll to position [795, 0]
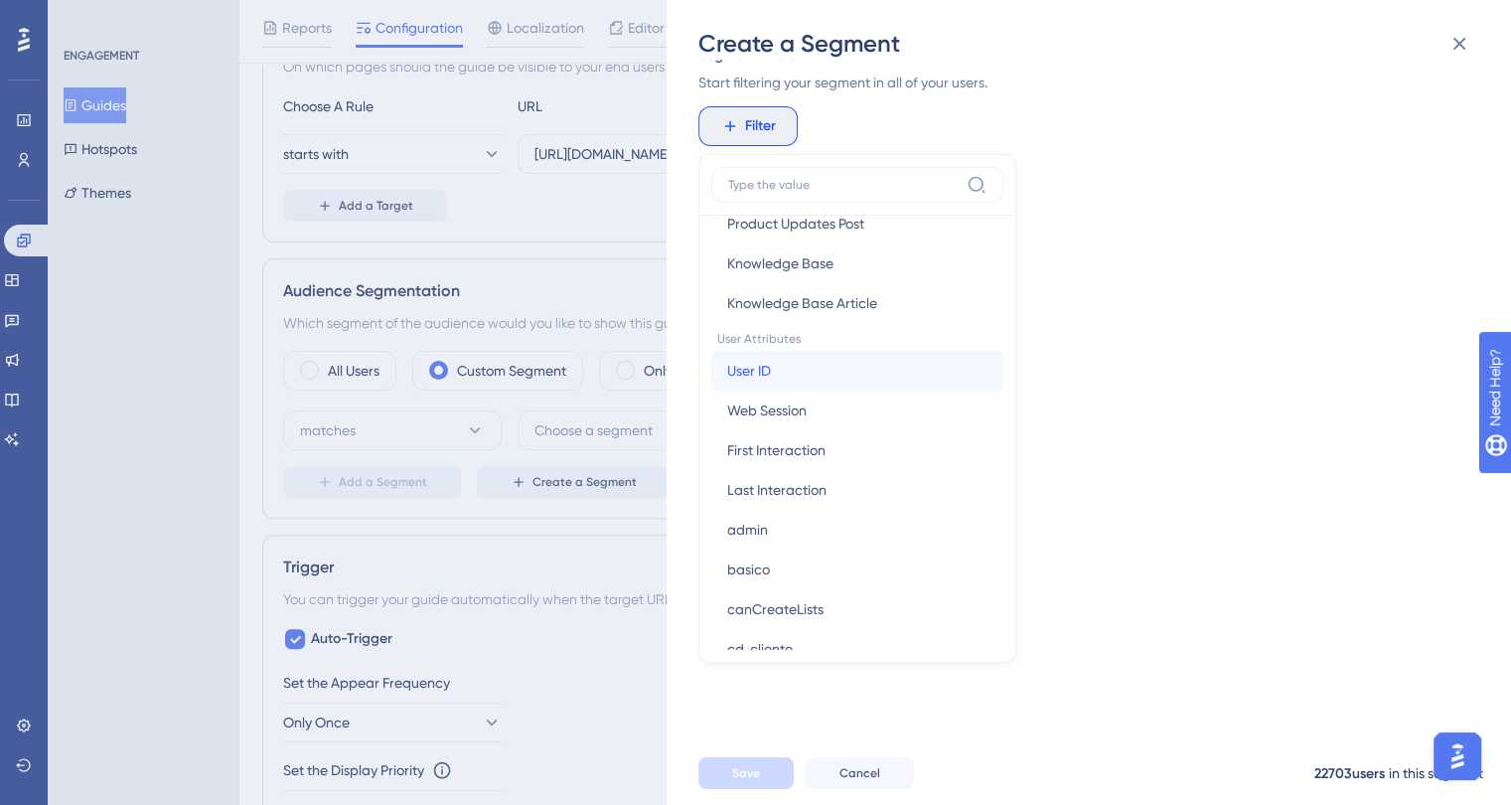
click at [775, 363] on button "User ID User ID" at bounding box center [857, 371] width 292 height 40
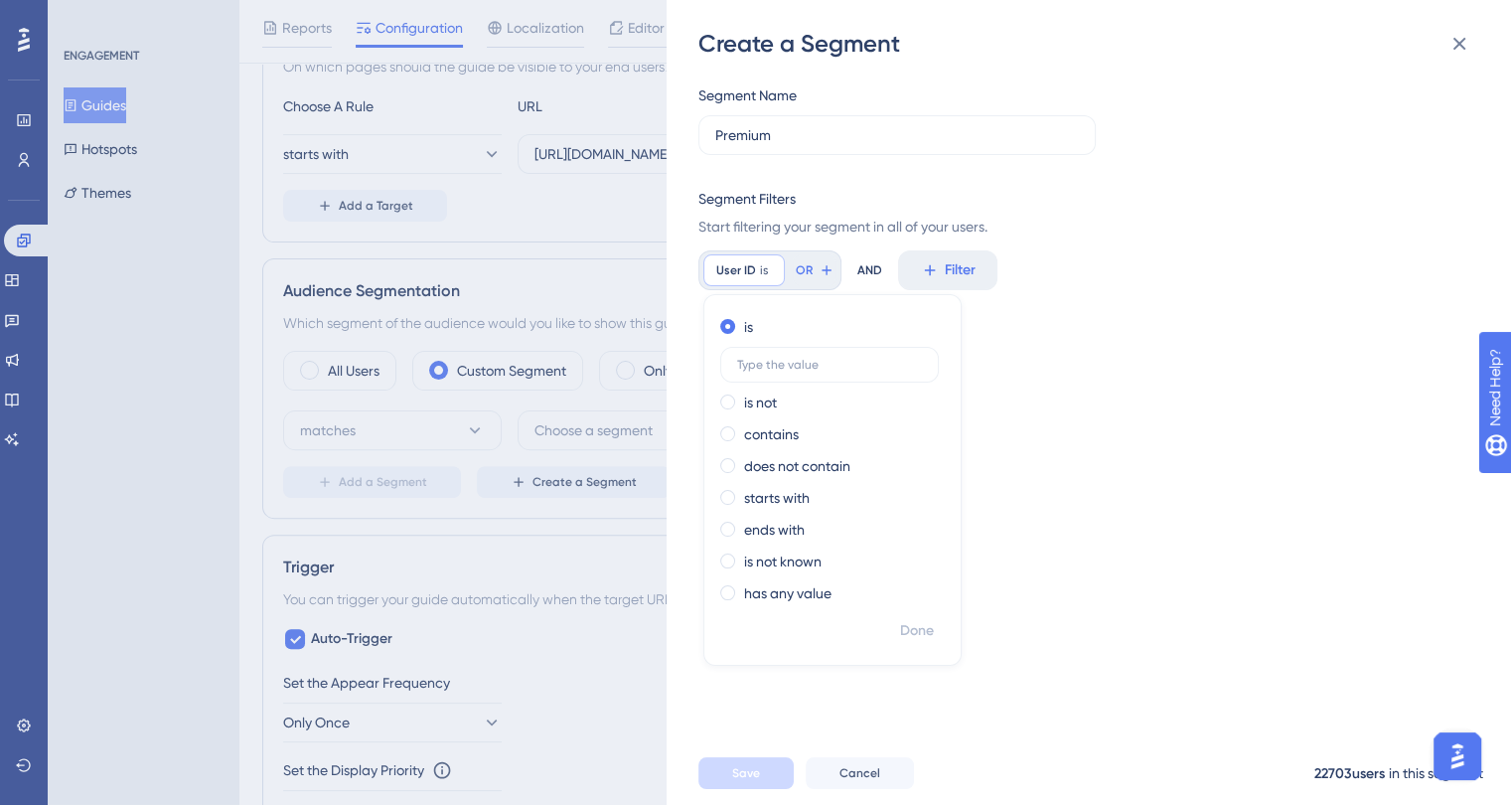
click at [1082, 358] on div "Segment Name Premium Segment Filters Start filtering your segment in all of you…" at bounding box center [1098, 400] width 801 height 681
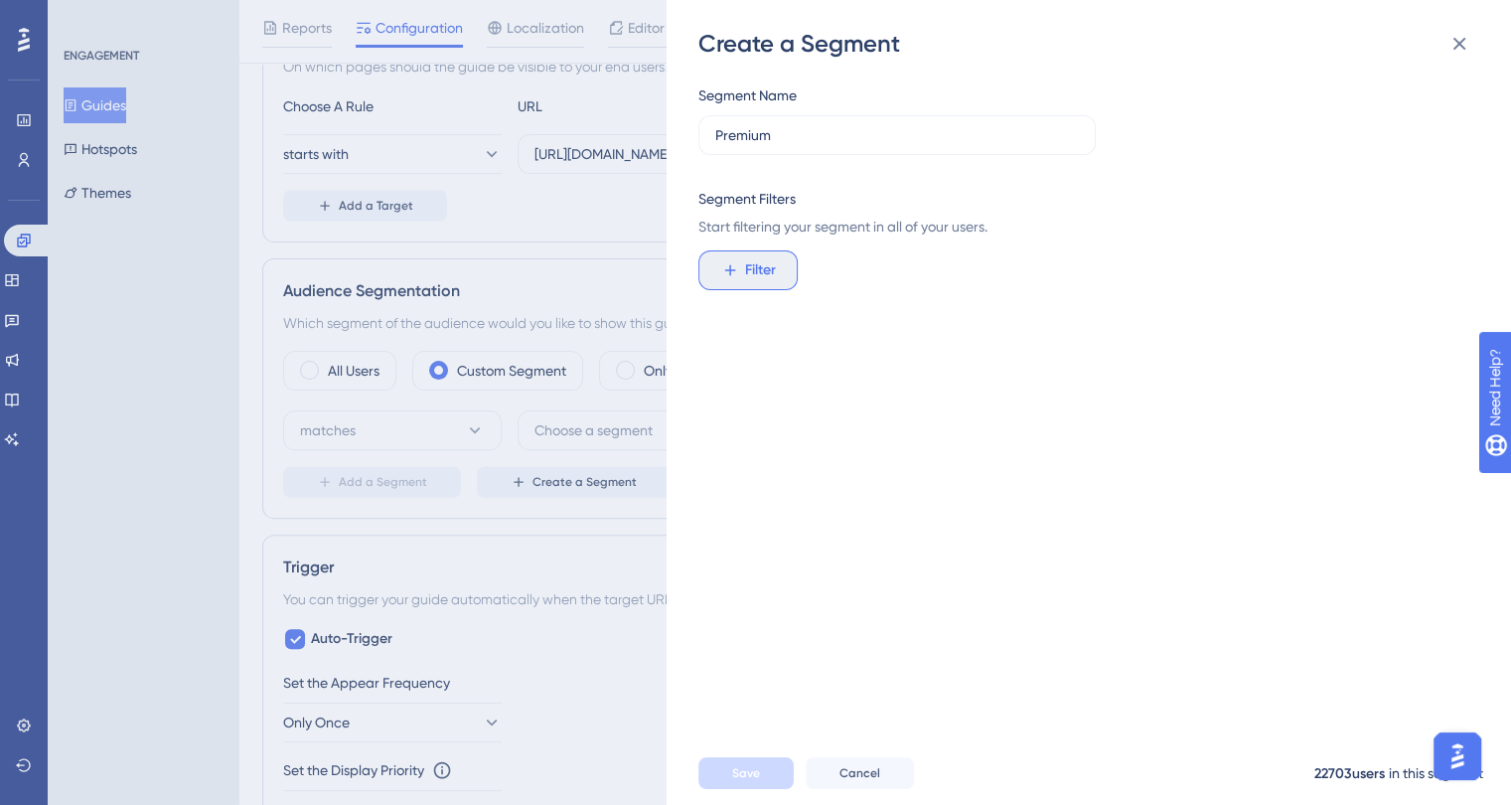
click at [745, 277] on span "Filter" at bounding box center [760, 270] width 31 height 24
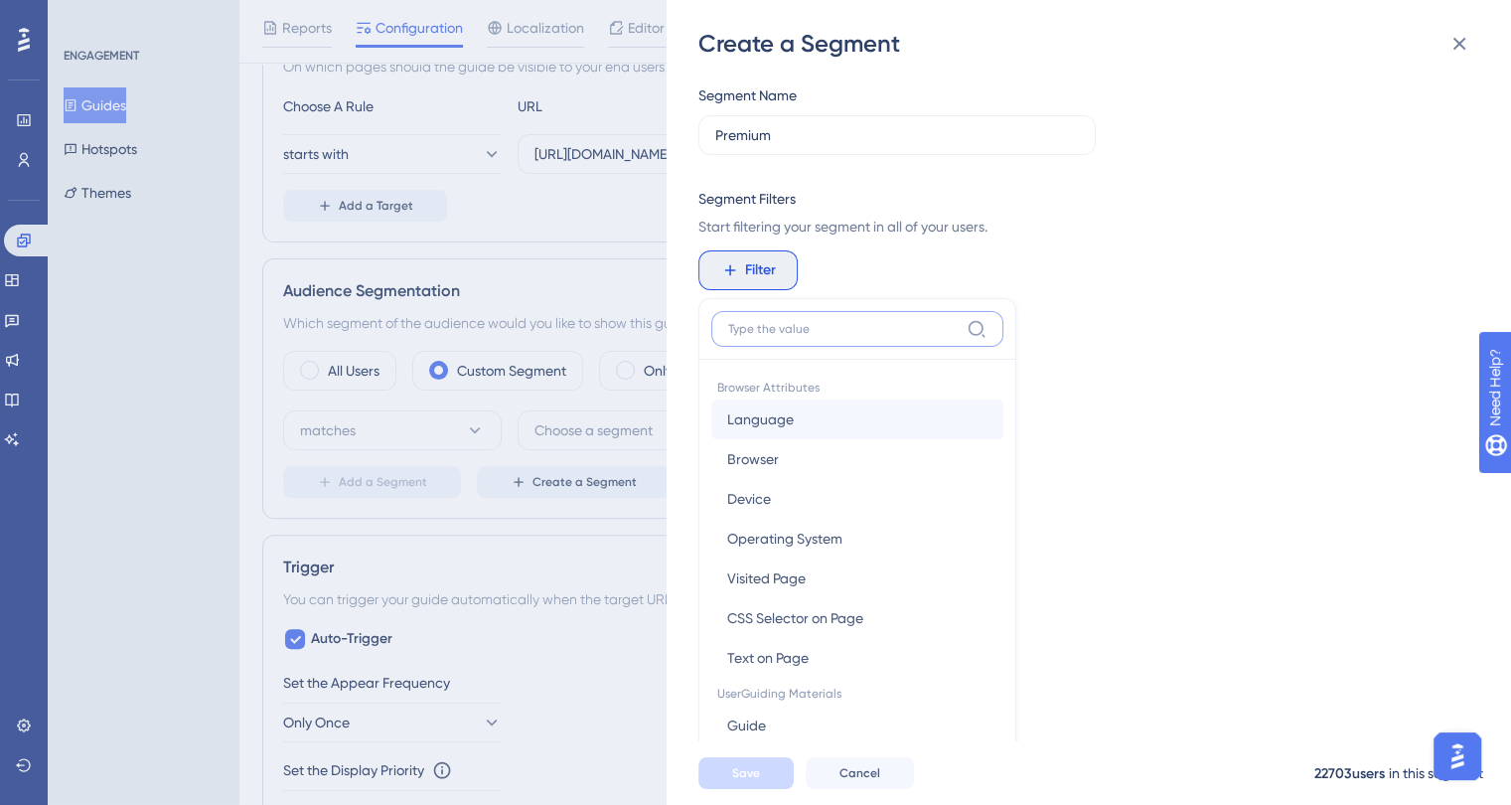
scroll to position [144, 0]
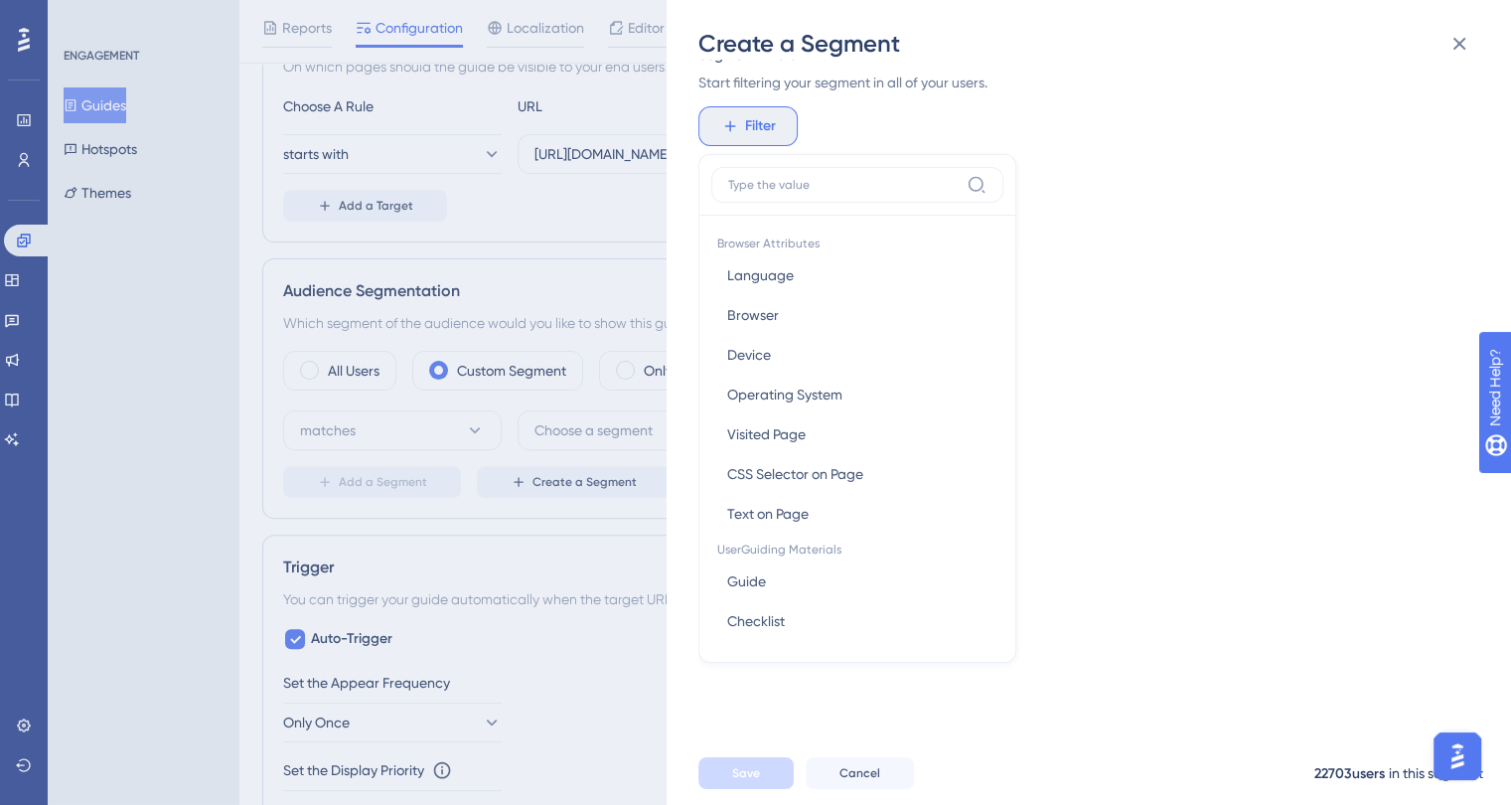
click at [749, 128] on span "Filter" at bounding box center [760, 126] width 31 height 24
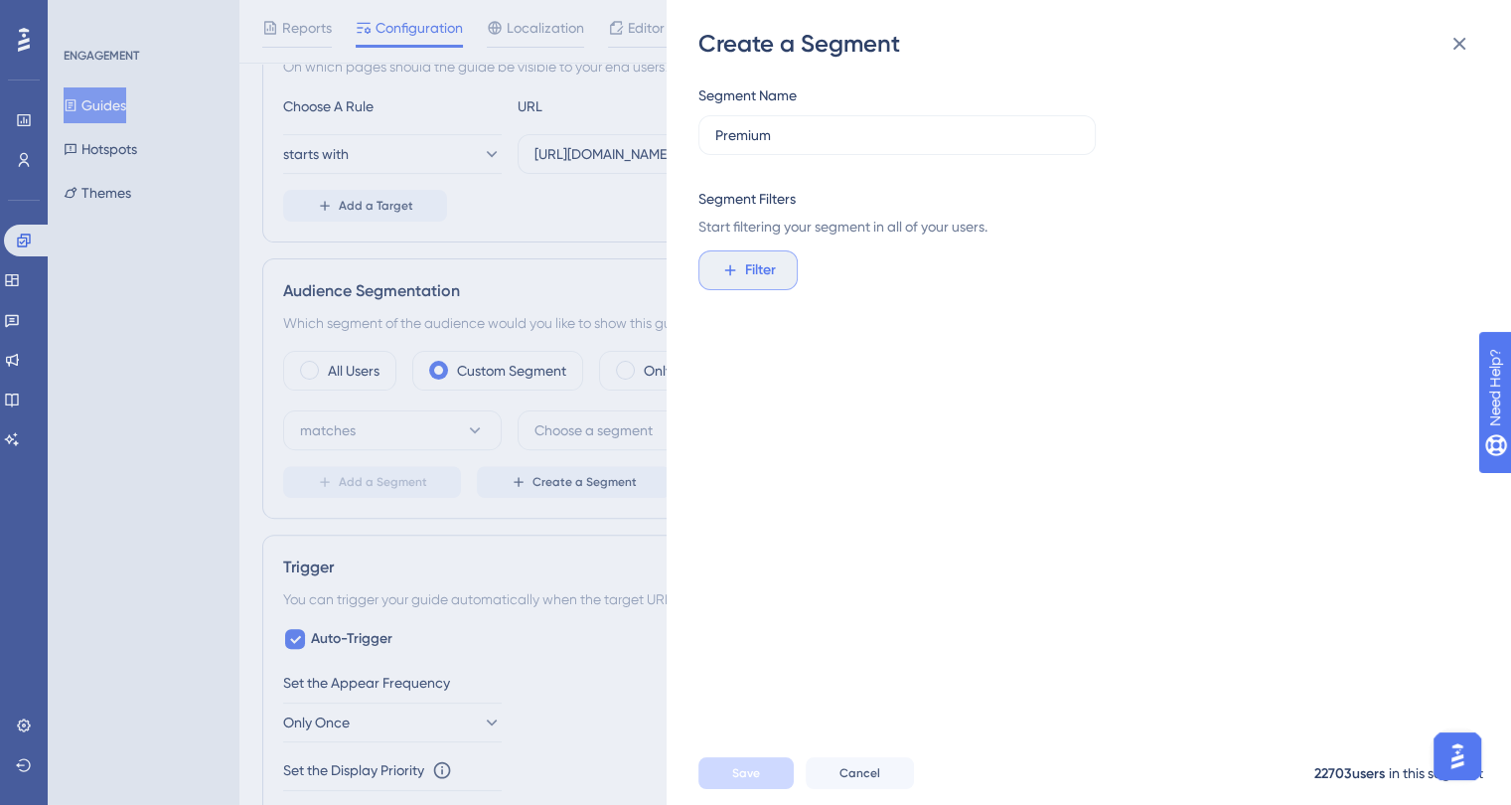
scroll to position [0, 0]
click at [763, 261] on span "Filter" at bounding box center [760, 270] width 31 height 24
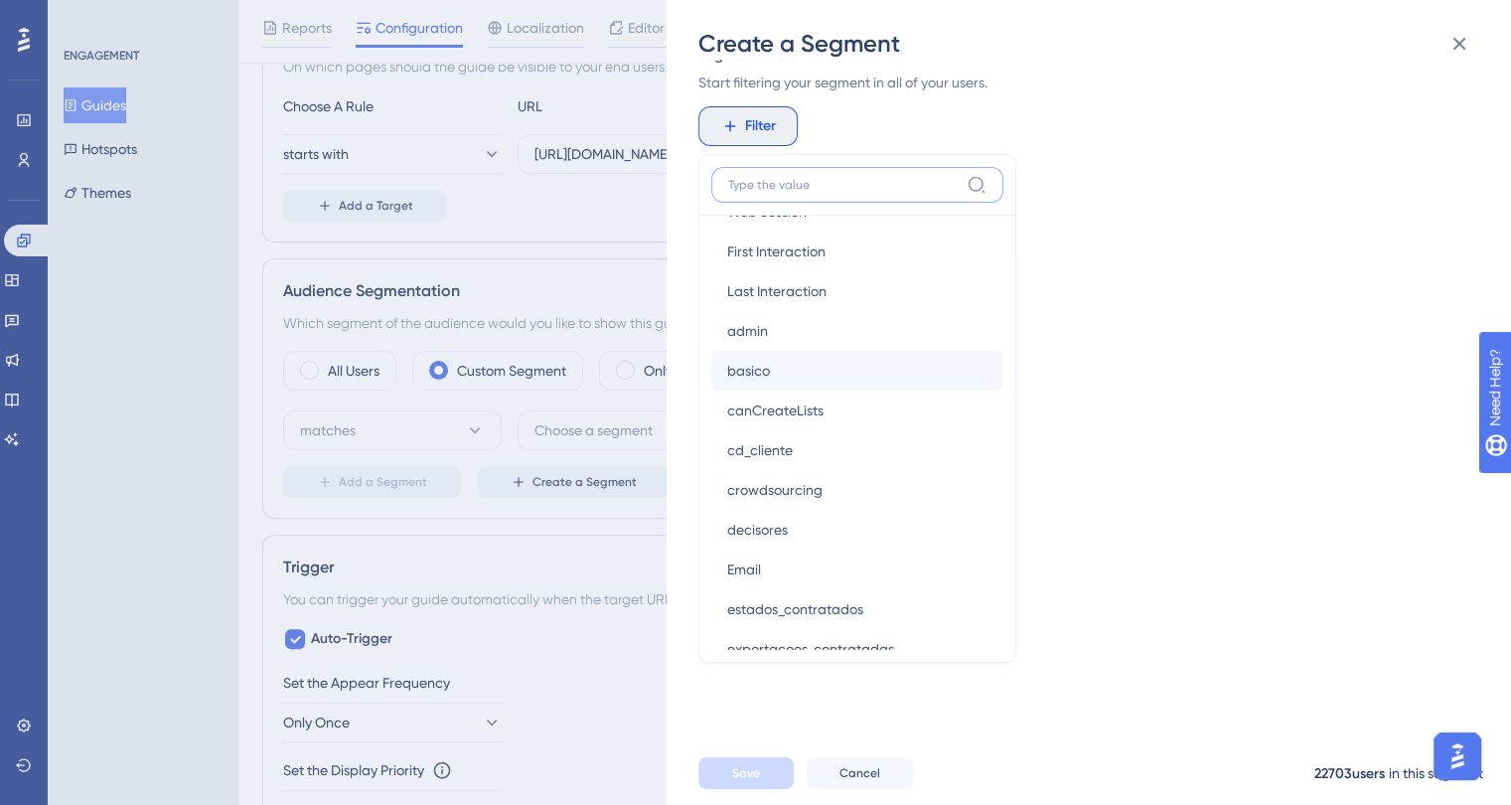
scroll to position [894, 0]
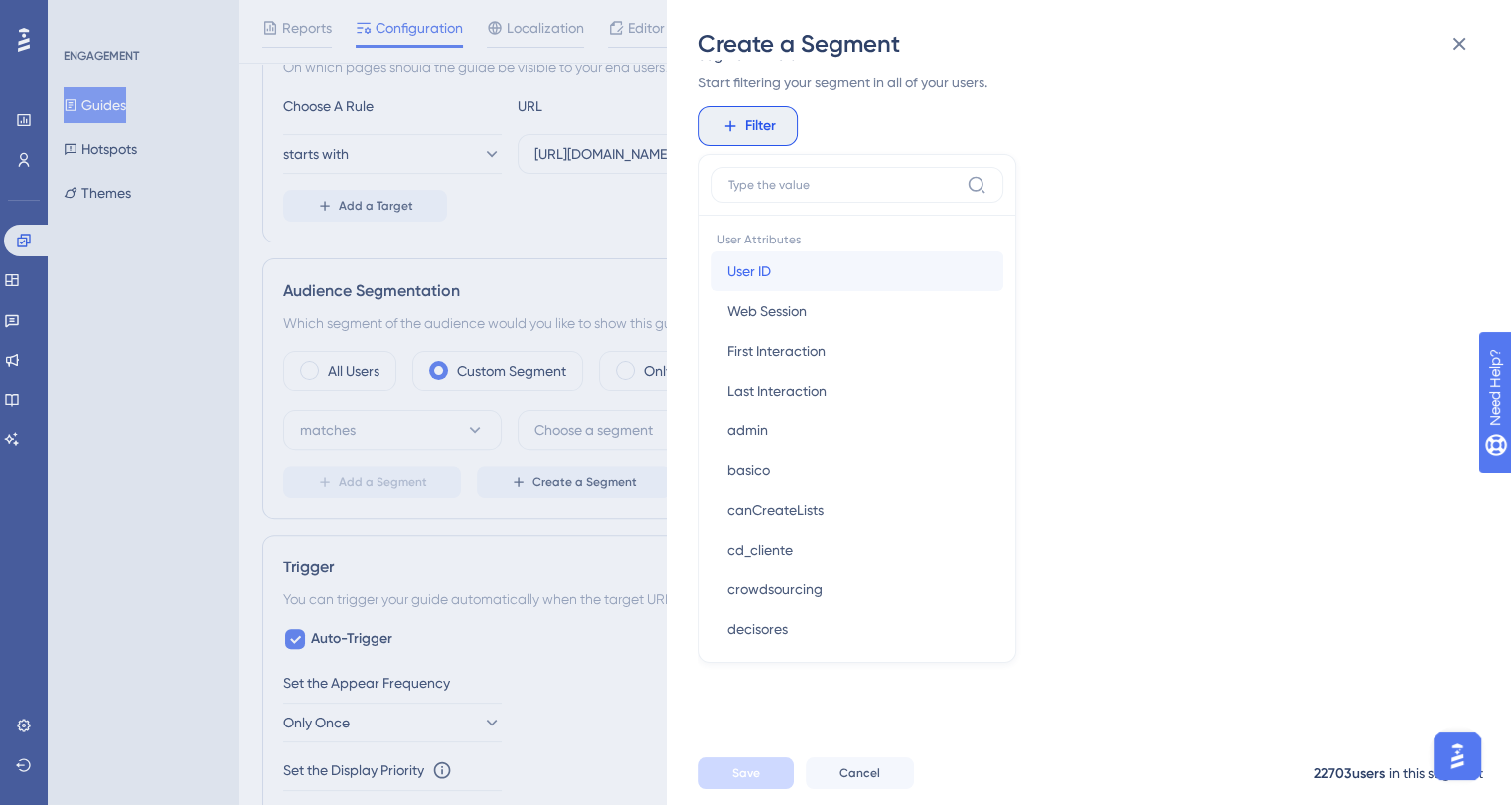
click at [754, 276] on span "User ID" at bounding box center [749, 271] width 44 height 24
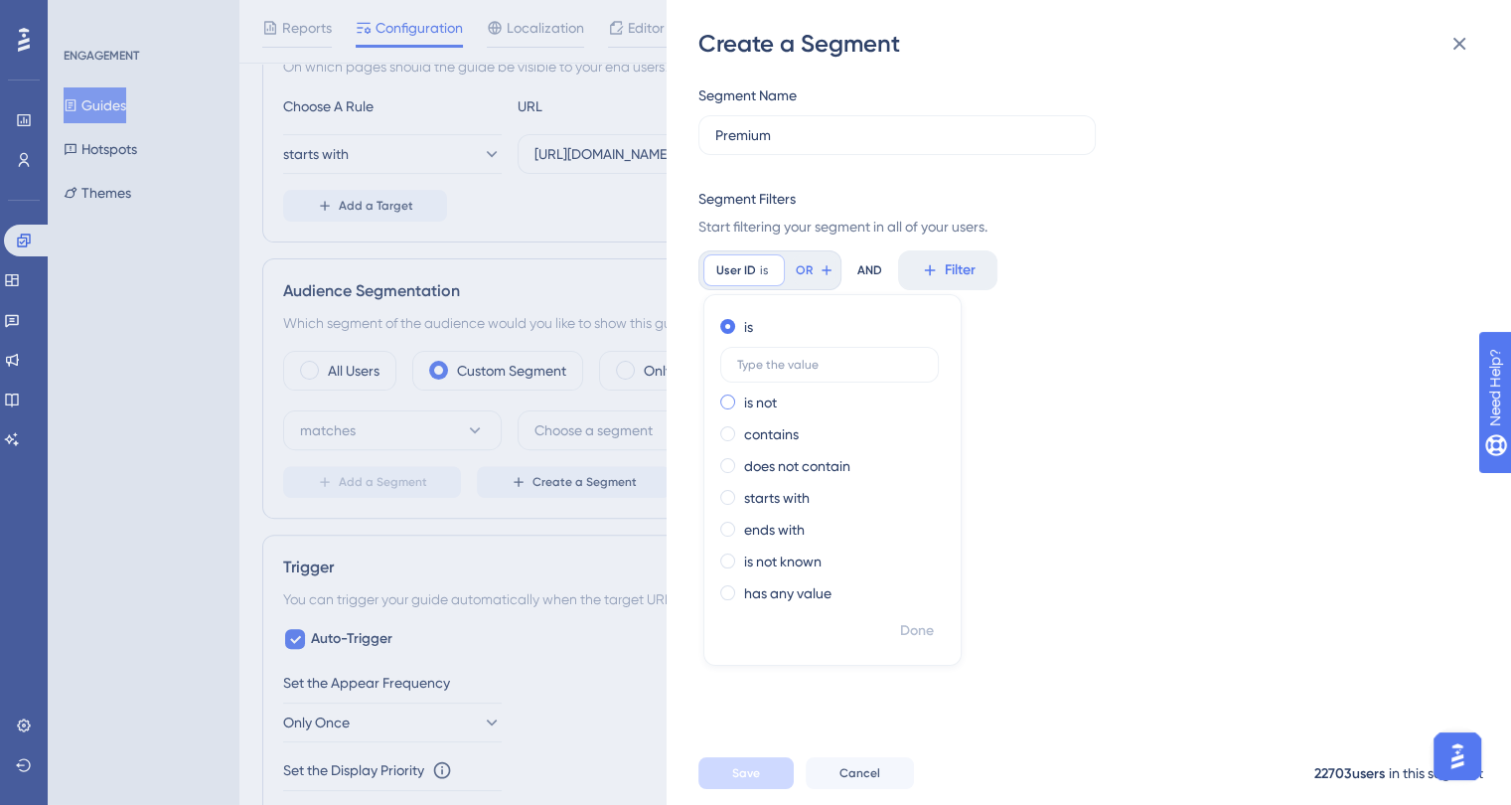
click at [775, 395] on label "is not" at bounding box center [760, 402] width 33 height 24
click at [790, 405] on label at bounding box center [829, 396] width 219 height 36
click at [790, 403] on input "text" at bounding box center [829, 396] width 185 height 14
type input "o"
click at [1042, 590] on div "Segment Name Premium Segment Filters Start filtering your segment in all of you…" at bounding box center [1098, 400] width 801 height 681
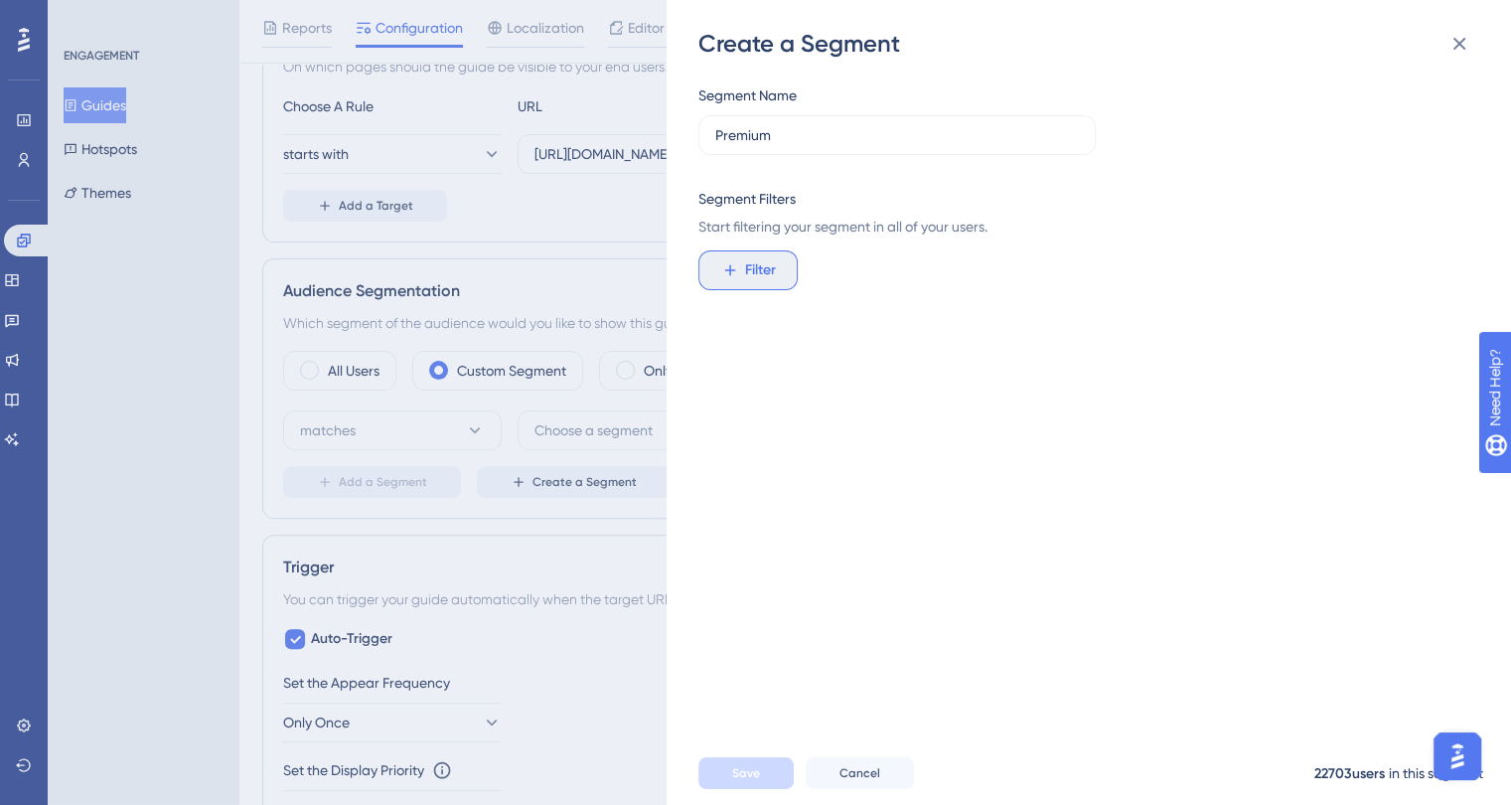
drag, startPoint x: 750, startPoint y: 279, endPoint x: 765, endPoint y: 266, distance: 19.7
click at [750, 277] on span "Filter" at bounding box center [760, 270] width 31 height 24
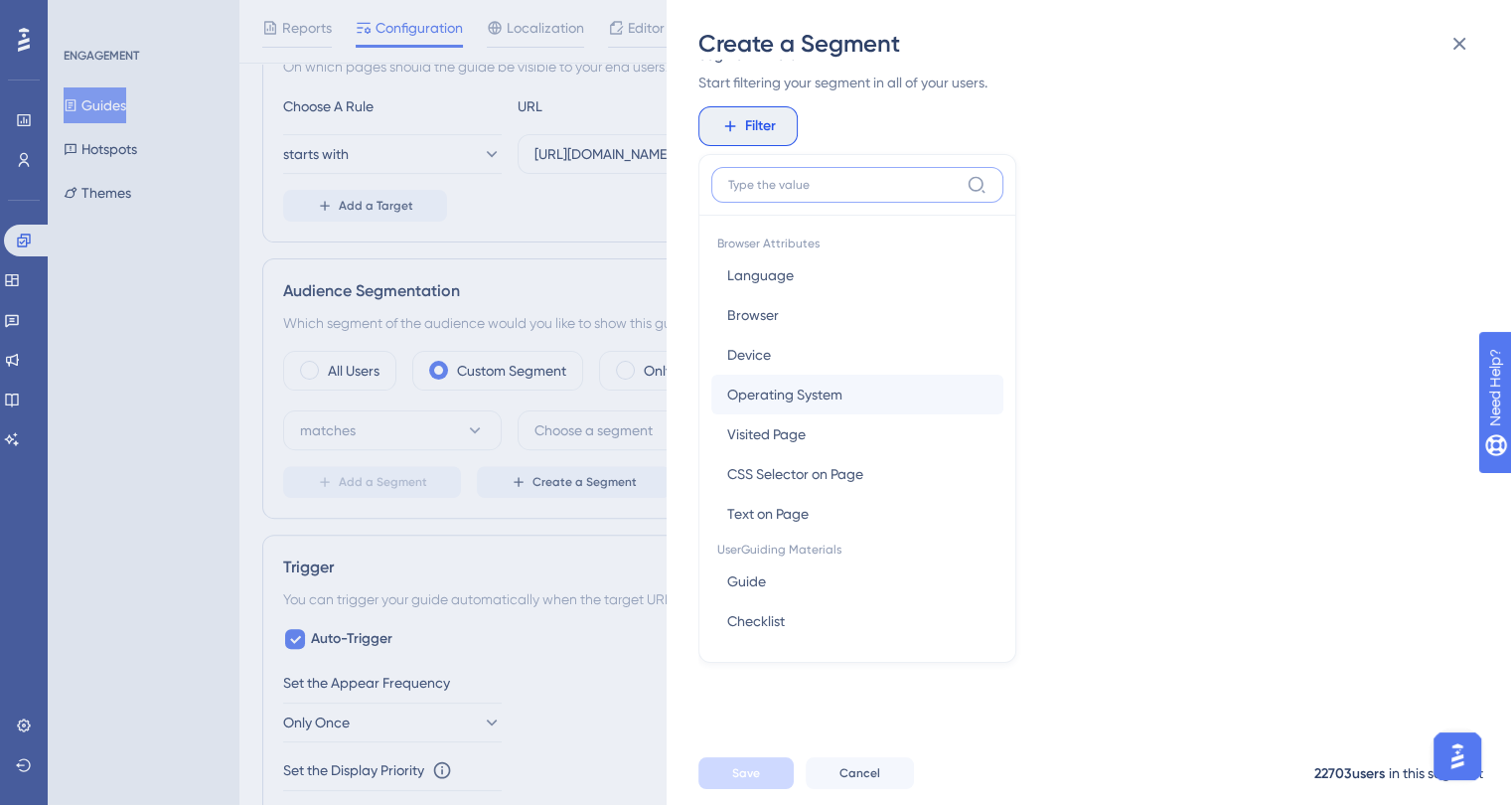
scroll to position [199, 0]
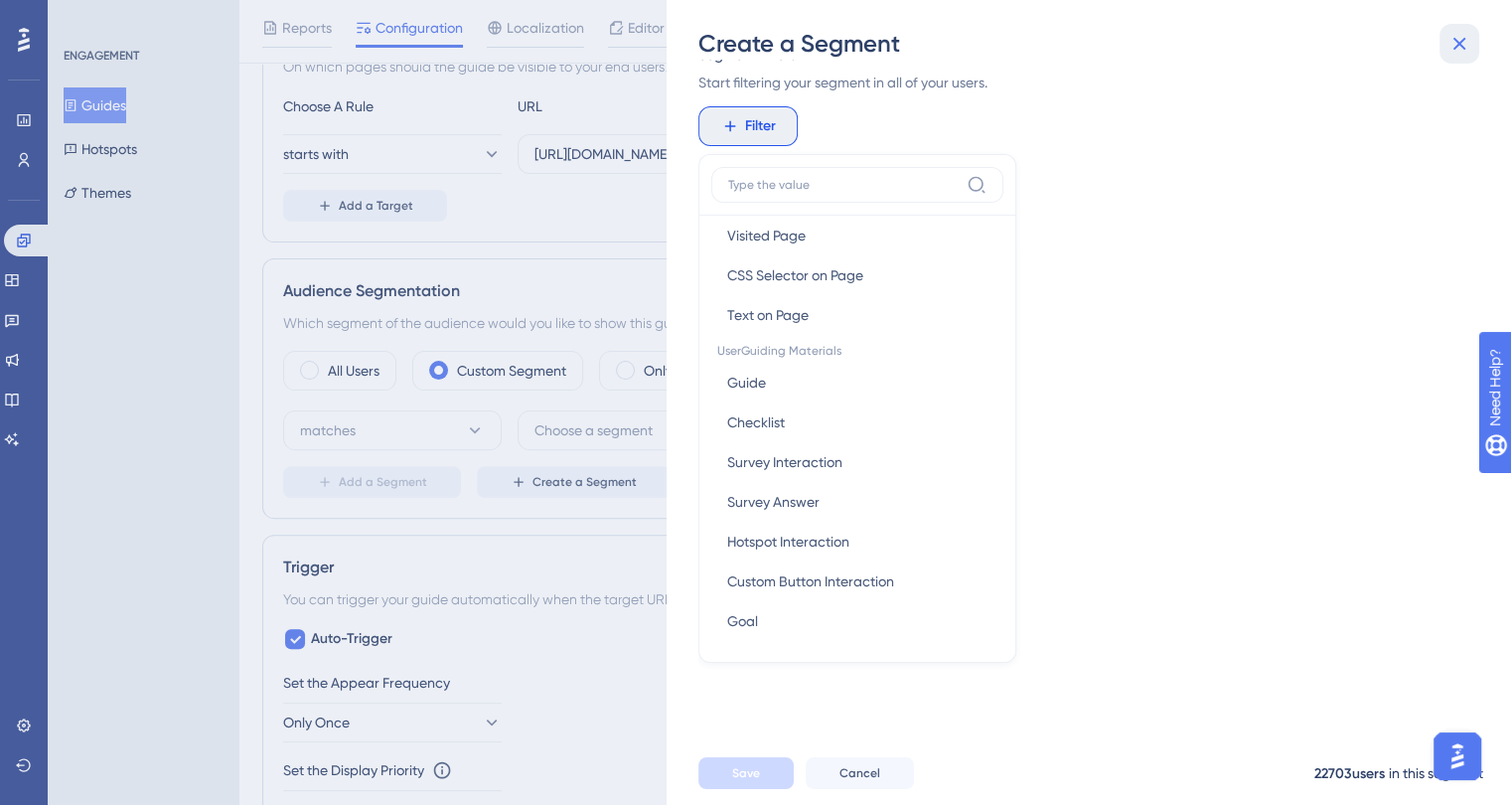
drag, startPoint x: 1446, startPoint y: 48, endPoint x: 122, endPoint y: 142, distance: 1327.6
click at [1447, 48] on icon at bounding box center [1459, 44] width 24 height 24
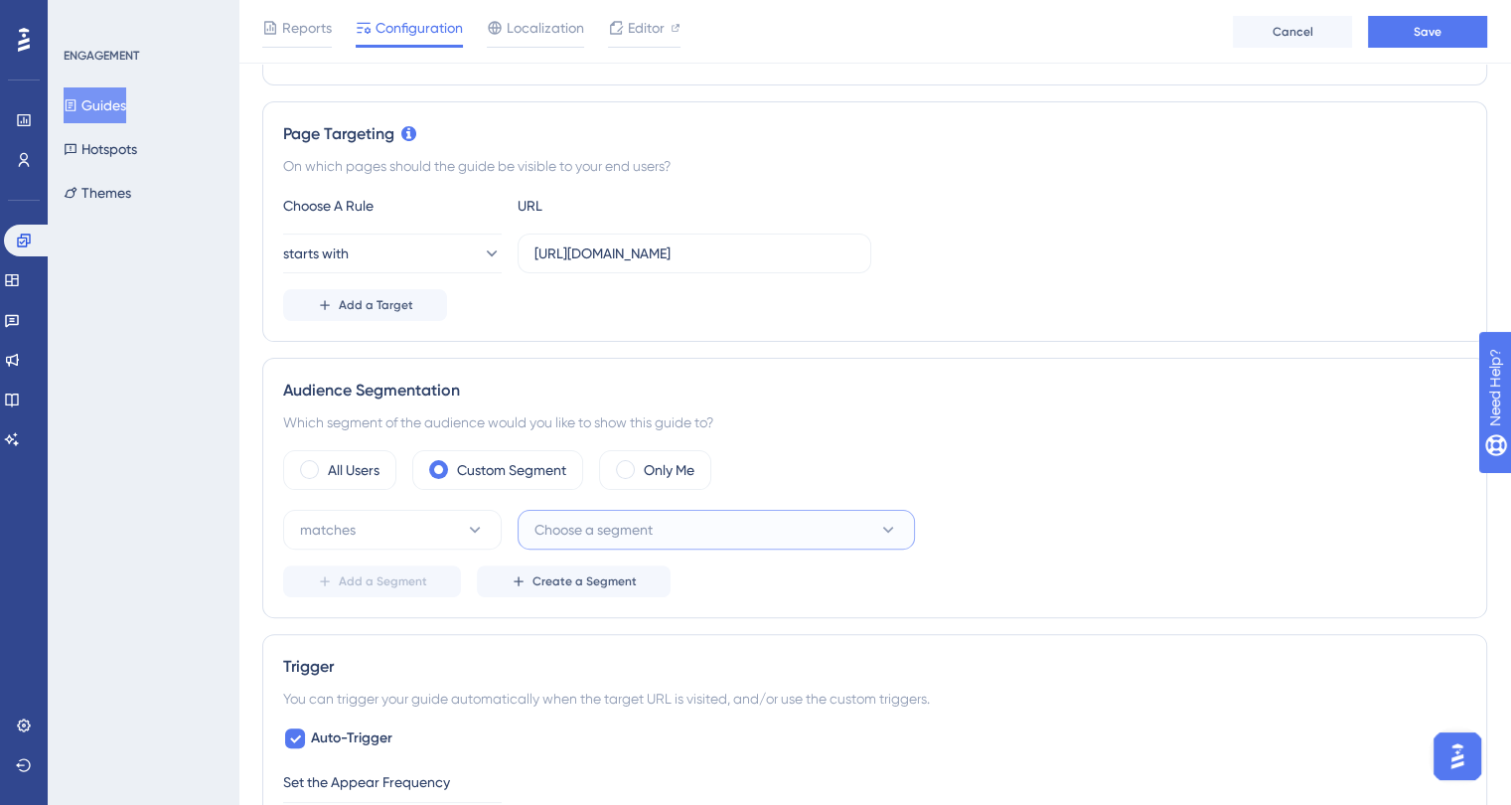
click at [612, 522] on span "Choose a segment" at bounding box center [593, 530] width 118 height 24
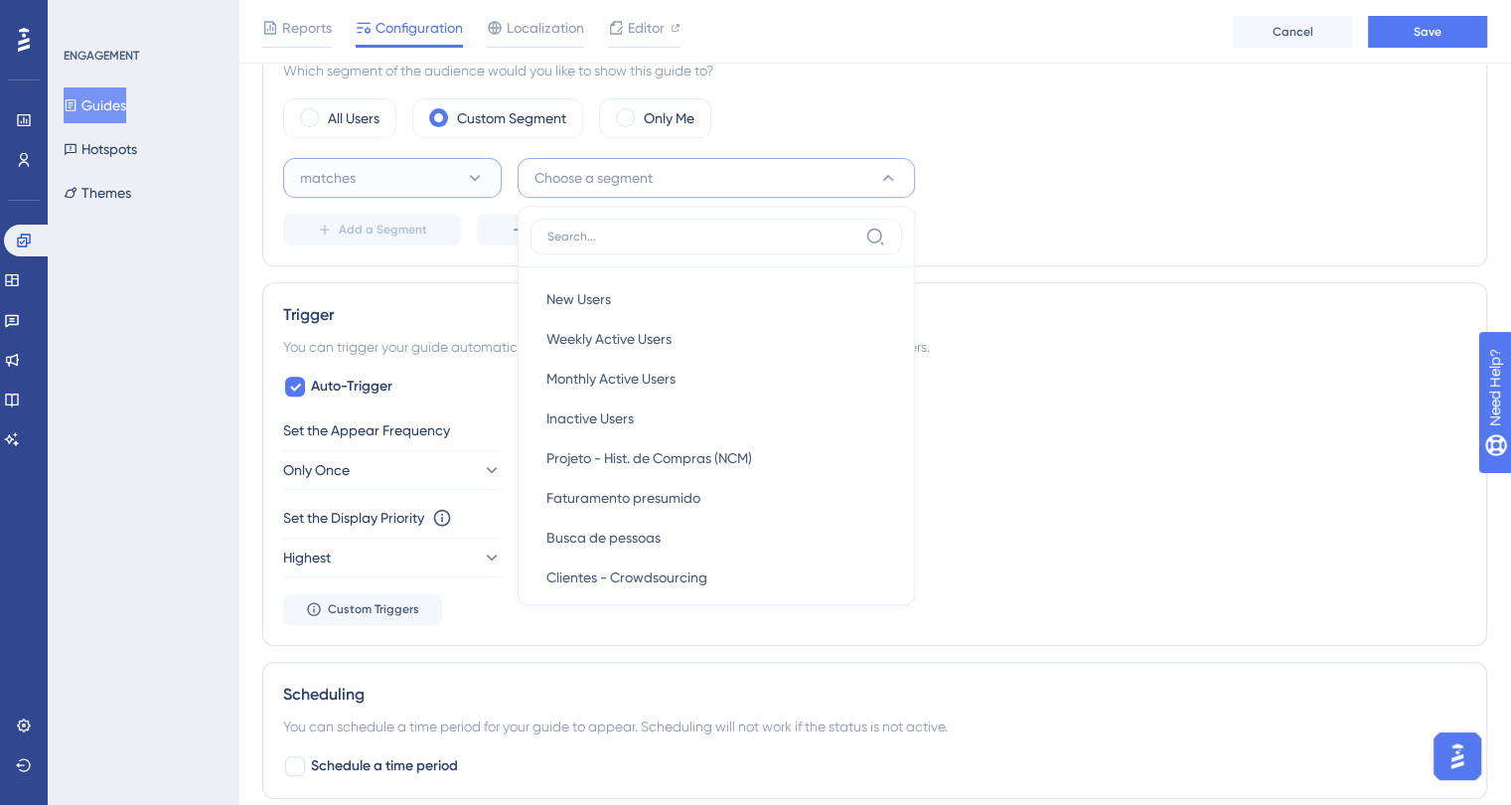
click at [436, 178] on button "matches" at bounding box center [392, 178] width 219 height 40
click at [412, 267] on div "doesn't match doesn't match" at bounding box center [392, 278] width 161 height 40
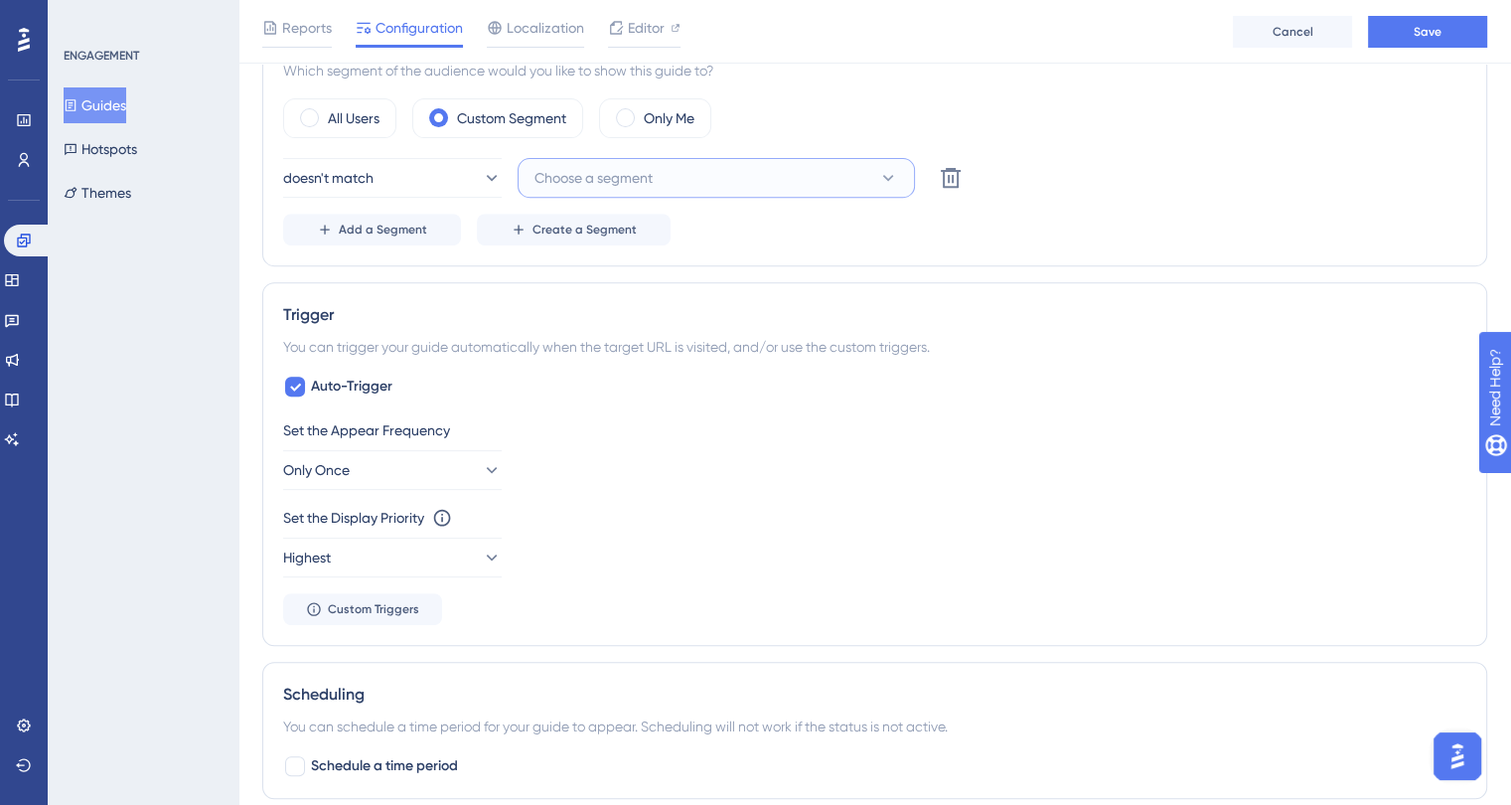
click at [653, 171] on span "Choose a segment" at bounding box center [593, 178] width 118 height 24
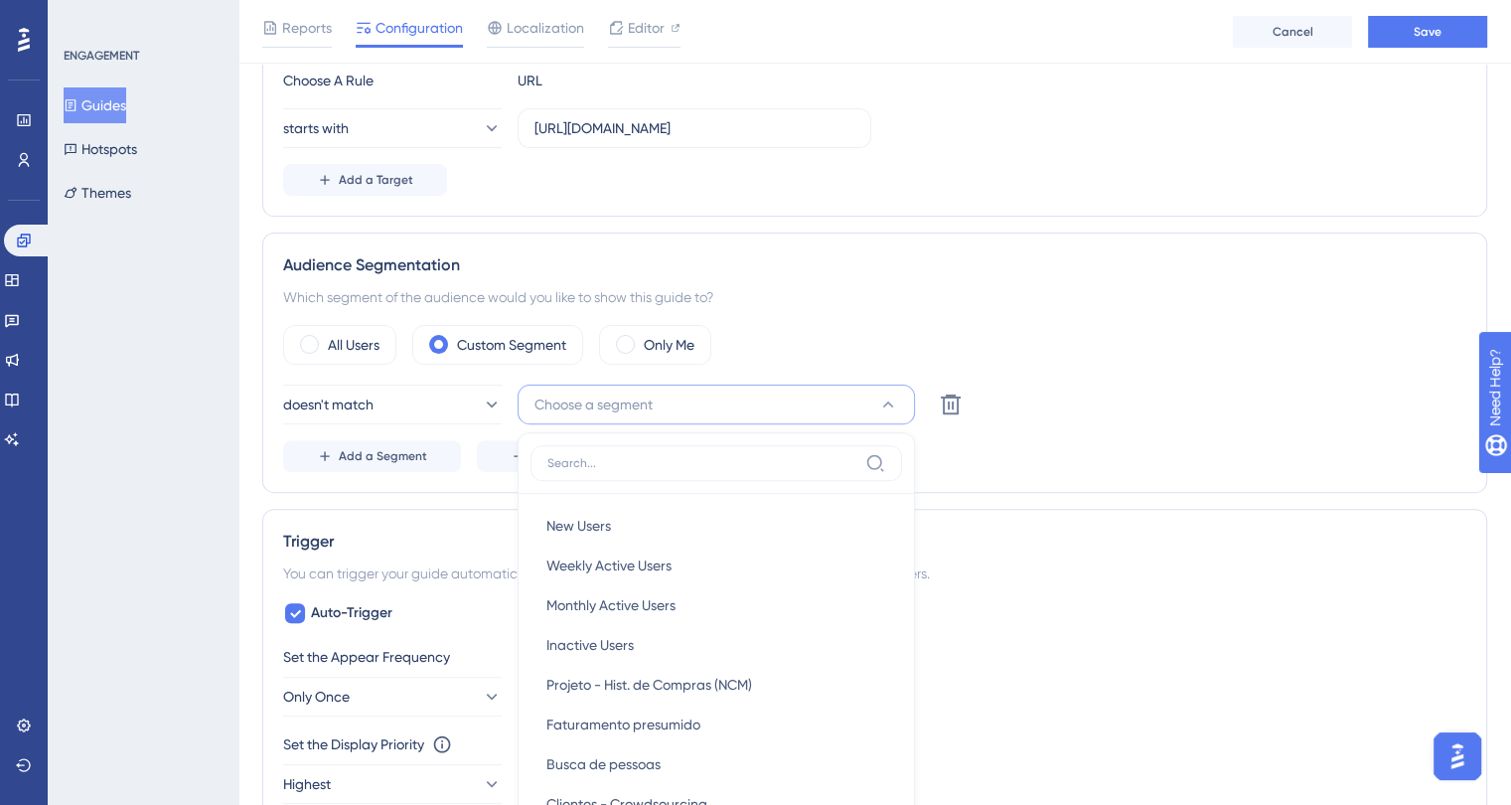
scroll to position [371, 0]
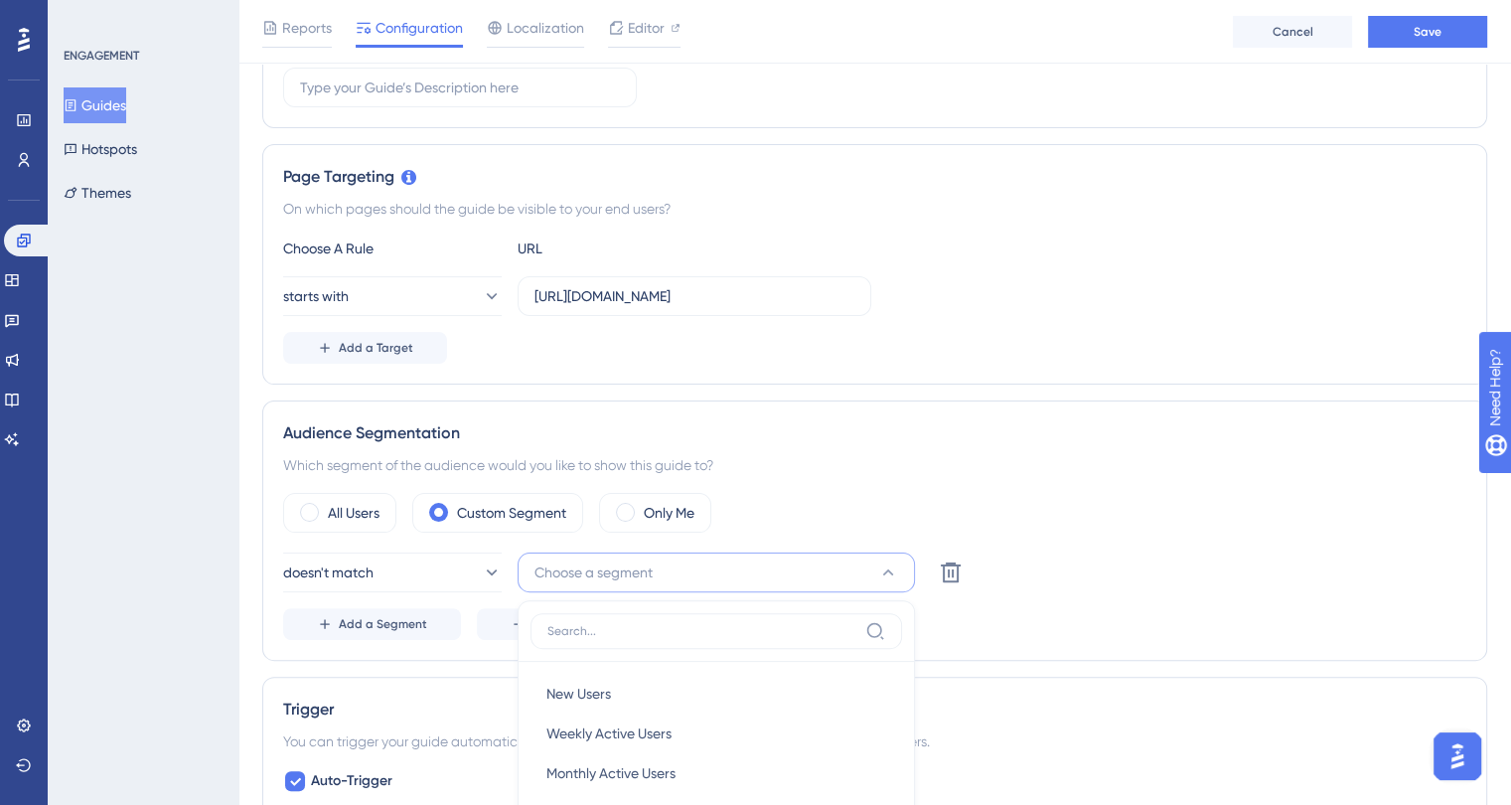
click at [1055, 472] on div "Which segment of the audience would you like to show this guide to?" at bounding box center [874, 465] width 1183 height 24
click at [579, 621] on span "Create a Segment" at bounding box center [584, 624] width 104 height 16
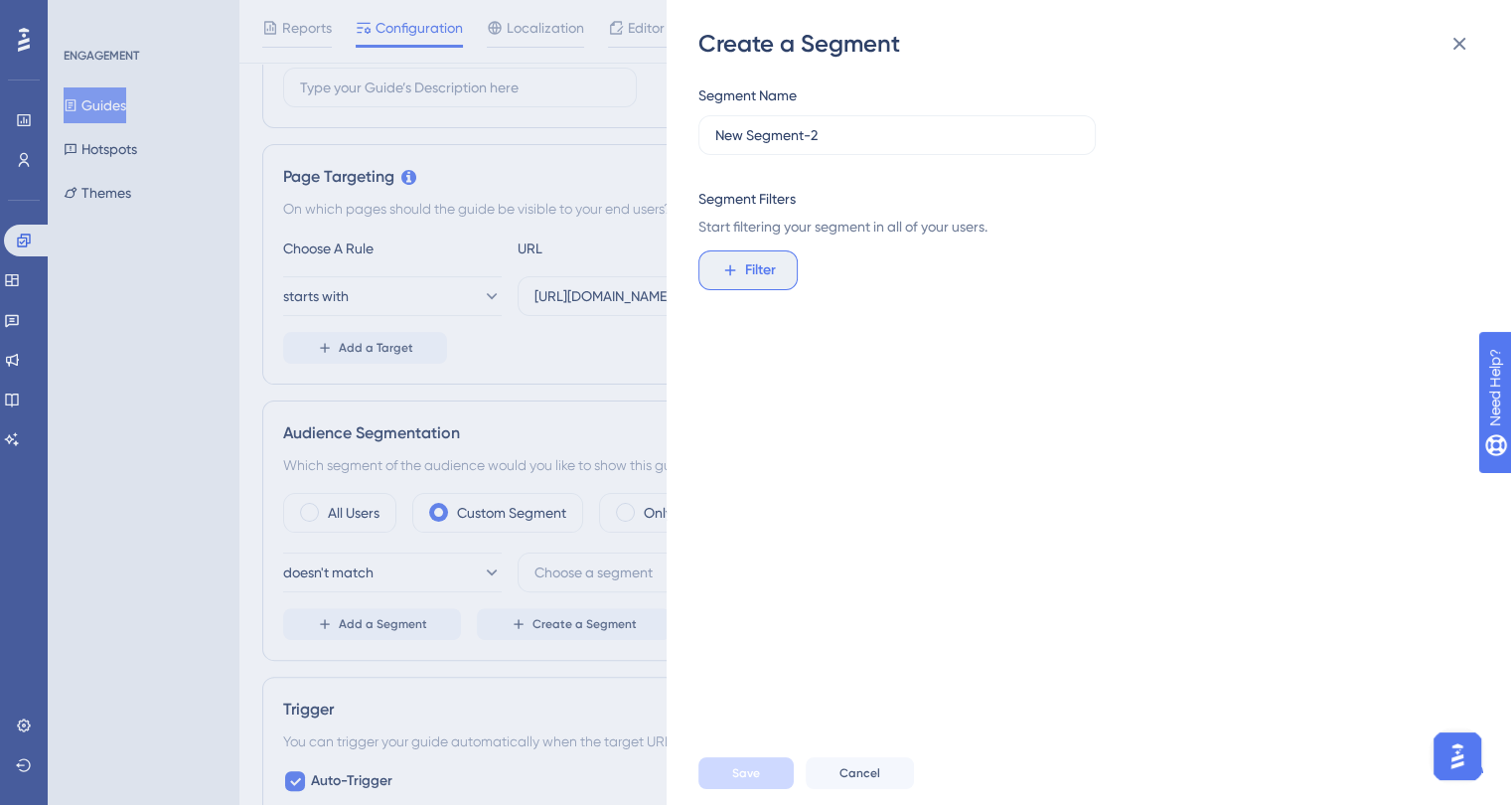
click at [774, 260] on span "Filter" at bounding box center [760, 270] width 31 height 24
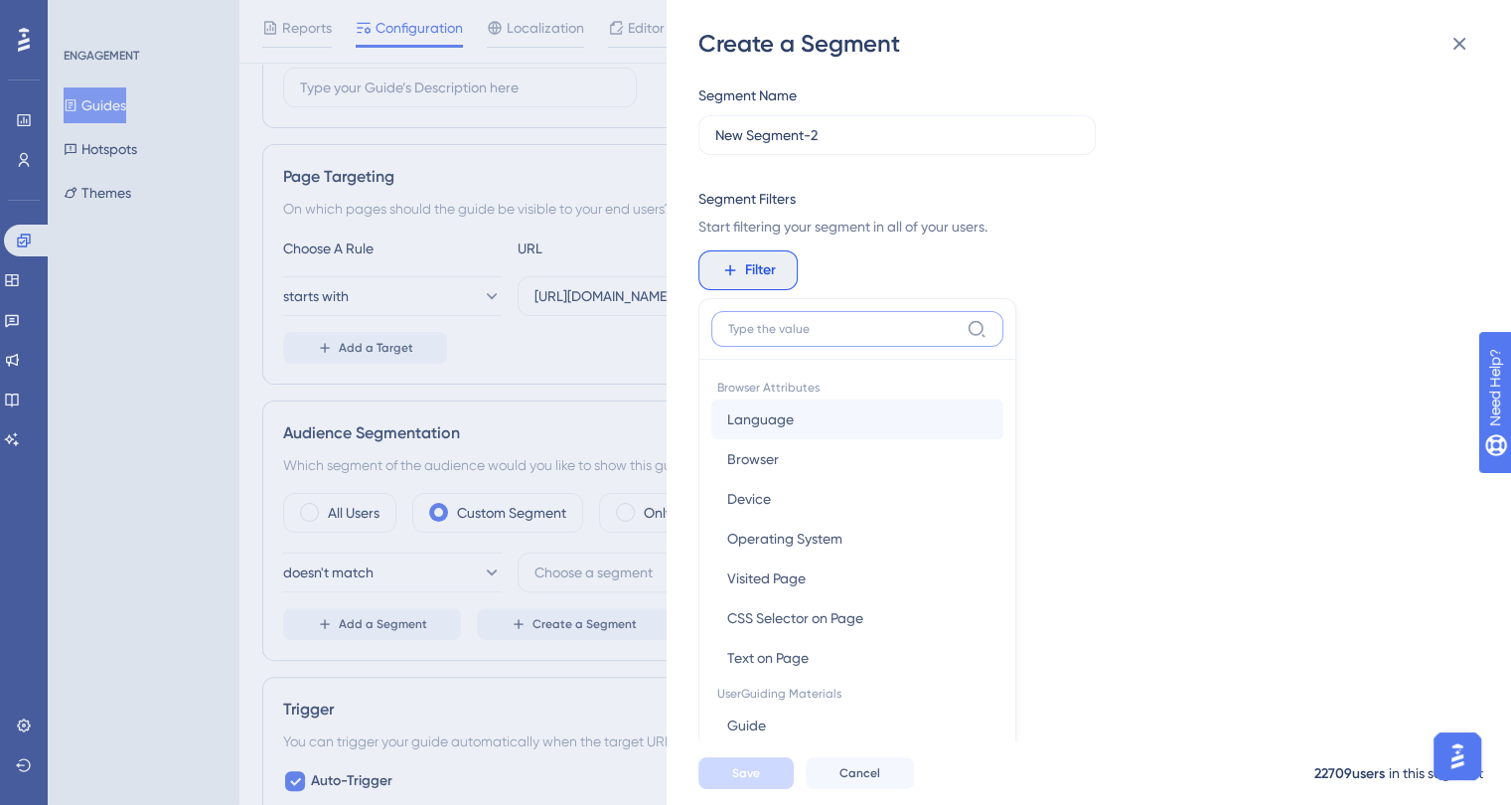
scroll to position [144, 0]
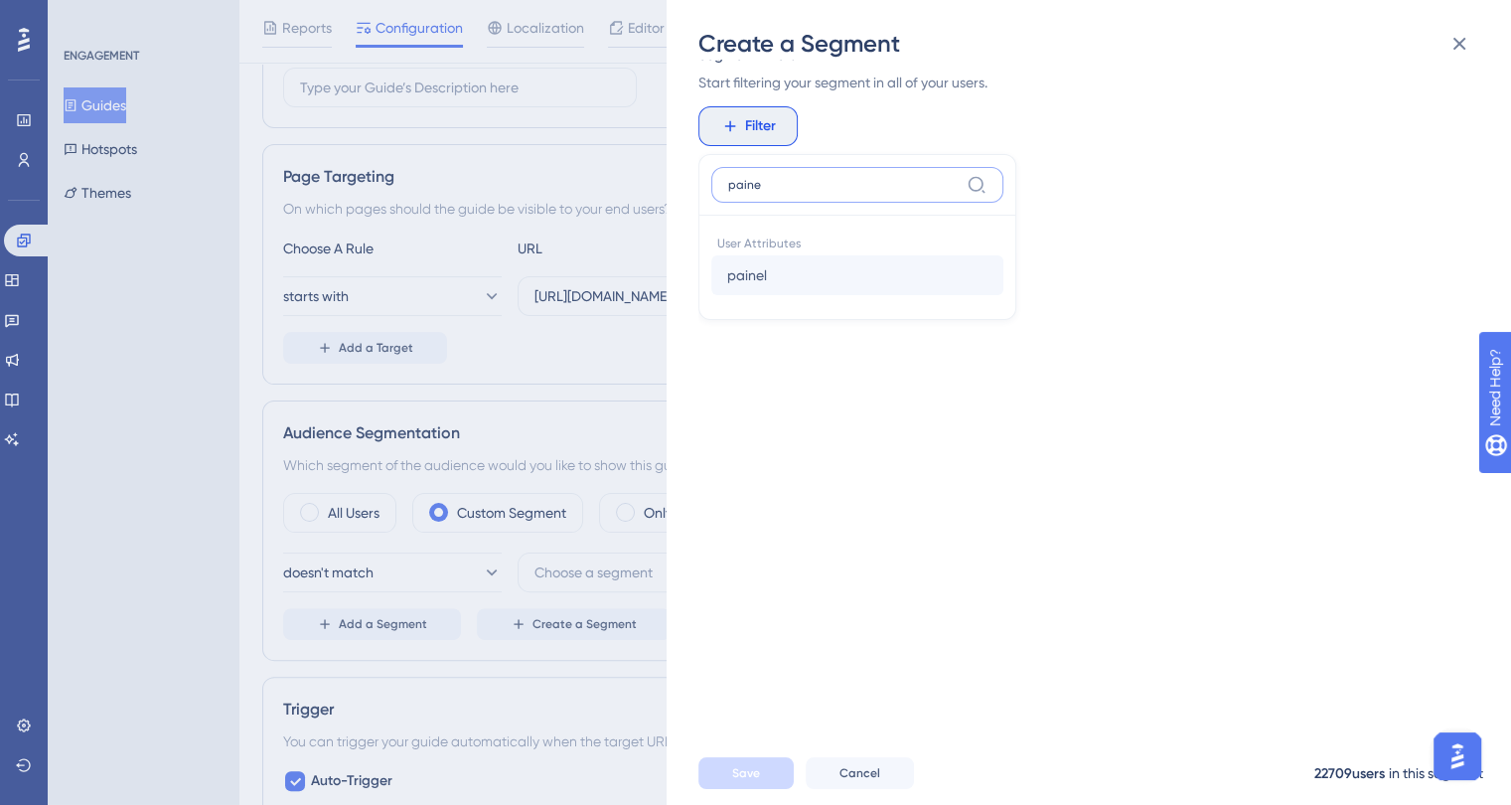
type input "paine"
drag, startPoint x: 374, startPoint y: 143, endPoint x: 403, endPoint y: 9, distance: 137.4
click at [374, 142] on div "Create a Segment Segment Name New Segment-2 Segment Filters Start filtering you…" at bounding box center [755, 402] width 1511 height 805
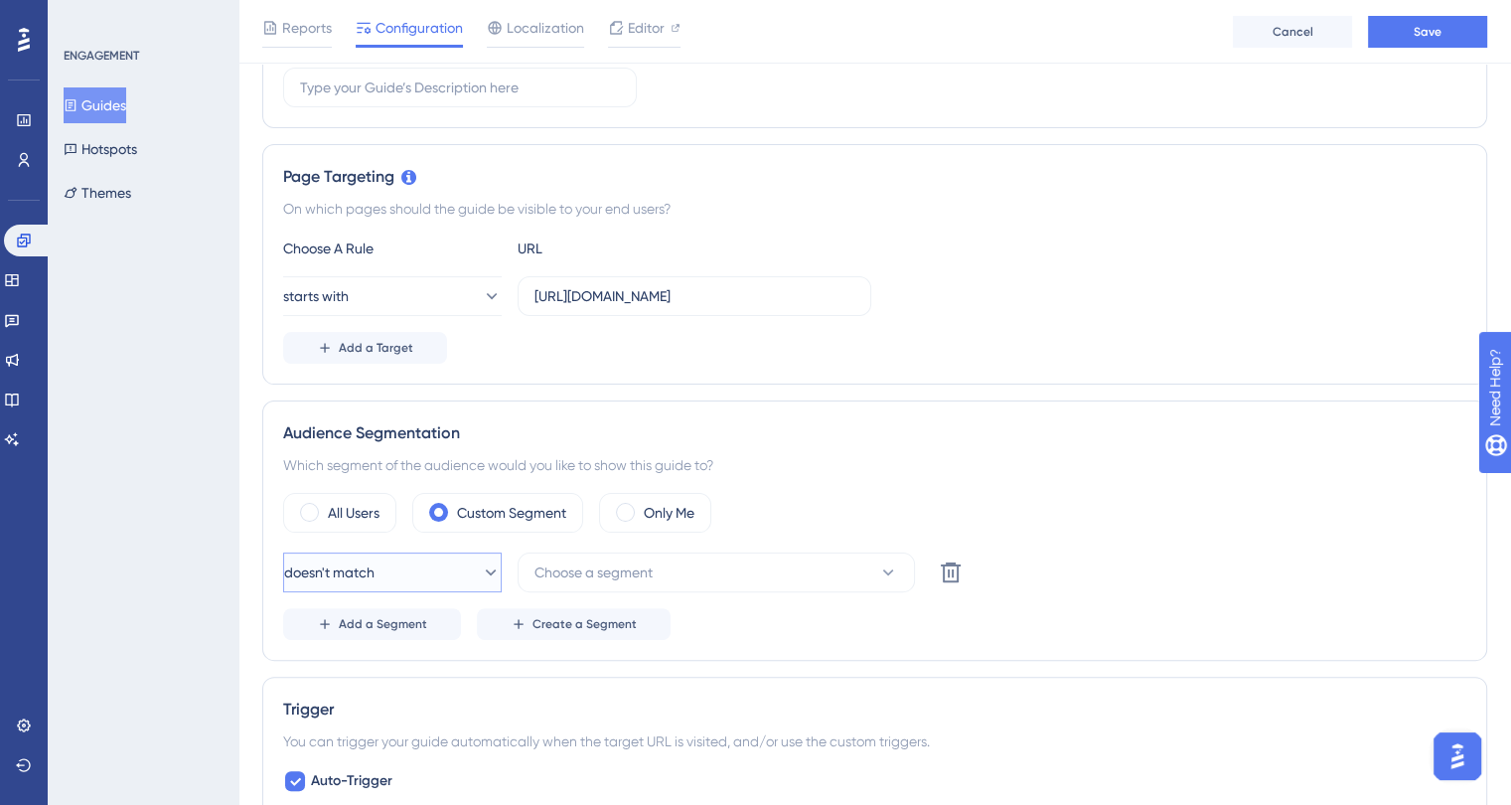
click at [401, 565] on button "doesn't match" at bounding box center [392, 572] width 219 height 40
click at [386, 626] on div "matches matches" at bounding box center [392, 633] width 161 height 40
click at [653, 568] on span "Choose a segment" at bounding box center [593, 572] width 118 height 24
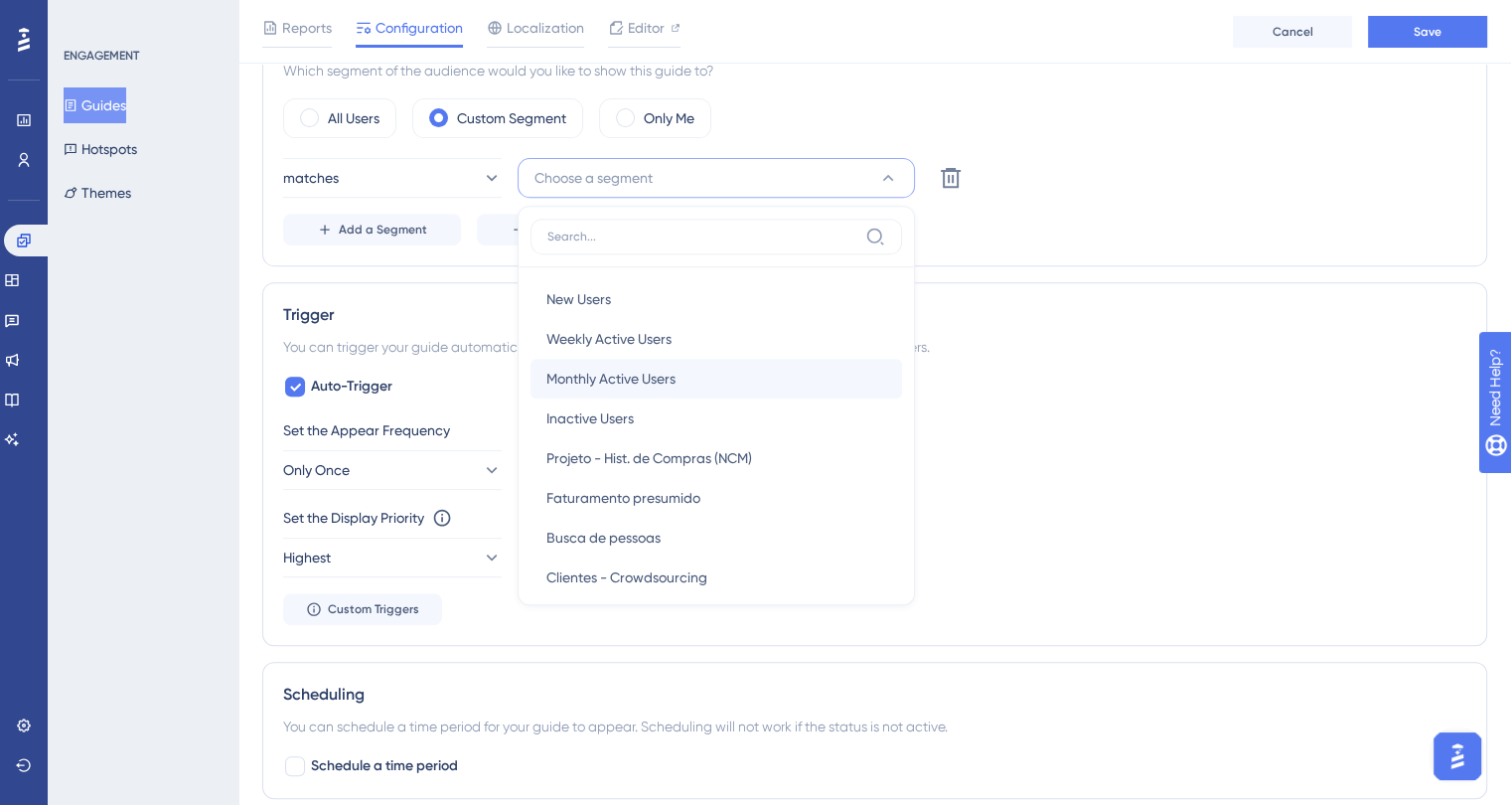
scroll to position [666, 0]
